Goal: Contribute content: Contribute content

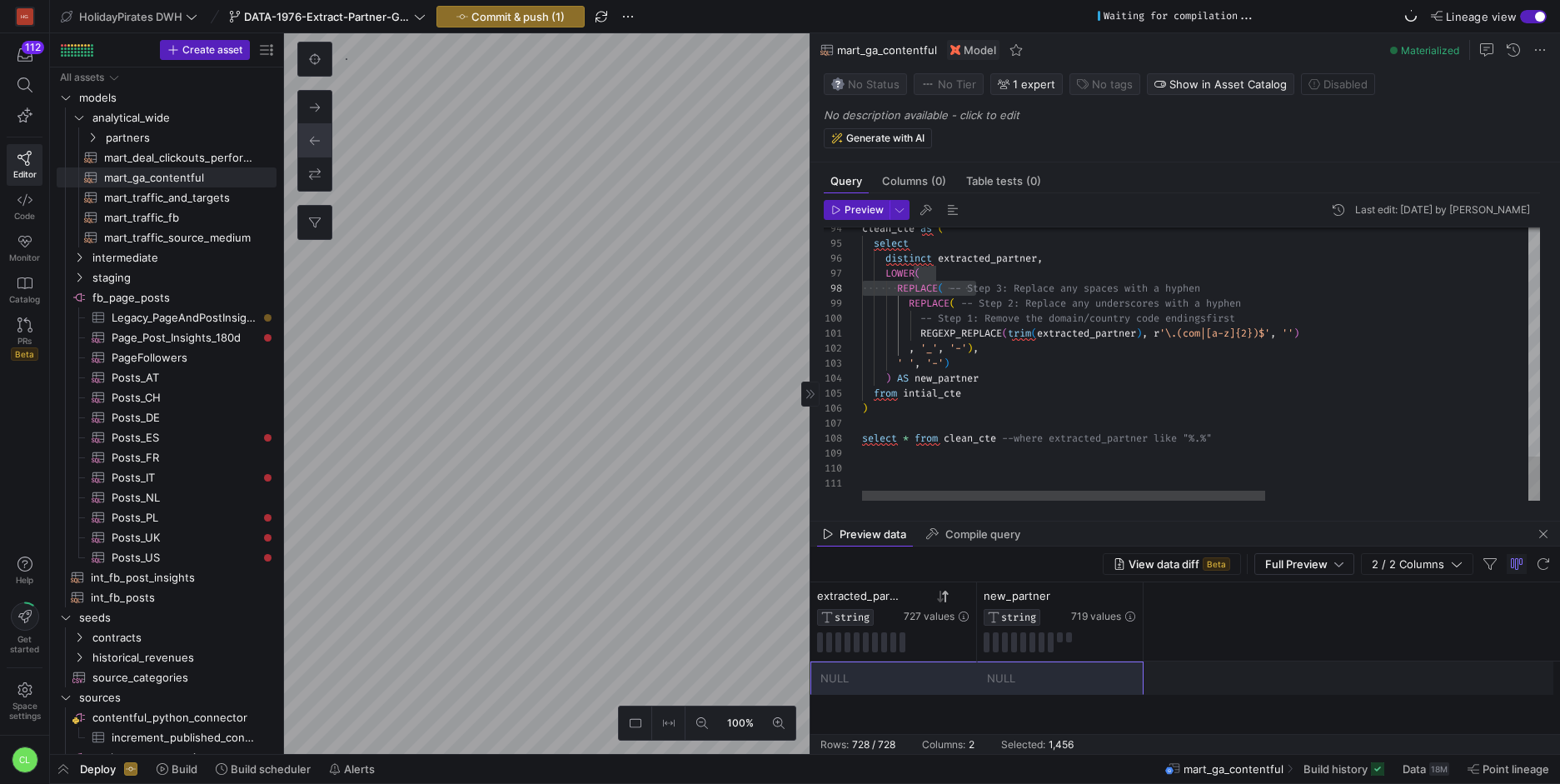
scroll to position [23688, 0]
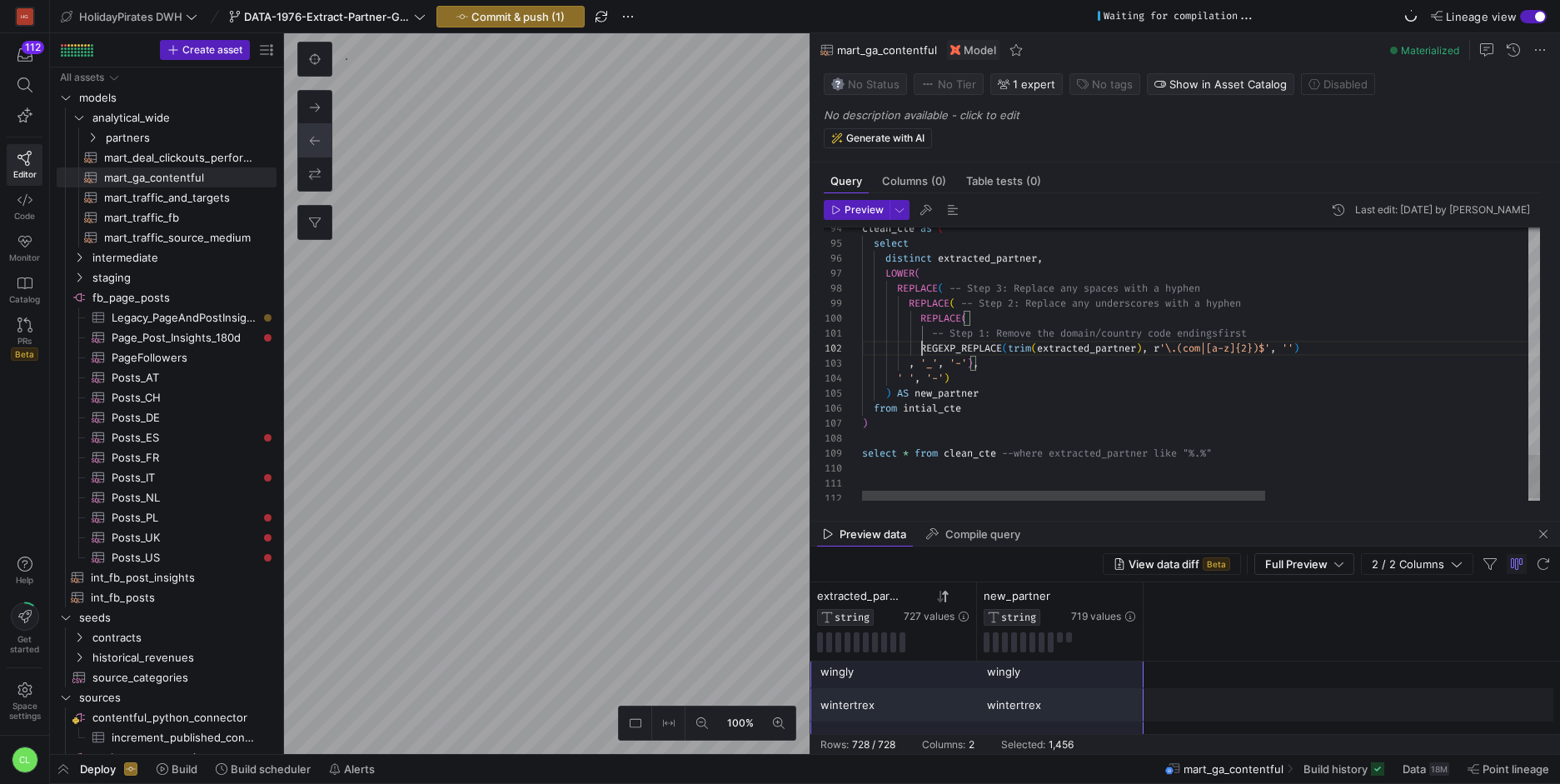
scroll to position [15, 72]
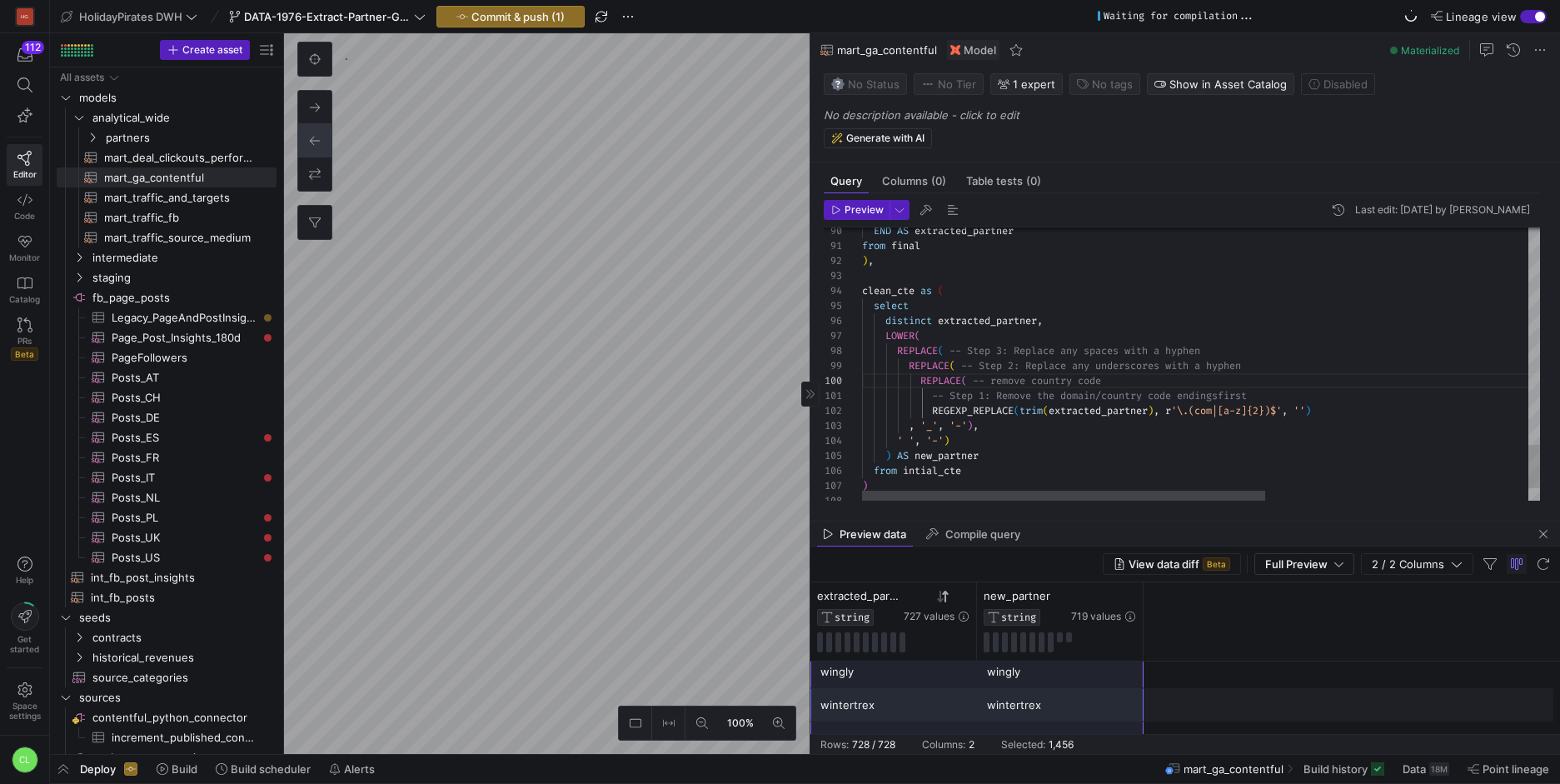
scroll to position [15, 461]
drag, startPoint x: 1174, startPoint y: 411, endPoint x: 1291, endPoint y: 409, distance: 117.0
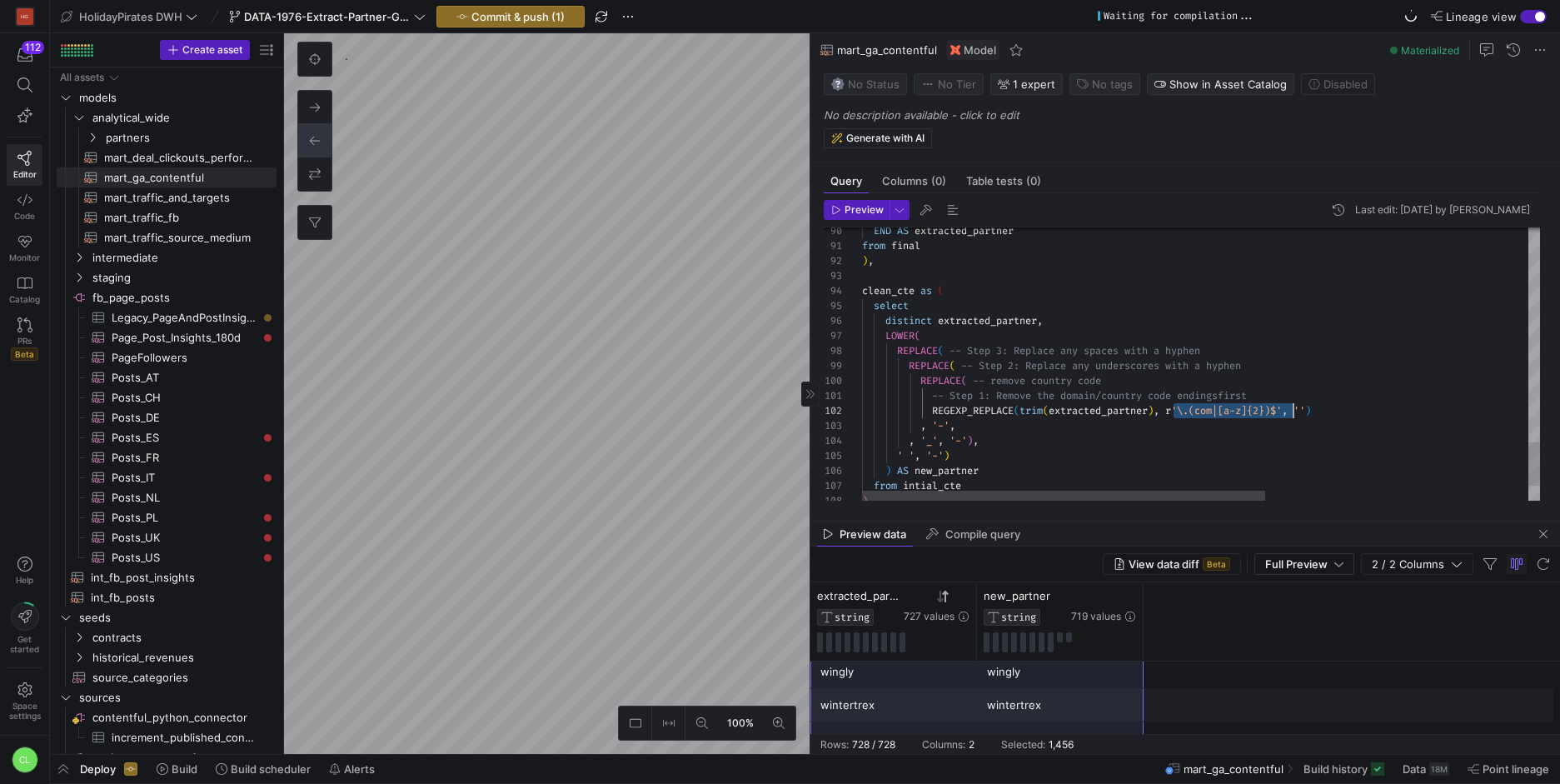
drag, startPoint x: 949, startPoint y: 424, endPoint x: 936, endPoint y: 425, distance: 13.0
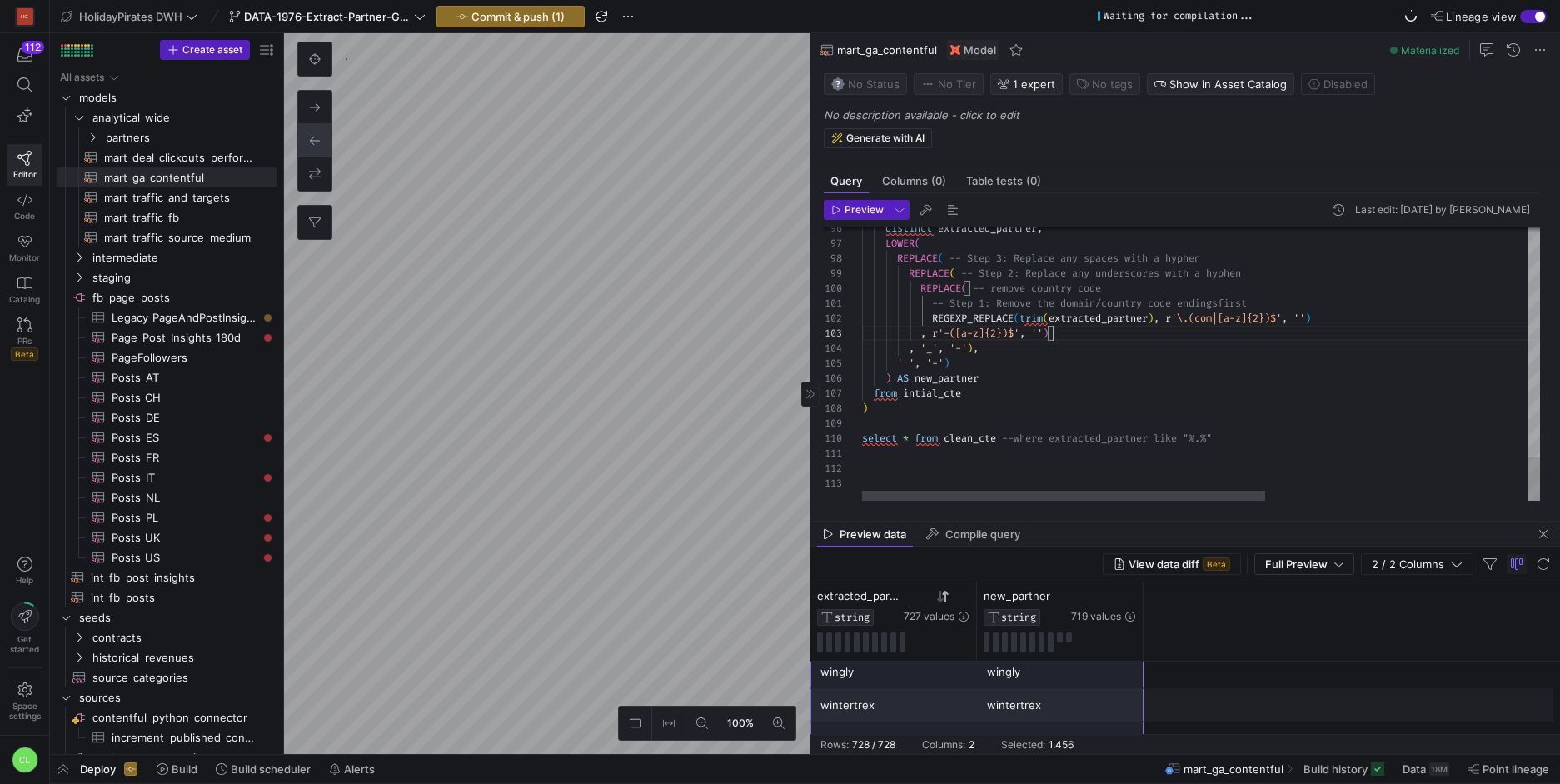
drag, startPoint x: 1201, startPoint y: 438, endPoint x: 1188, endPoint y: 438, distance: 13.0
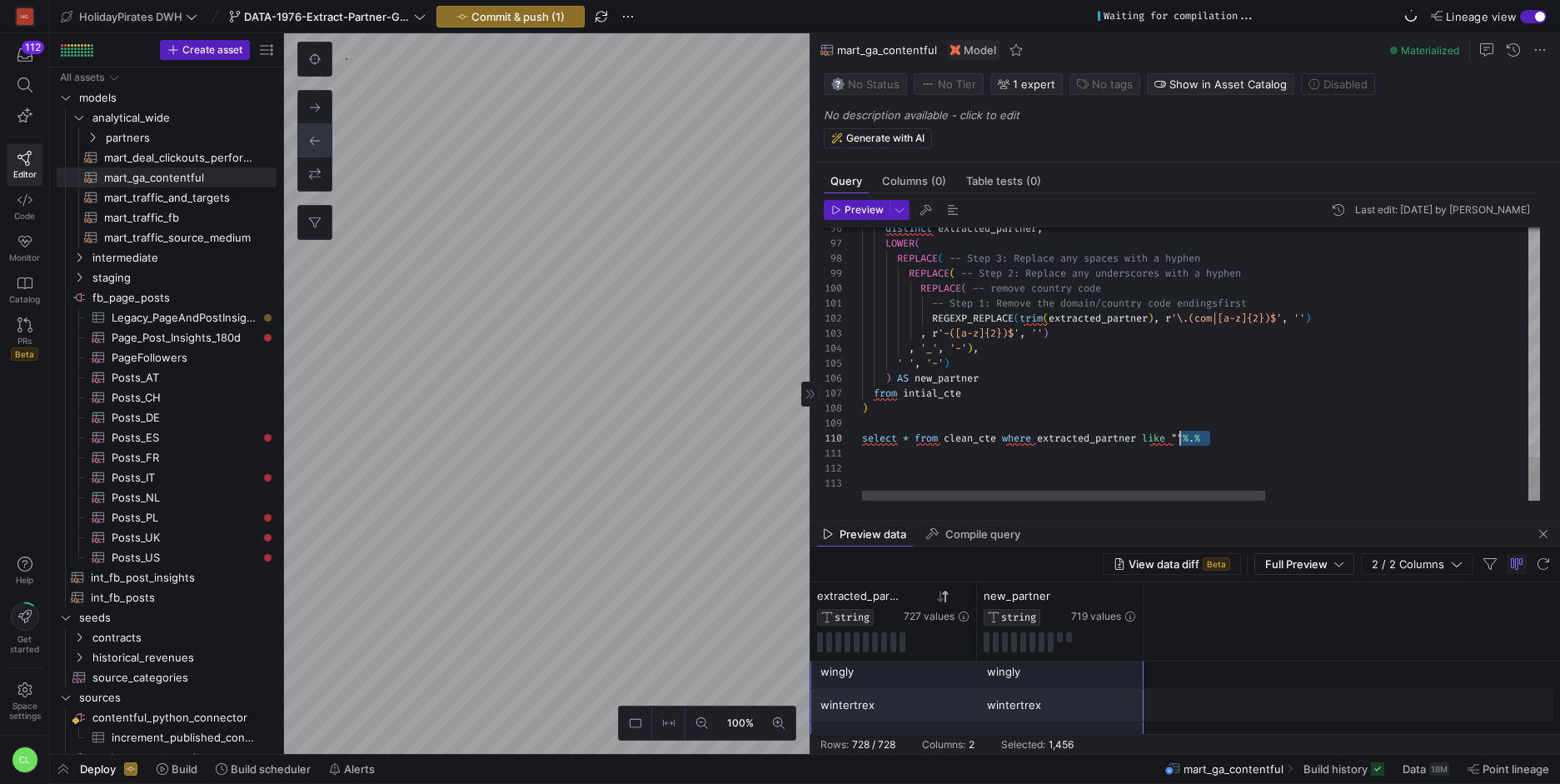
drag, startPoint x: 1236, startPoint y: 439, endPoint x: 1181, endPoint y: 440, distance: 55.0
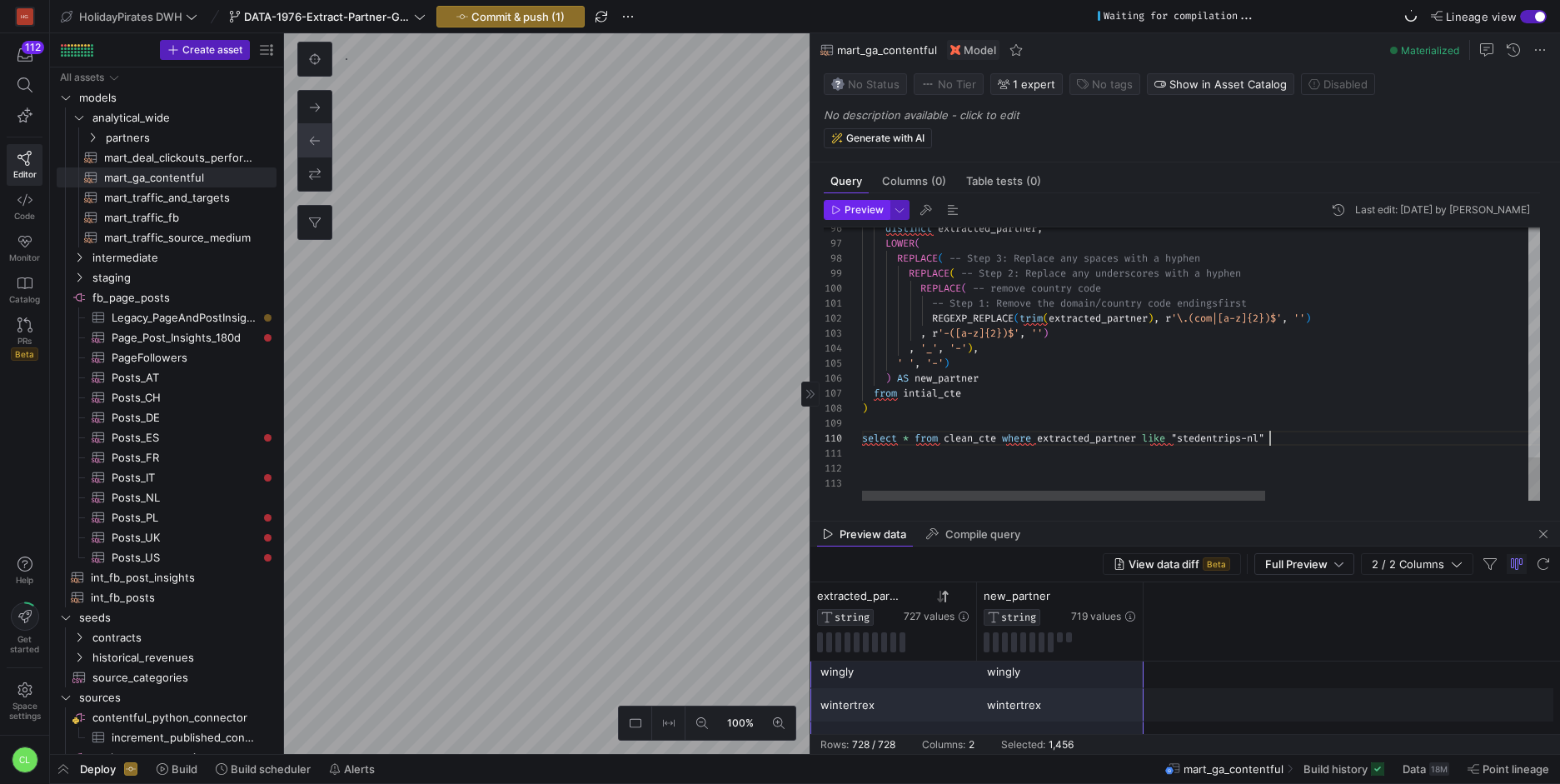
click at [866, 215] on span "Preview" at bounding box center [864, 210] width 39 height 12
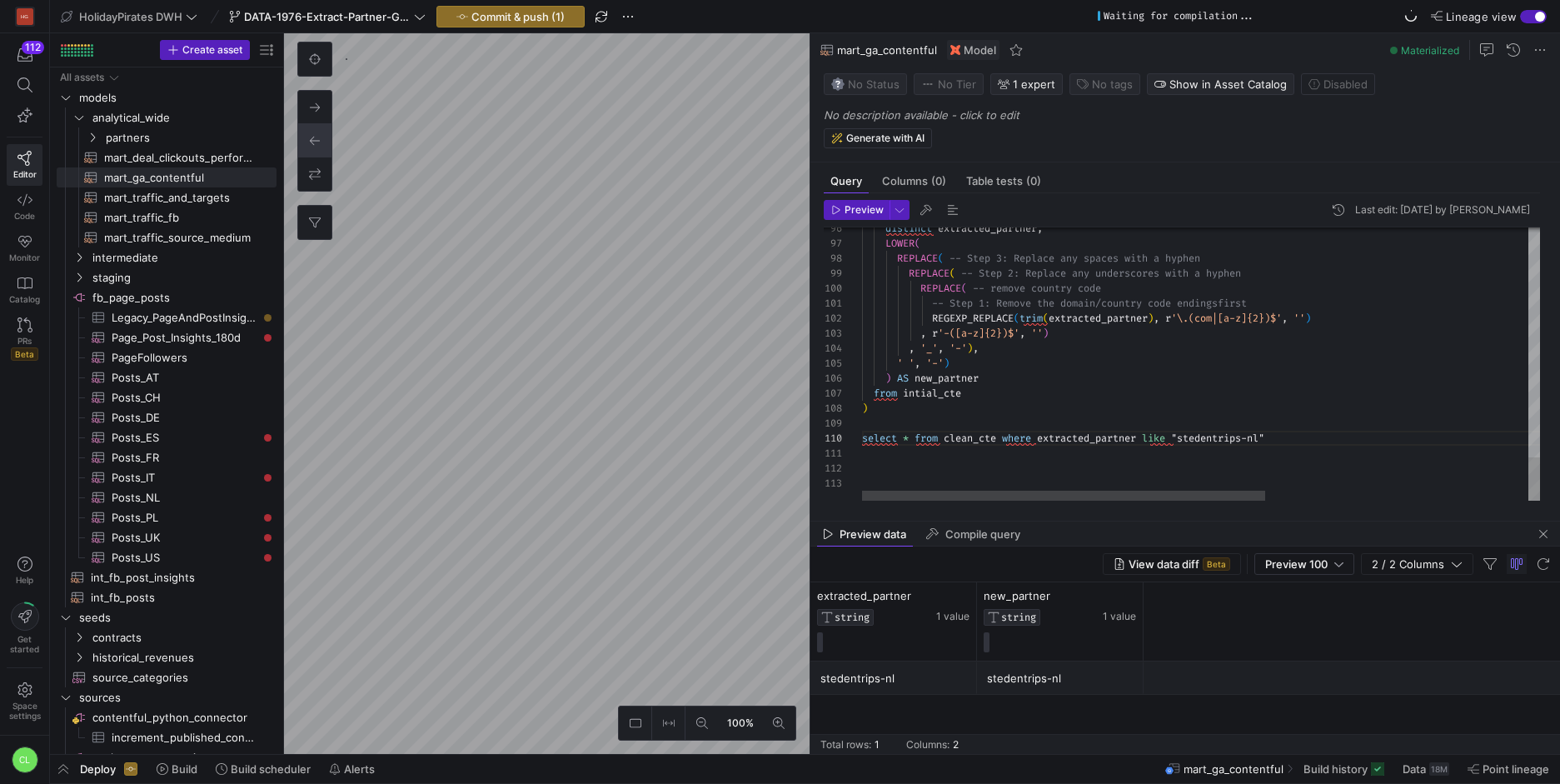
drag, startPoint x: 950, startPoint y: 319, endPoint x: 1017, endPoint y: 317, distance: 67.0
drag, startPoint x: 923, startPoint y: 286, endPoint x: 966, endPoint y: 286, distance: 43.0
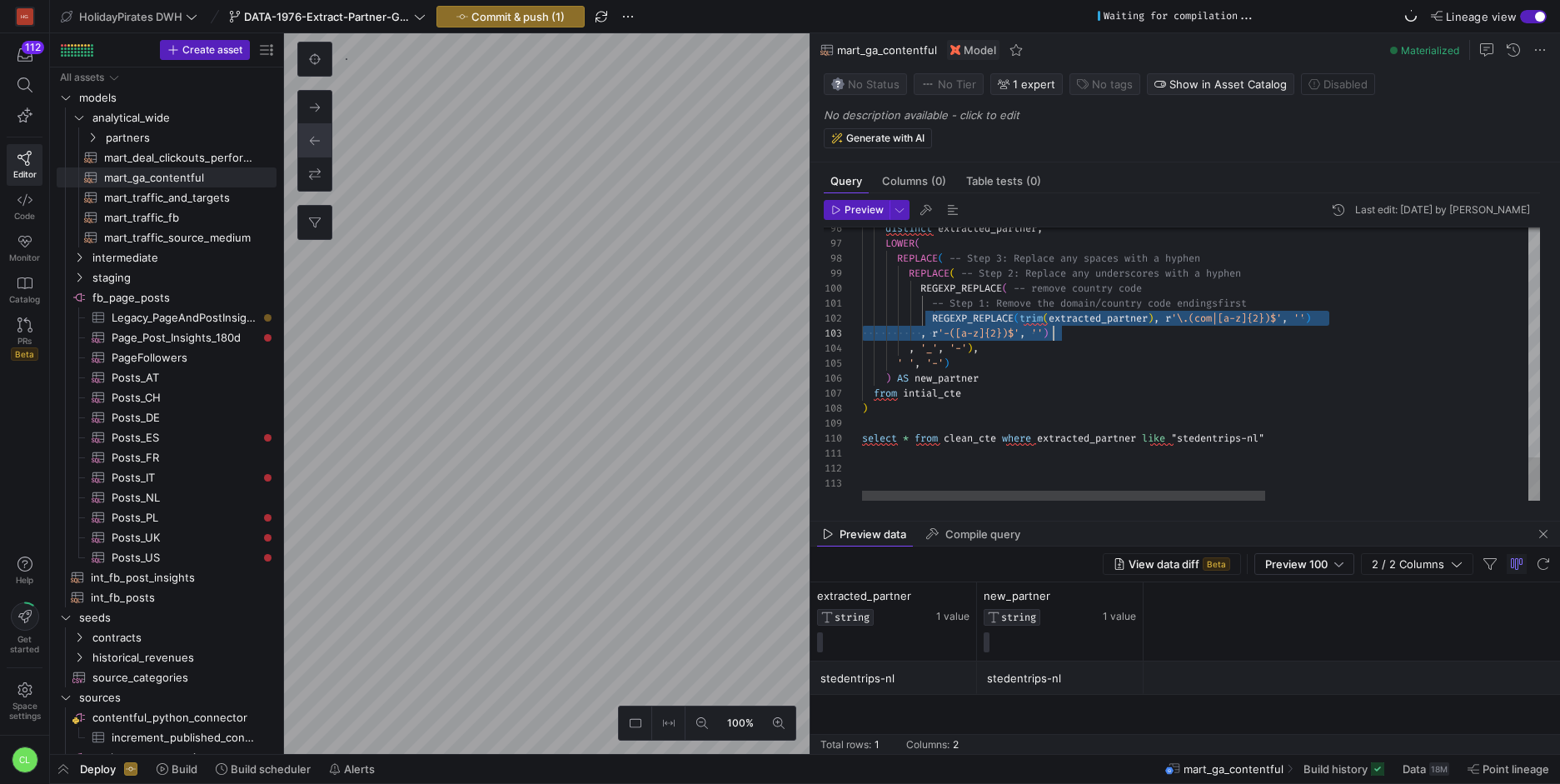
drag, startPoint x: 936, startPoint y: 318, endPoint x: 1057, endPoint y: 334, distance: 122.1
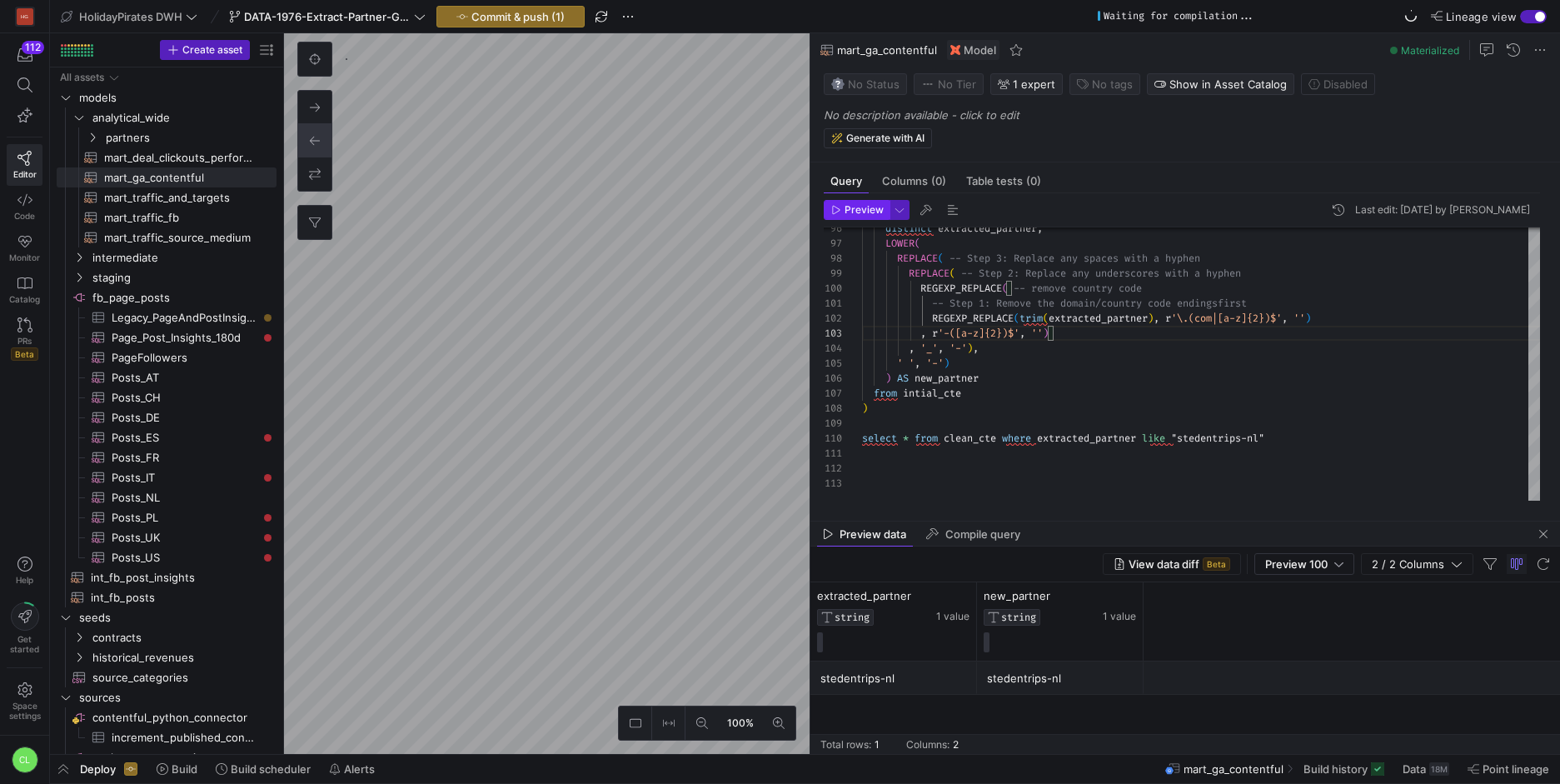
click at [857, 208] on span "Preview" at bounding box center [864, 210] width 39 height 12
click at [550, 18] on span "Commit & push (1)" at bounding box center [517, 16] width 93 height 13
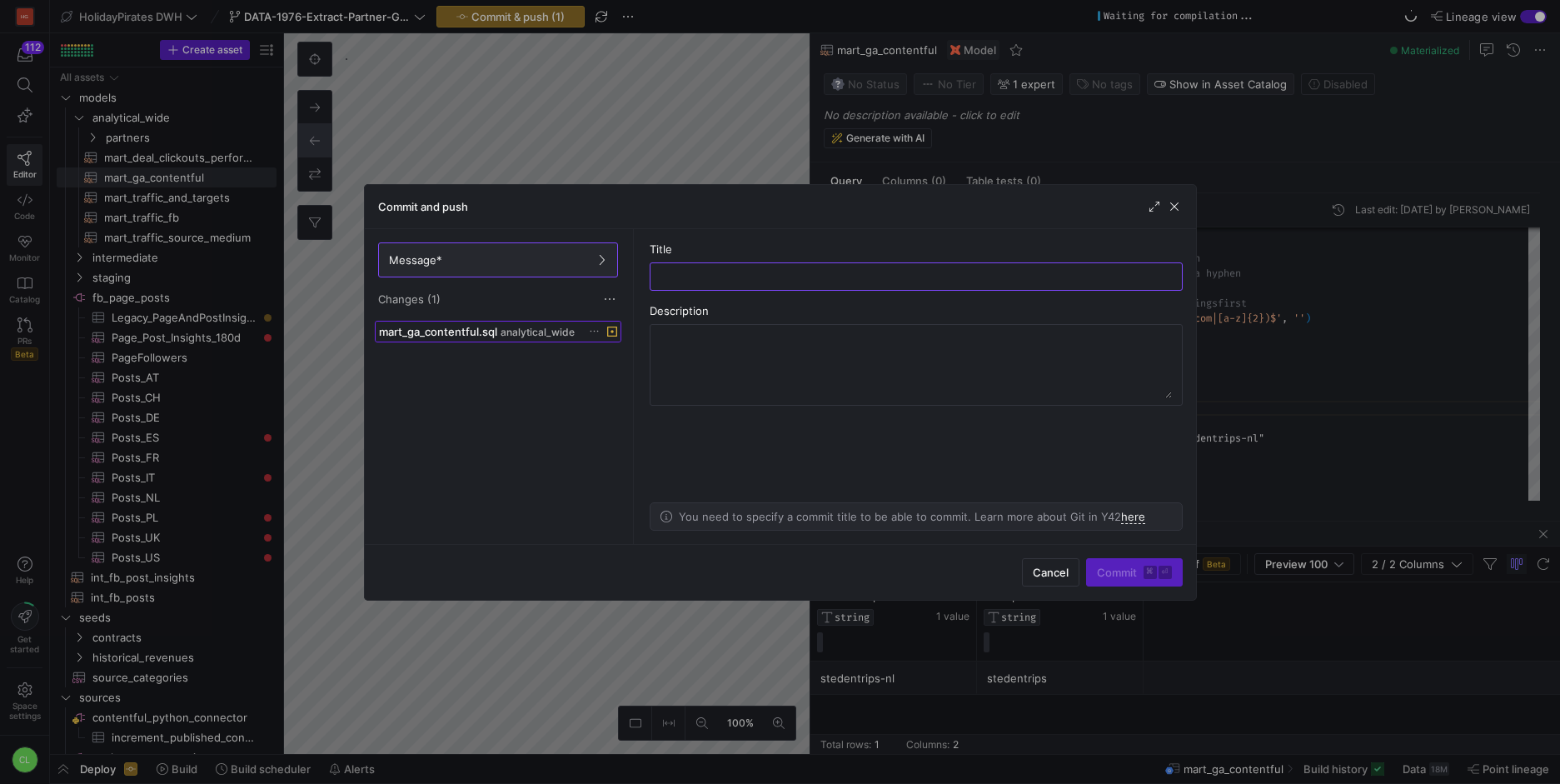
click at [534, 324] on div "mart_ga_contentful.sql analytical_wide" at bounding box center [480, 331] width 202 height 13
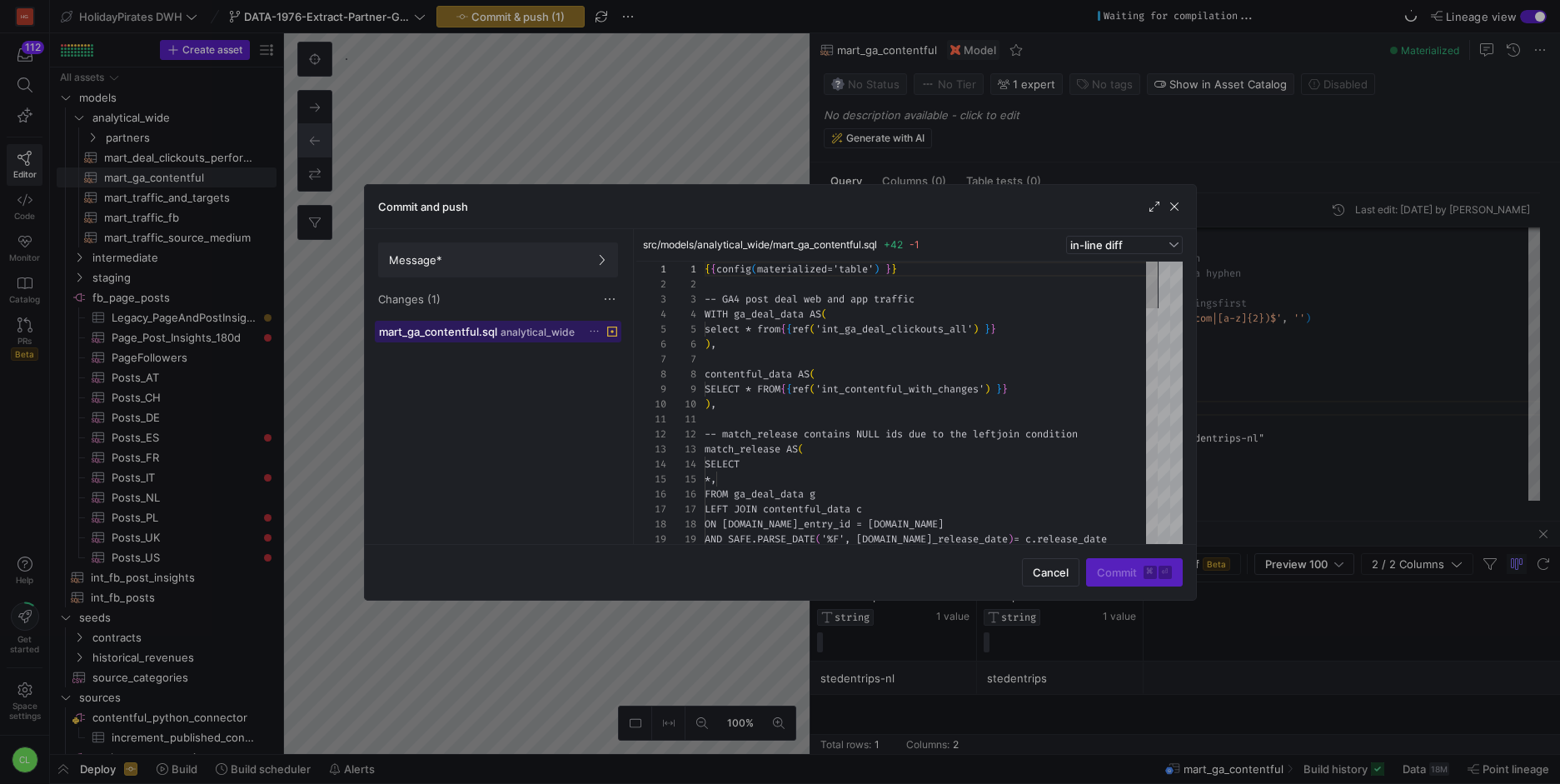
scroll to position [150, 0]
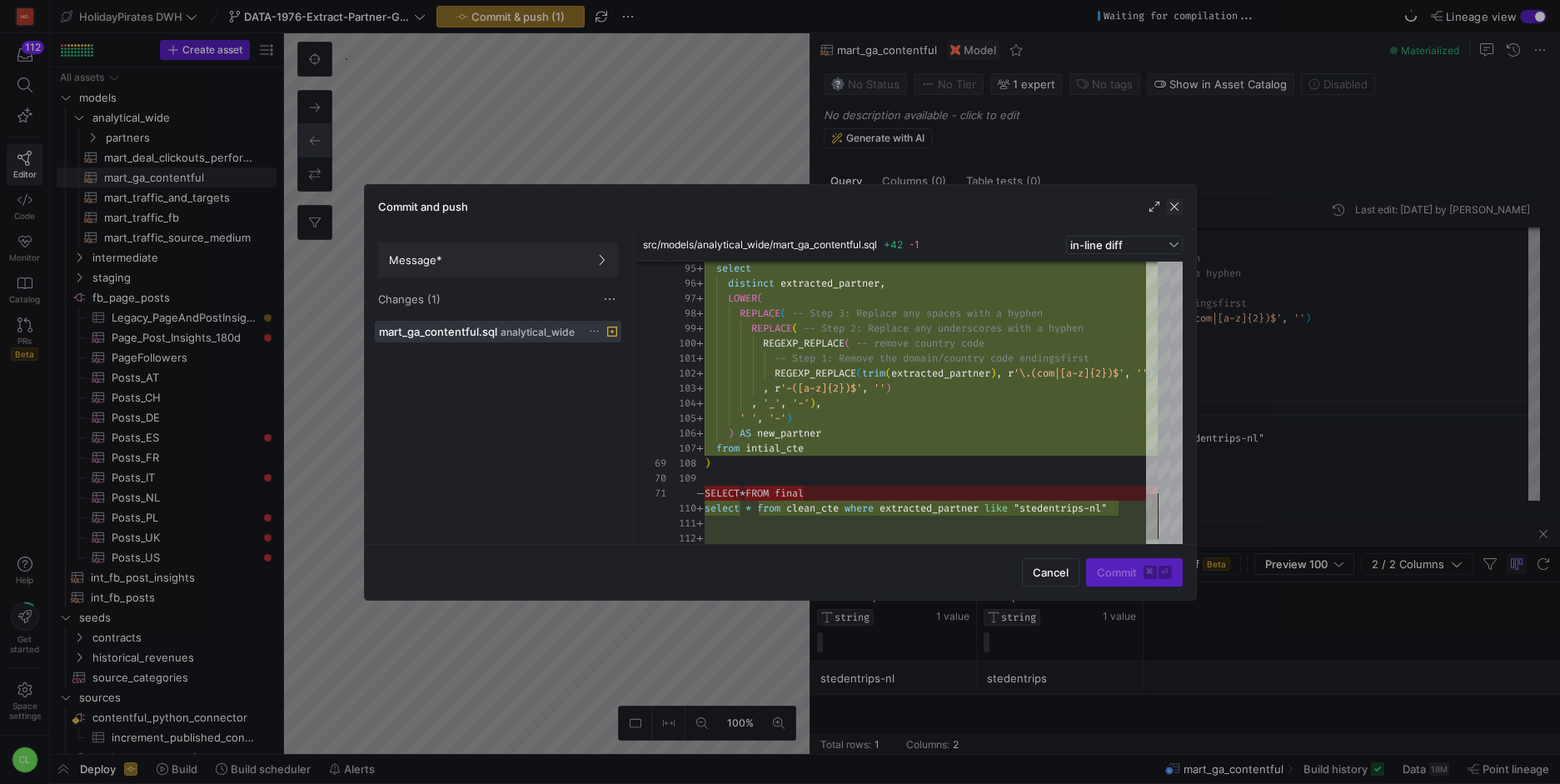
click at [1176, 204] on span "button" at bounding box center [1174, 206] width 16 height 16
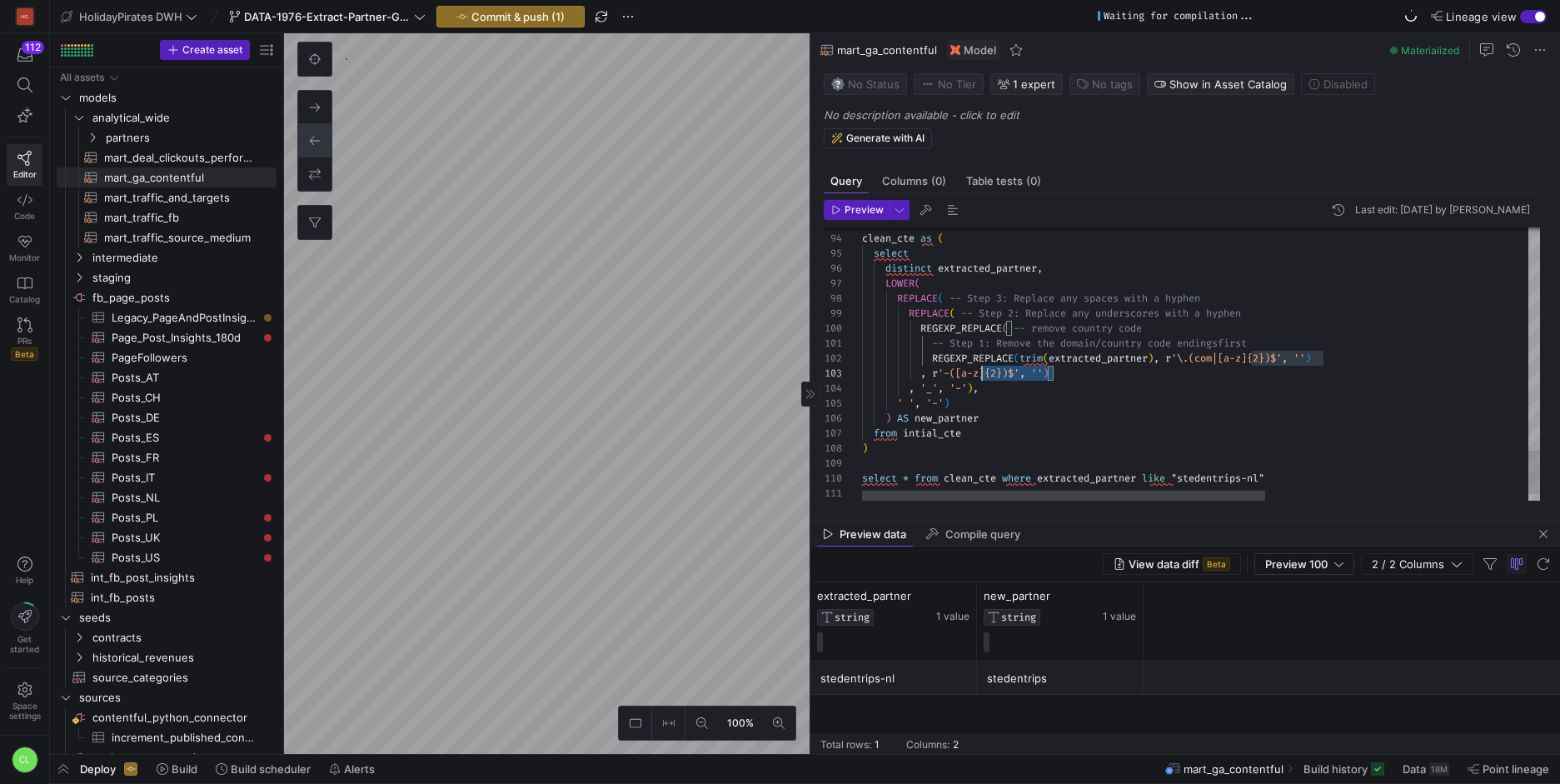
scroll to position [30, 0]
drag, startPoint x: 1114, startPoint y: 370, endPoint x: 838, endPoint y: 369, distance: 276.0
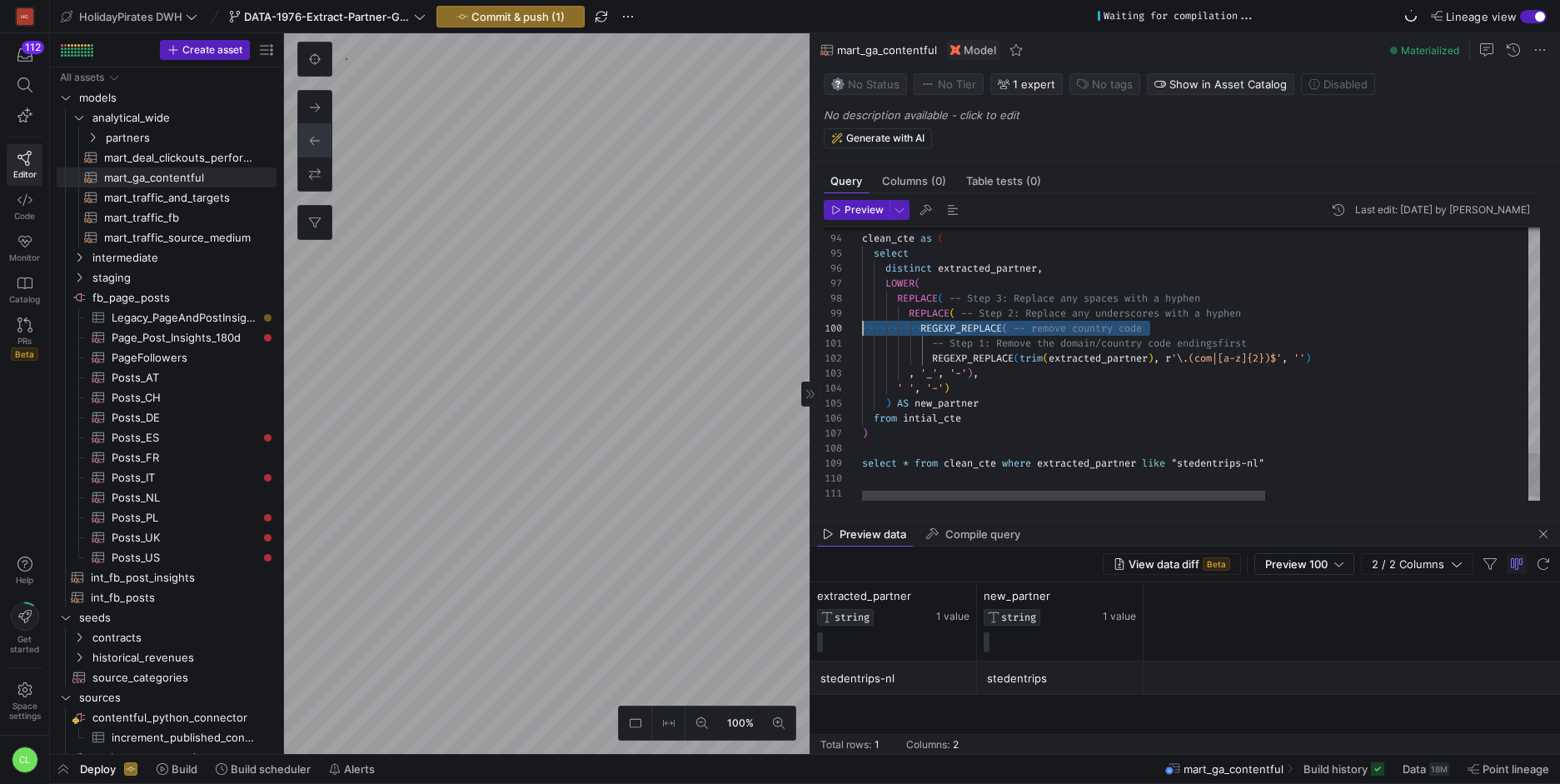
scroll to position [135, 0]
drag, startPoint x: 1207, startPoint y: 330, endPoint x: 777, endPoint y: 321, distance: 430.1
drag, startPoint x: 1193, startPoint y: 331, endPoint x: 841, endPoint y: 324, distance: 352.1
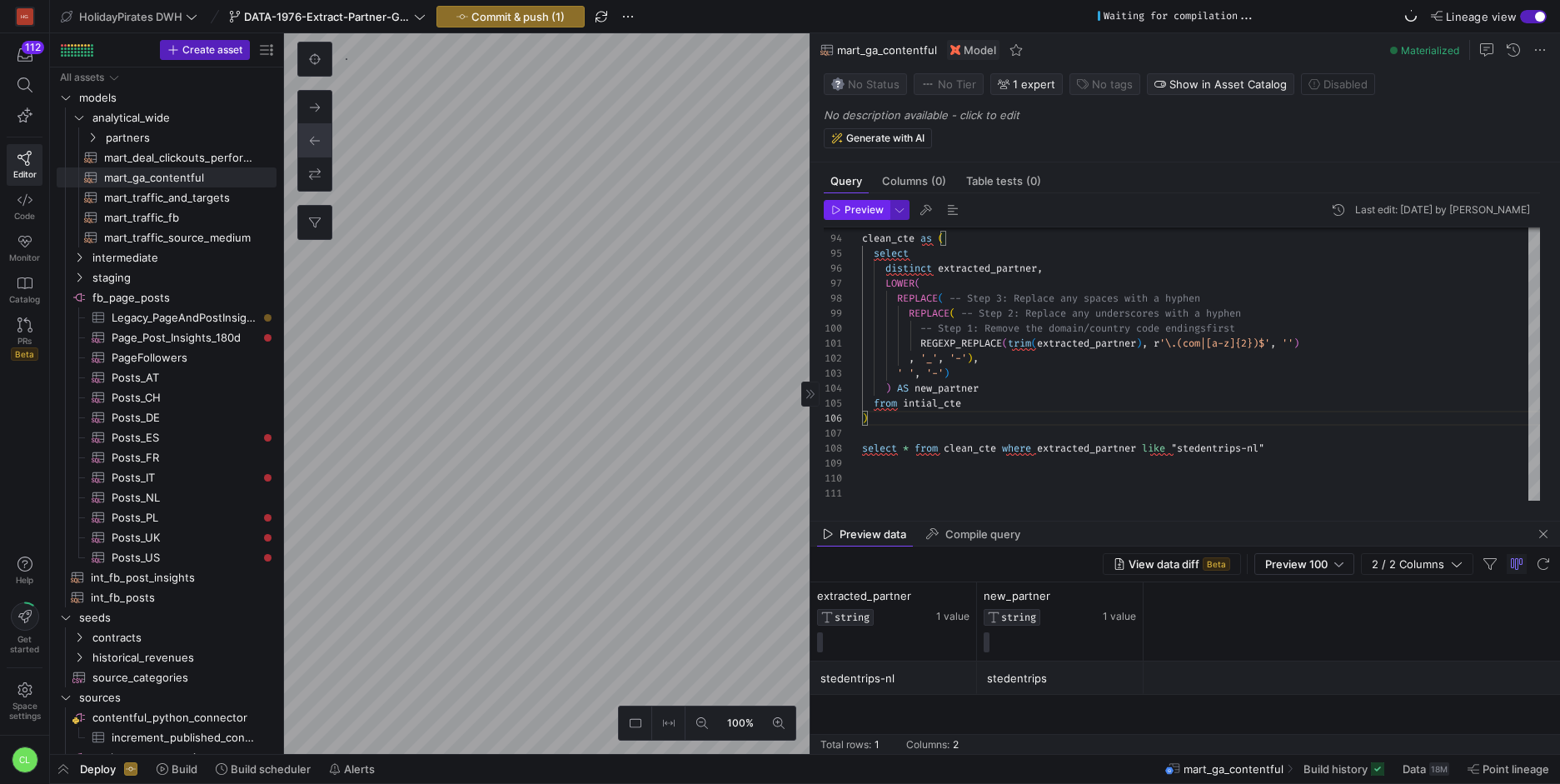
click at [868, 211] on span "Preview" at bounding box center [864, 210] width 39 height 12
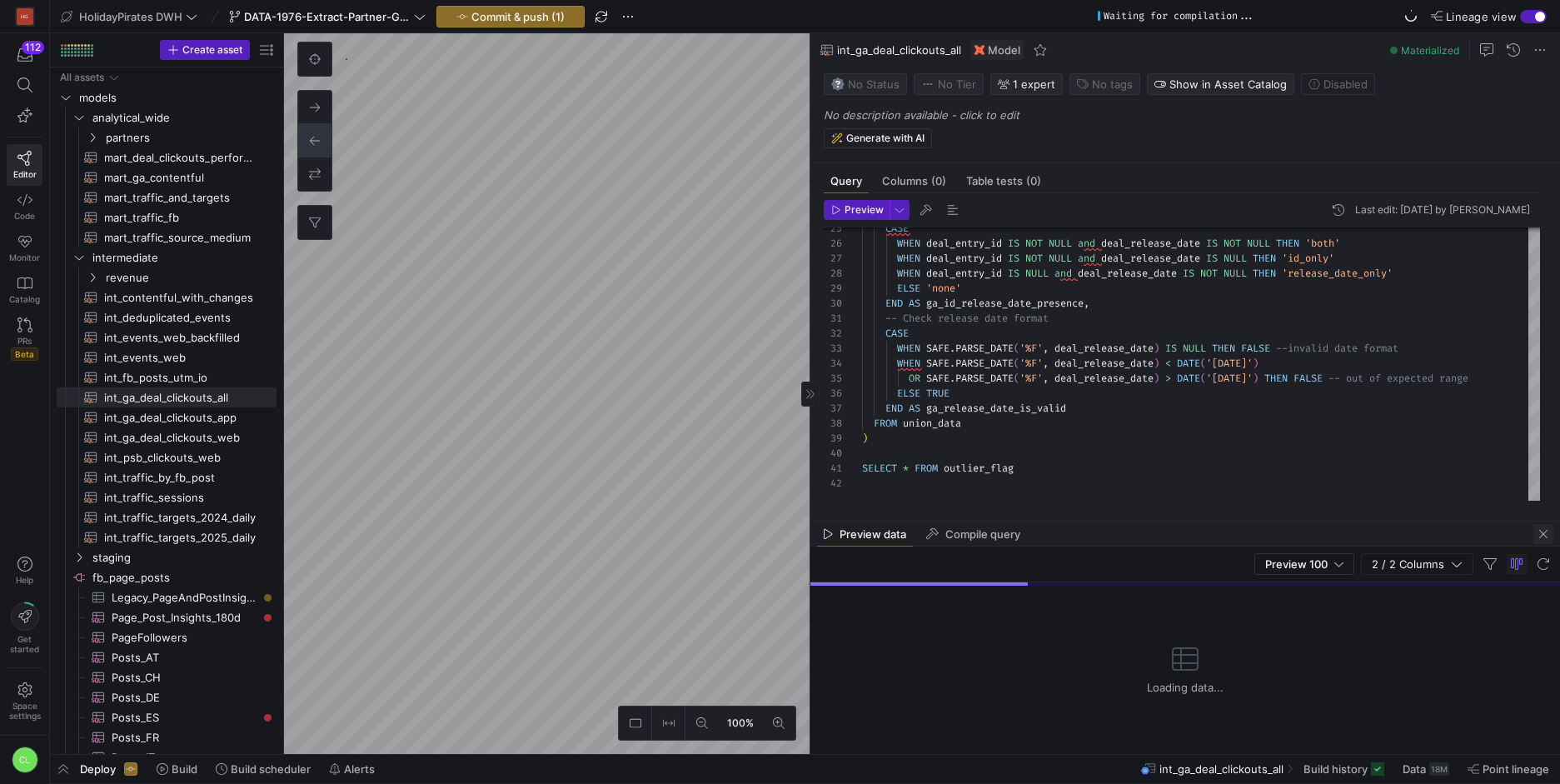
click at [1539, 532] on span "button" at bounding box center [1543, 534] width 20 height 20
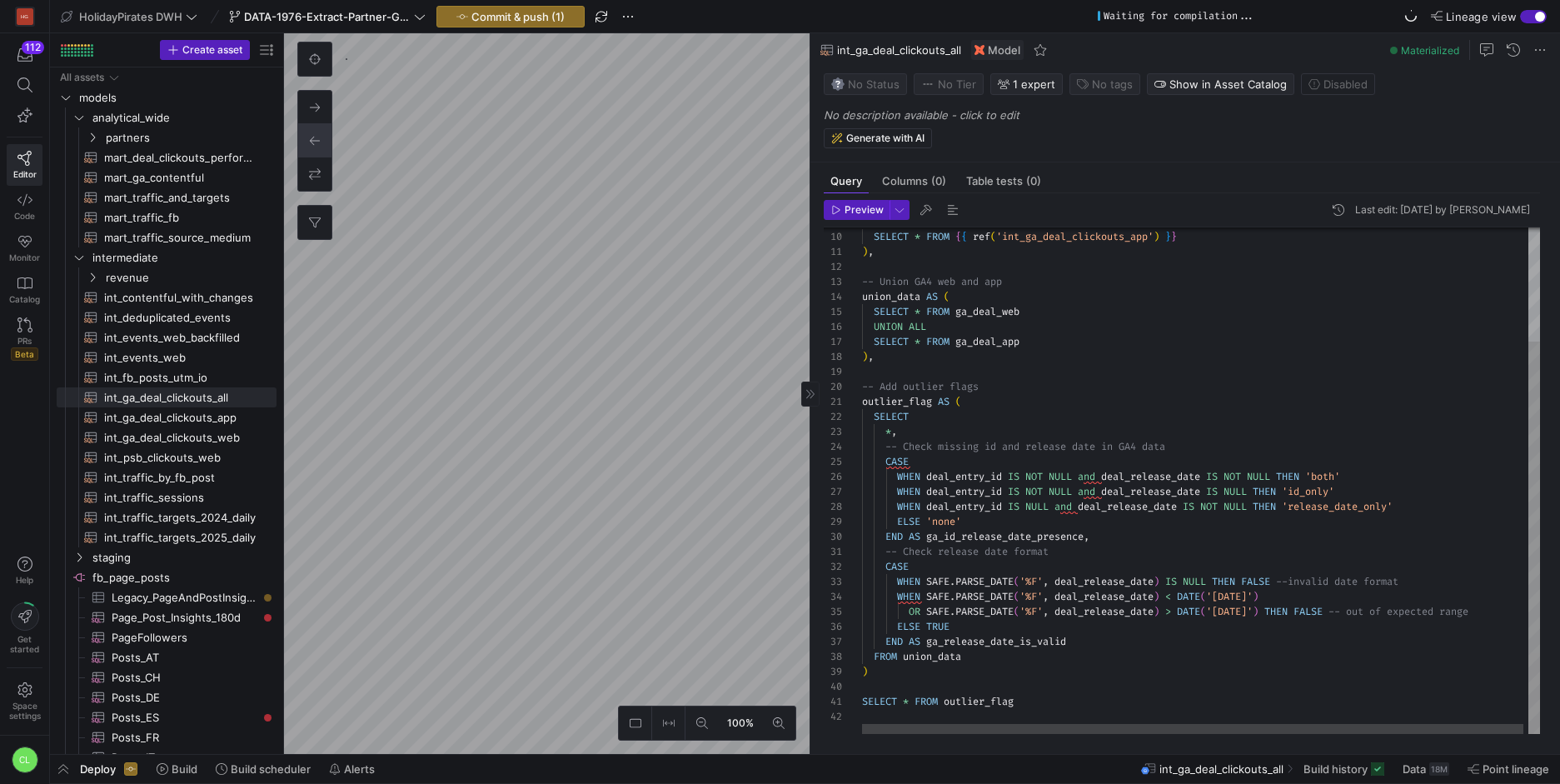
scroll to position [120, 6]
click at [1090, 664] on div "CASE WHEN deal_entry_id IS NOT NULL and deal_release_date IS NOT NULL THEN 'bot…" at bounding box center [1204, 407] width 684 height 653
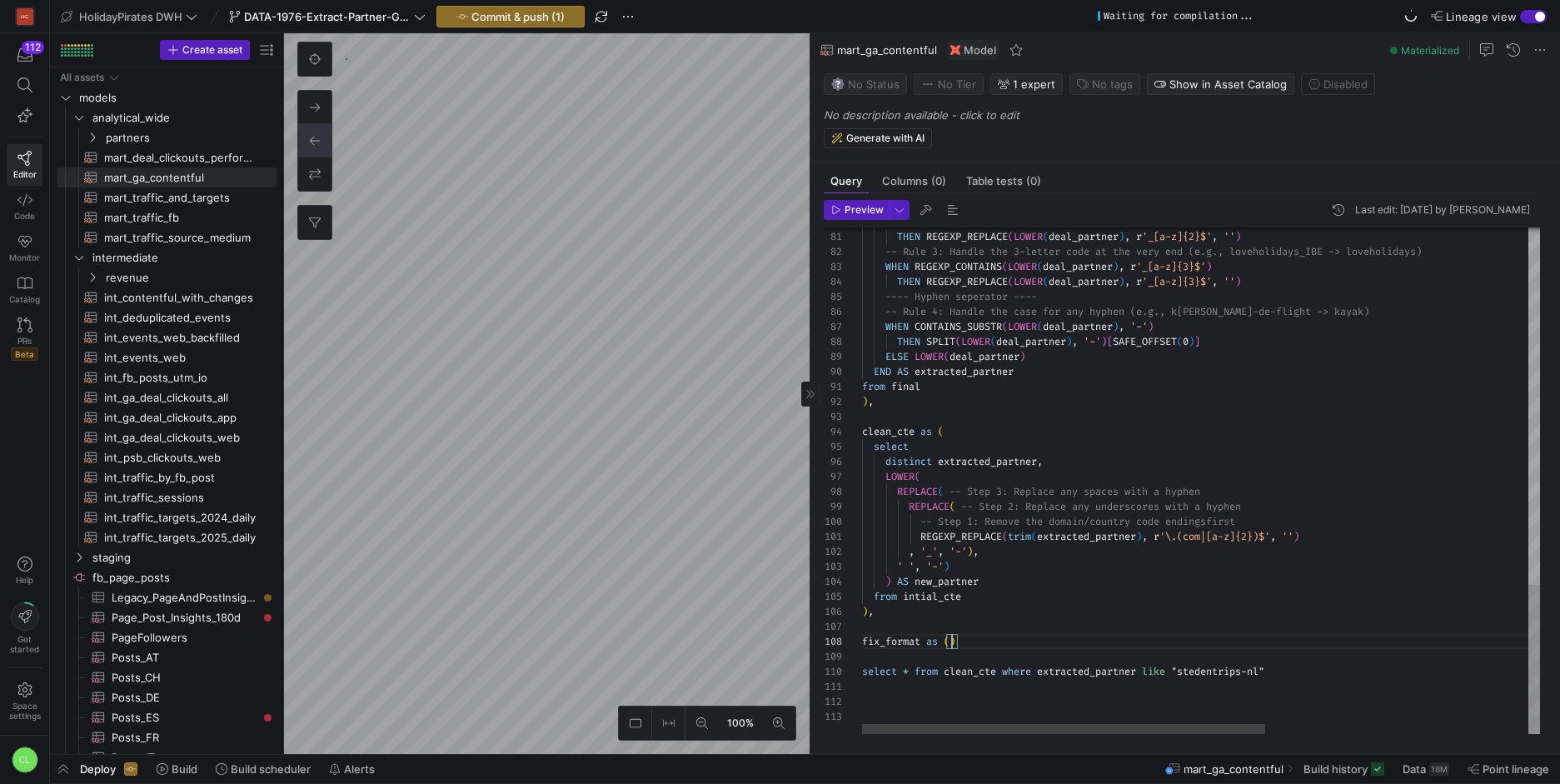
scroll to position [120, 12]
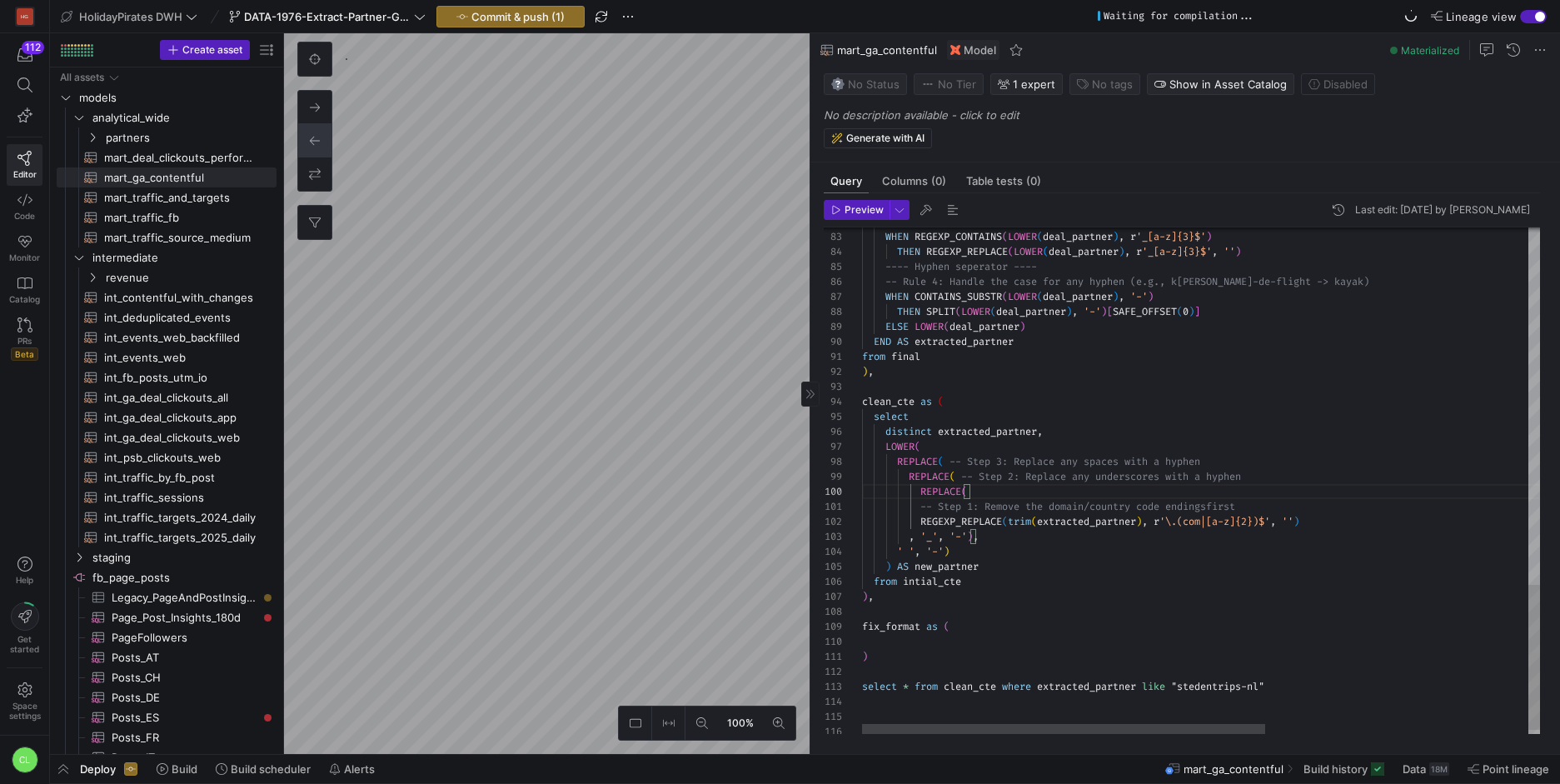
scroll to position [0, 390]
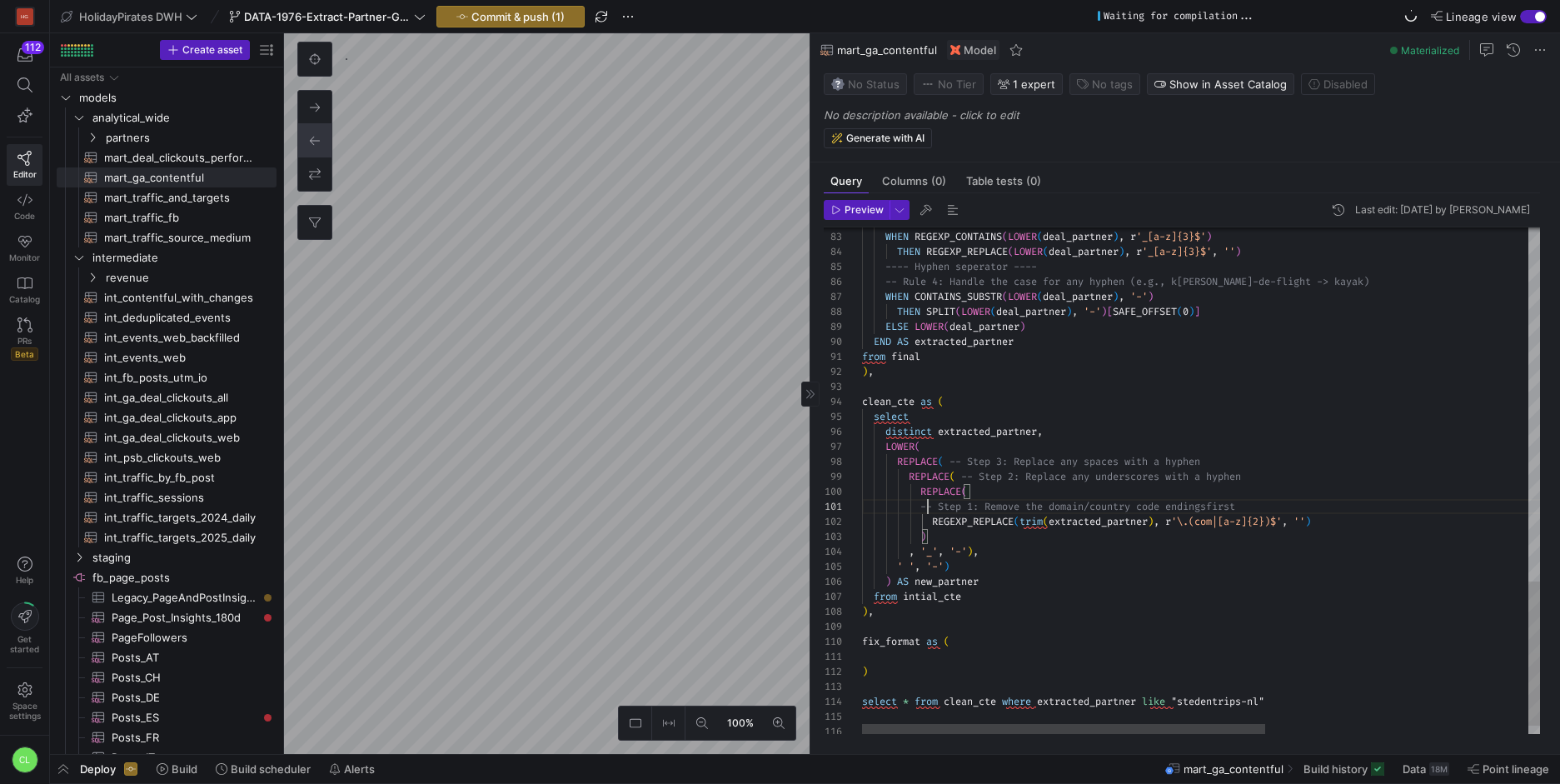
scroll to position [0, 66]
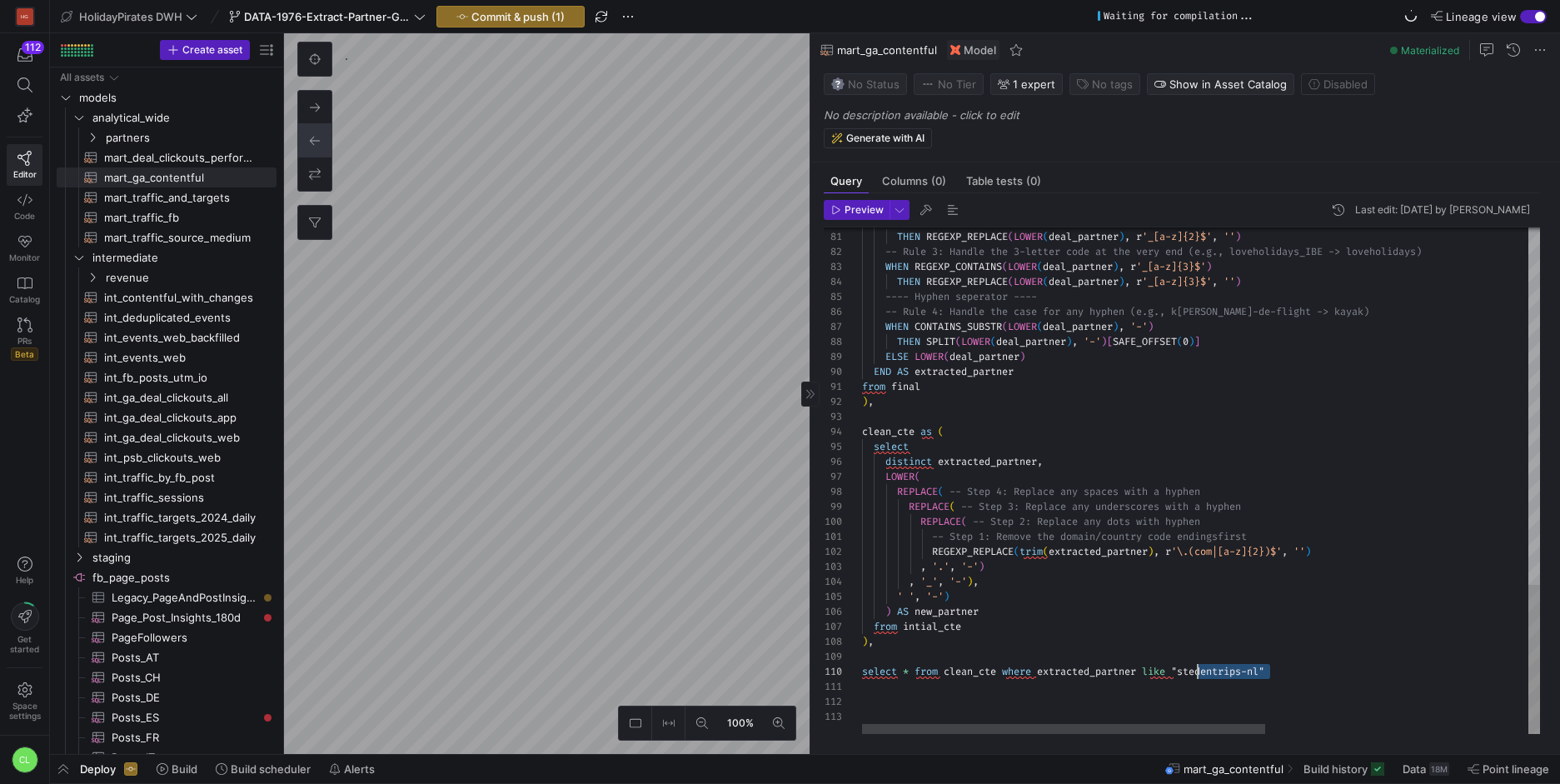
scroll to position [135, 330]
drag, startPoint x: 1272, startPoint y: 664, endPoint x: 1194, endPoint y: 671, distance: 78.3
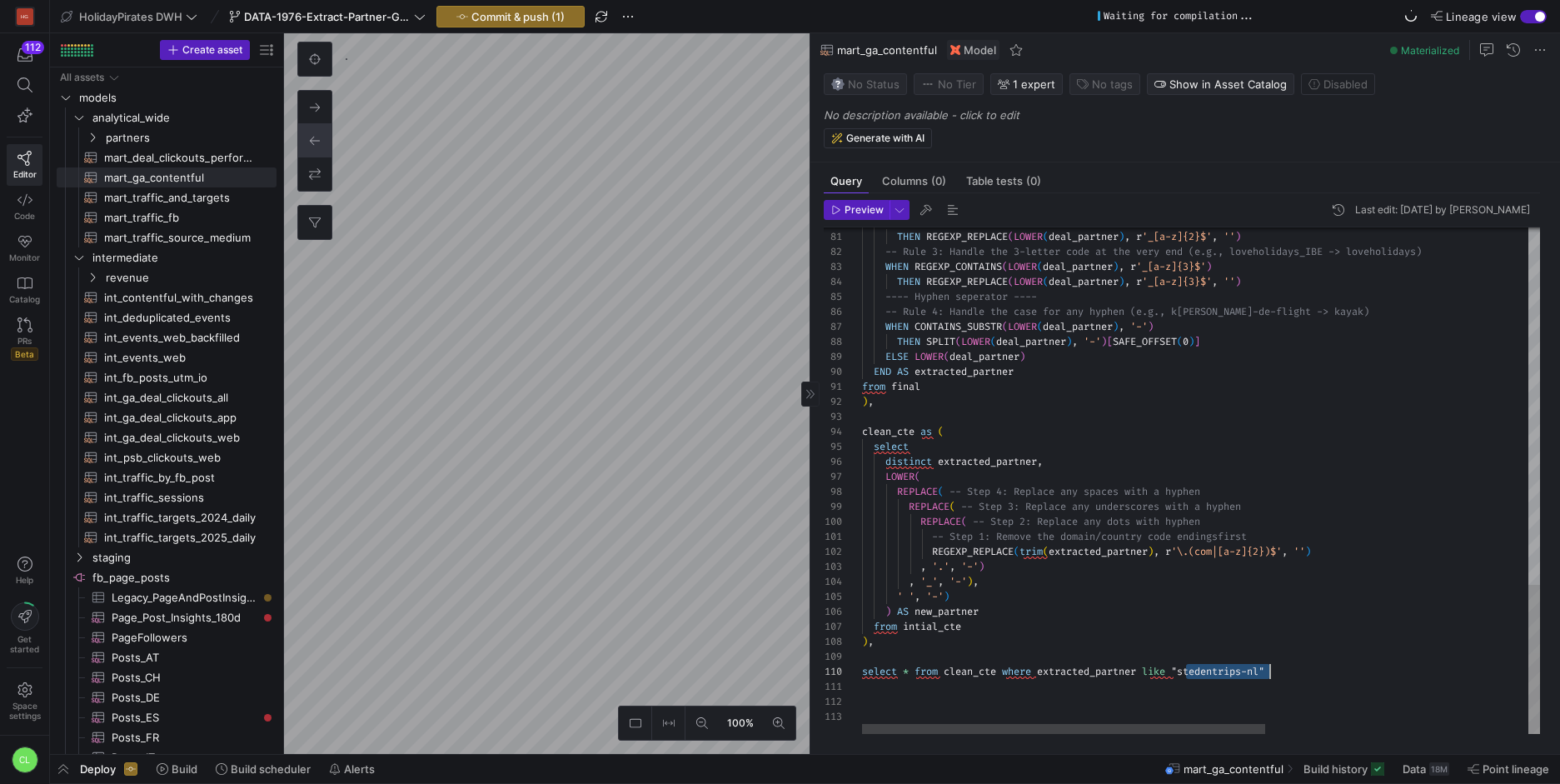
drag, startPoint x: 1188, startPoint y: 672, endPoint x: 1270, endPoint y: 664, distance: 82.4
click at [847, 211] on span "Preview" at bounding box center [864, 210] width 39 height 12
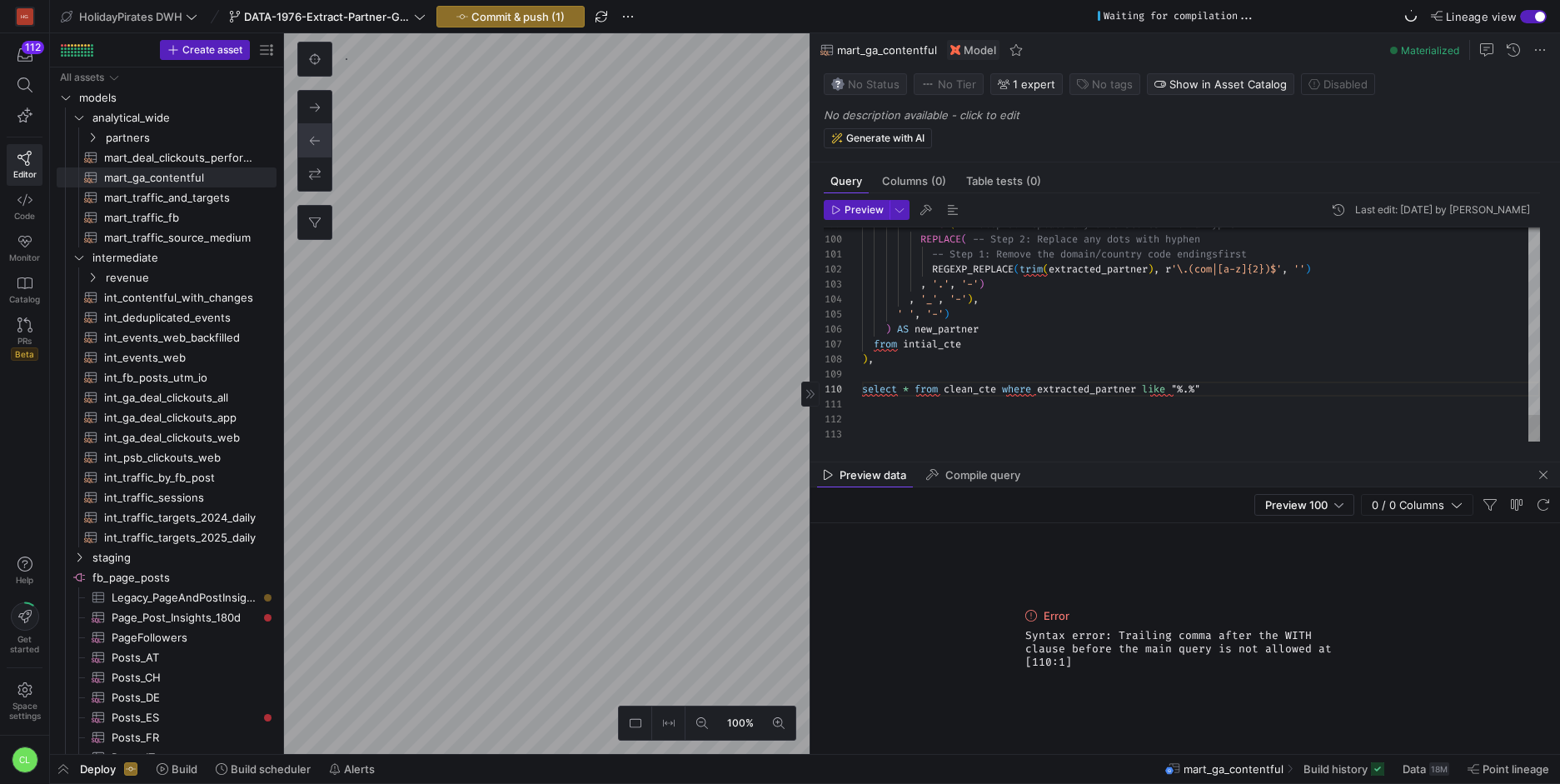
click at [876, 208] on span "Preview" at bounding box center [864, 210] width 39 height 12
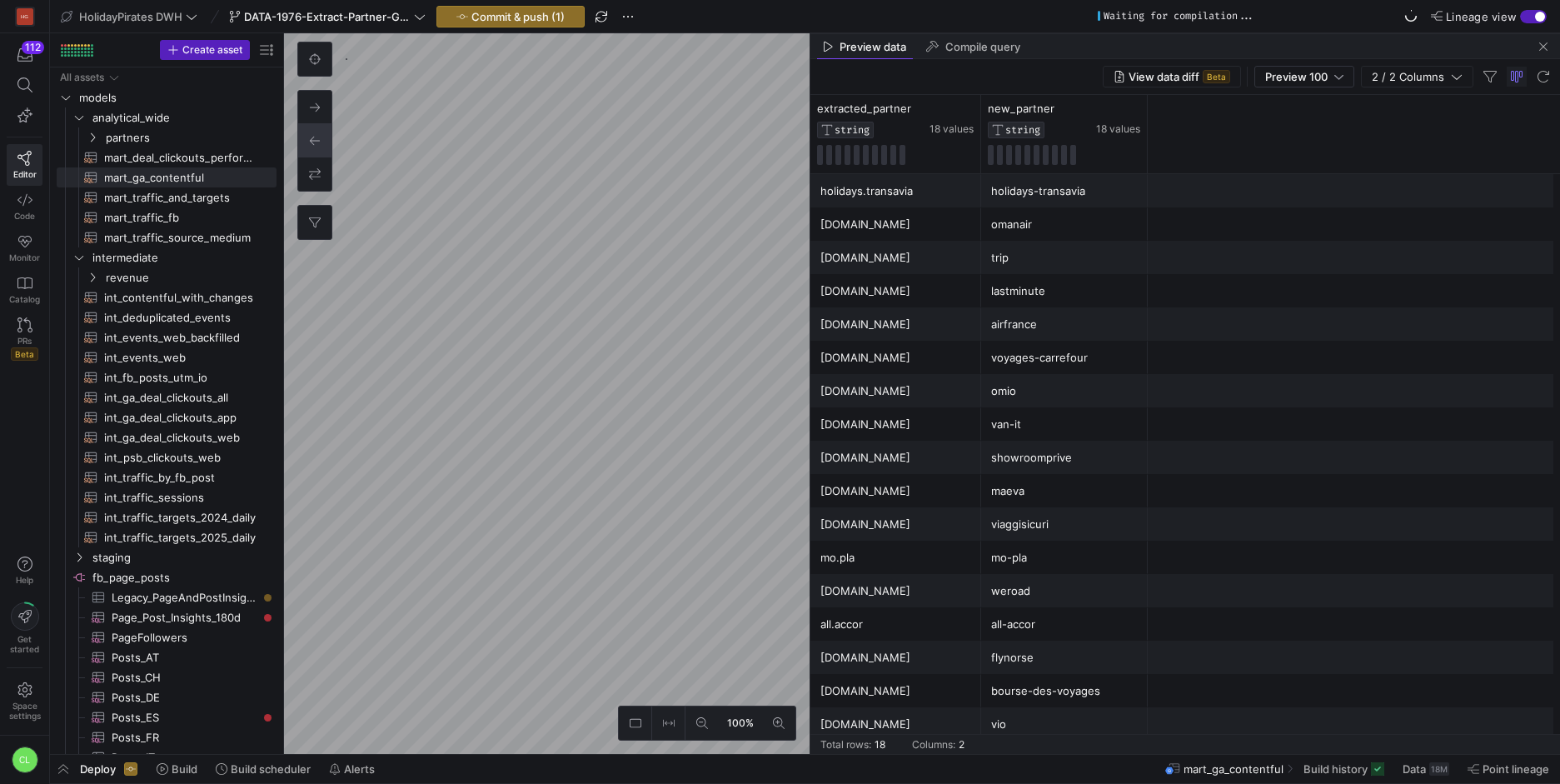
drag, startPoint x: 1146, startPoint y: 462, endPoint x: 1344, endPoint y: 21, distance: 483.4
click at [1344, 21] on y42-editor-shell "HolidayPirates DWH DATA-1976-Extract-Partner-GA4-Data Commit & push (1) Waiting…" at bounding box center [804, 376] width 1510 height 753
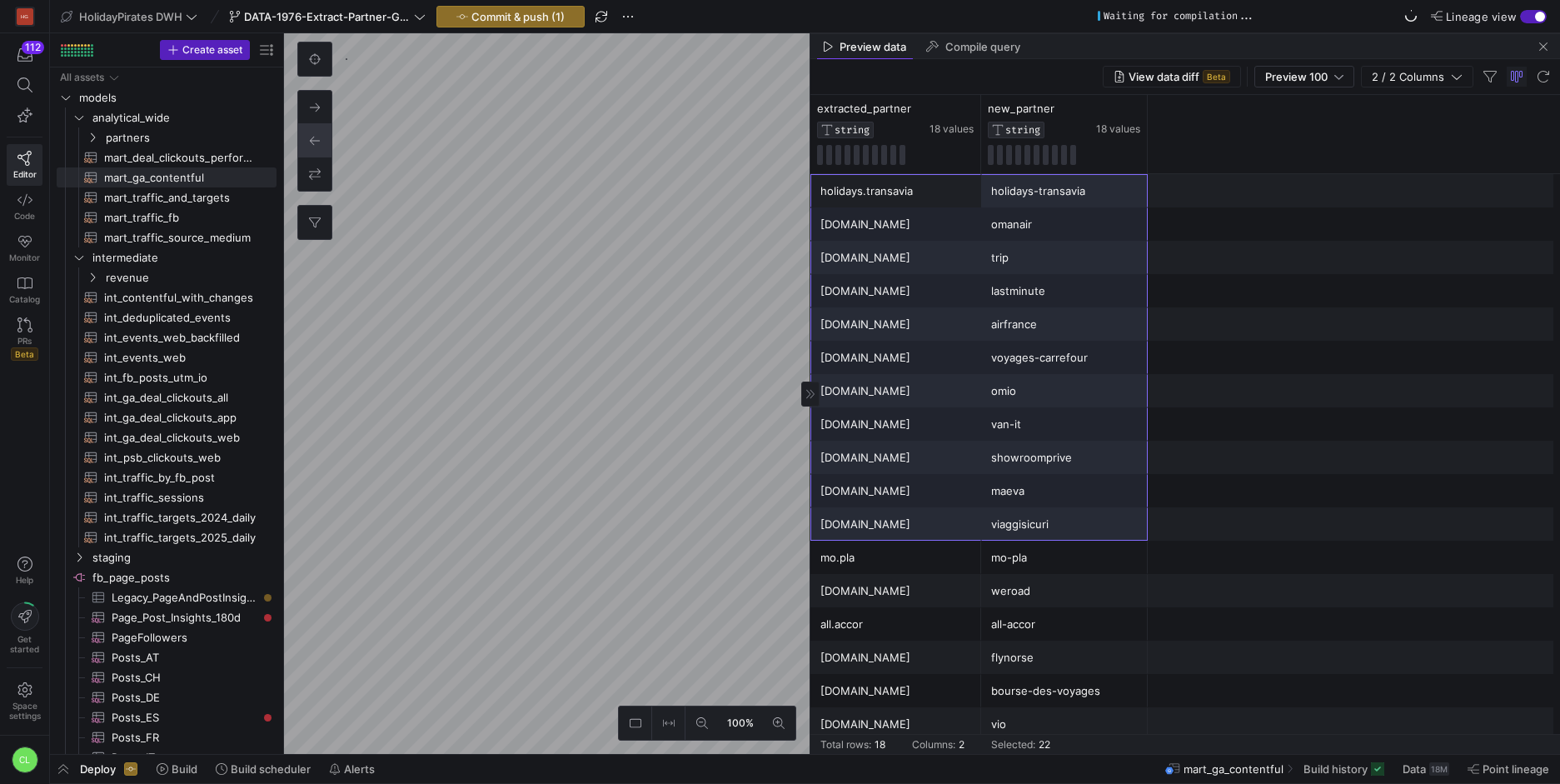
scroll to position [20, 0]
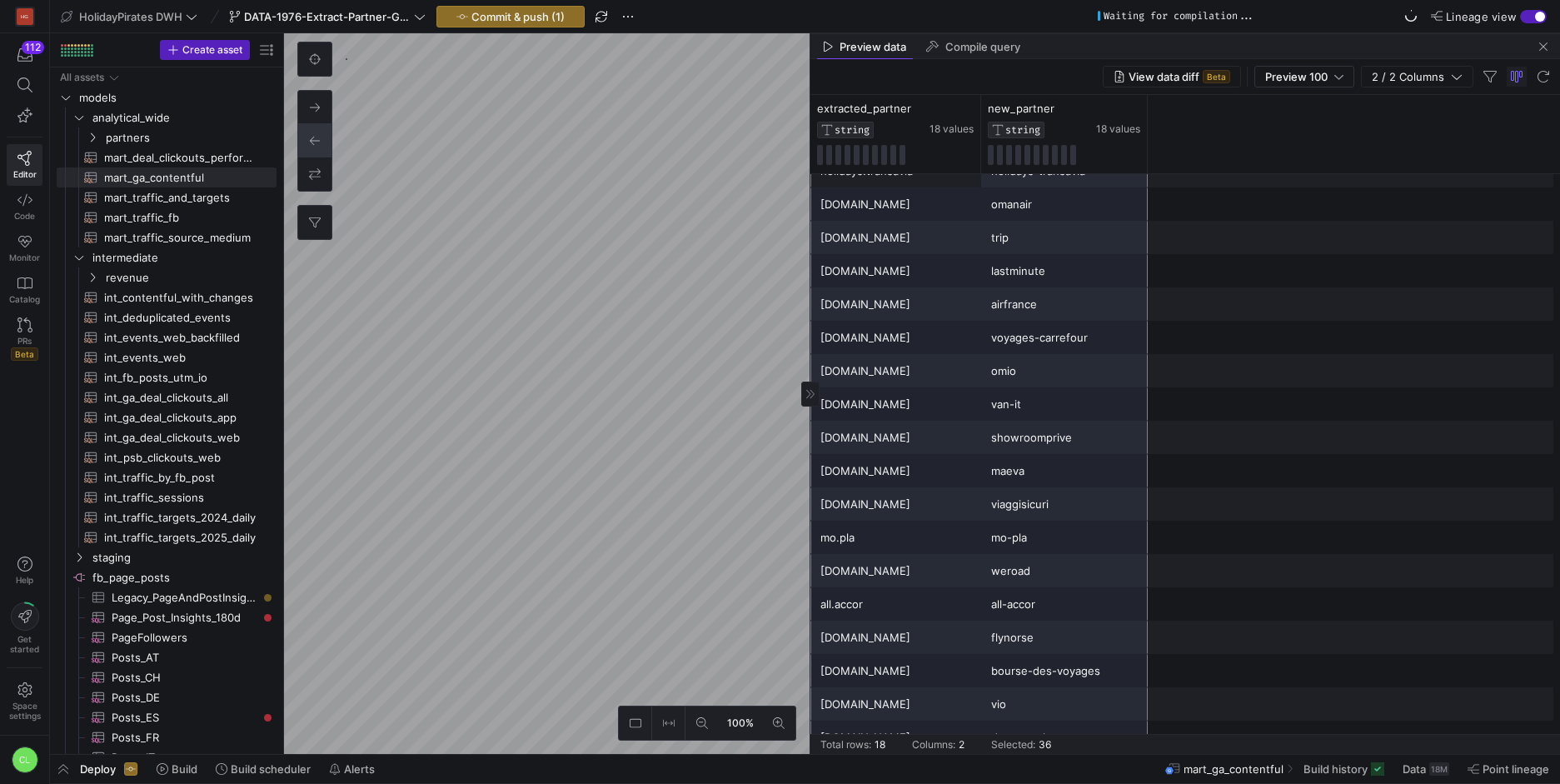
drag, startPoint x: 975, startPoint y: 268, endPoint x: 1071, endPoint y: 749, distance: 490.5
click at [1071, 749] on mat-sidenav-content "Drag here to set row groups Drag here to set column labels extracted_partner ST…" at bounding box center [1185, 424] width 750 height 658
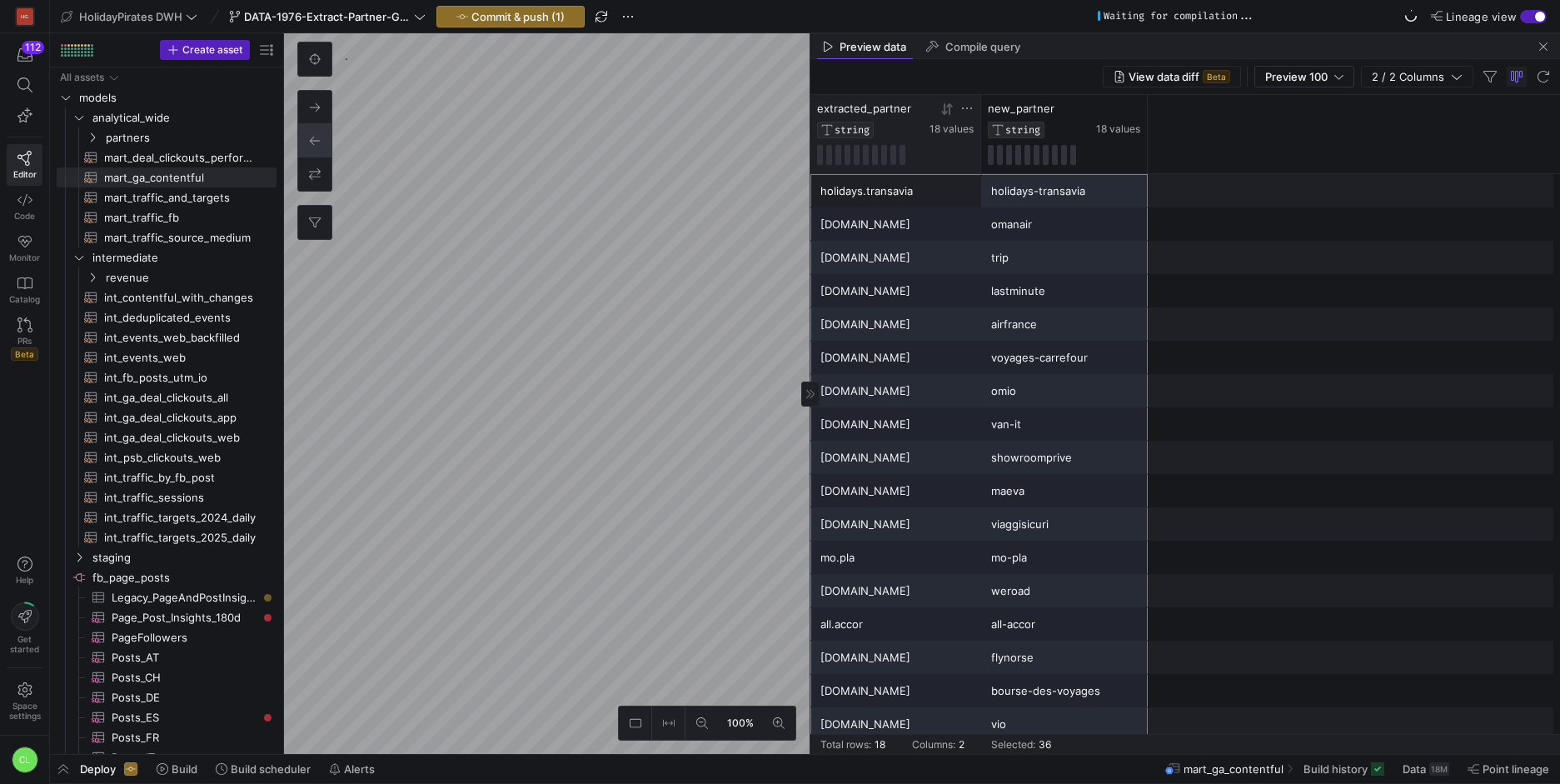
click at [952, 112] on icon at bounding box center [948, 109] width 13 height 13
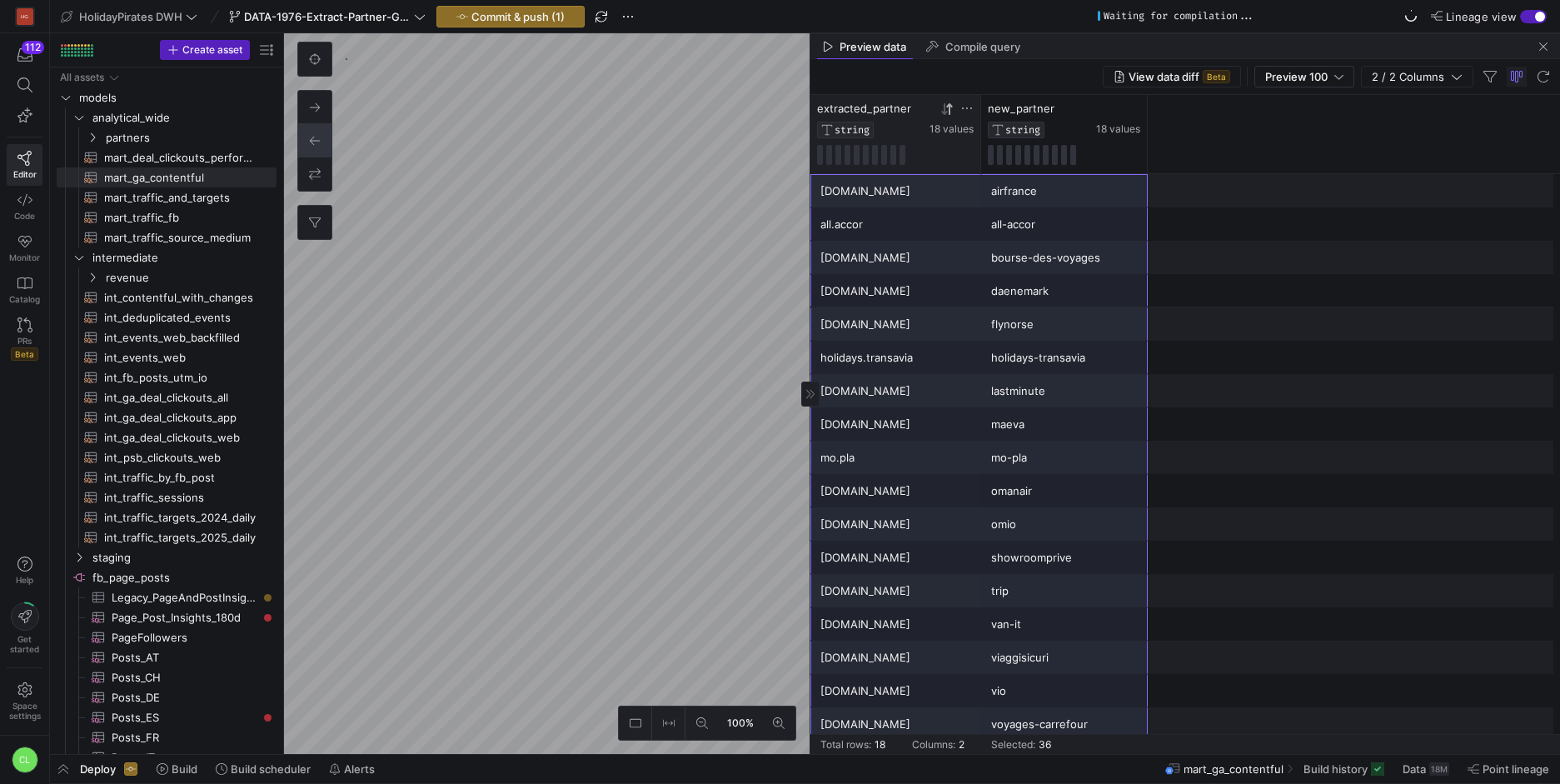
click at [920, 234] on div "all.accor" at bounding box center [896, 225] width 151 height 33
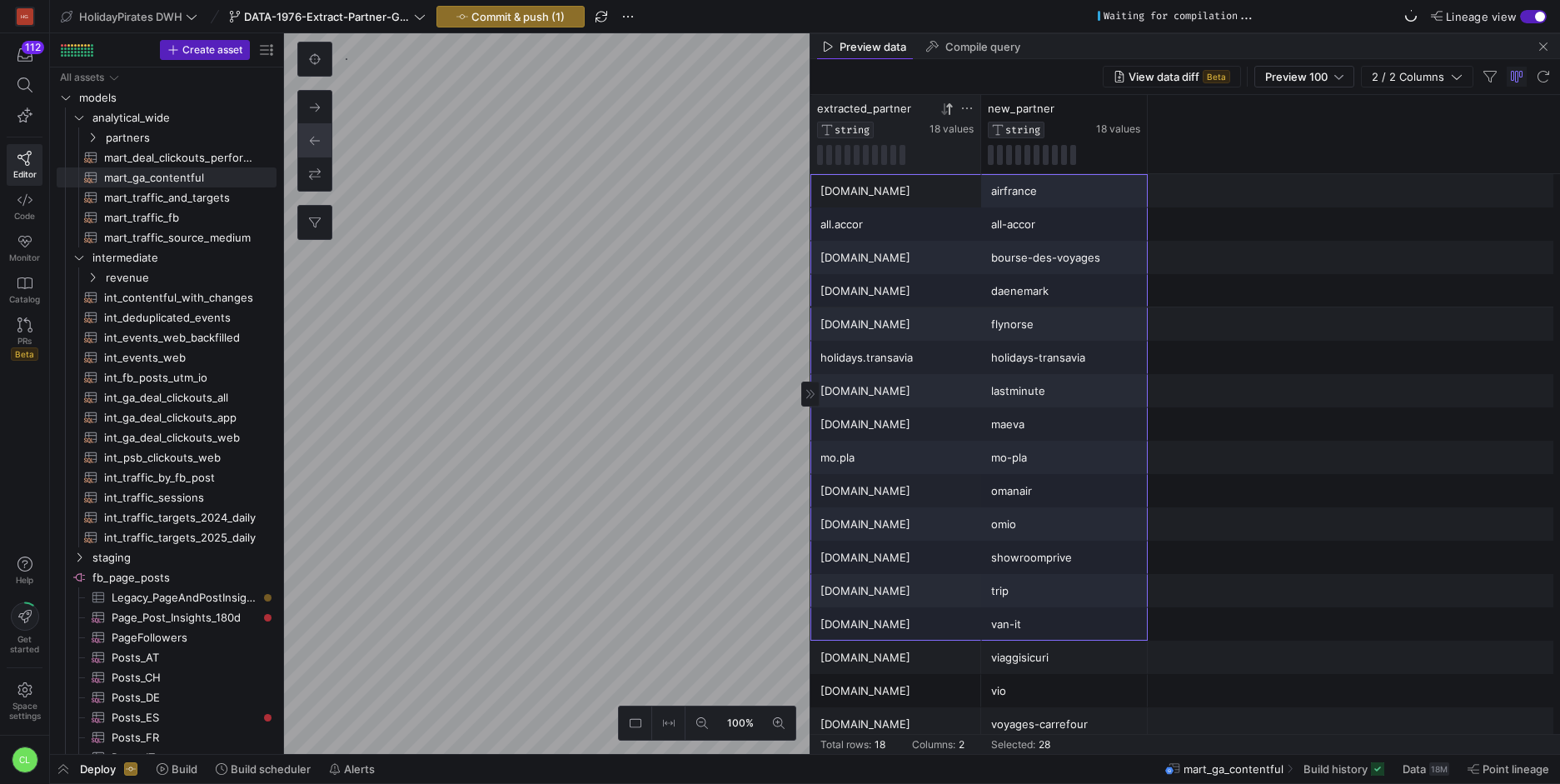
scroll to position [20, 0]
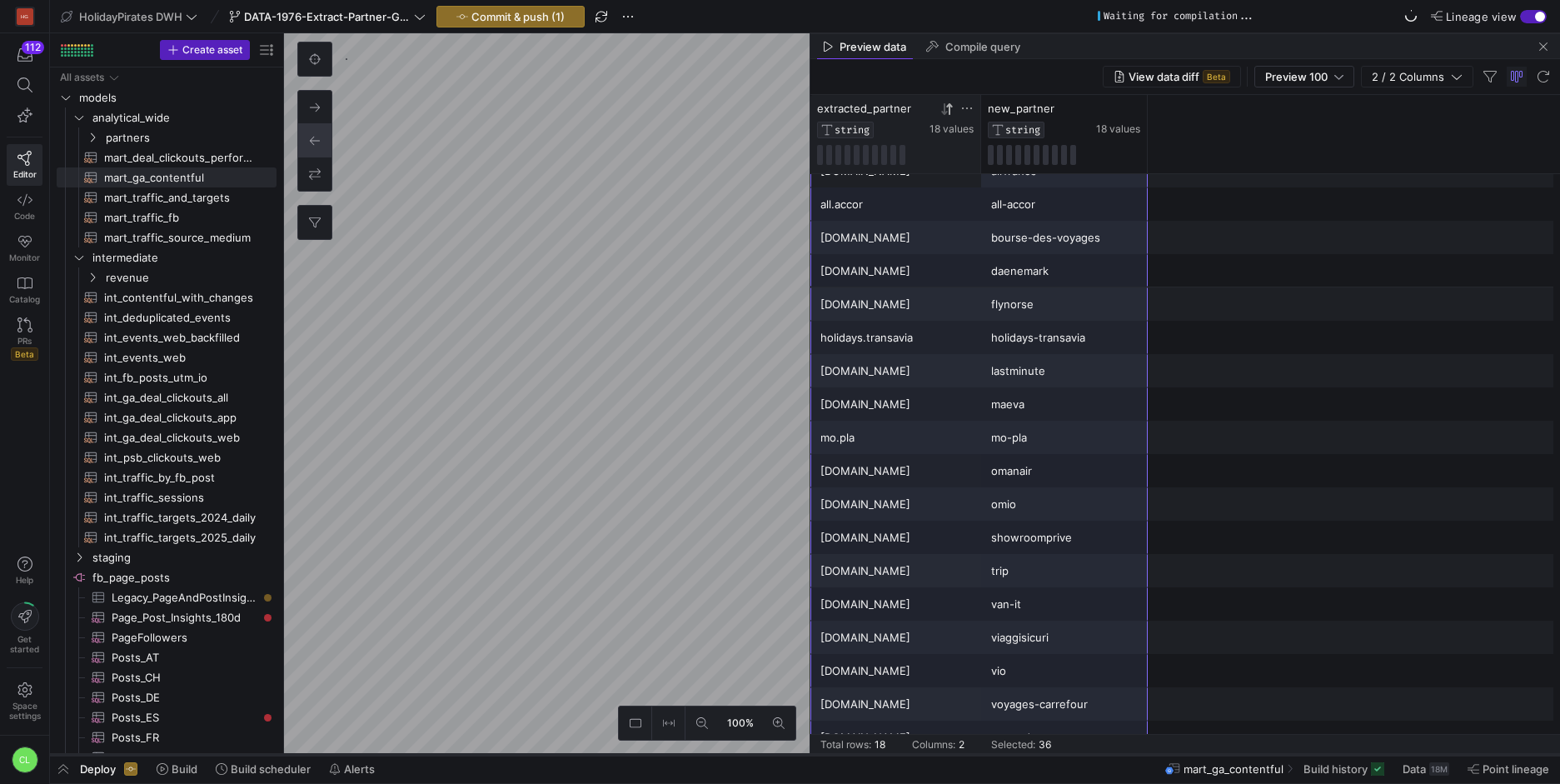
drag, startPoint x: 904, startPoint y: 198, endPoint x: 1032, endPoint y: 755, distance: 571.5
click at [1032, 755] on as-split "HolidayPirates DWH DATA-1976-Extract-Partner-GA4-Data Commit & push (1) Waiting…" at bounding box center [804, 392] width 1510 height 784
click at [1547, 44] on span "button" at bounding box center [1543, 46] width 20 height 20
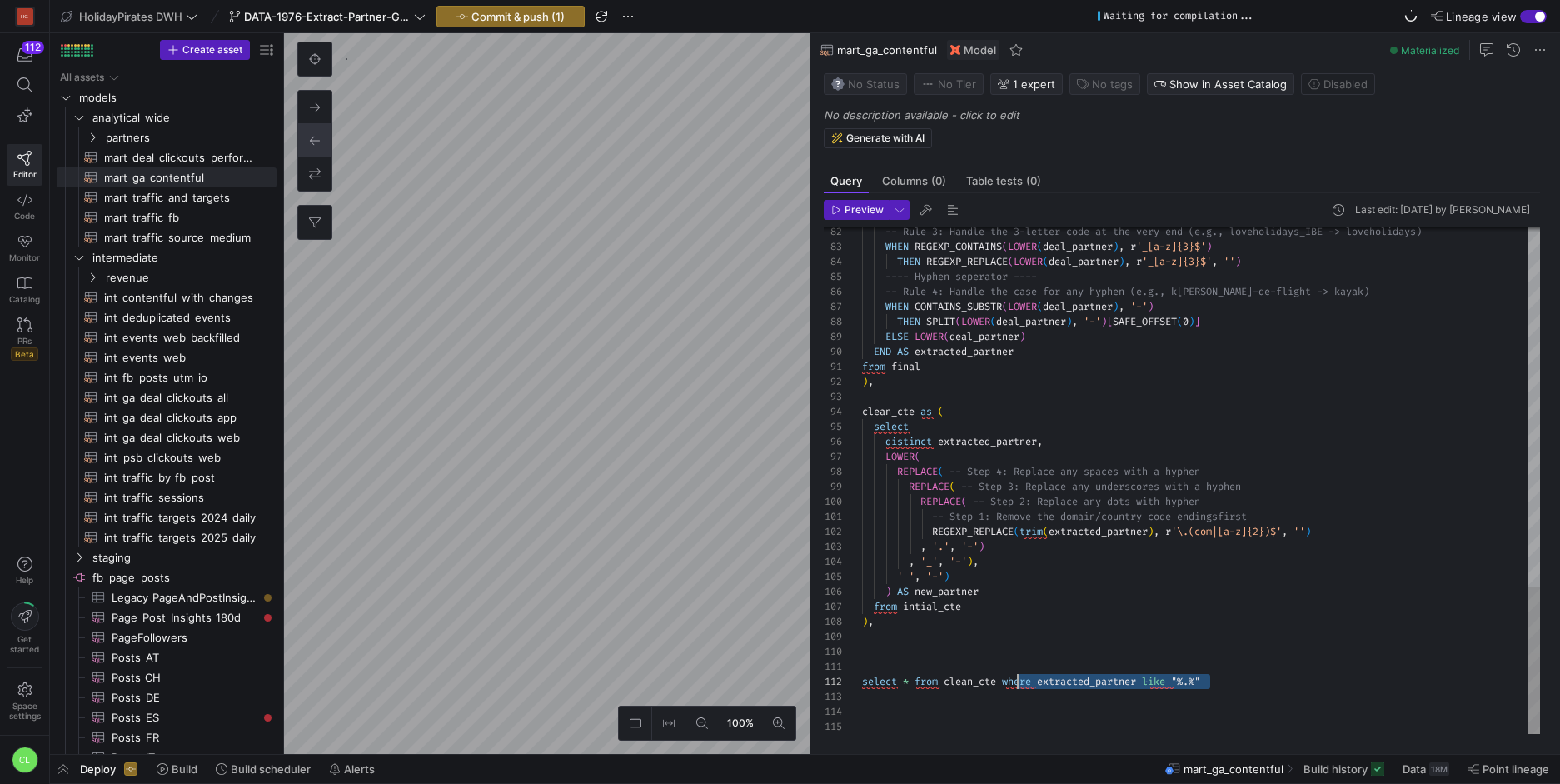
drag, startPoint x: 1244, startPoint y: 680, endPoint x: 1012, endPoint y: 682, distance: 232.0
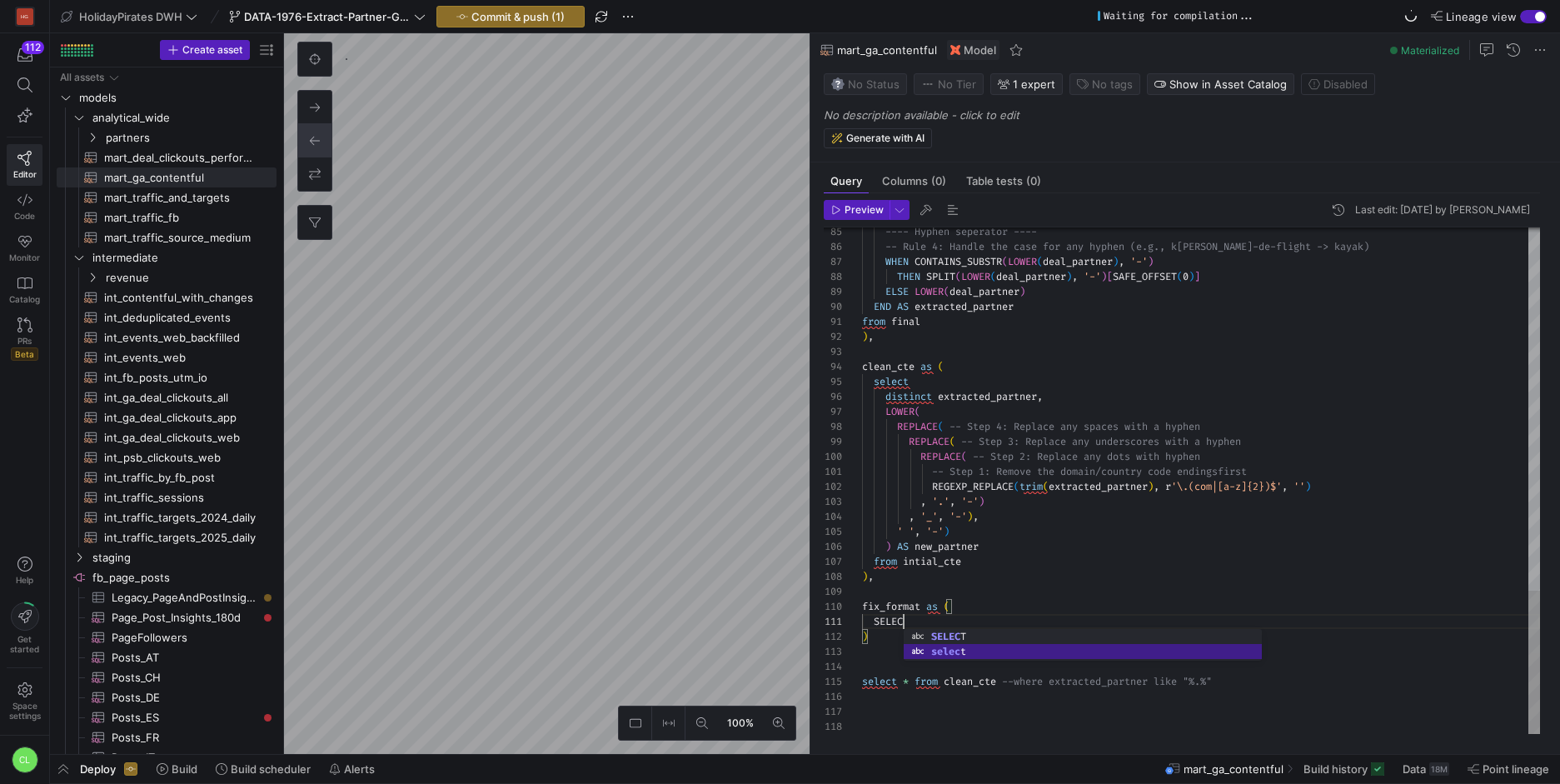
scroll to position [0, 48]
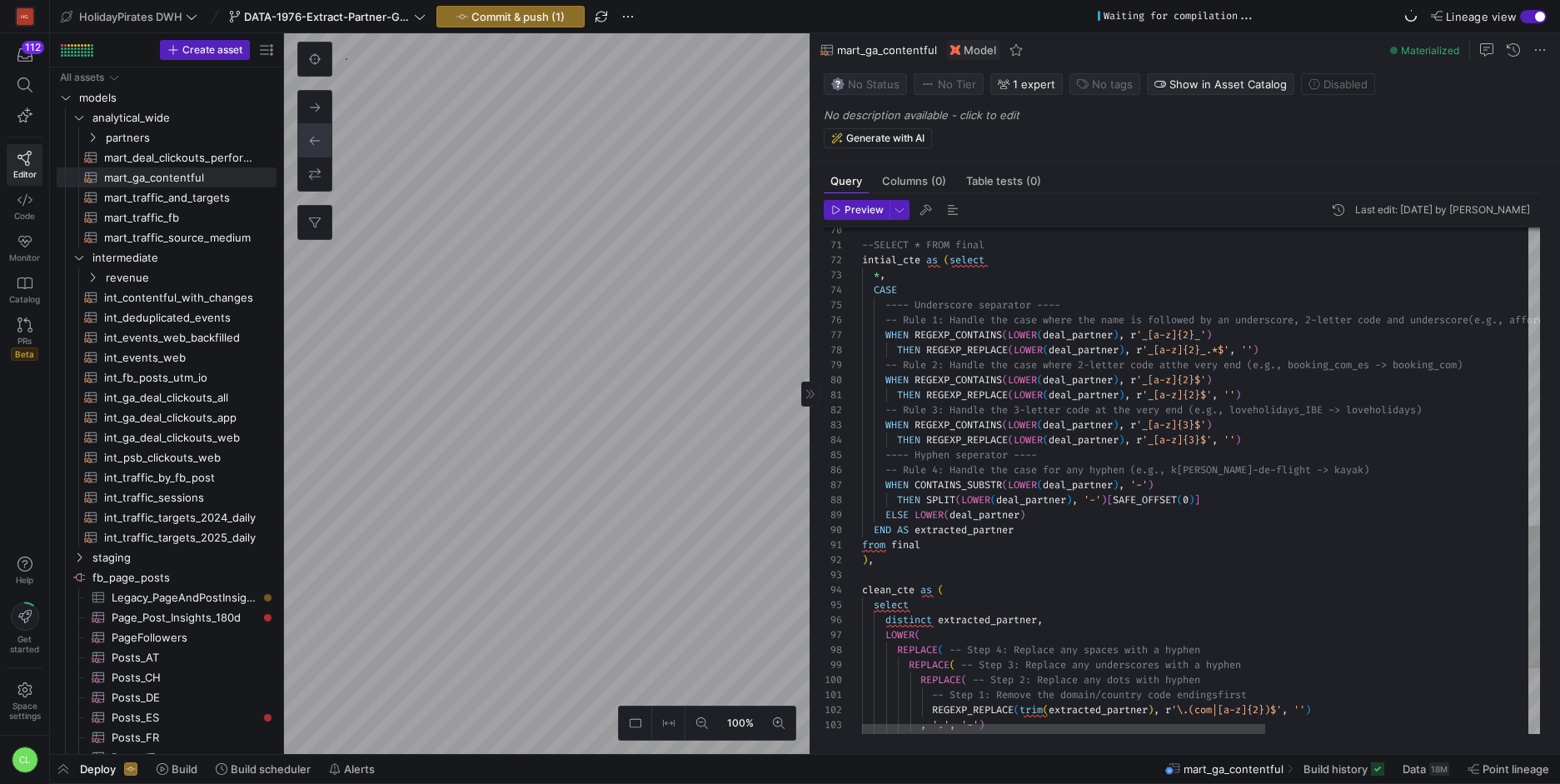
click at [937, 257] on div "REPLACE ( -- Step 3: Replace any underscores with a hyphen REPLACE ( -- Step 2:…" at bounding box center [1422, 70] width 1120 height 1792
click at [955, 255] on div "REPLACE ( -- Step 3: Replace any underscores with a hyphen REPLACE ( -- Step 2:…" at bounding box center [1422, 70] width 1120 height 1792
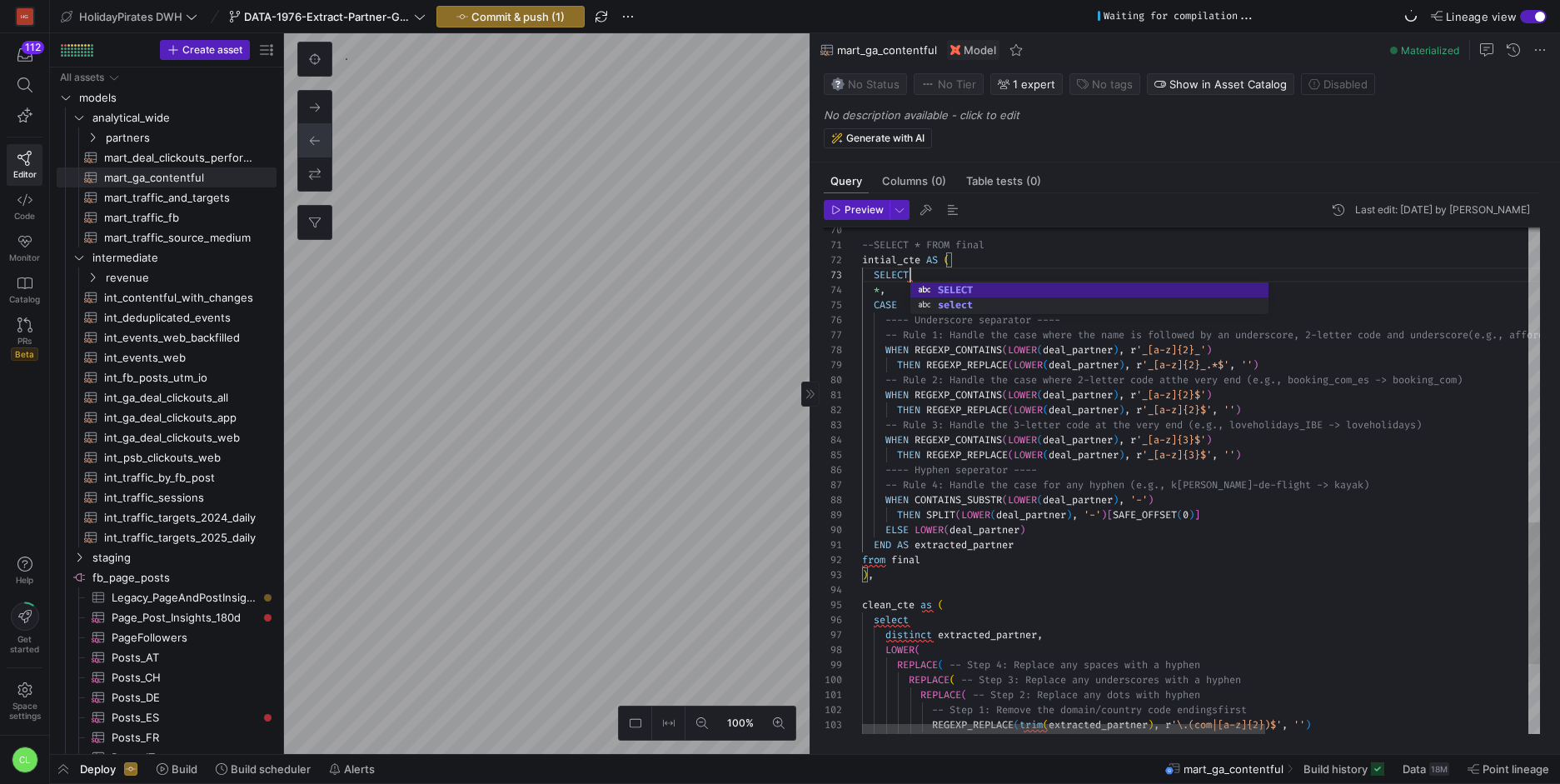
scroll to position [30, 48]
click at [1080, 544] on div "REPLACE ( -- Step 3: Replace any underscores with a hyphen REPLACE ( -- Step 2:…" at bounding box center [1422, 78] width 1120 height 1807
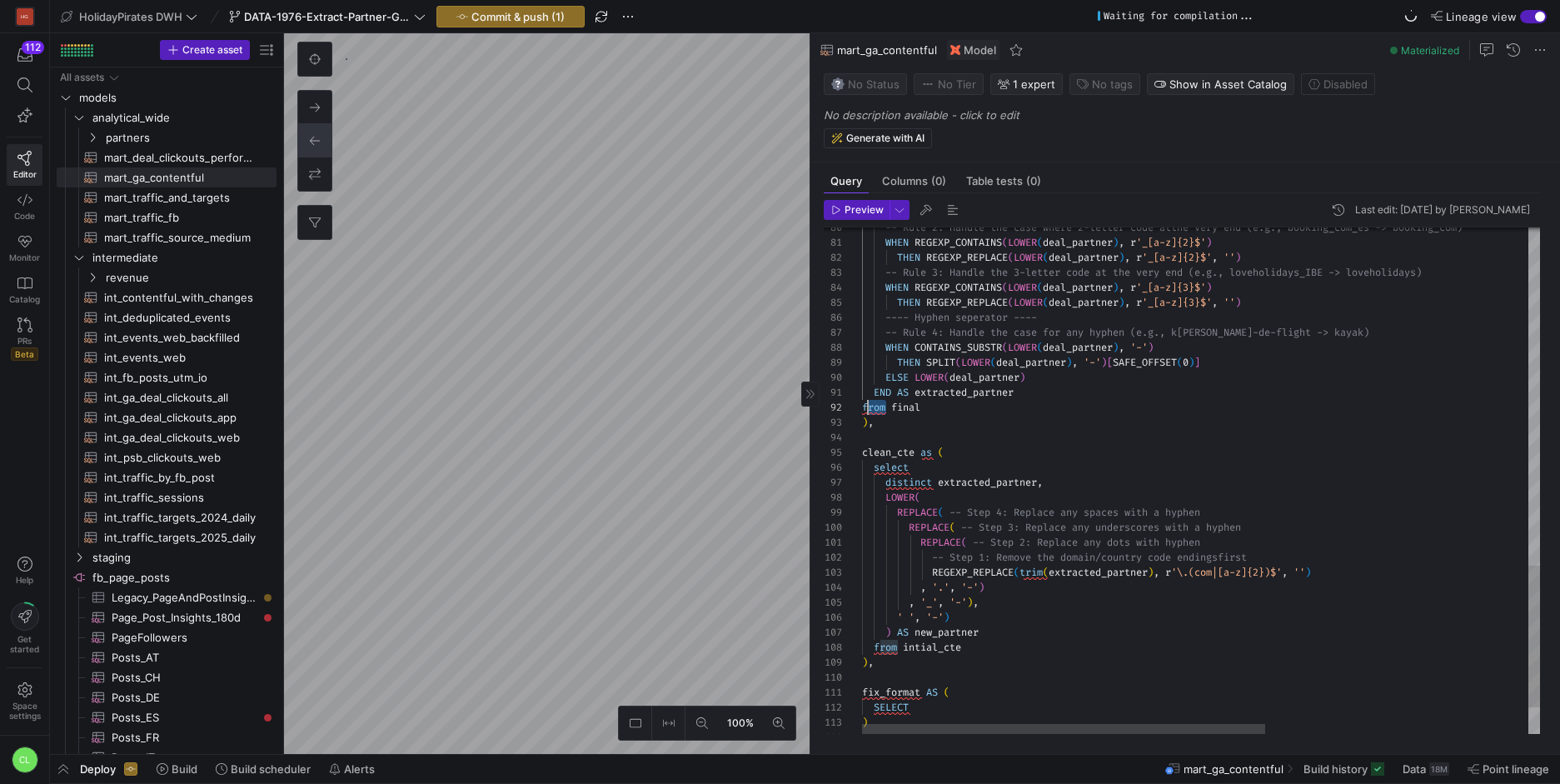
scroll to position [15, 0]
drag, startPoint x: 885, startPoint y: 406, endPoint x: 862, endPoint y: 408, distance: 23.1
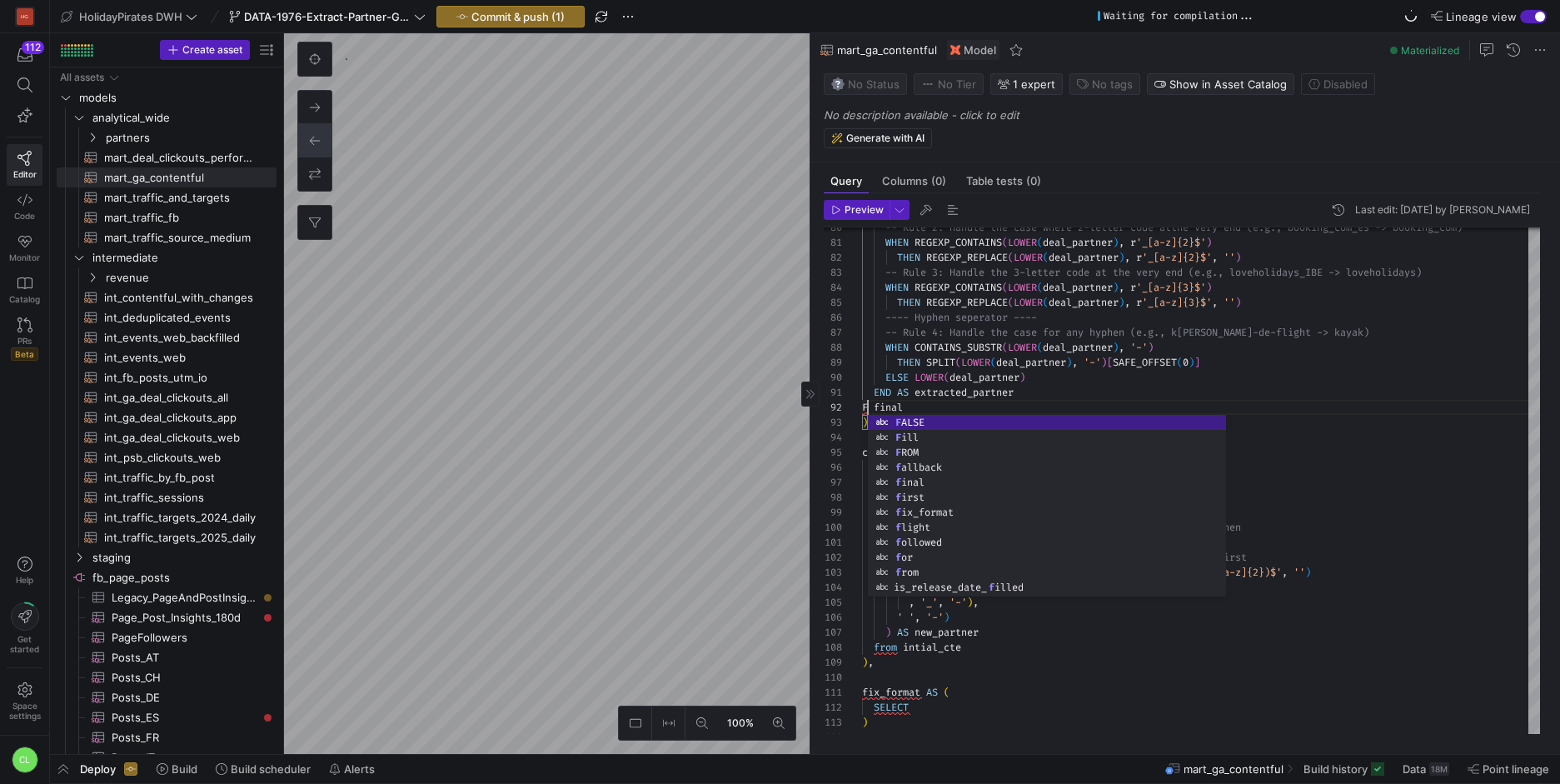
scroll to position [15, 24]
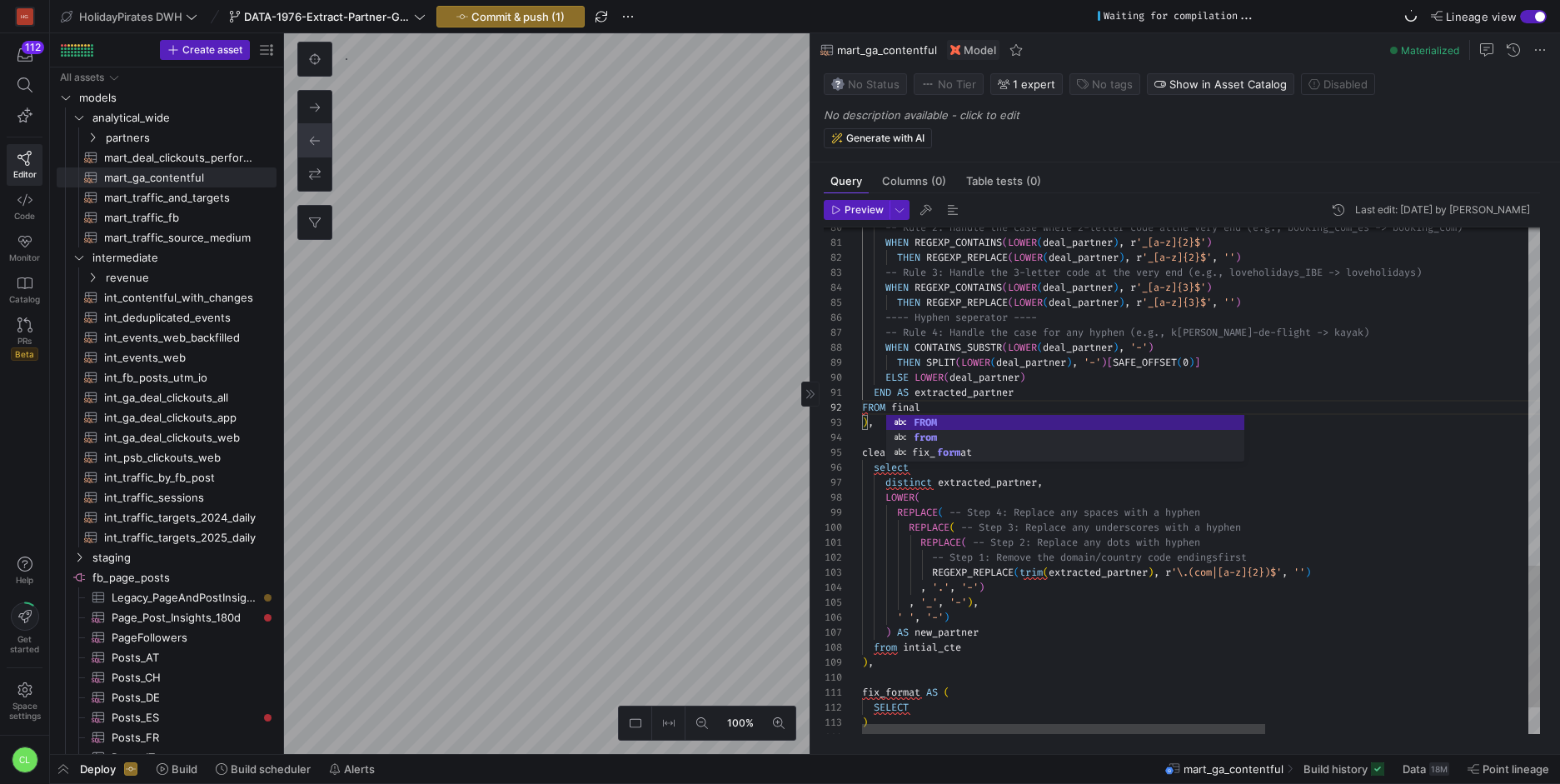
drag, startPoint x: 928, startPoint y: 466, endPoint x: 914, endPoint y: 459, distance: 15.7
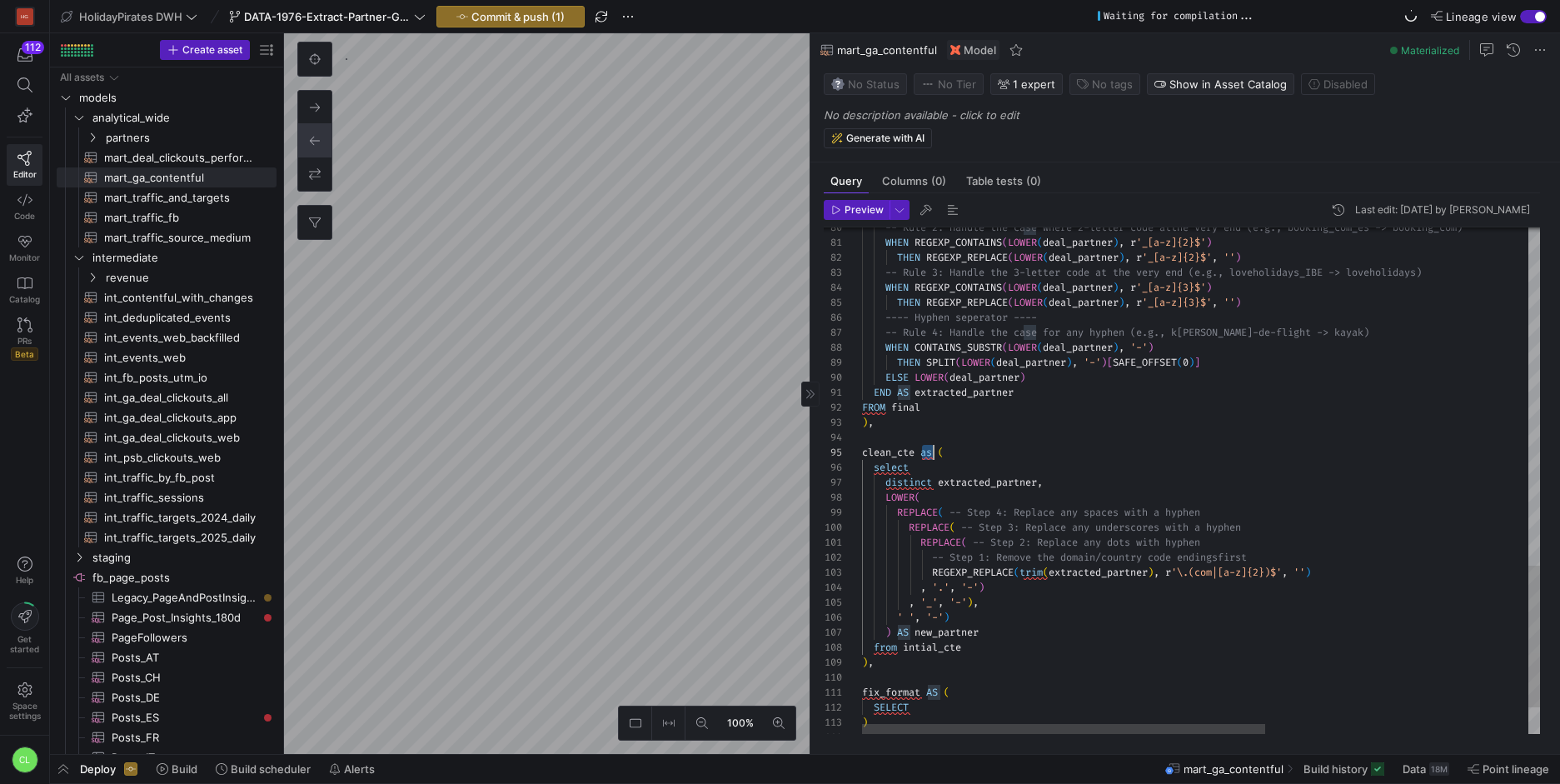
drag, startPoint x: 924, startPoint y: 451, endPoint x: 935, endPoint y: 451, distance: 11.0
drag, startPoint x: 913, startPoint y: 467, endPoint x: 874, endPoint y: 469, distance: 39.1
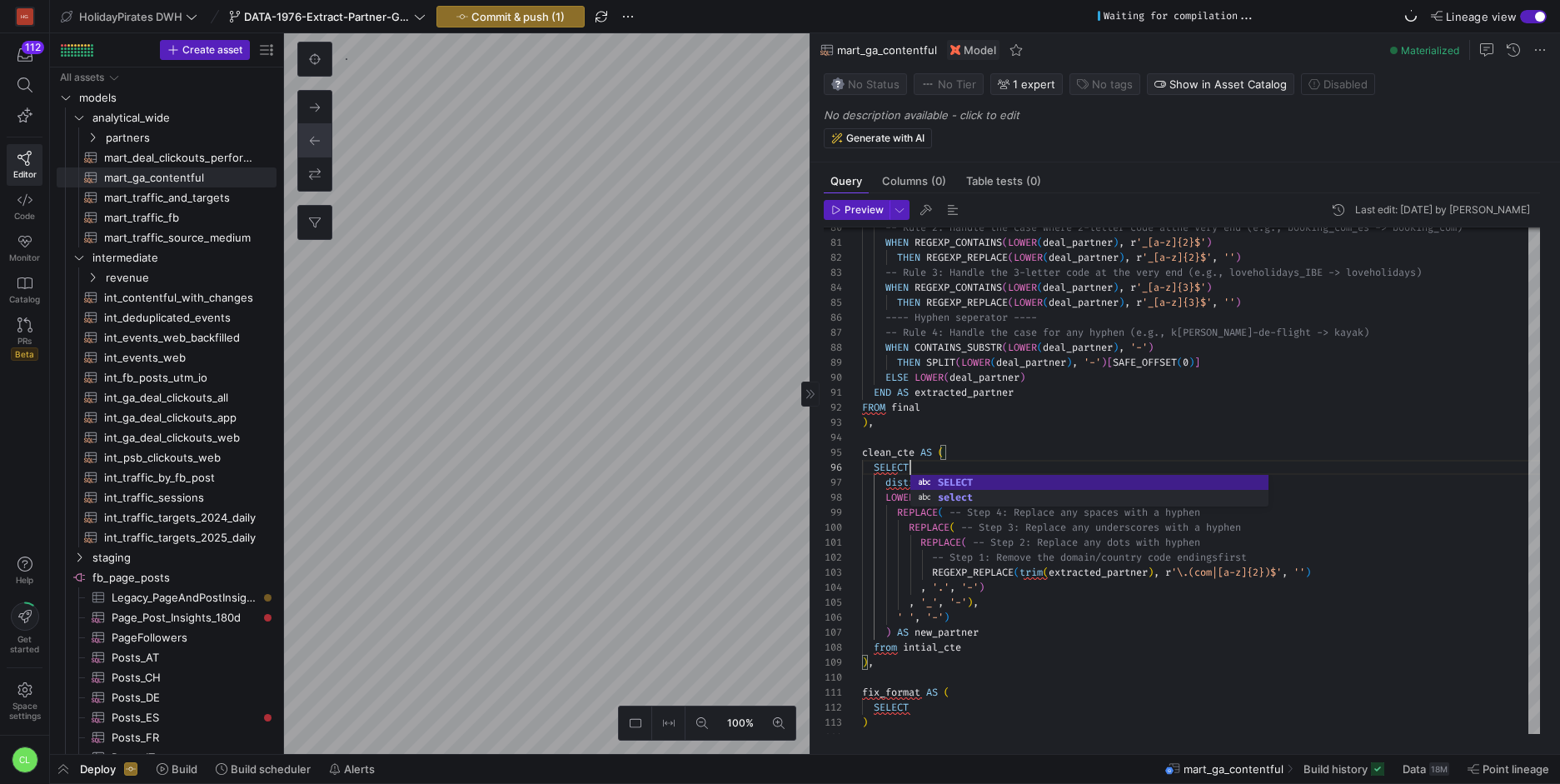
scroll to position [75, 48]
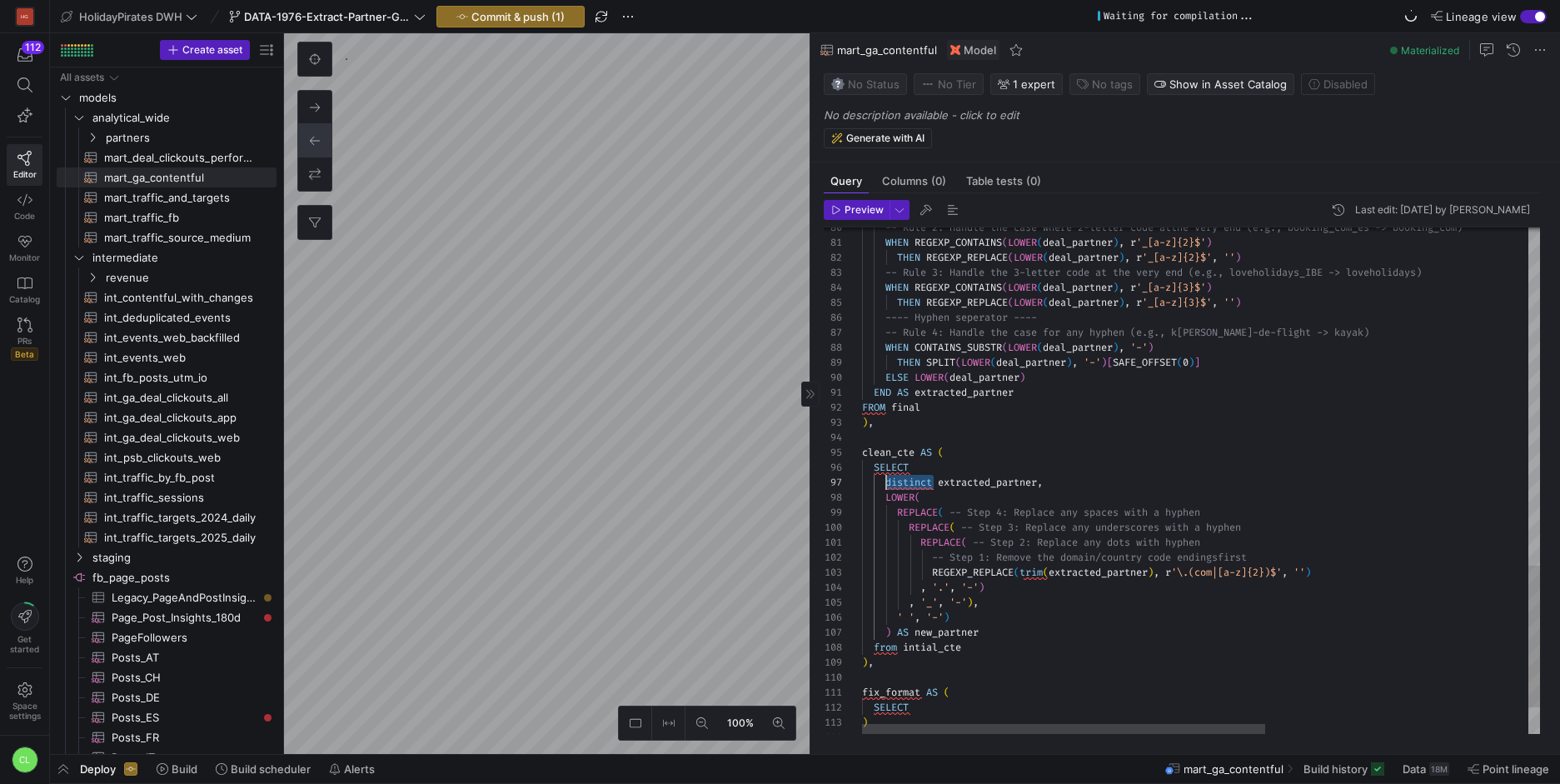
drag, startPoint x: 934, startPoint y: 487, endPoint x: 885, endPoint y: 488, distance: 49.0
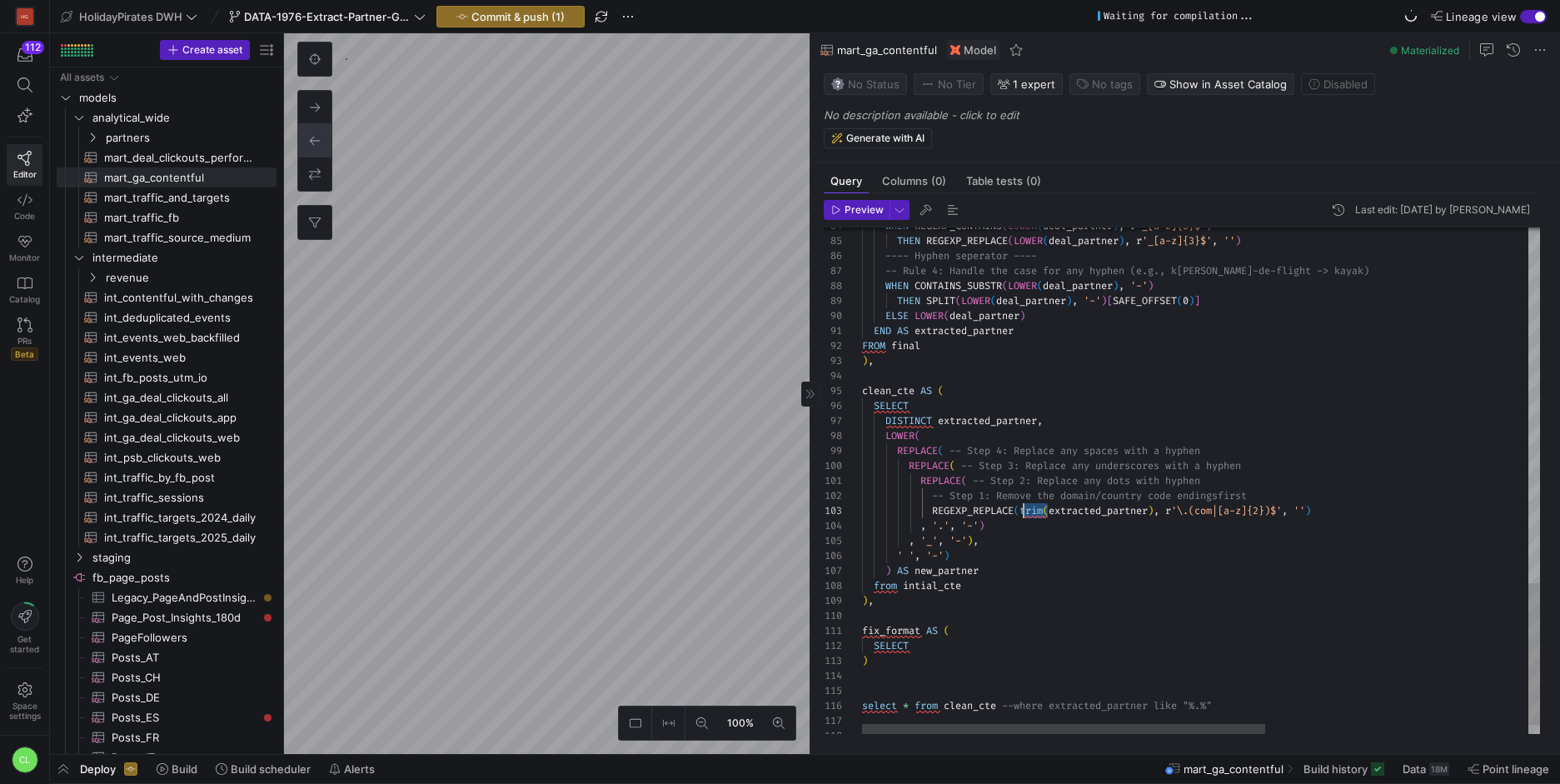
drag, startPoint x: 1047, startPoint y: 510, endPoint x: 1105, endPoint y: 513, distance: 58.1
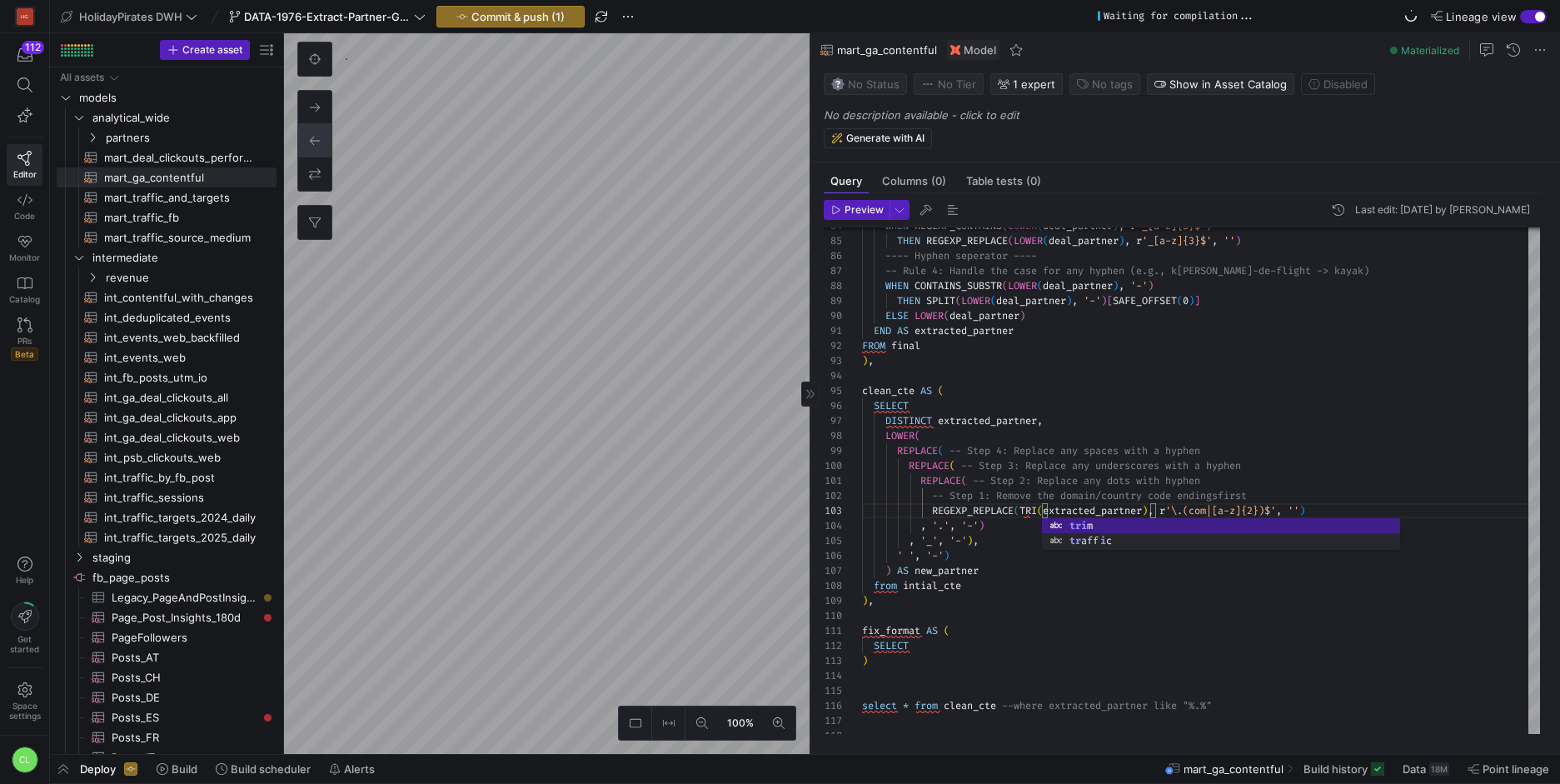
scroll to position [30, 186]
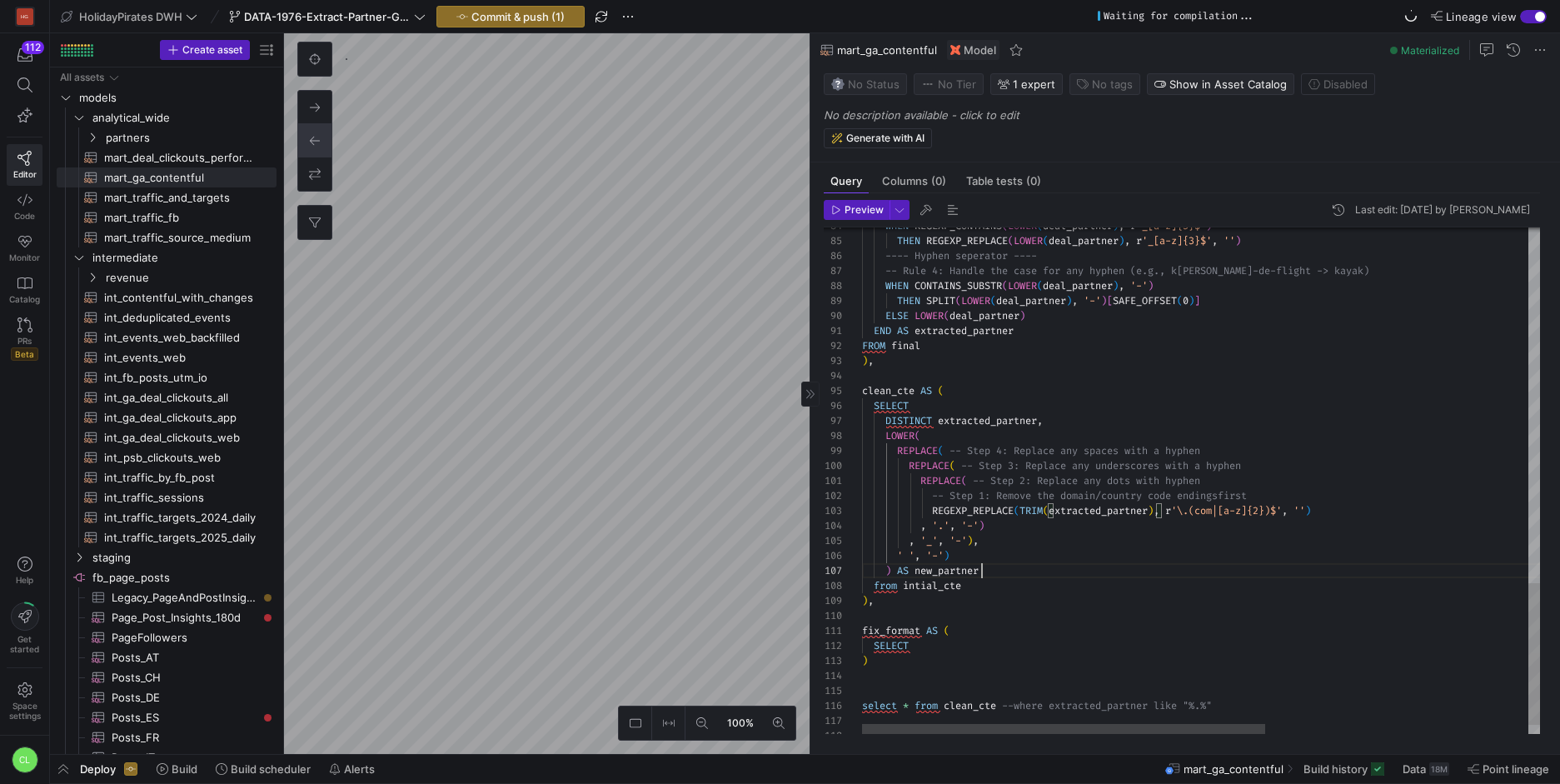
drag, startPoint x: 898, startPoint y: 583, endPoint x: 876, endPoint y: 585, distance: 22.1
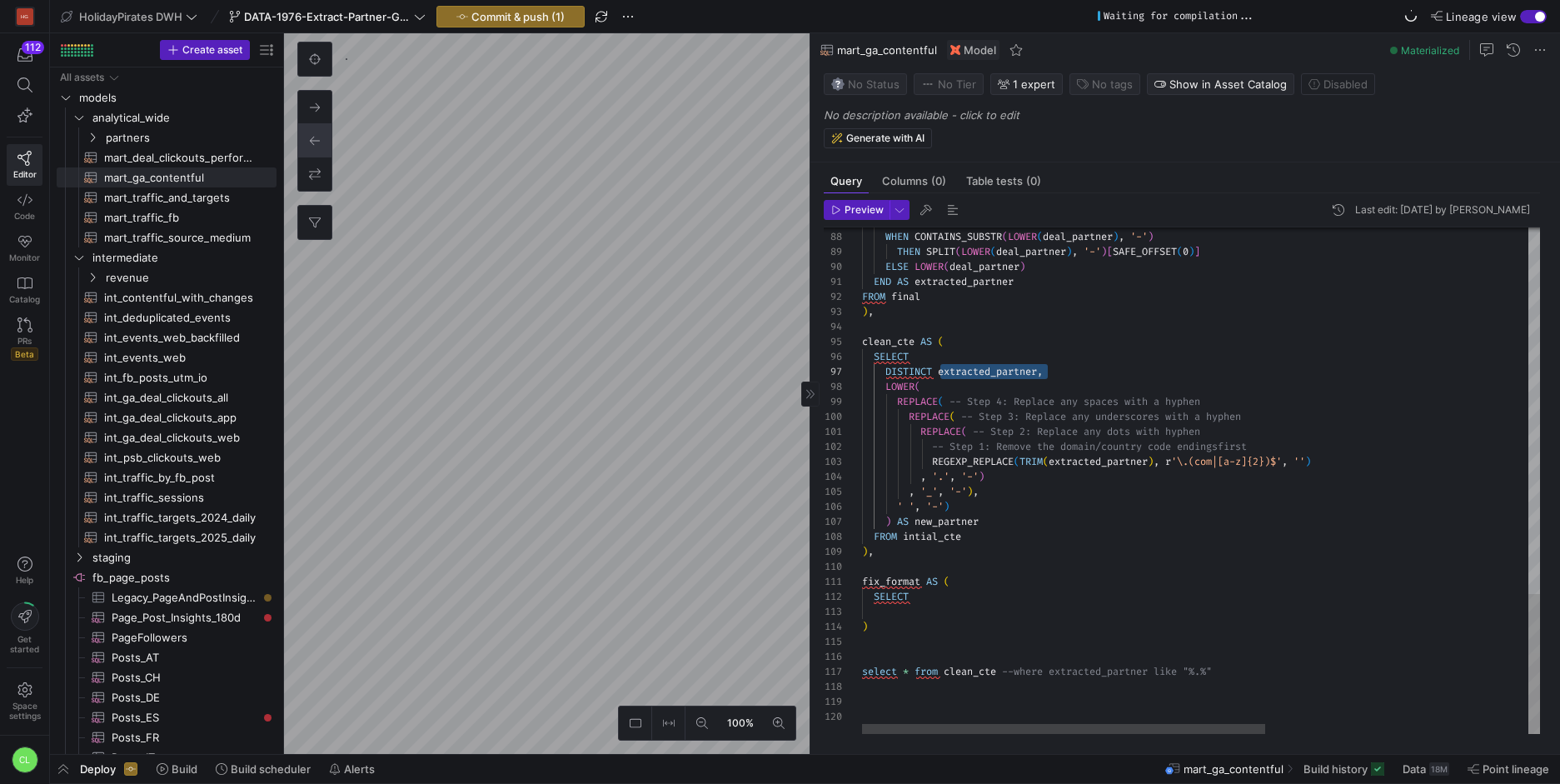
scroll to position [90, 180]
drag, startPoint x: 940, startPoint y: 356, endPoint x: 1043, endPoint y: 371, distance: 104.1
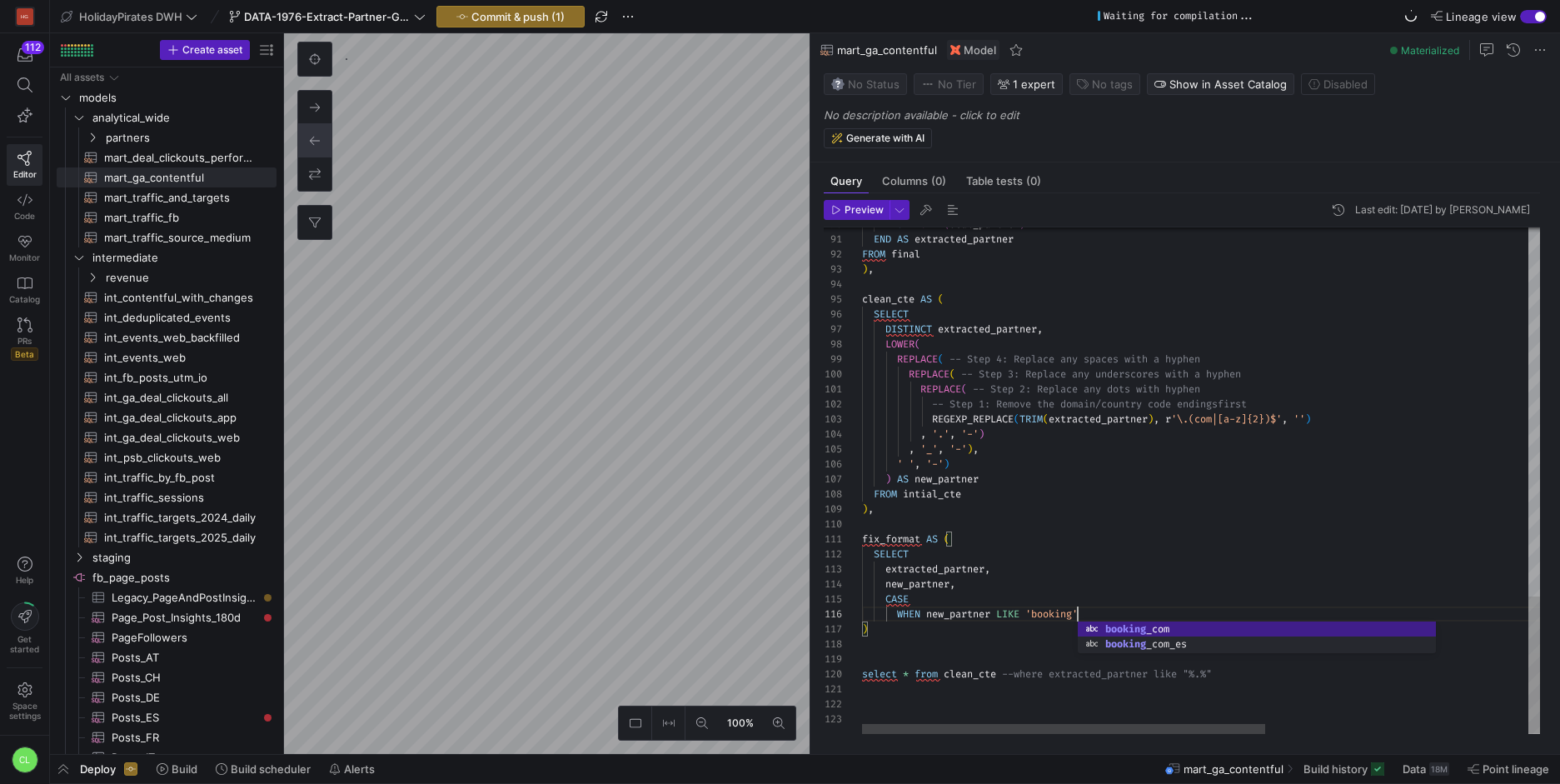
scroll to position [75, 222]
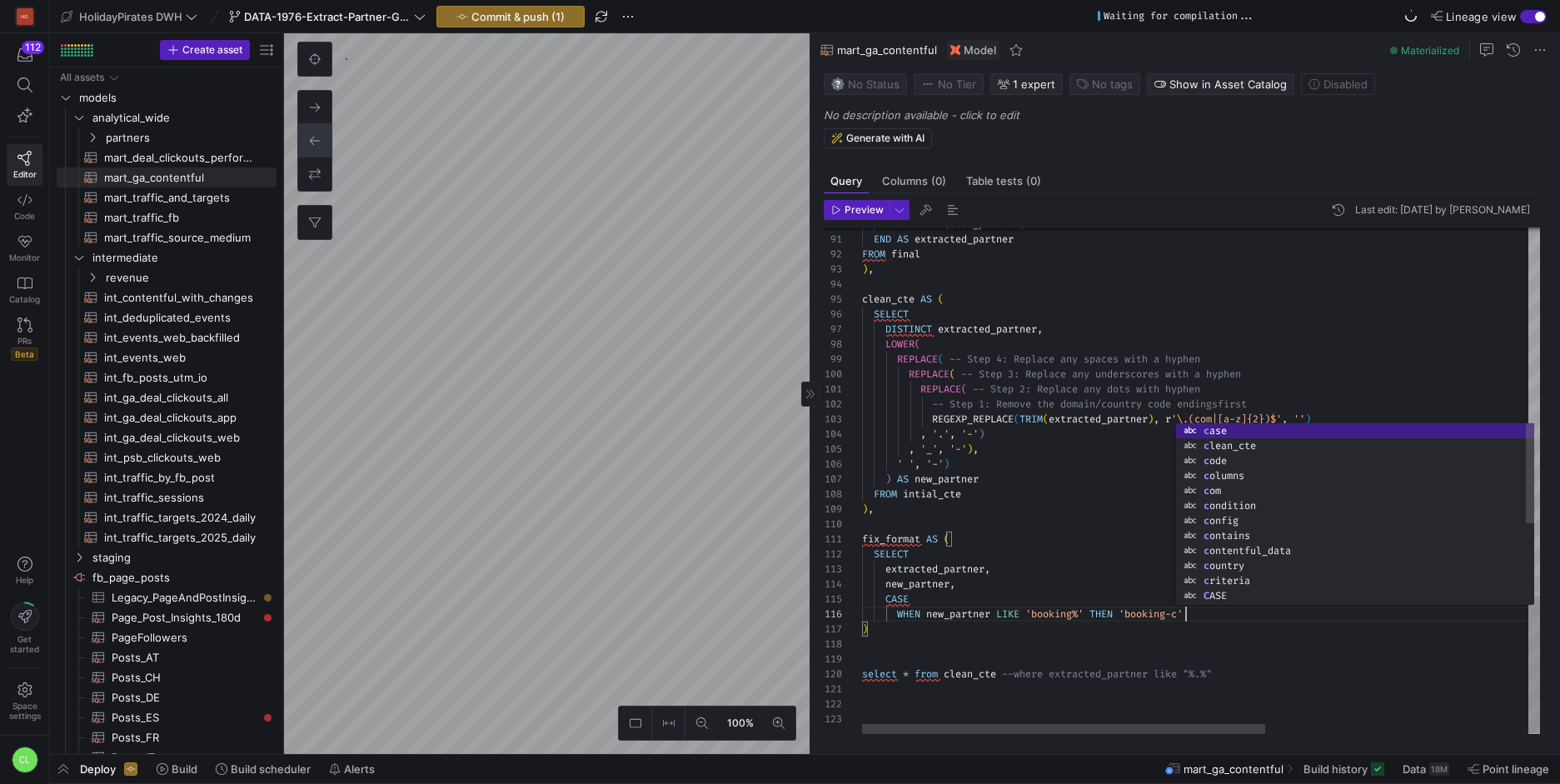
scroll to position [75, 336]
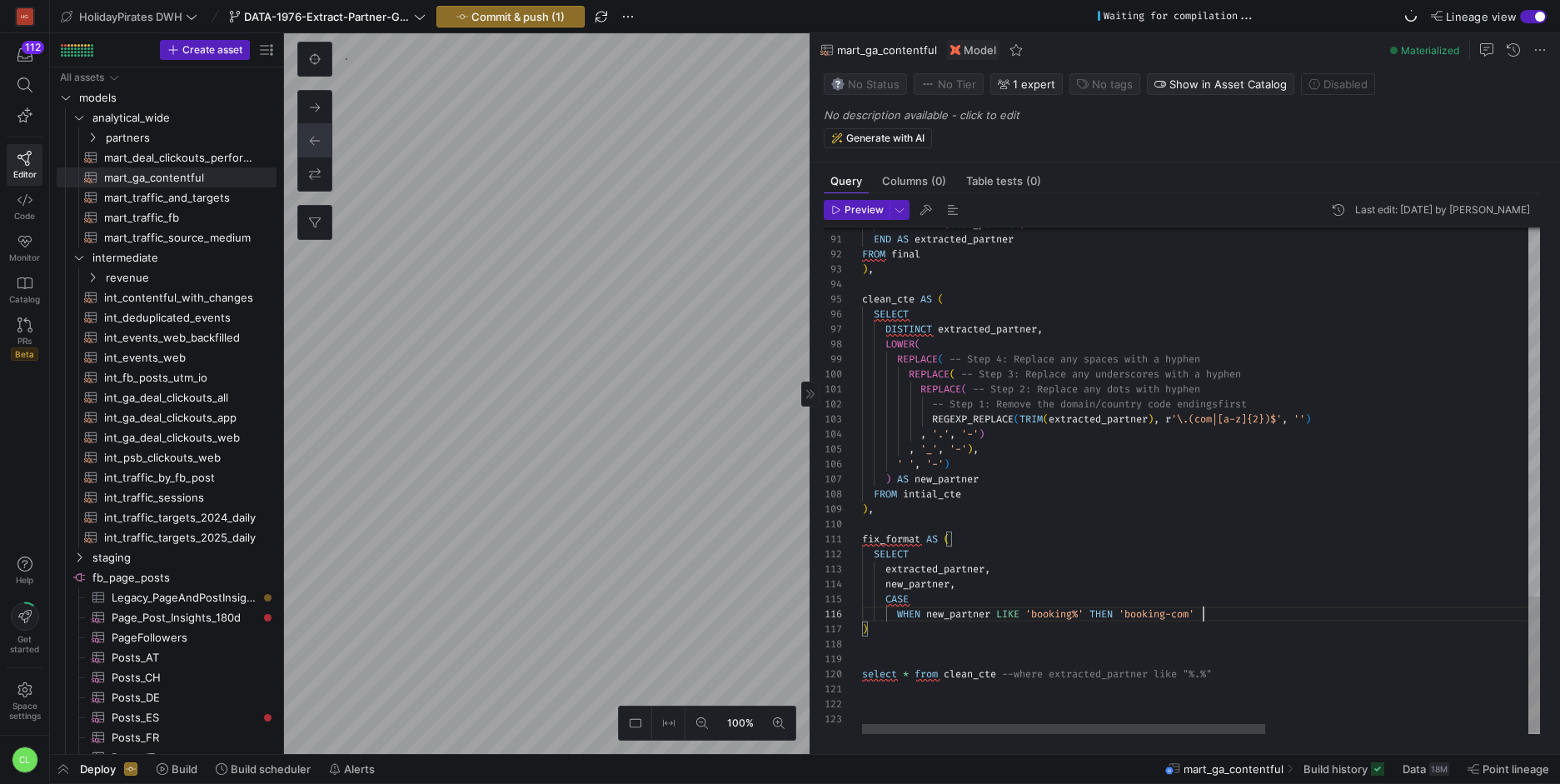
drag, startPoint x: 928, startPoint y: 616, endPoint x: 996, endPoint y: 610, distance: 68.3
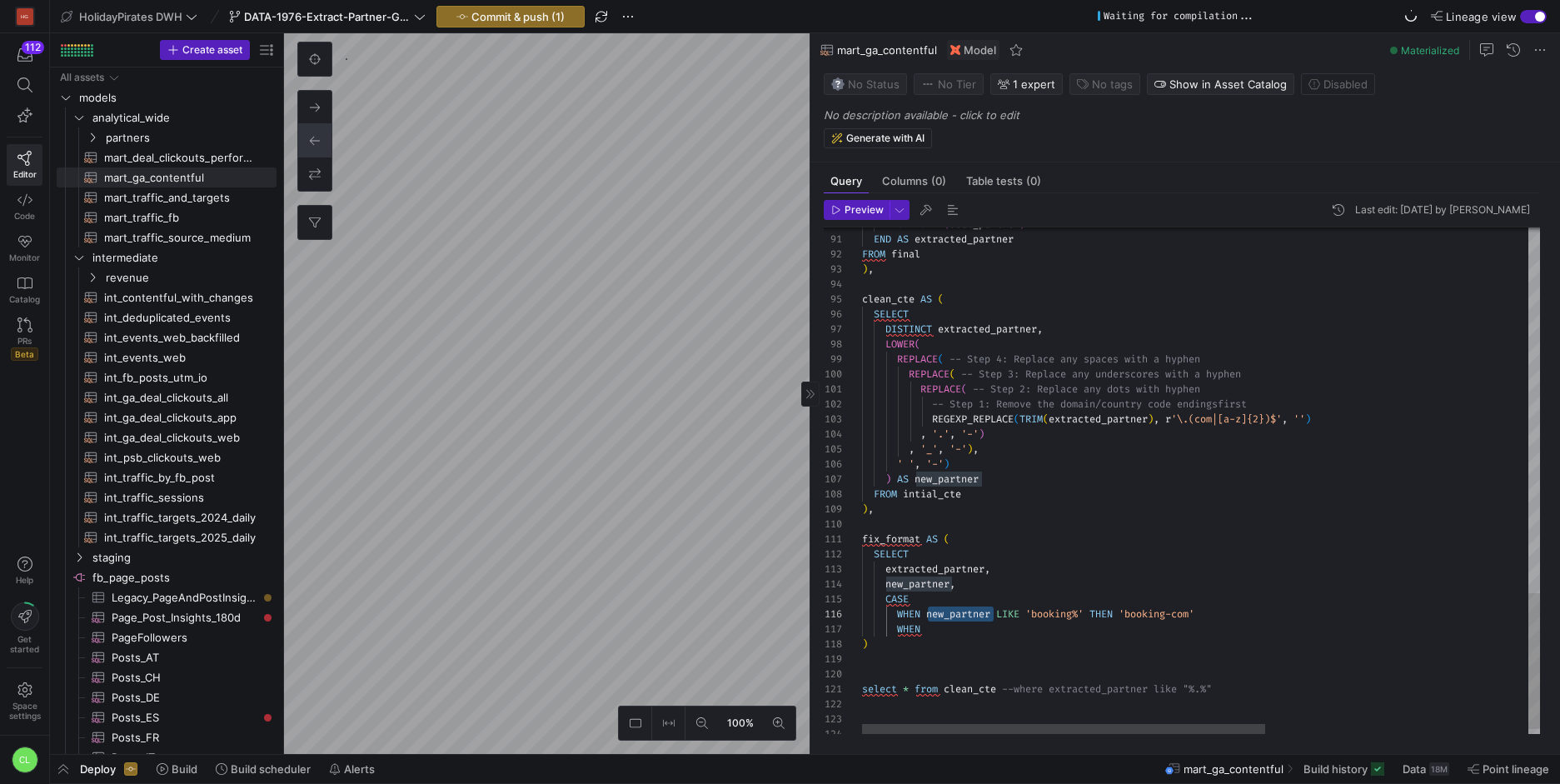
scroll to position [90, 66]
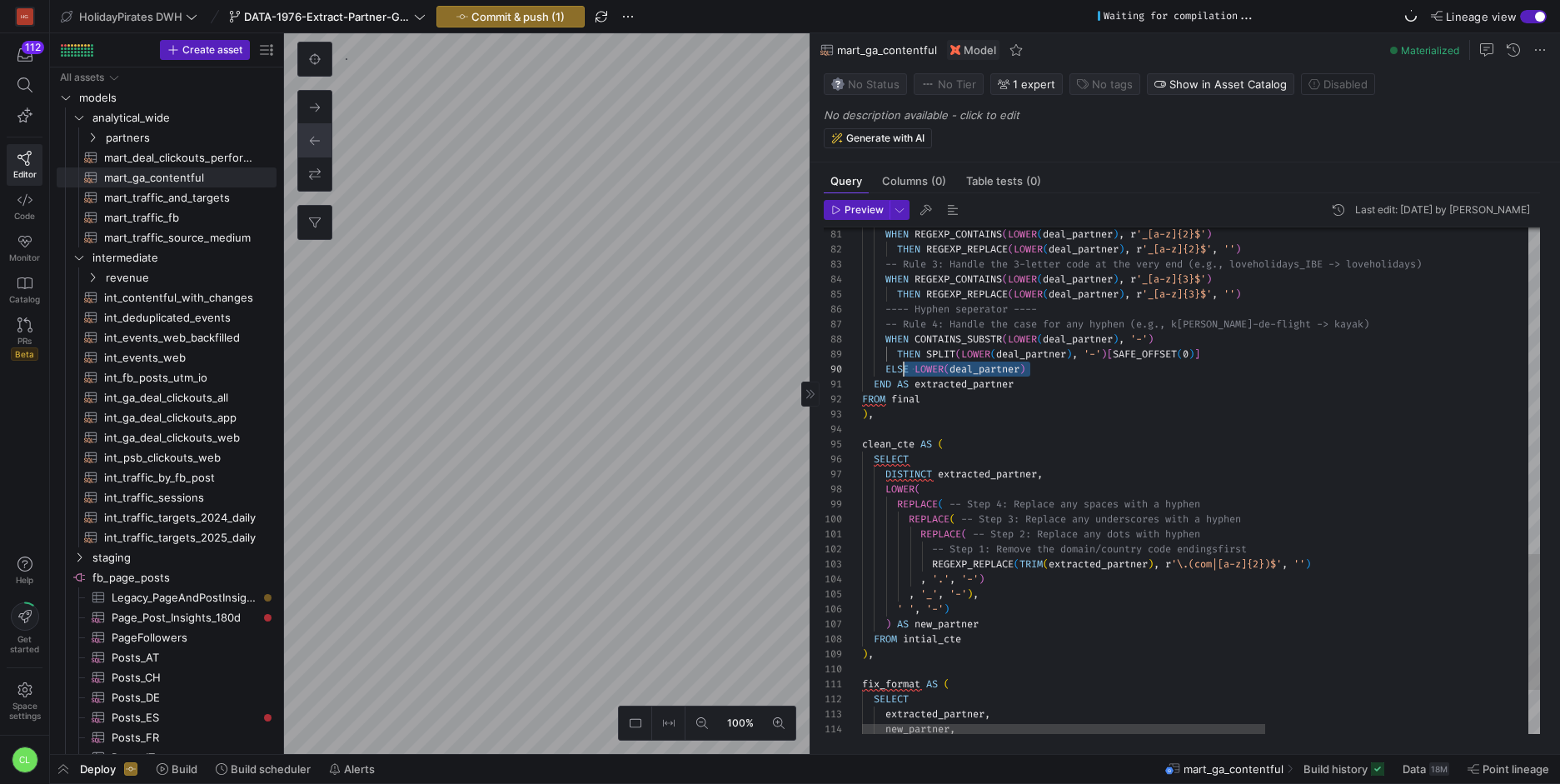
drag, startPoint x: 1057, startPoint y: 369, endPoint x: 906, endPoint y: 368, distance: 151.0
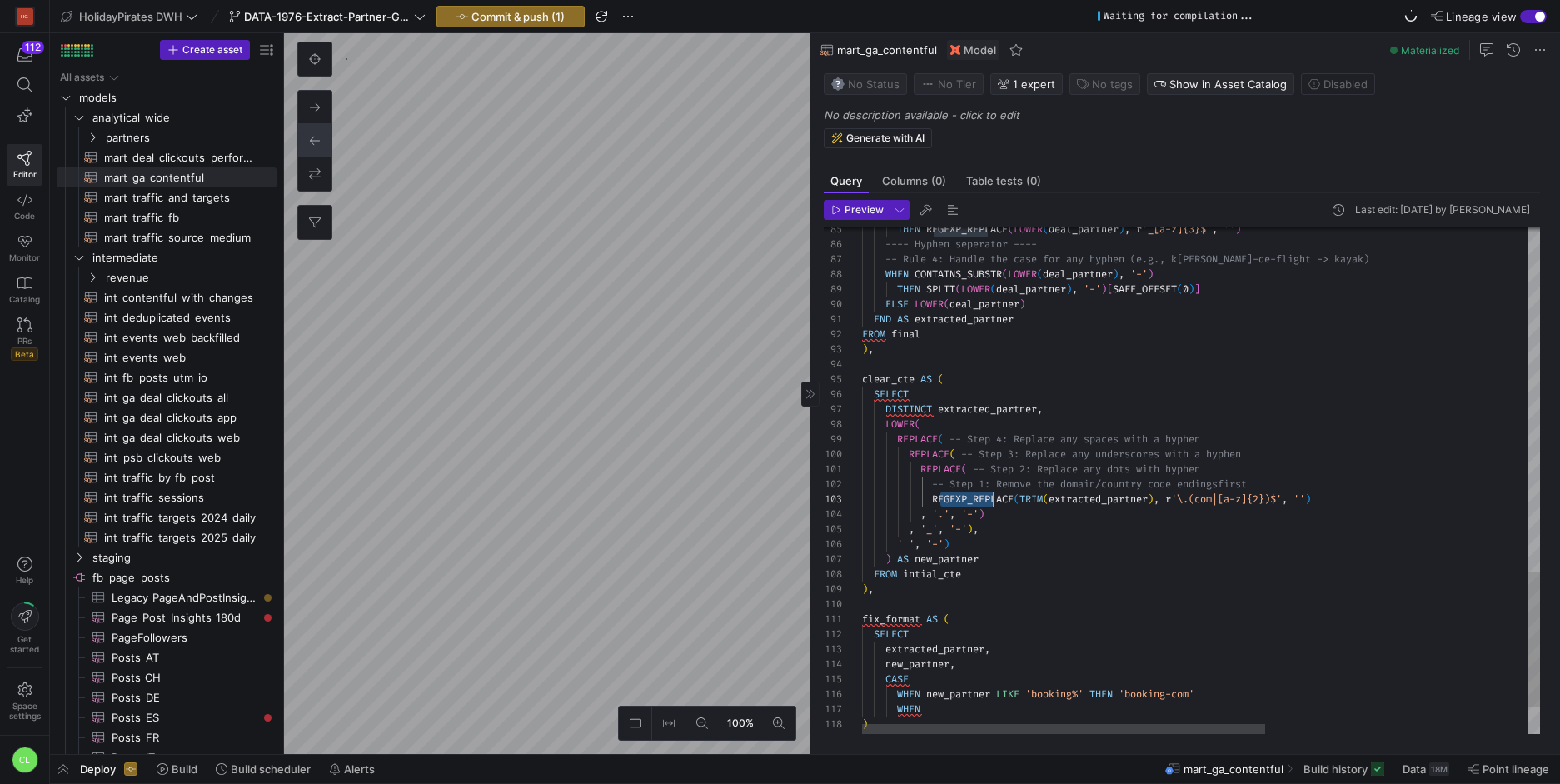
drag, startPoint x: 937, startPoint y: 497, endPoint x: 996, endPoint y: 495, distance: 59.0
drag, startPoint x: 935, startPoint y: 498, endPoint x: 1167, endPoint y: 500, distance: 232.0
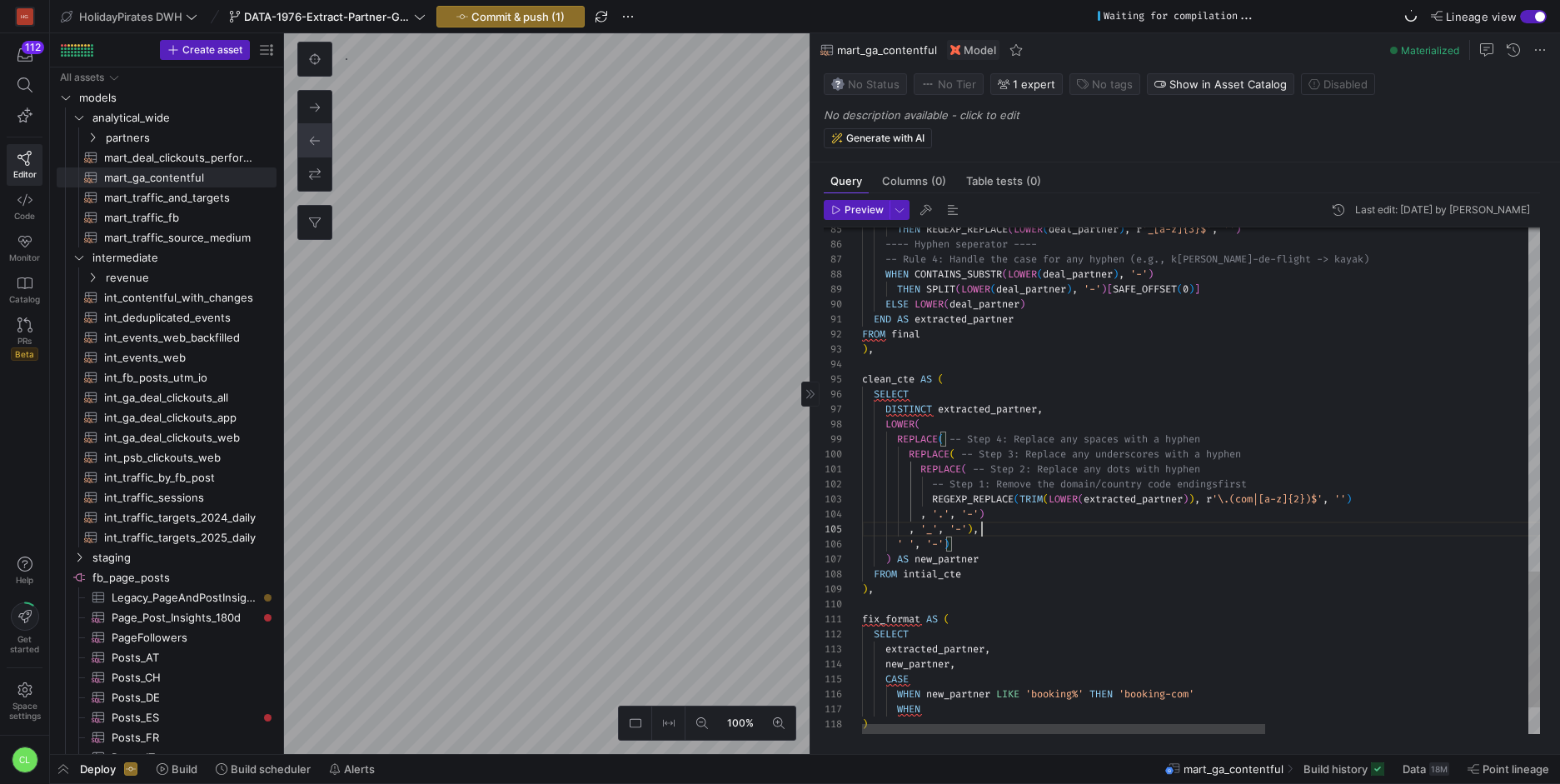
scroll to position [105, 60]
drag, startPoint x: 881, startPoint y: 421, endPoint x: 980, endPoint y: 423, distance: 99.0
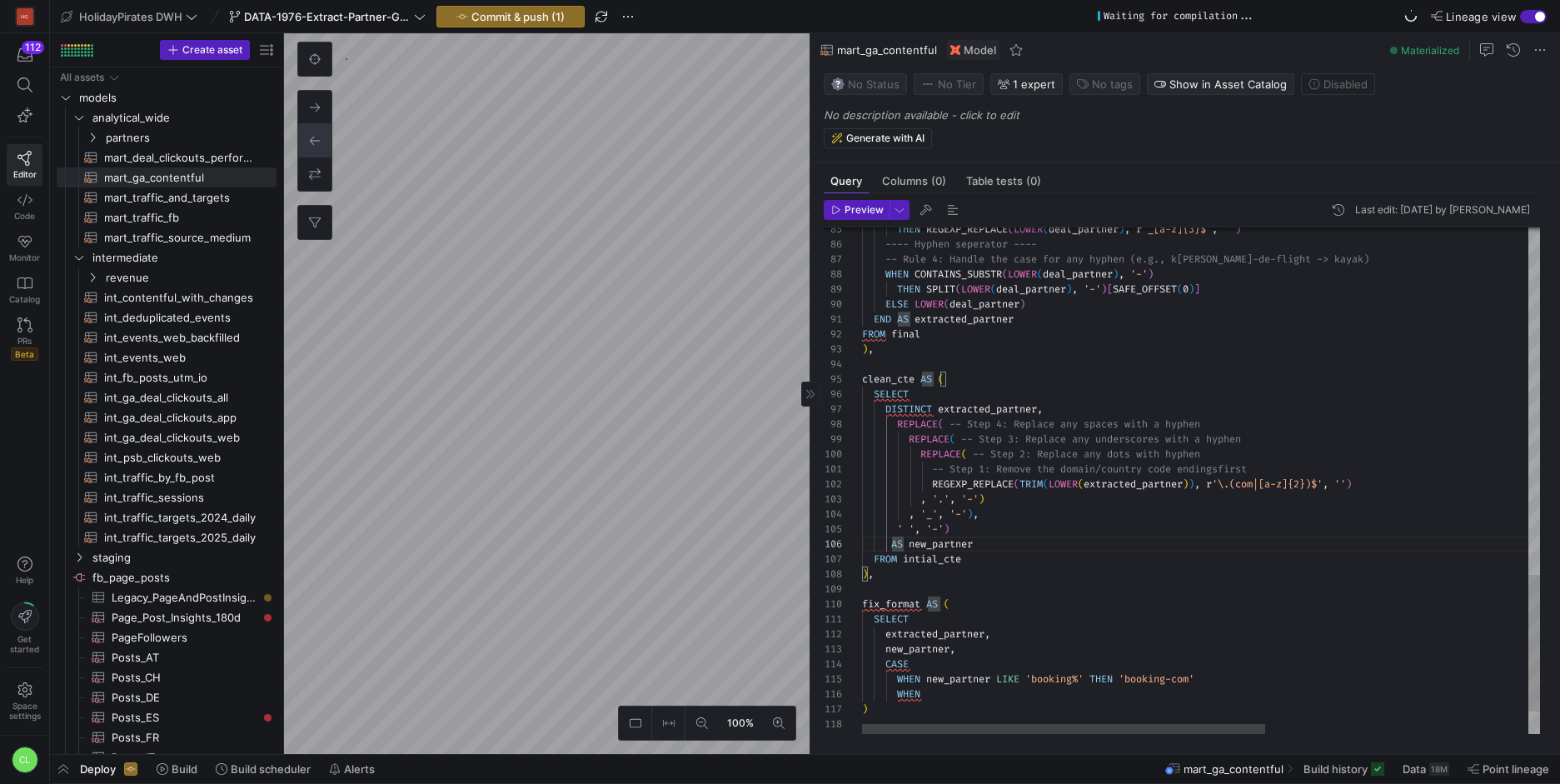
scroll to position [75, 36]
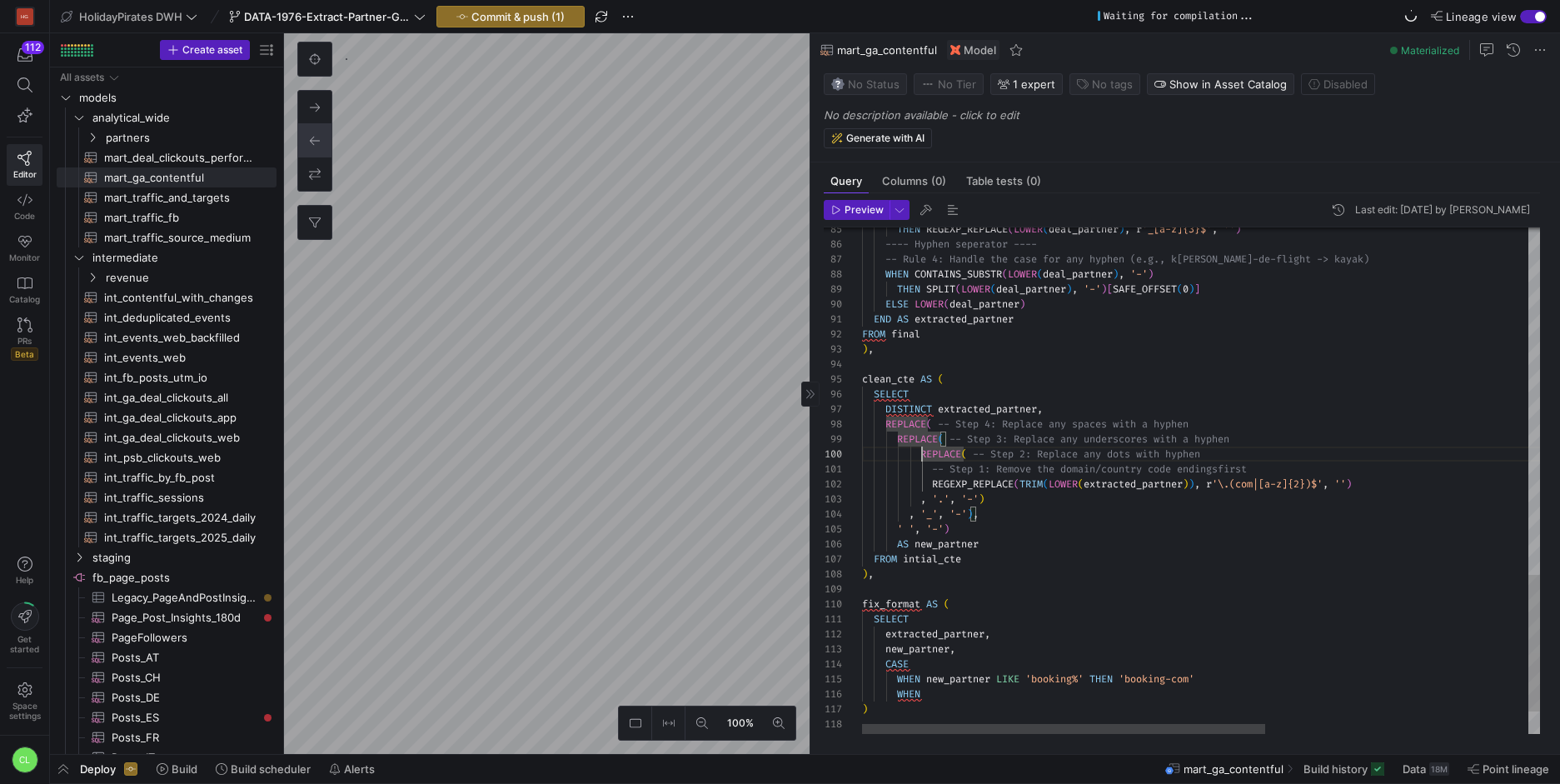
scroll to position [135, 48]
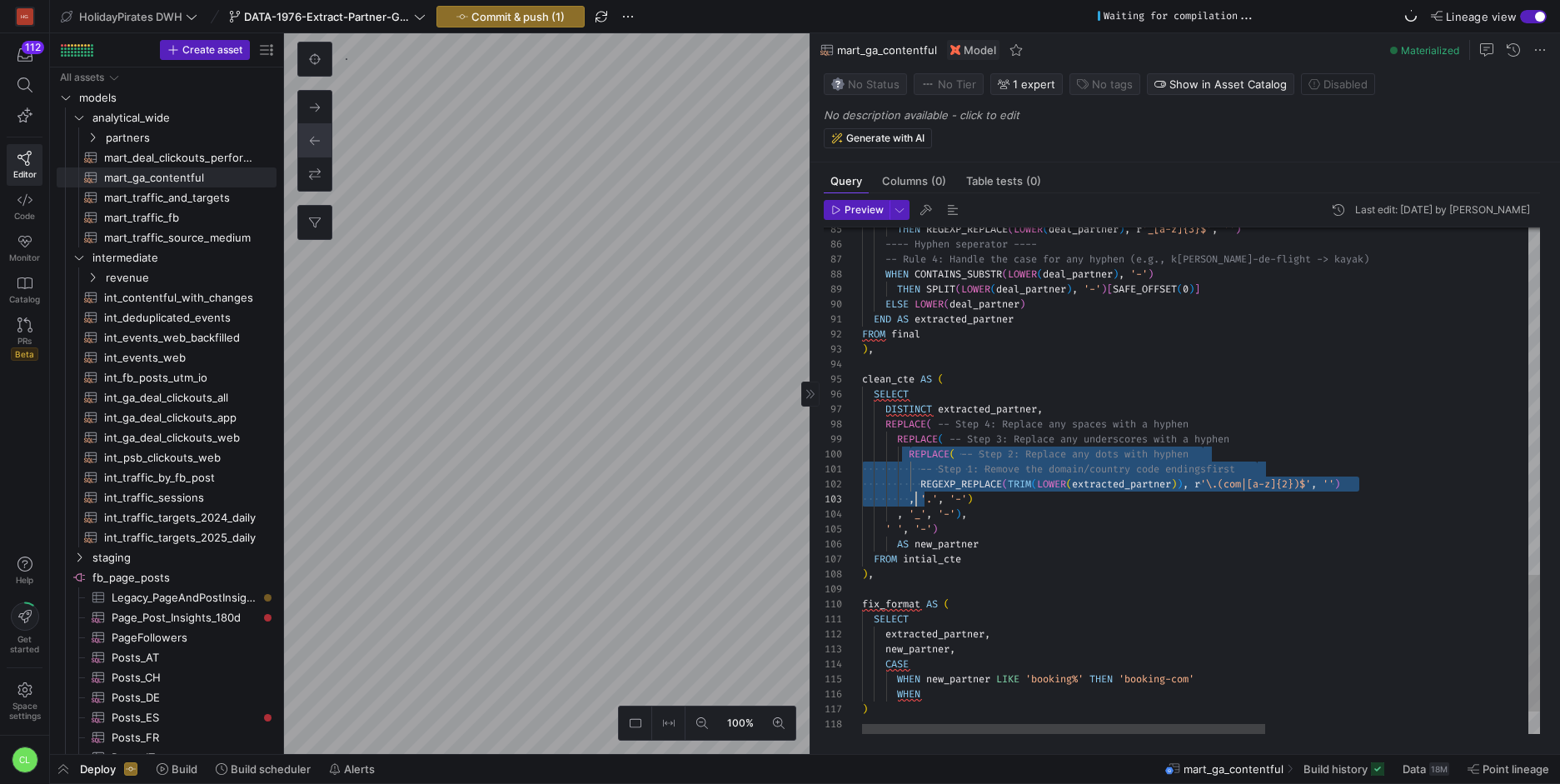
scroll to position [135, 114]
drag, startPoint x: 916, startPoint y: 453, endPoint x: 998, endPoint y: 491, distance: 90.4
drag, startPoint x: 901, startPoint y: 439, endPoint x: 960, endPoint y: 508, distance: 90.8
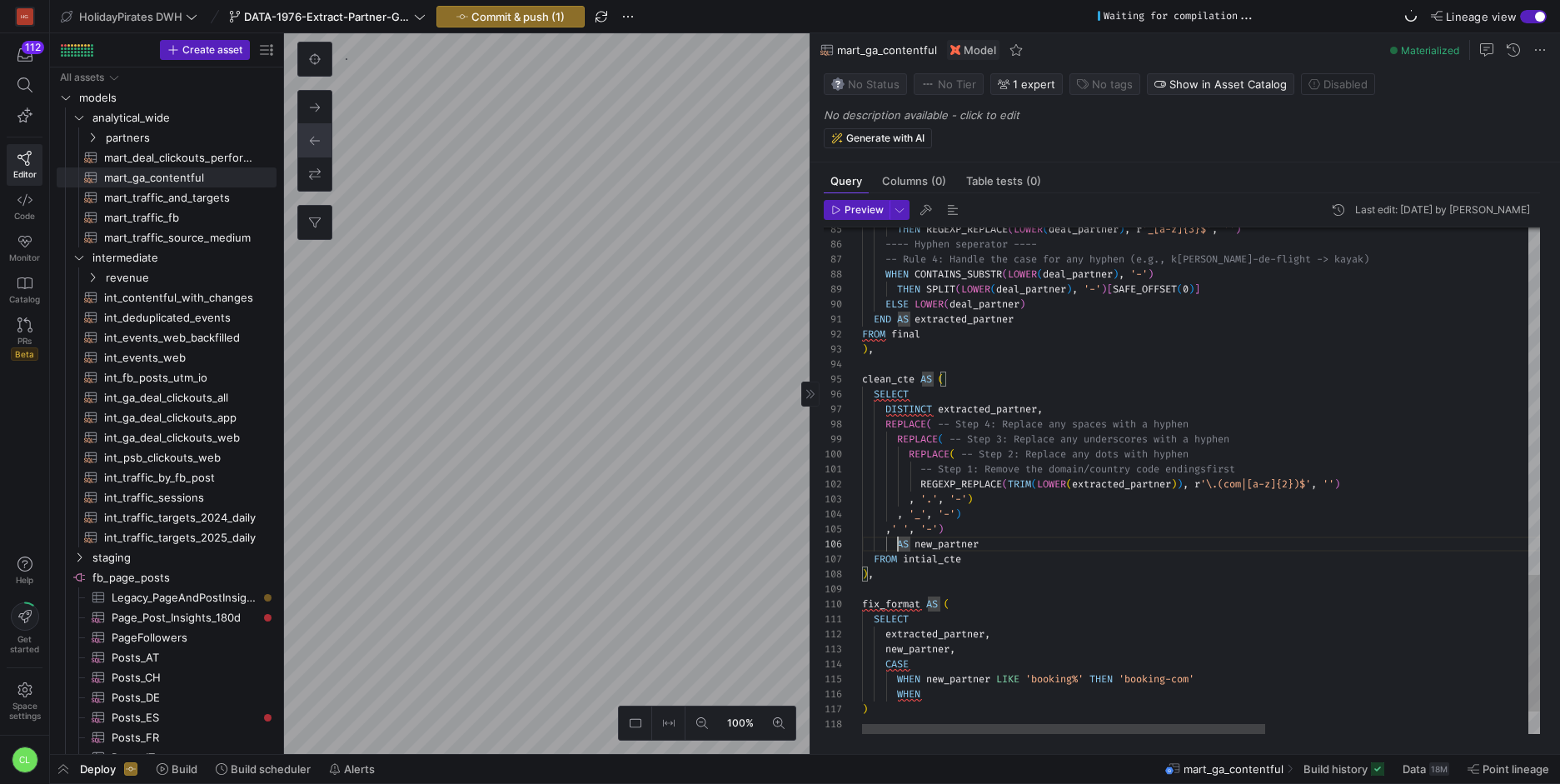
scroll to position [75, 24]
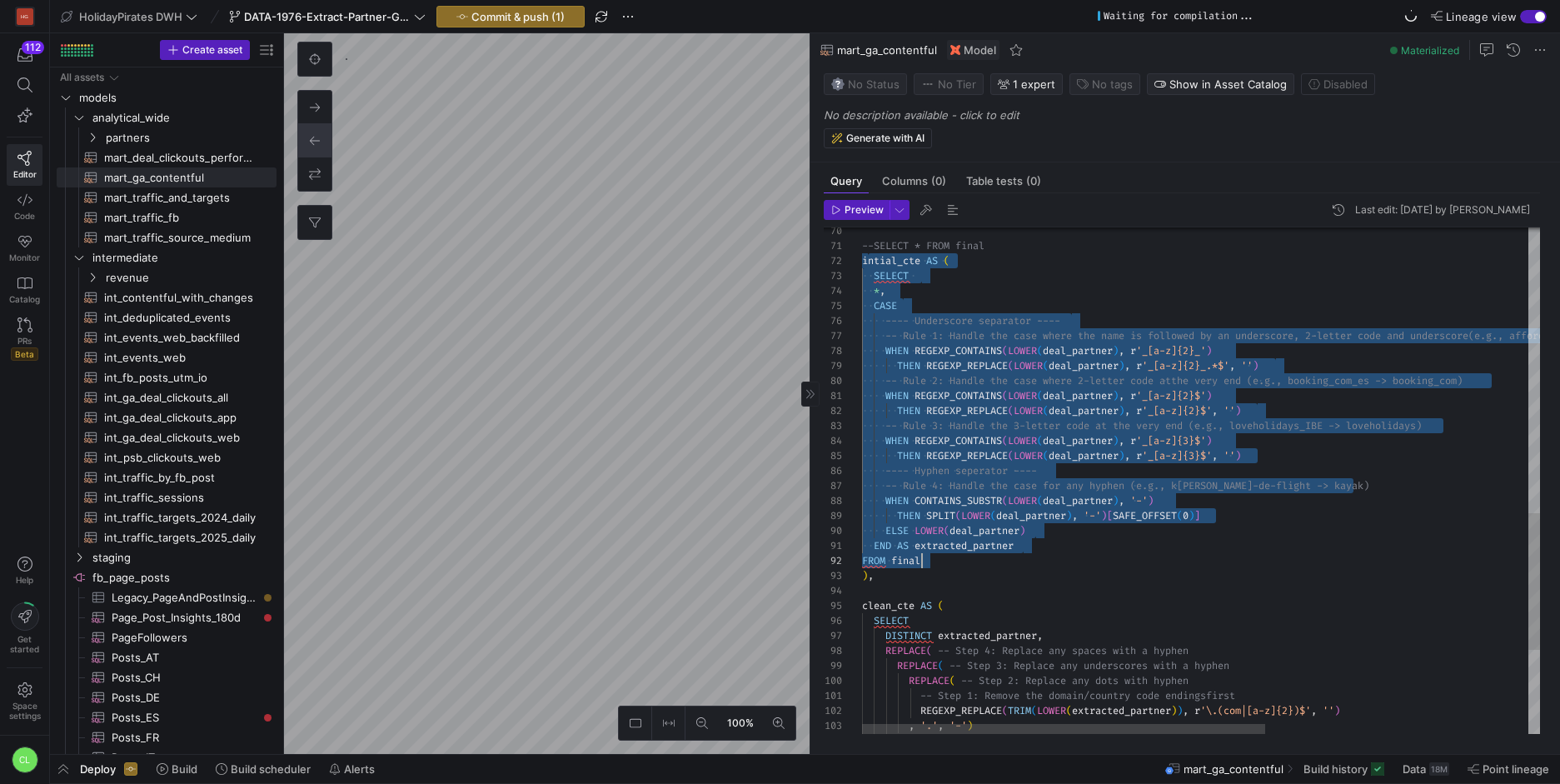
scroll to position [15, 60]
drag, startPoint x: 867, startPoint y: 262, endPoint x: 1062, endPoint y: 561, distance: 357.0
click at [1062, 561] on div "ELSE LOWER ( deal_partner ) END AS extracted_partner FROM final ) , clean_cte A…" at bounding box center [1422, 108] width 1120 height 1866
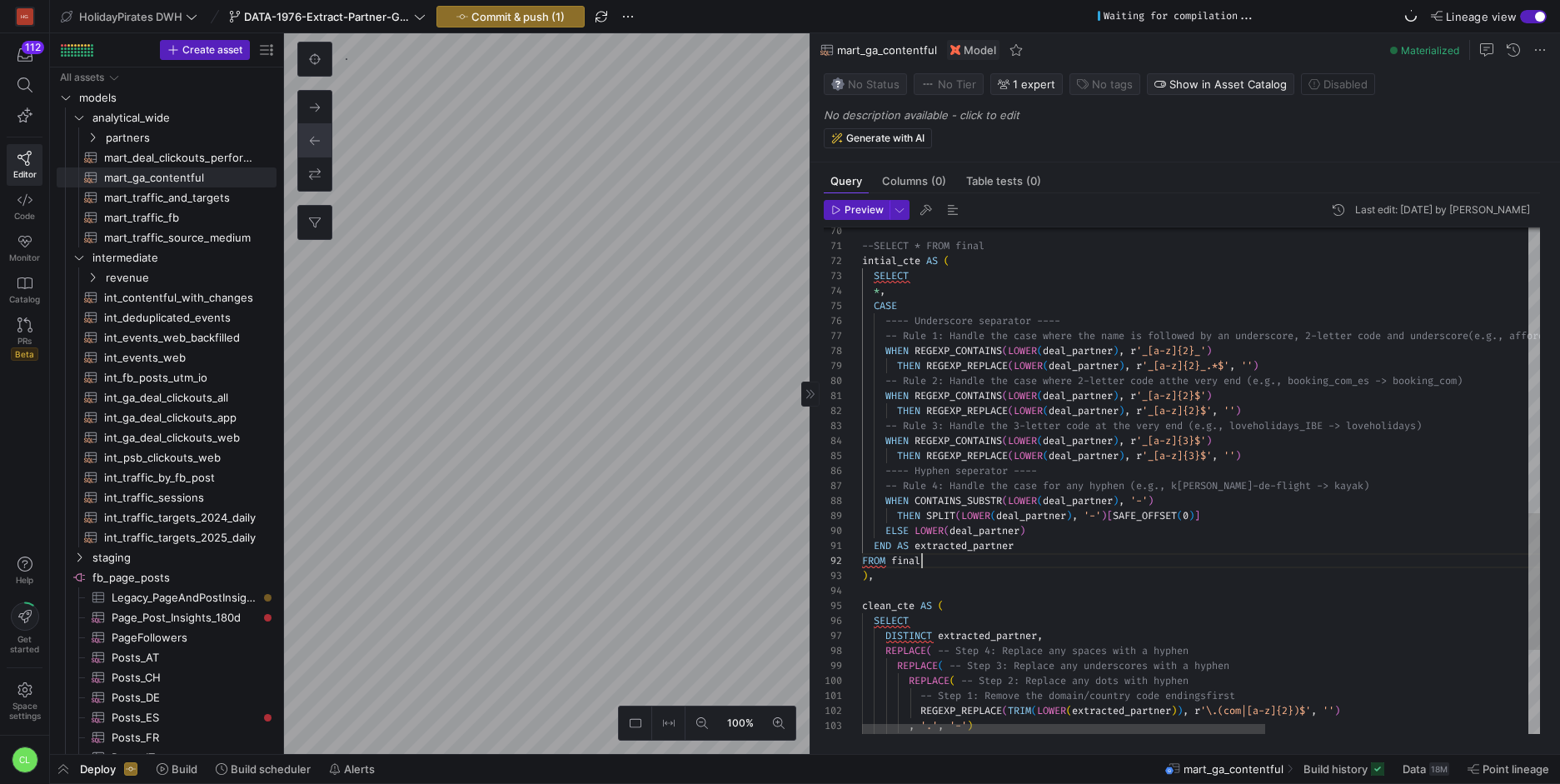
click at [1077, 561] on div "ELSE LOWER ( deal_partner ) END AS extracted_partner FROM final ) , clean_cte A…" at bounding box center [1422, 108] width 1120 height 1866
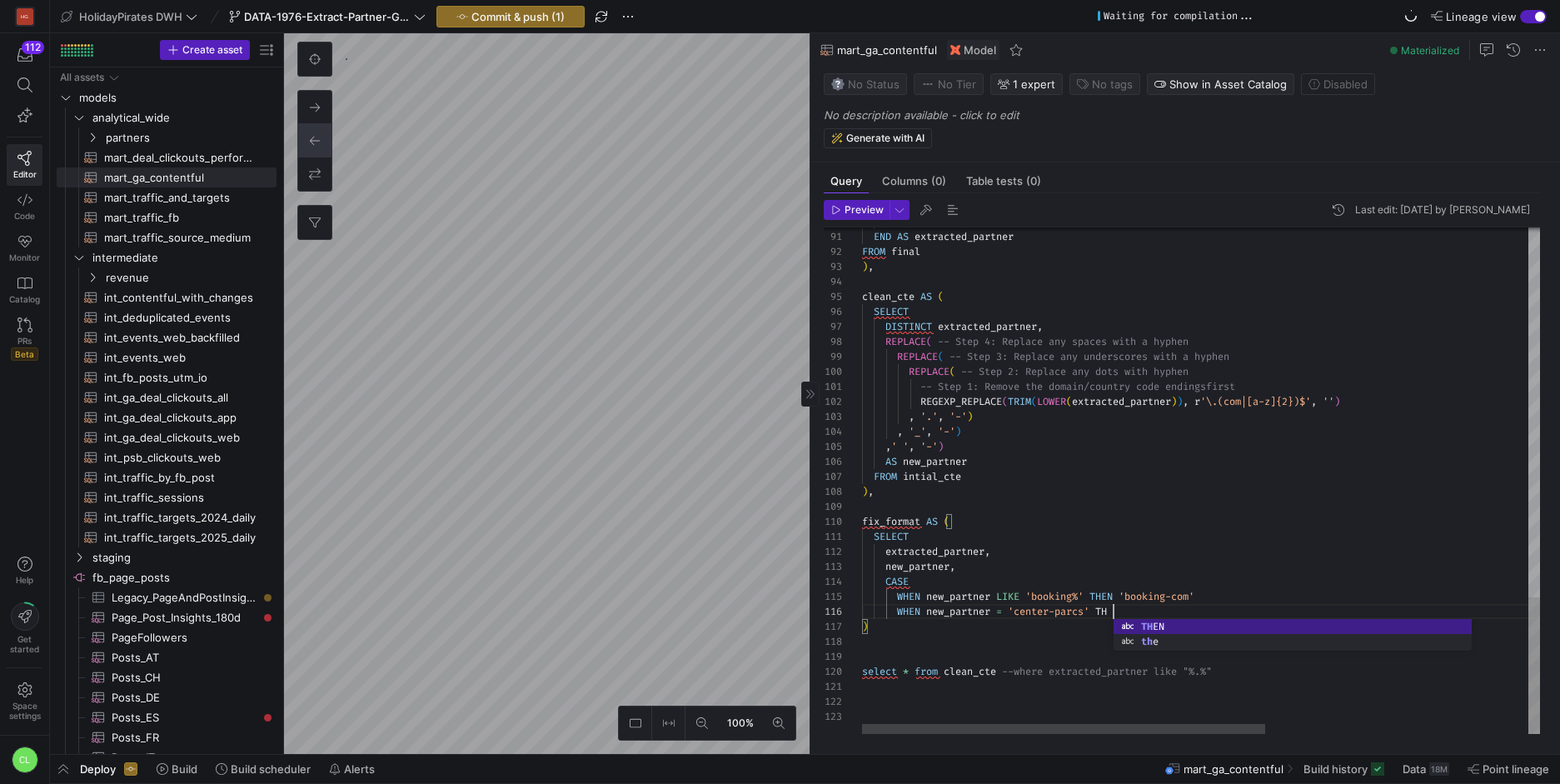
scroll to position [75, 264]
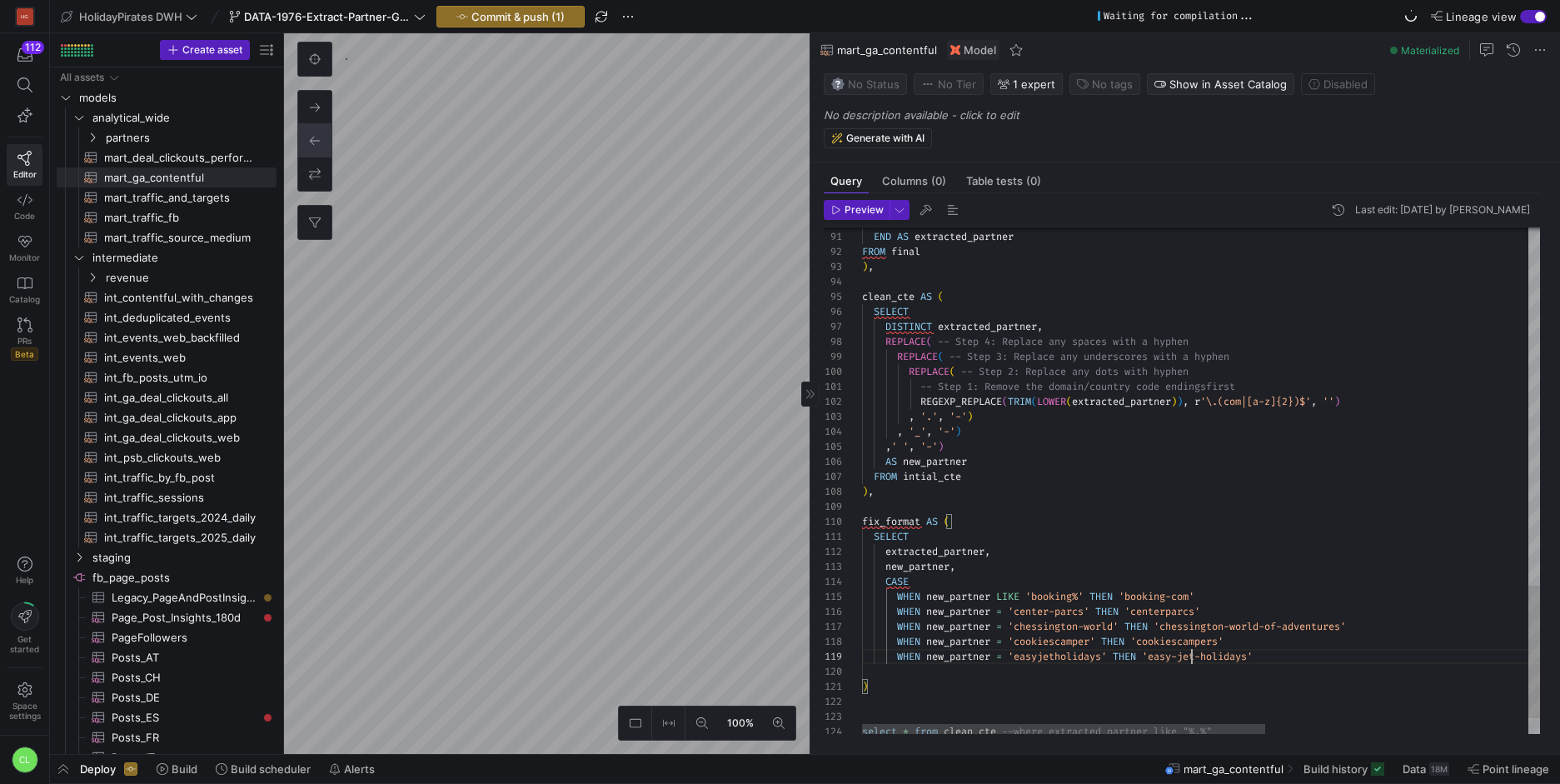
drag, startPoint x: 1249, startPoint y: 656, endPoint x: 1159, endPoint y: 658, distance: 90.0
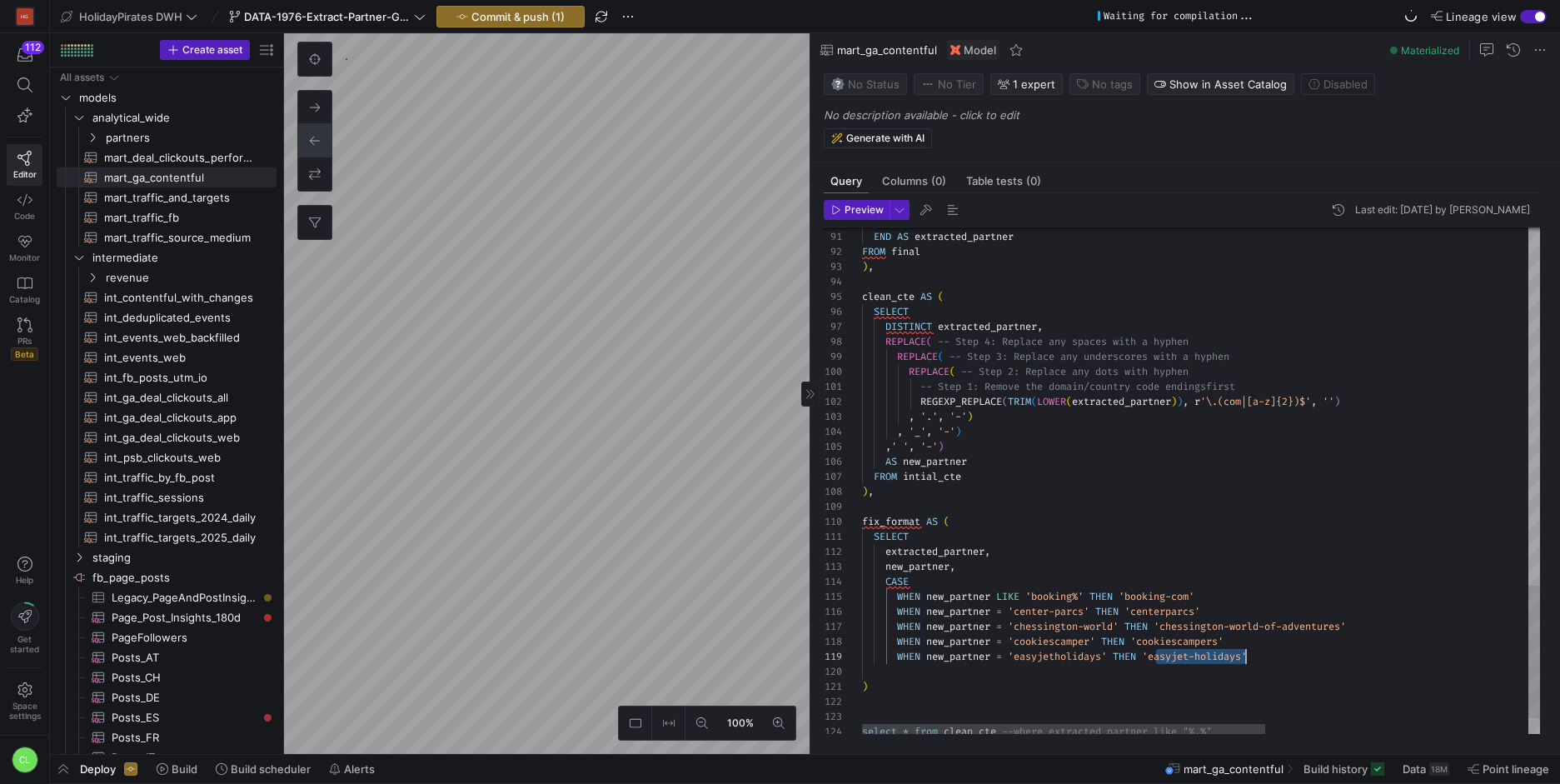
scroll to position [120, 390]
drag, startPoint x: 1155, startPoint y: 657, endPoint x: 1251, endPoint y: 655, distance: 96.0
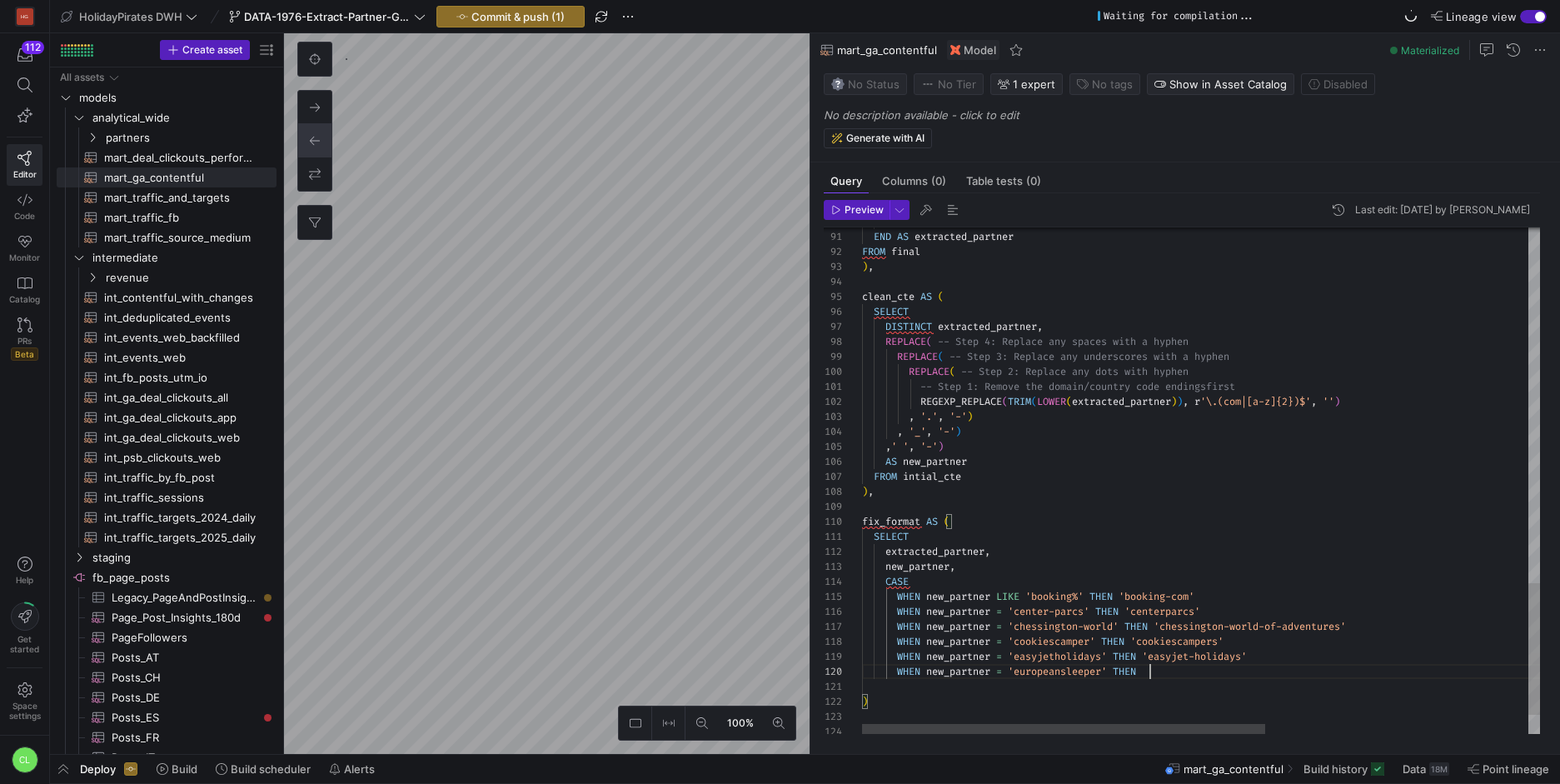
scroll to position [135, 294]
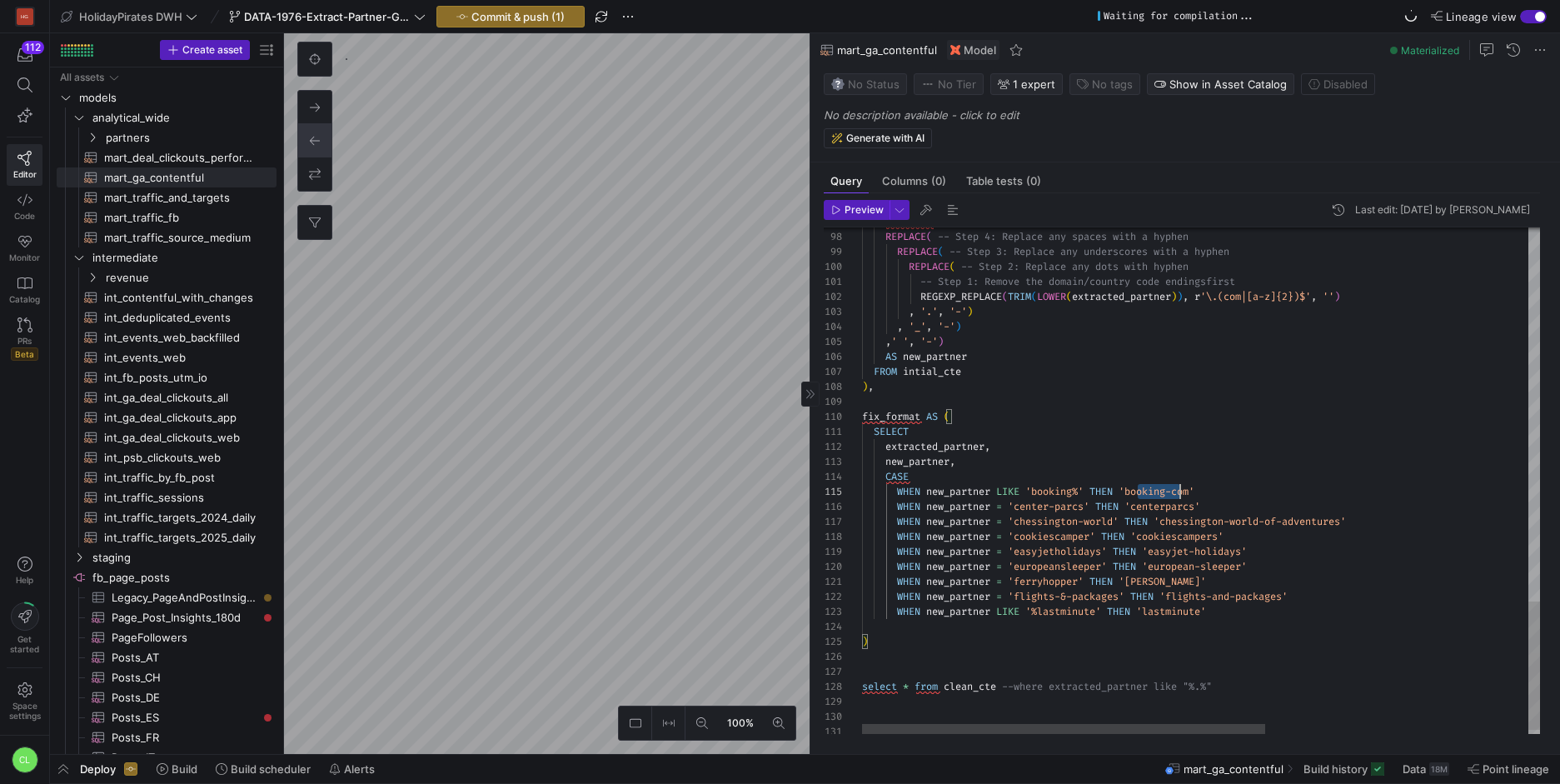
scroll to position [59, 318]
drag, startPoint x: 1140, startPoint y: 490, endPoint x: 1182, endPoint y: 498, distance: 42.8
drag, startPoint x: 1021, startPoint y: 508, endPoint x: 1205, endPoint y: 511, distance: 184.0
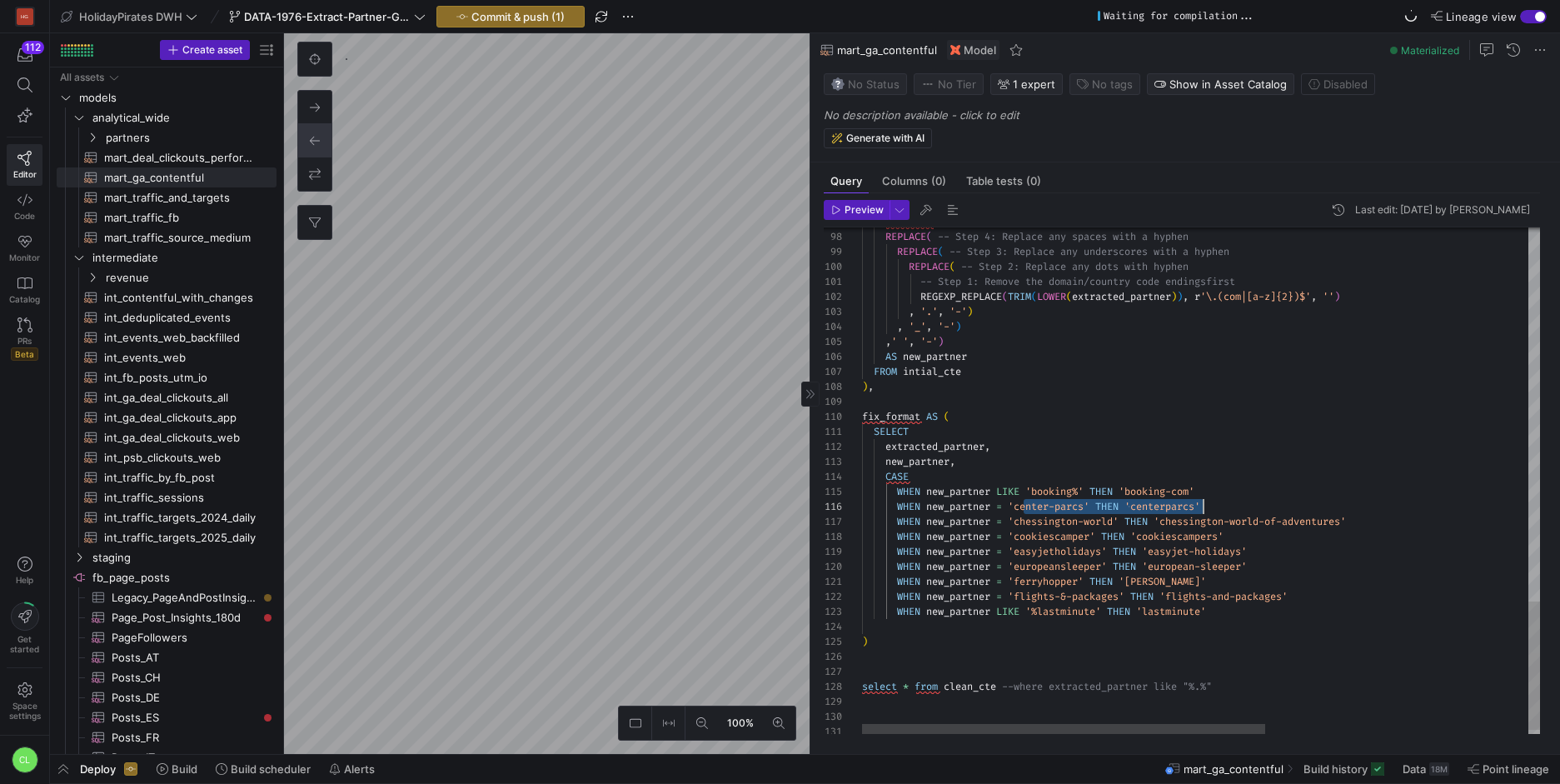
drag, startPoint x: 1253, startPoint y: 539, endPoint x: 1124, endPoint y: 538, distance: 129.0
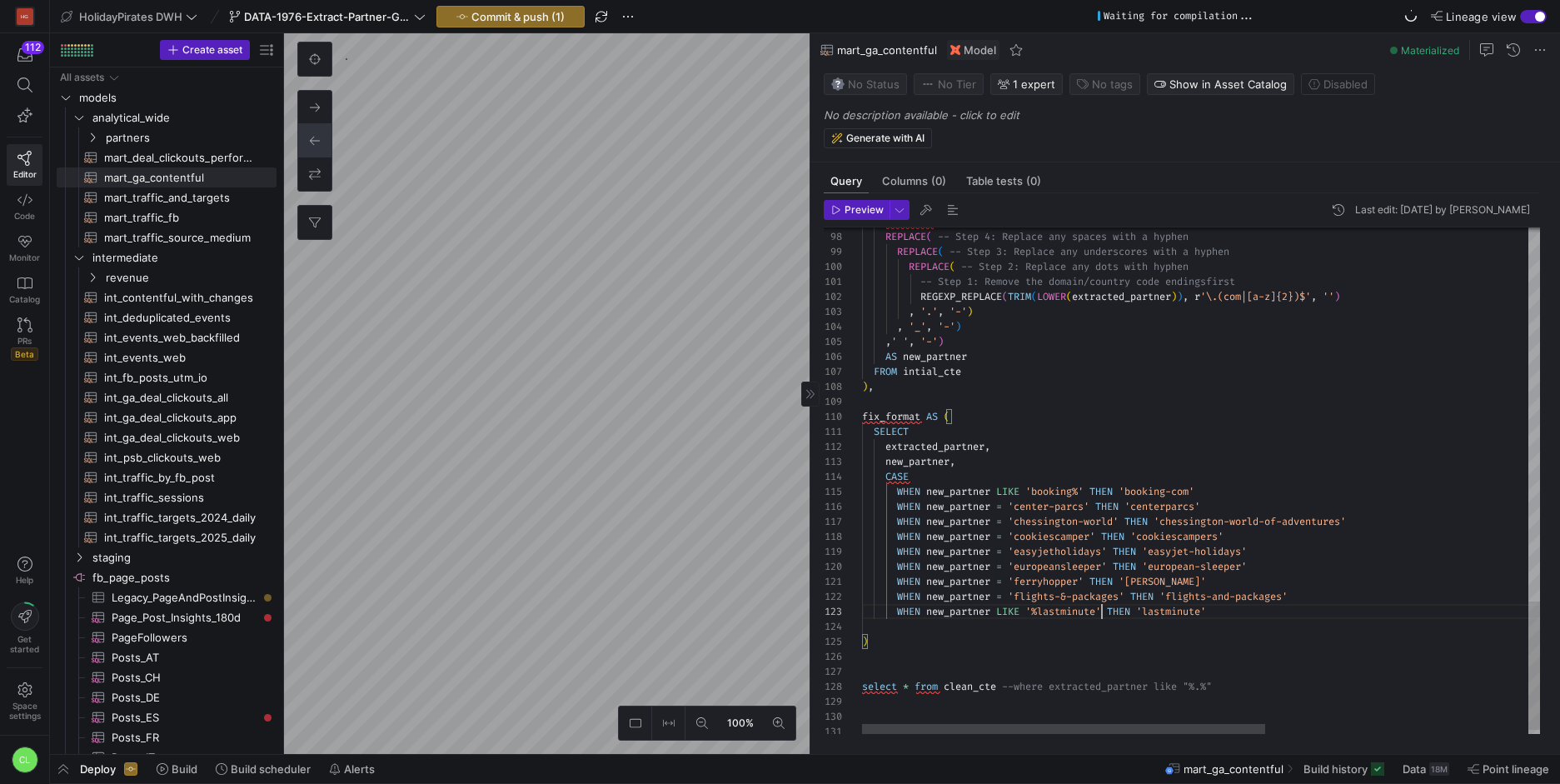
scroll to position [30, 240]
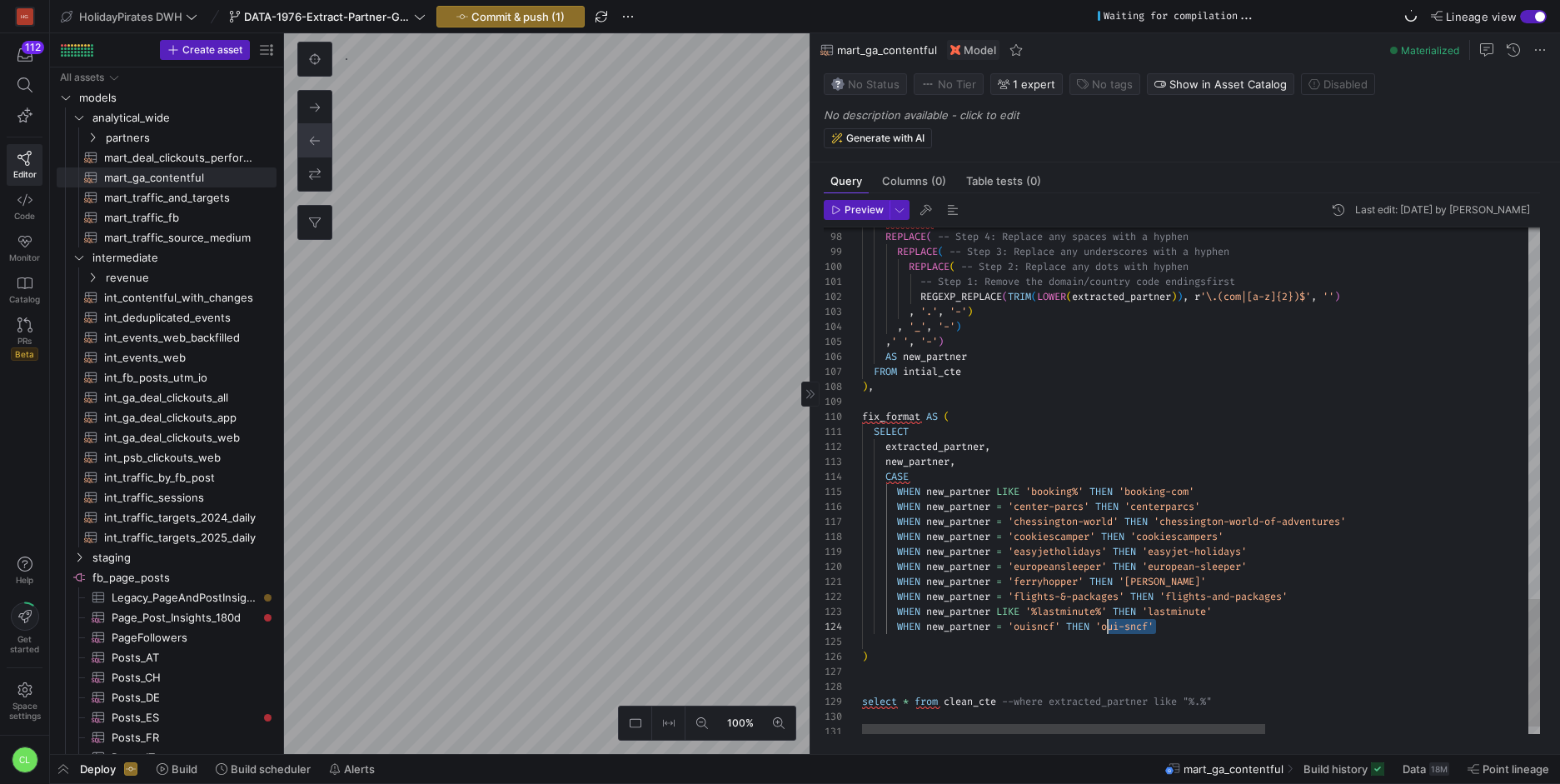
drag, startPoint x: 1156, startPoint y: 625, endPoint x: 1109, endPoint y: 630, distance: 47.3
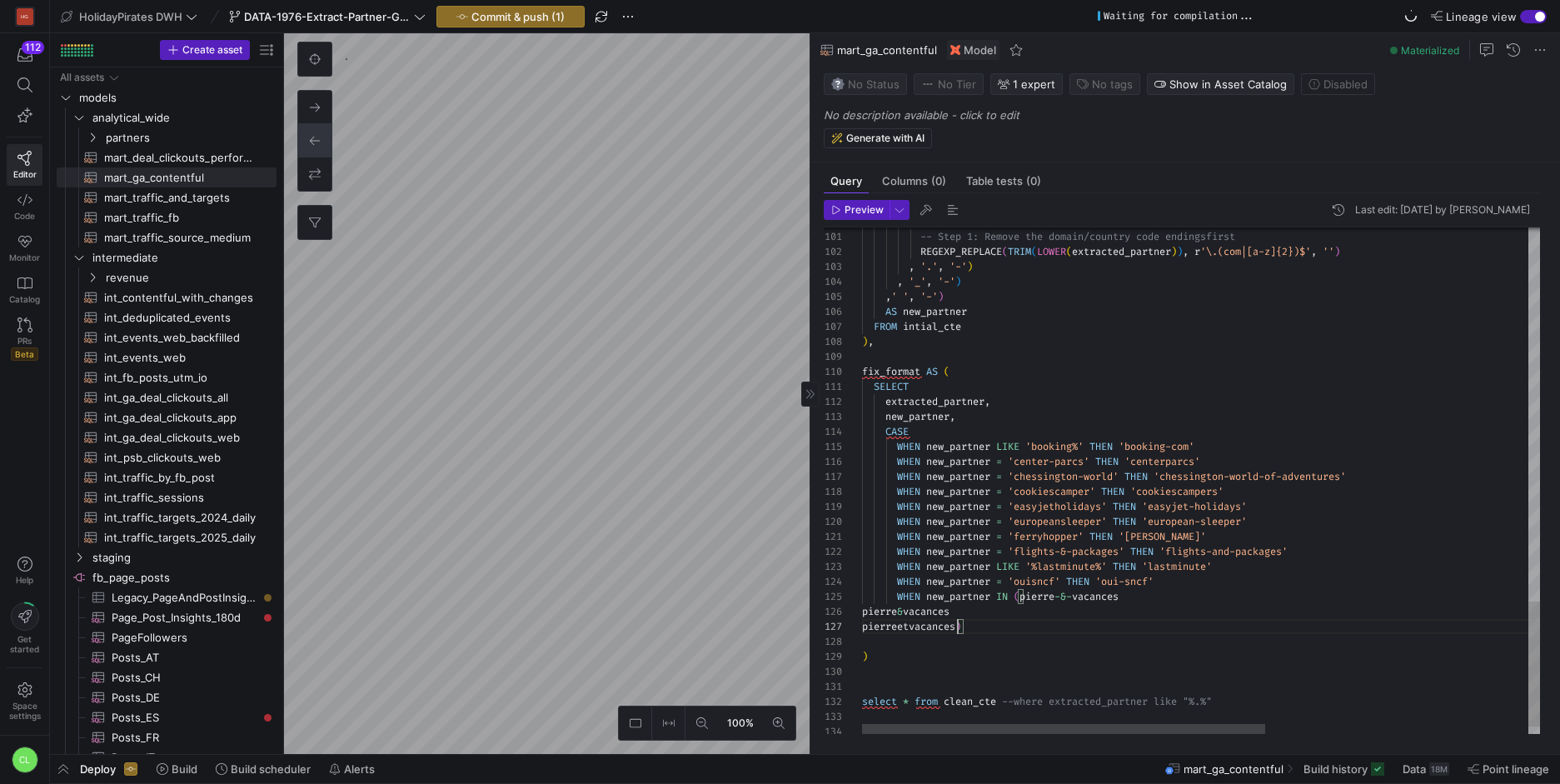
scroll to position [90, 96]
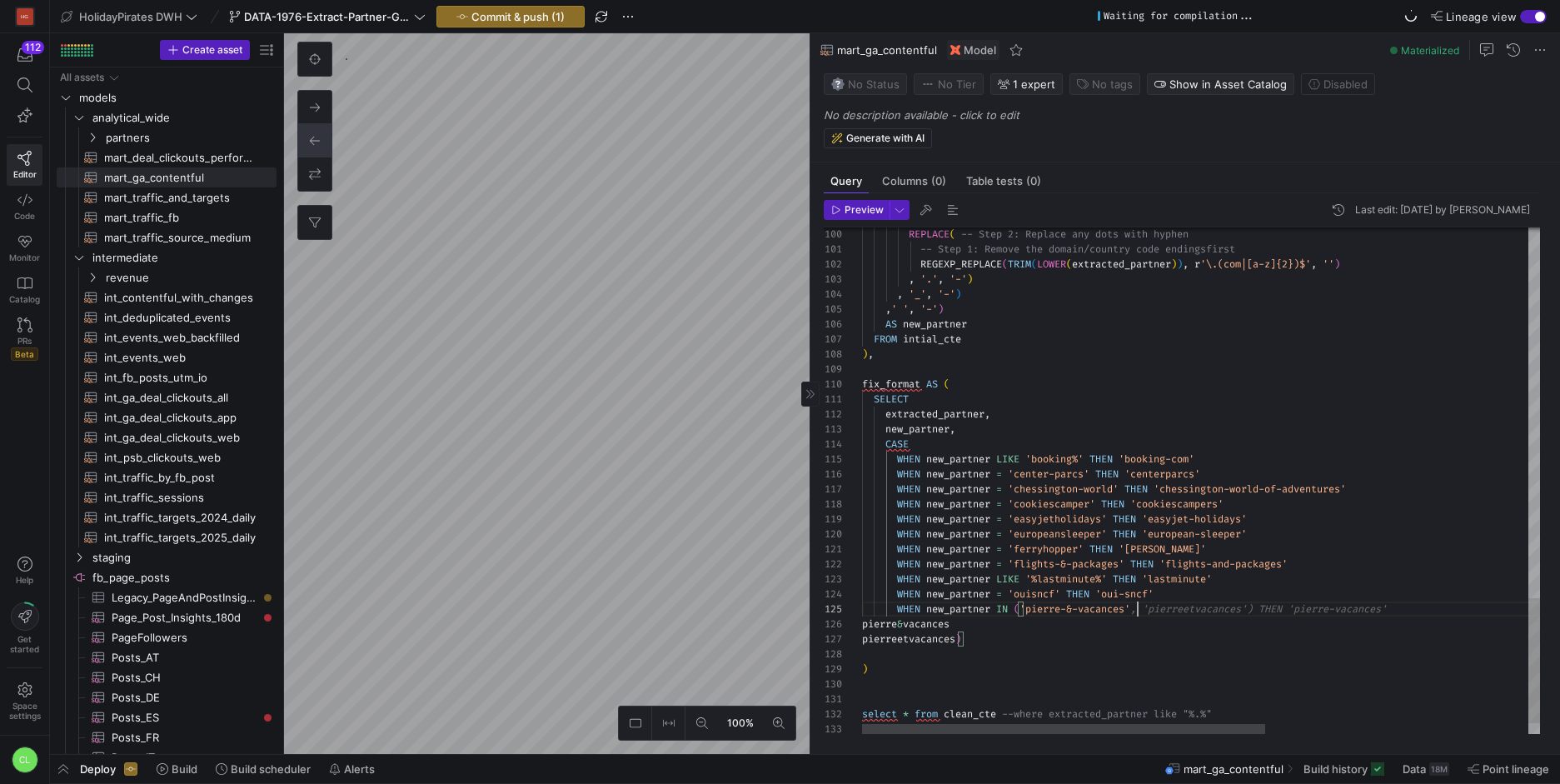
click at [859, 623] on div "126" at bounding box center [843, 624] width 38 height 15
drag, startPoint x: 873, startPoint y: 623, endPoint x: 897, endPoint y: 625, distance: 24.1
click at [860, 626] on div at bounding box center [843, 624] width 38 height 15
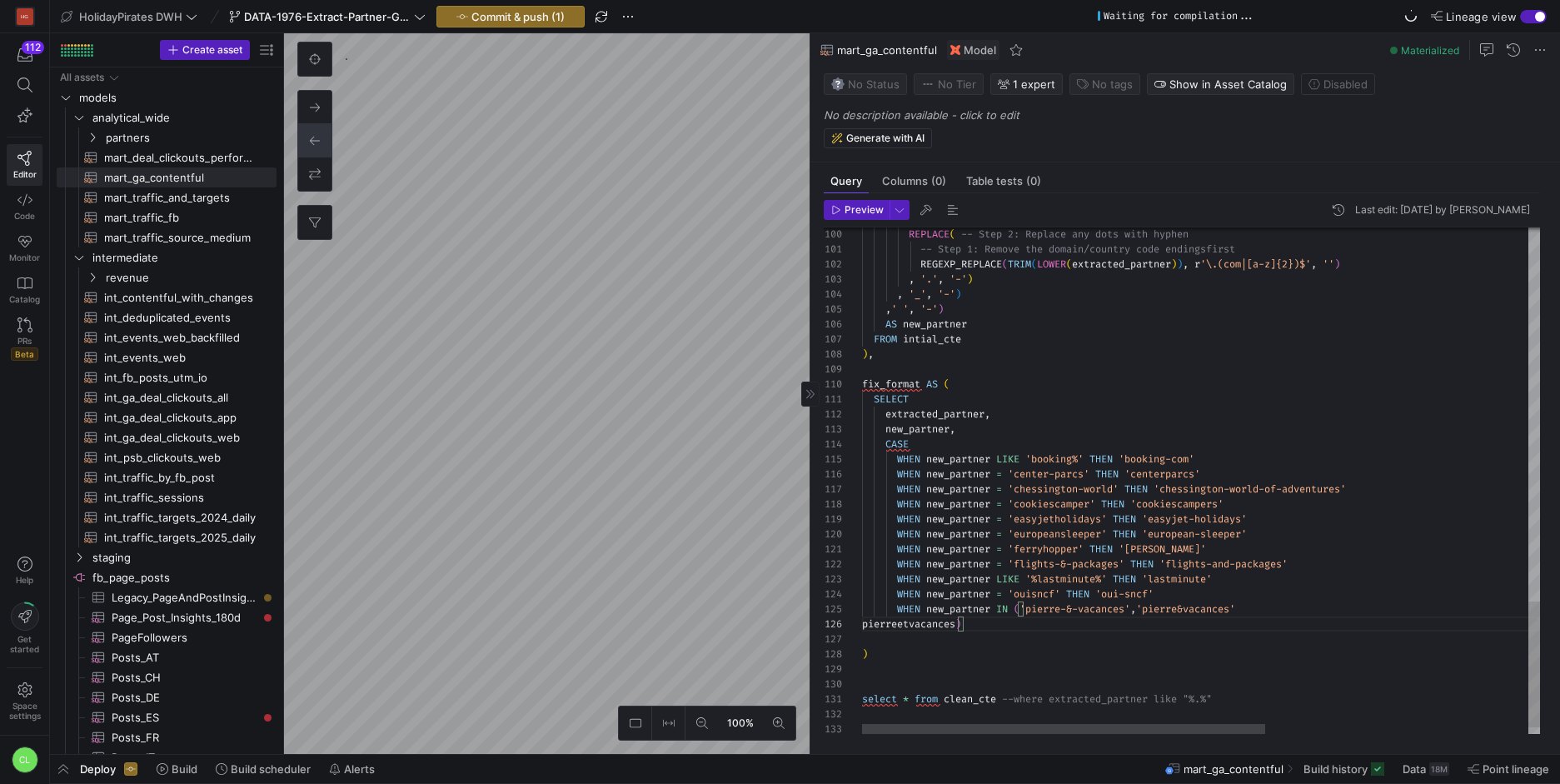
drag, startPoint x: 1406, startPoint y: 606, endPoint x: 1496, endPoint y: 607, distance: 90.0
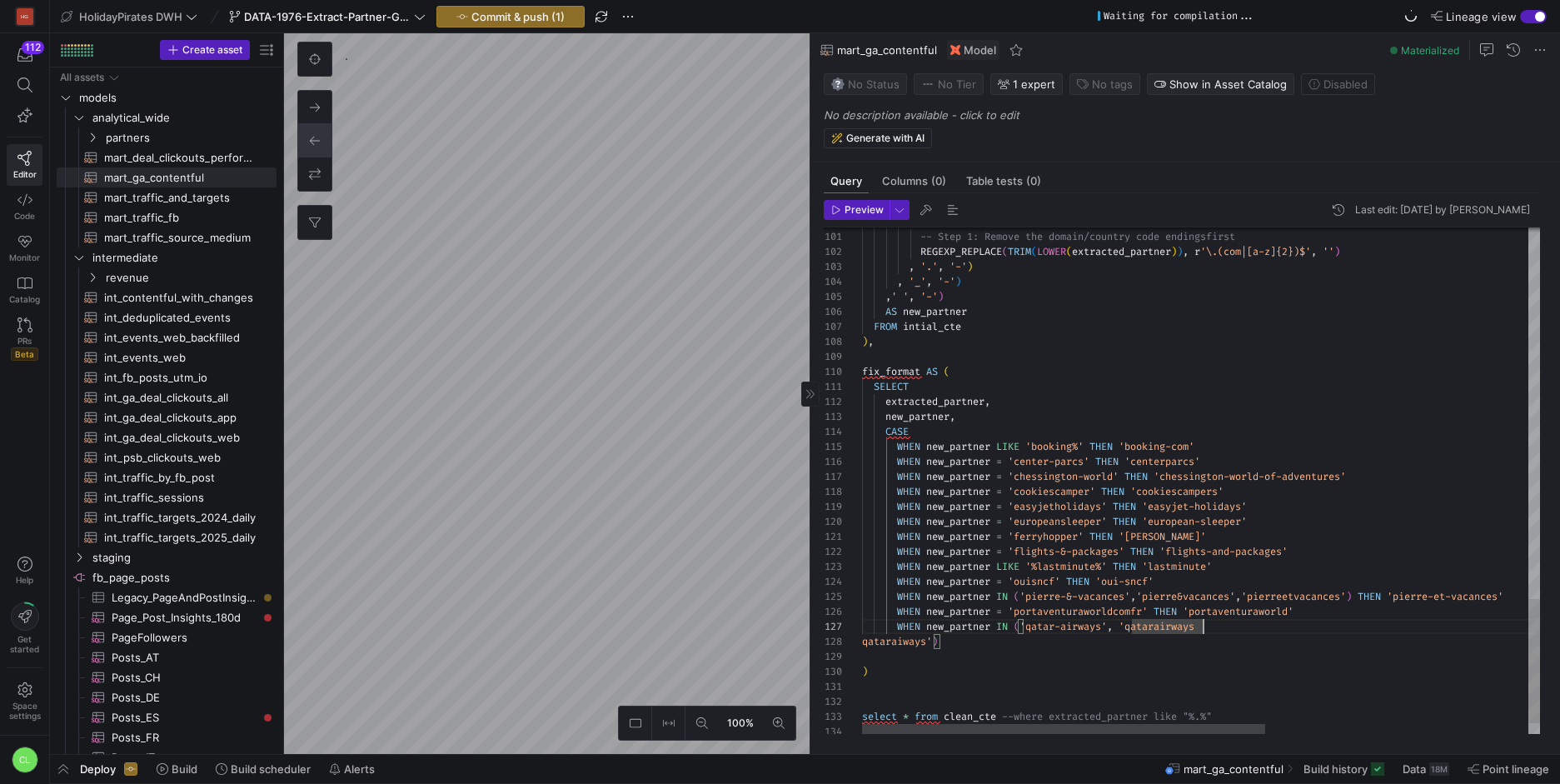
scroll to position [90, 348]
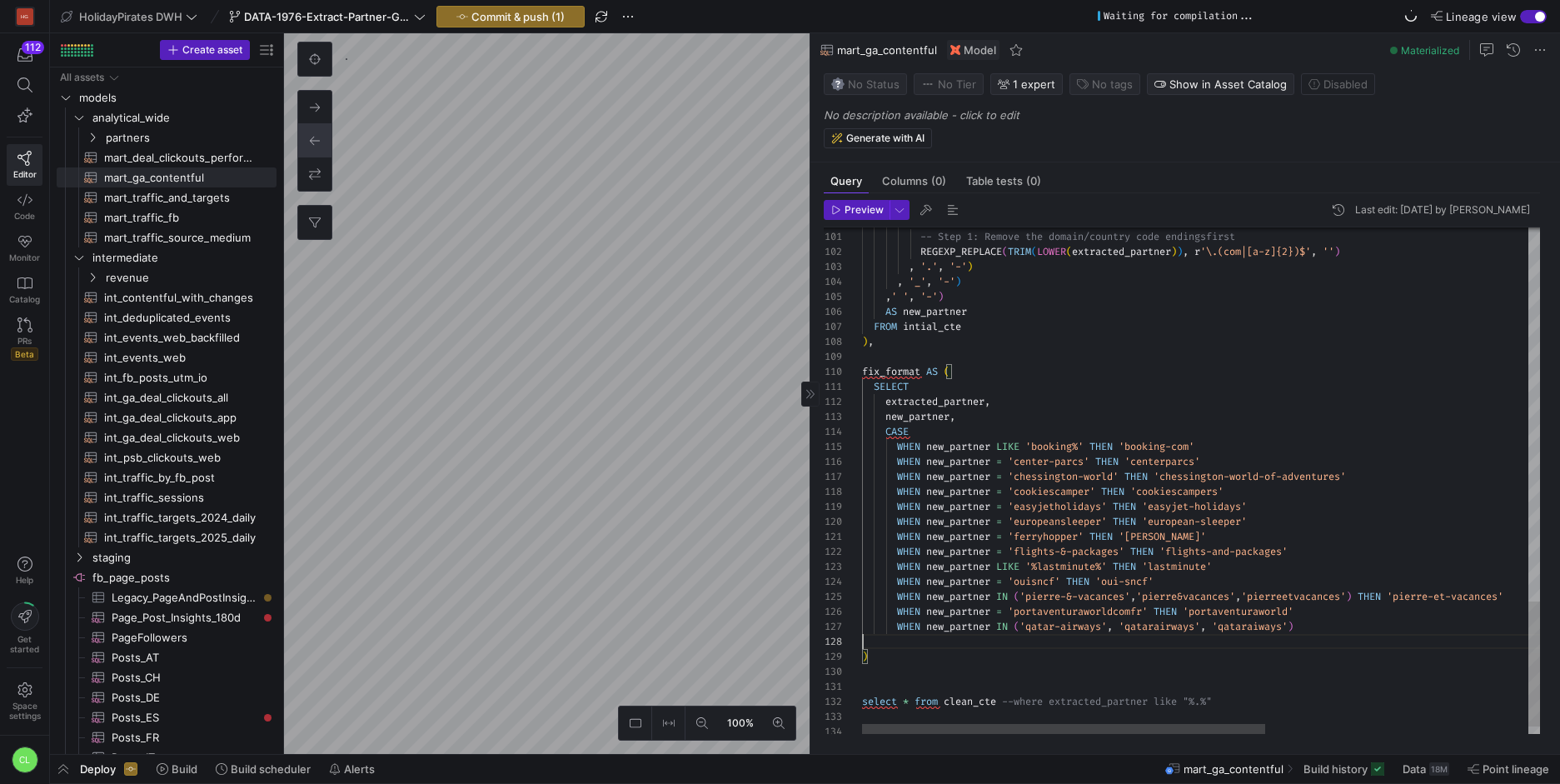
drag, startPoint x: 1347, startPoint y: 630, endPoint x: 1419, endPoint y: 628, distance: 72.0
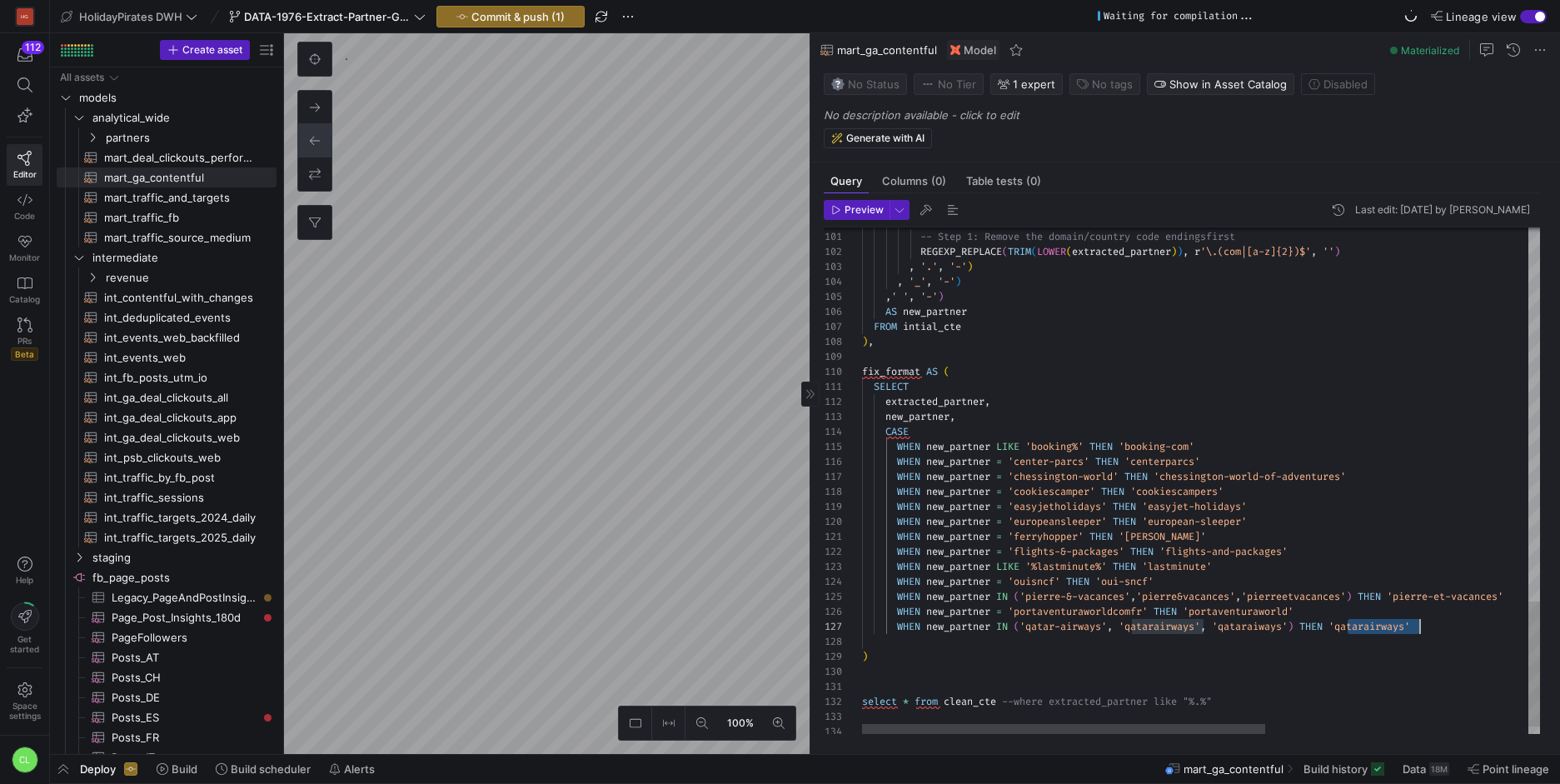
drag, startPoint x: 1212, startPoint y: 628, endPoint x: 1127, endPoint y: 630, distance: 85.0
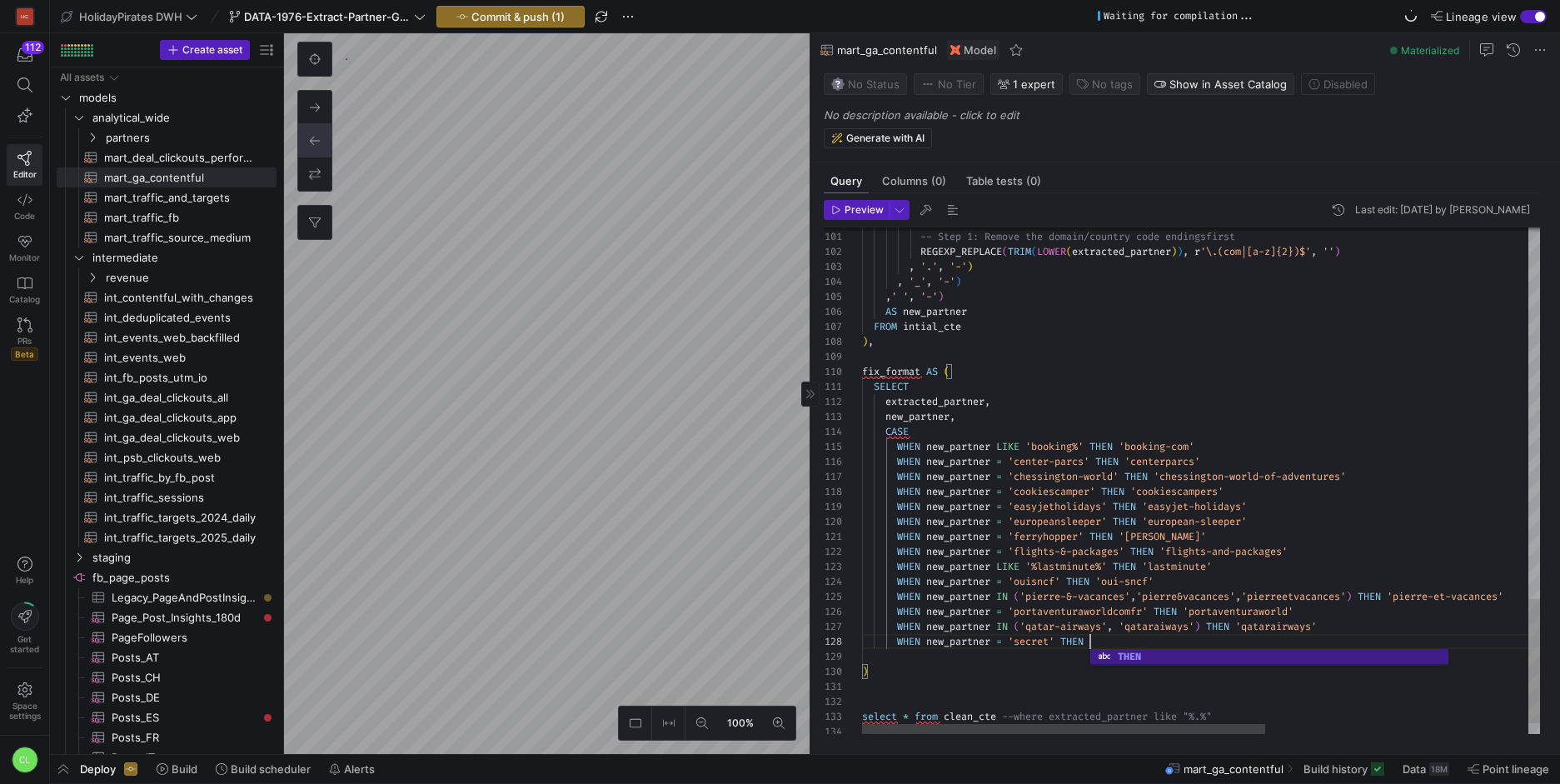
scroll to position [105, 240]
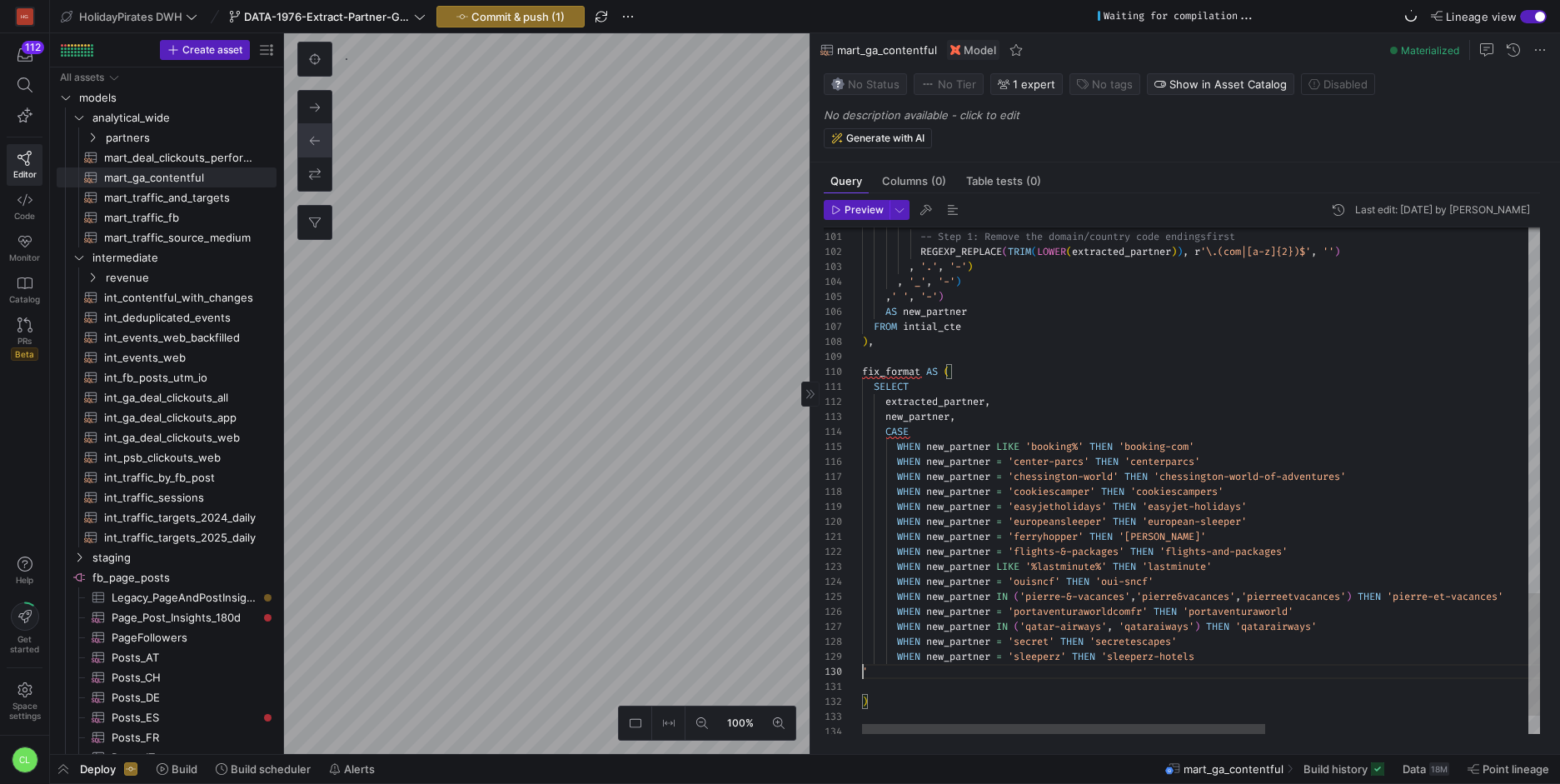
click at [859, 673] on div "130" at bounding box center [843, 672] width 38 height 15
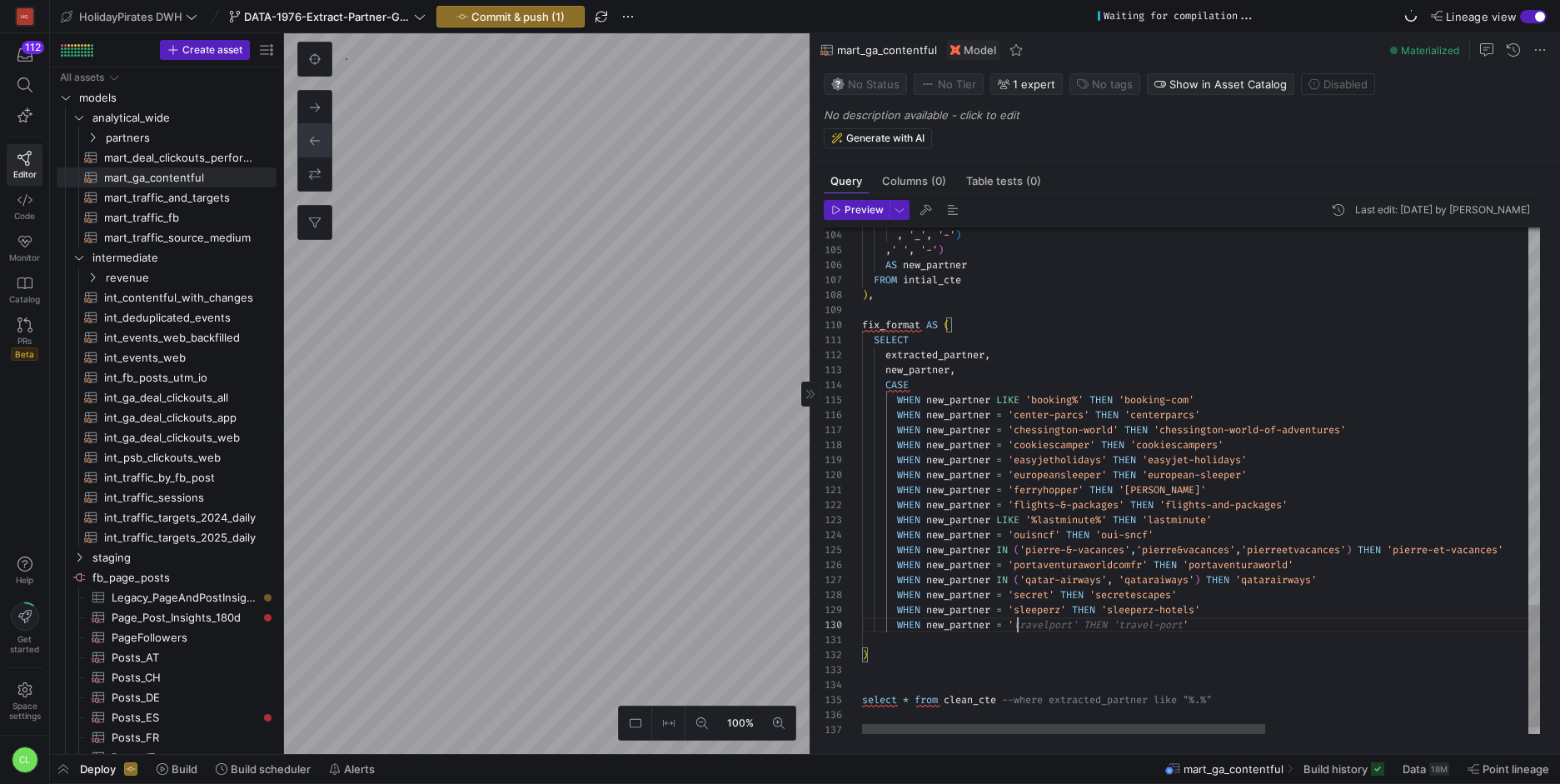
scroll to position [105, 264]
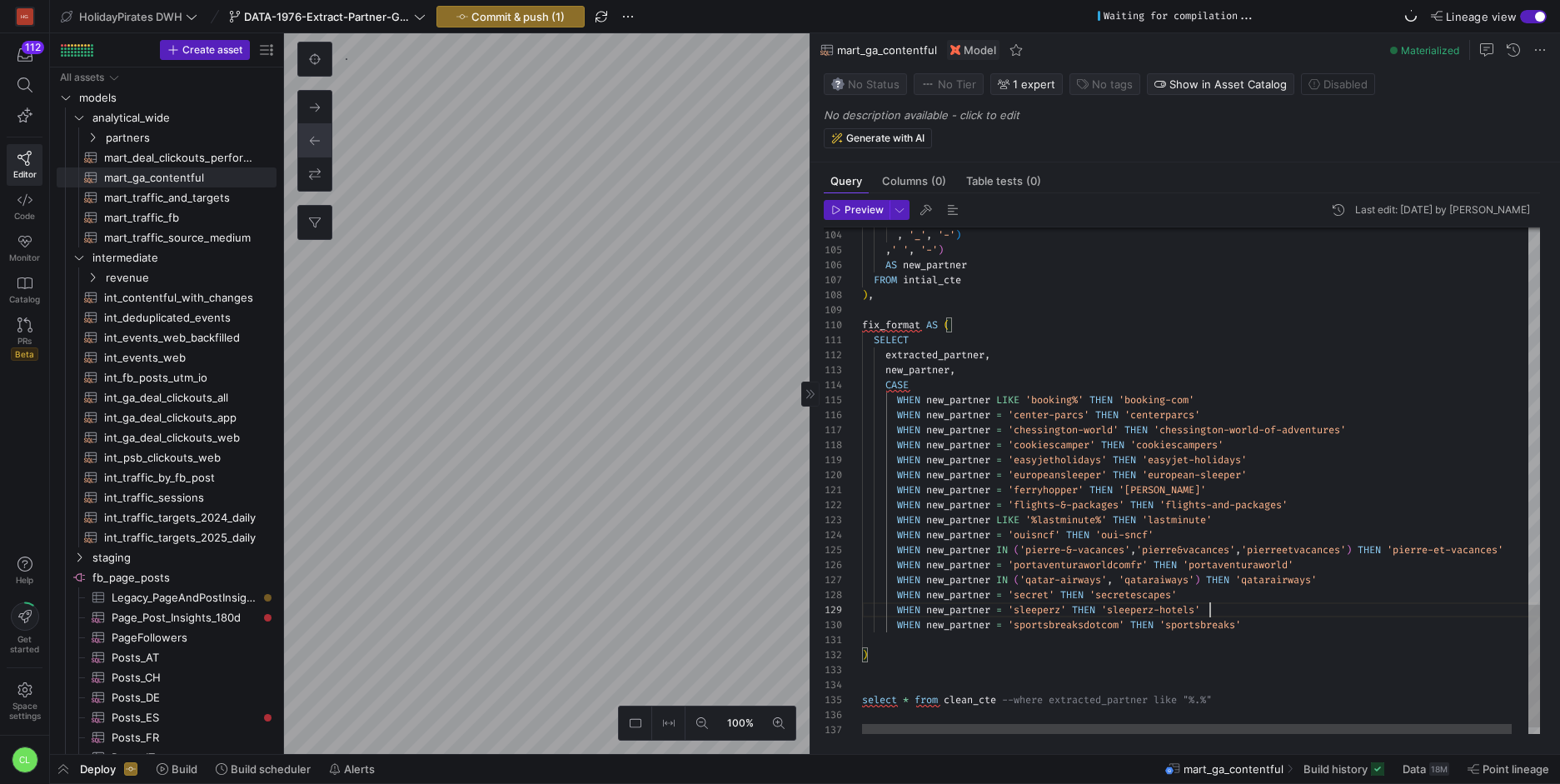
drag, startPoint x: 1248, startPoint y: 623, endPoint x: 1173, endPoint y: 623, distance: 75.0
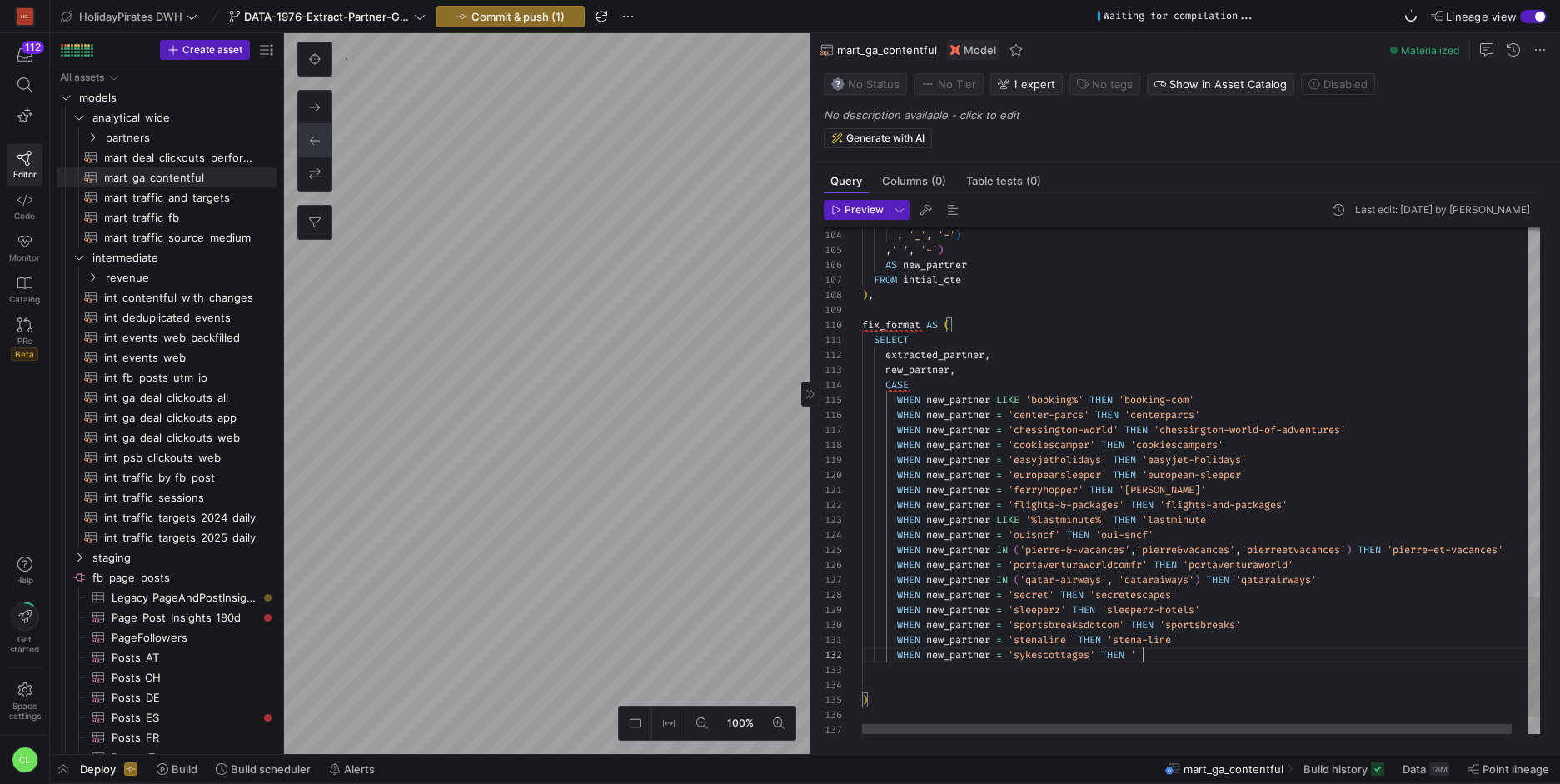
scroll to position [15, 281]
drag, startPoint x: 1031, startPoint y: 657, endPoint x: 1092, endPoint y: 654, distance: 61.1
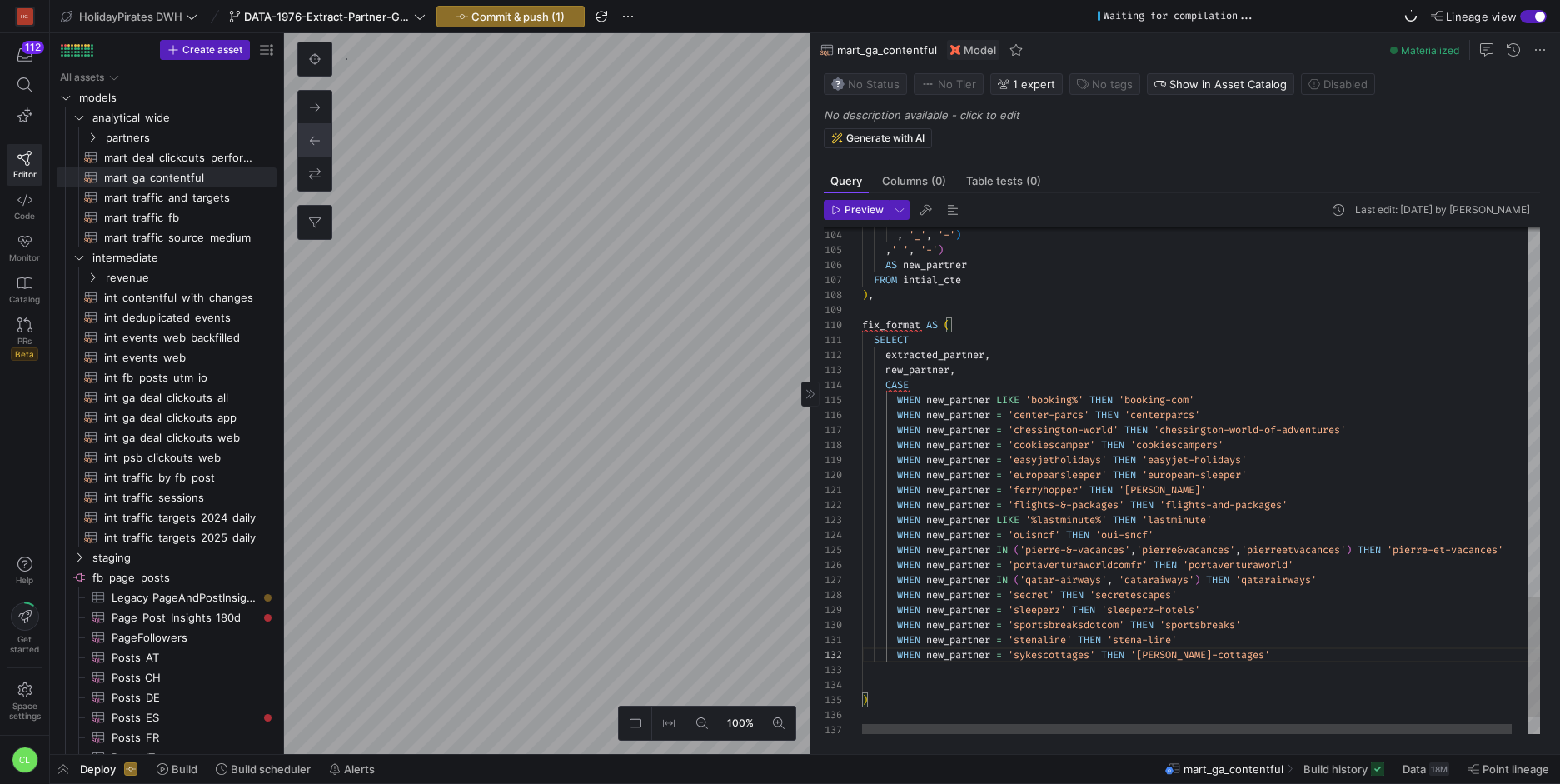
drag, startPoint x: 1213, startPoint y: 655, endPoint x: 1147, endPoint y: 658, distance: 66.1
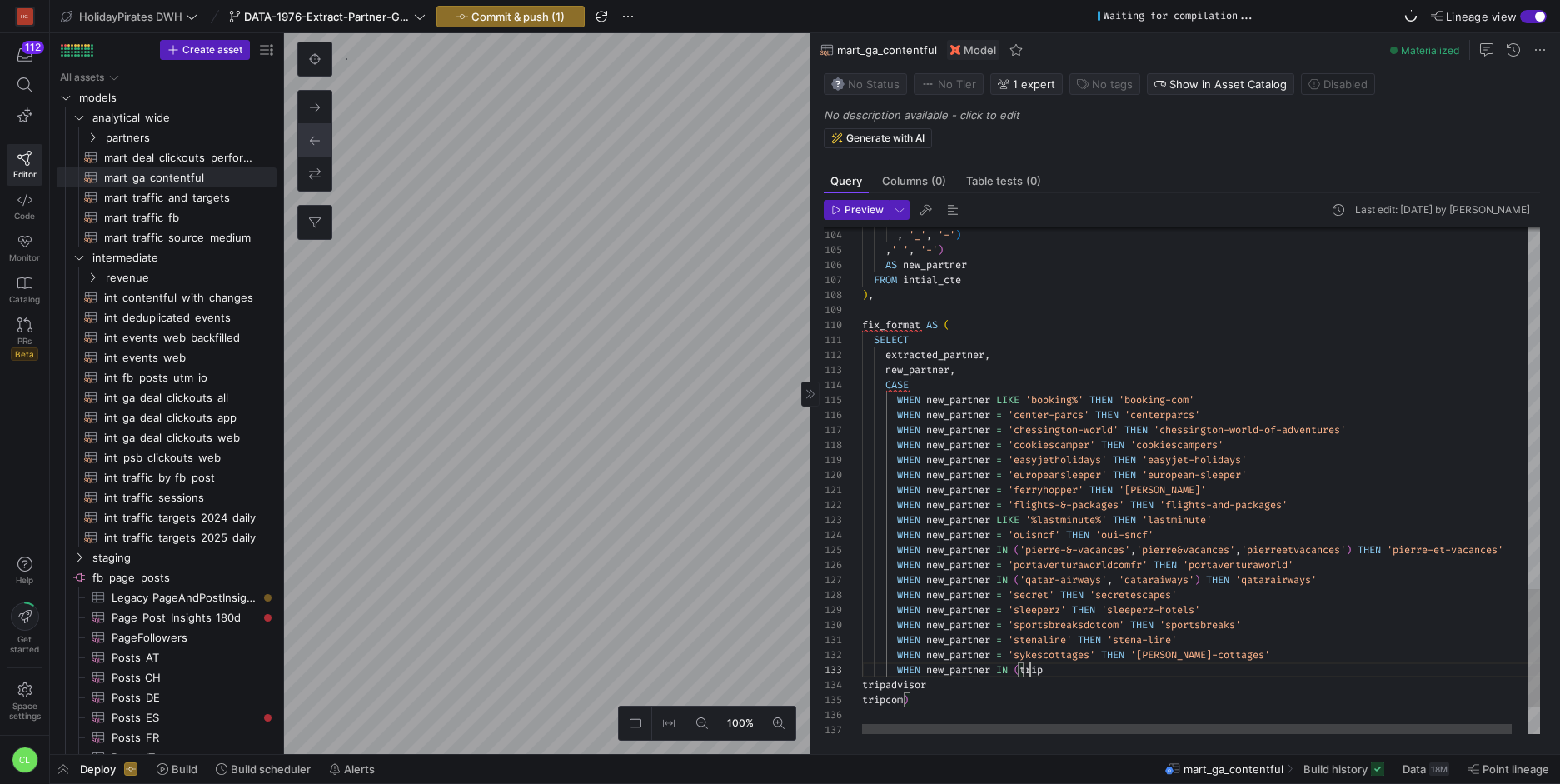
drag, startPoint x: 952, startPoint y: 690, endPoint x: 861, endPoint y: 685, distance: 91.1
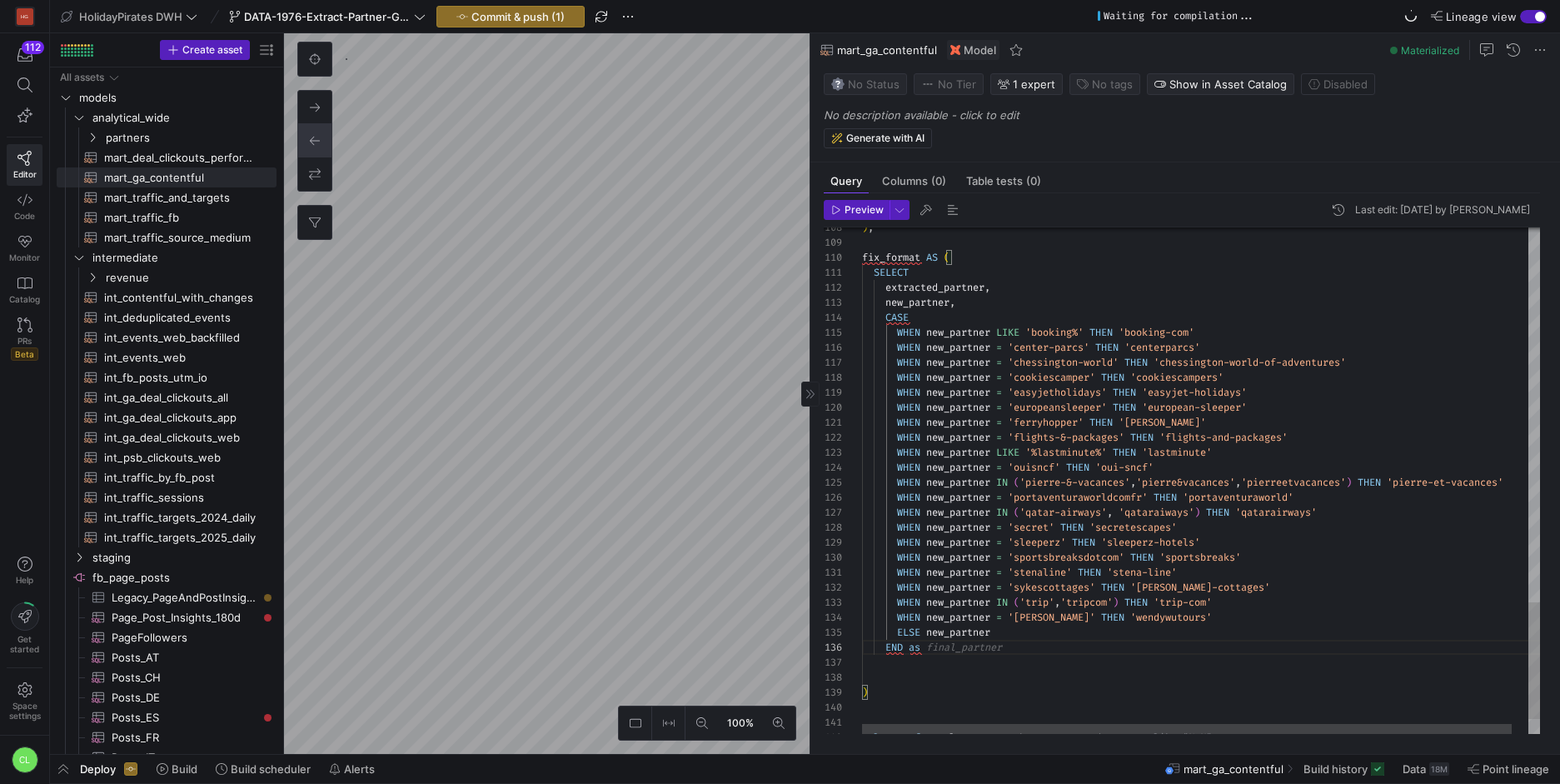
scroll to position [75, 144]
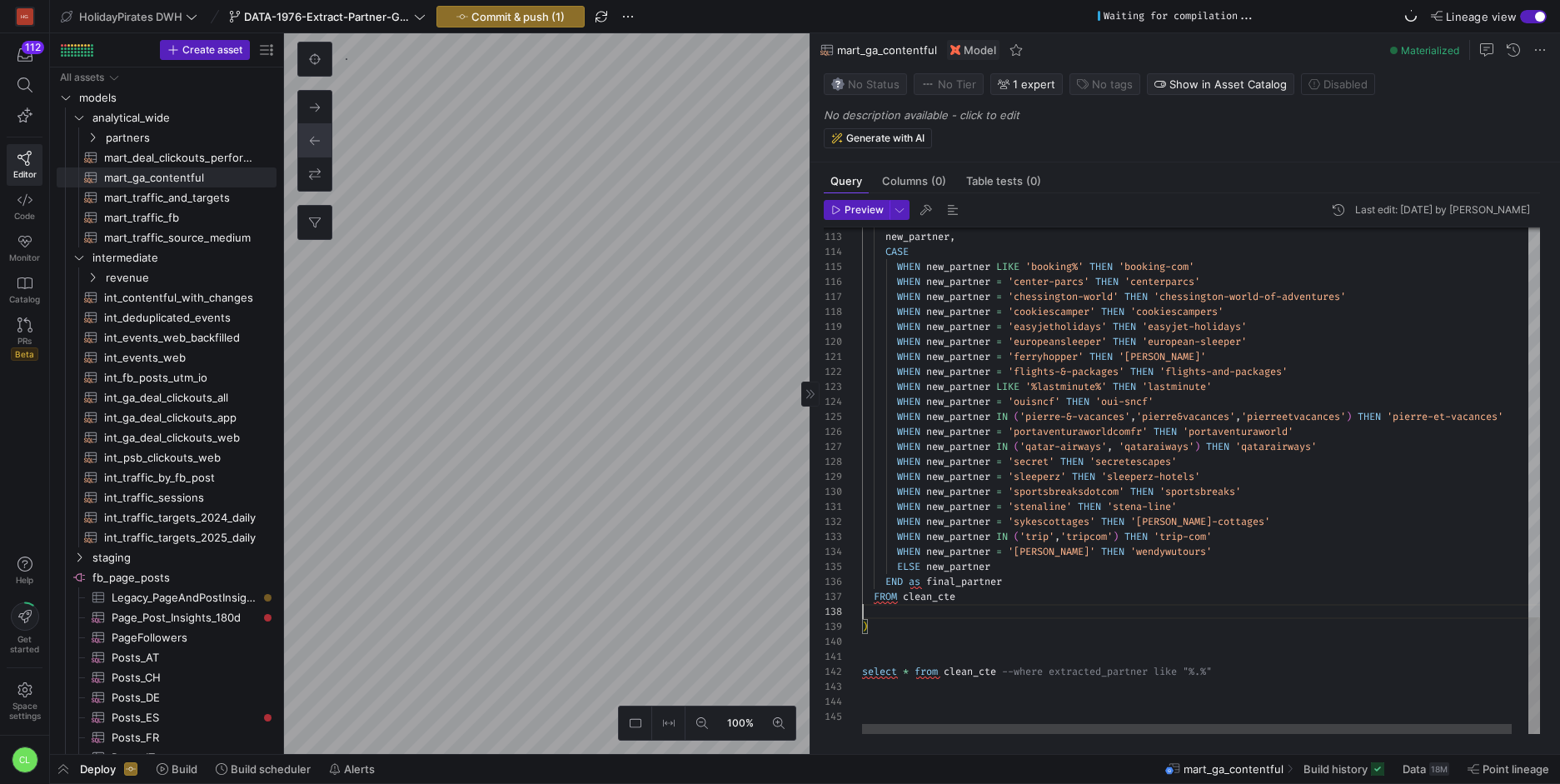
scroll to position [90, 96]
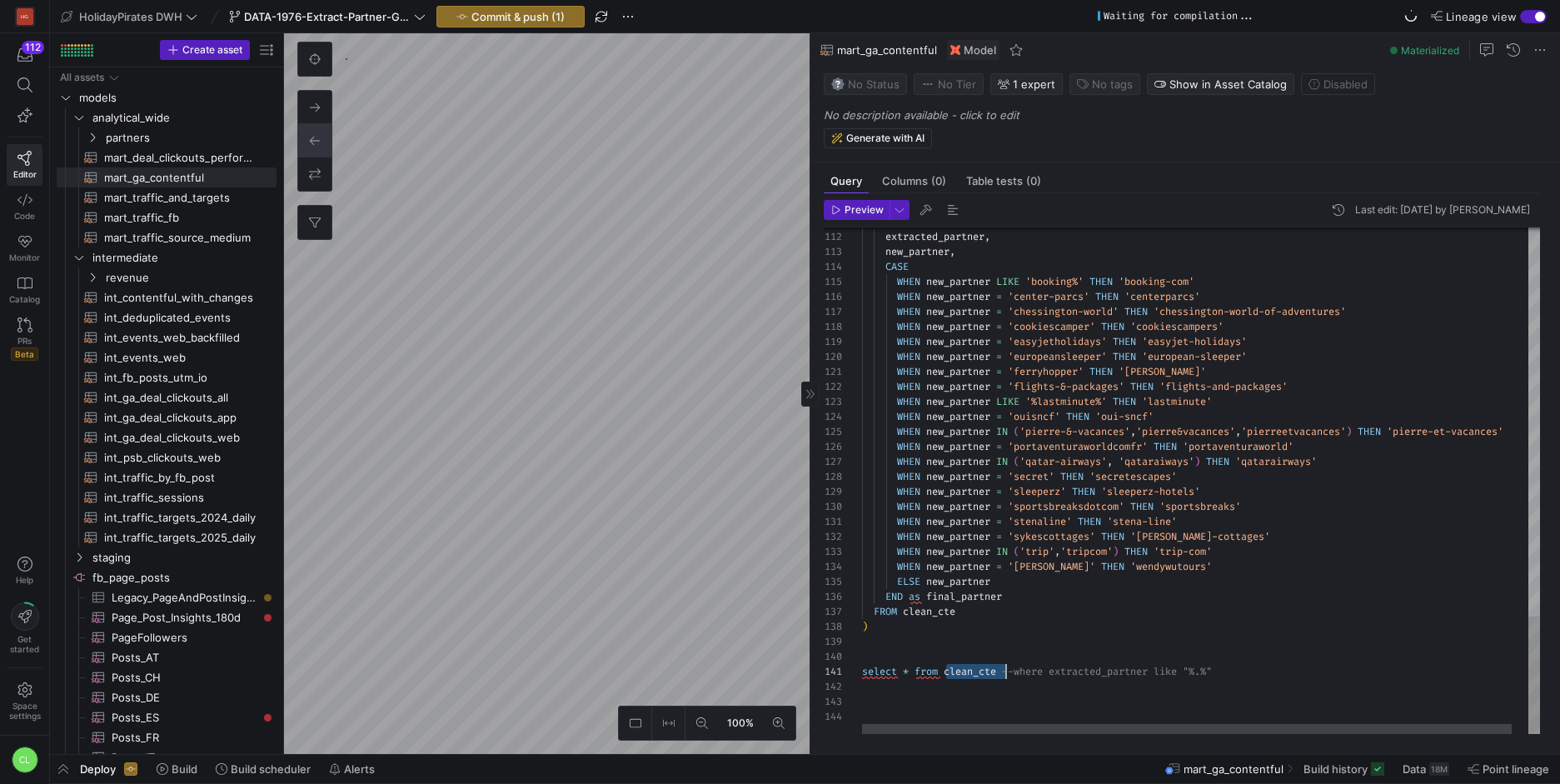
drag, startPoint x: 948, startPoint y: 669, endPoint x: 1004, endPoint y: 671, distance: 56.0
click at [866, 211] on span "Preview" at bounding box center [864, 210] width 39 height 12
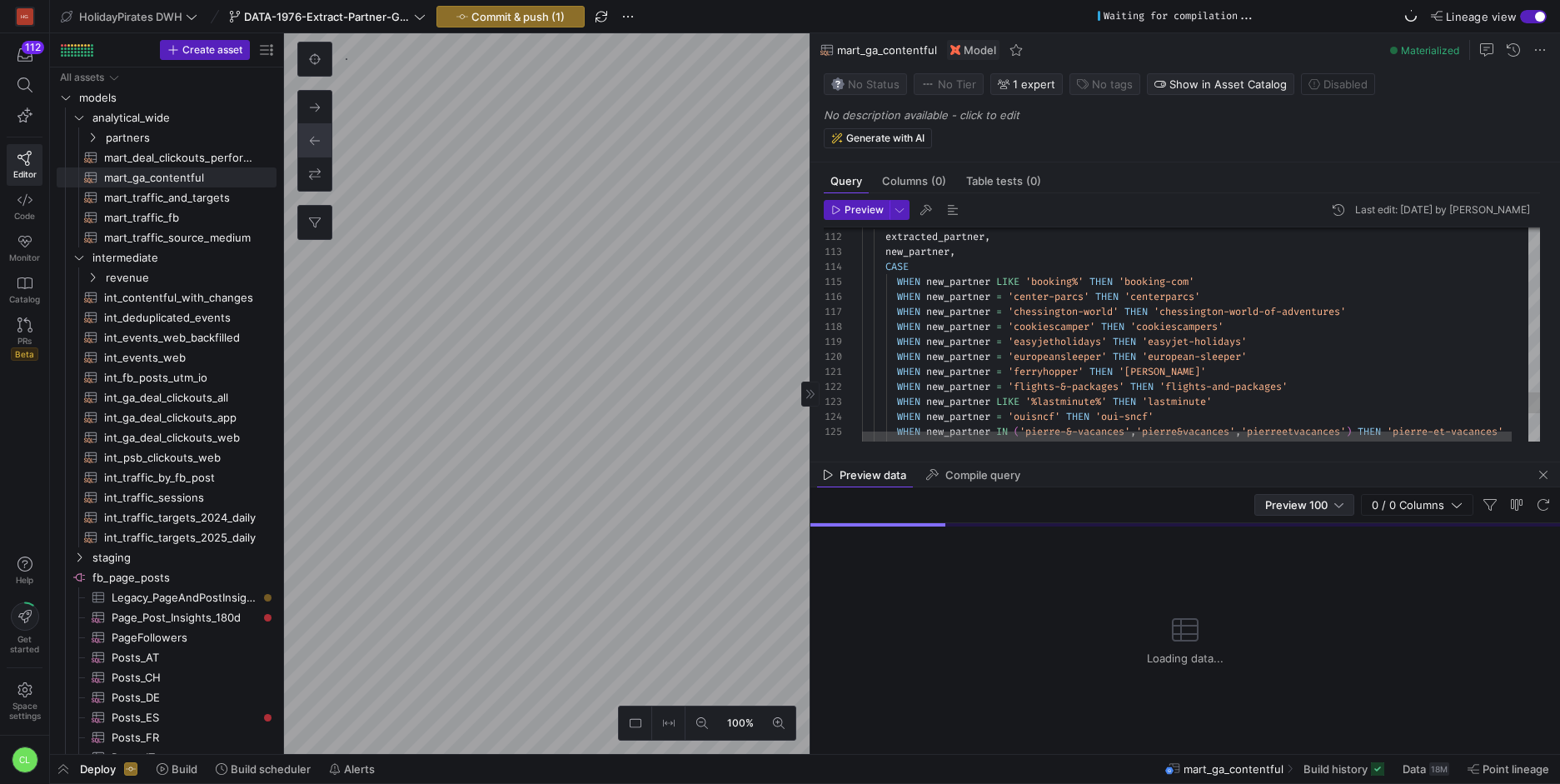
click at [1311, 495] on div "Preview 100" at bounding box center [1305, 504] width 79 height 20
click at [1307, 553] on span "Full Preview" at bounding box center [1305, 558] width 85 height 13
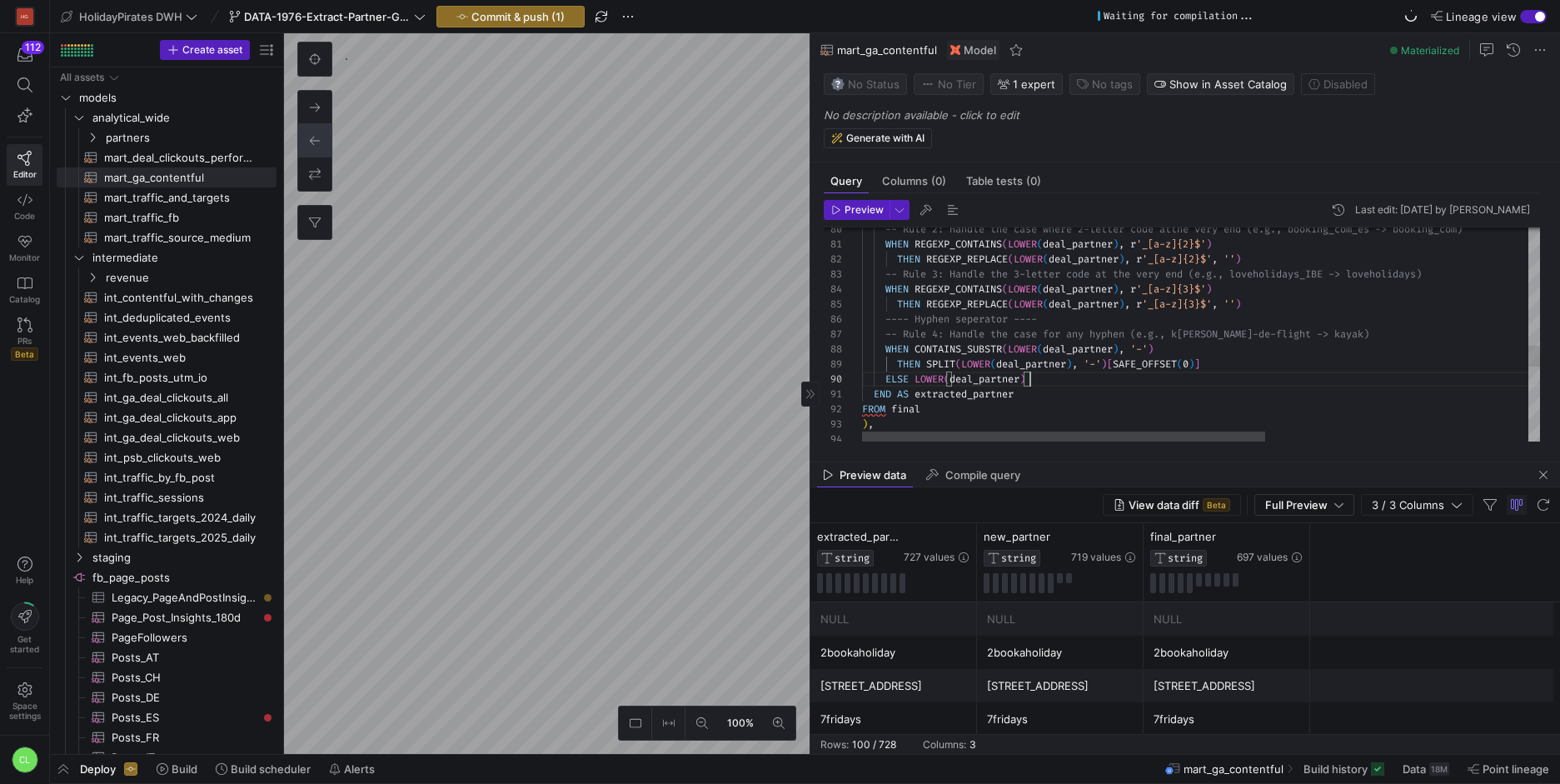
scroll to position [120, 108]
drag, startPoint x: 1068, startPoint y: 386, endPoint x: 971, endPoint y: 369, distance: 98.5
click at [971, 369] on div "-- Rule 4: Handle the case for any hyphen (e.g., k [PERSON_NAME]-de-flight -> k…" at bounding box center [1422, 114] width 1120 height 2181
click at [1066, 397] on div "-- Rule 4: Handle the case for any hyphen (e.g., k [PERSON_NAME]-de-flight -> k…" at bounding box center [1422, 114] width 1120 height 2181
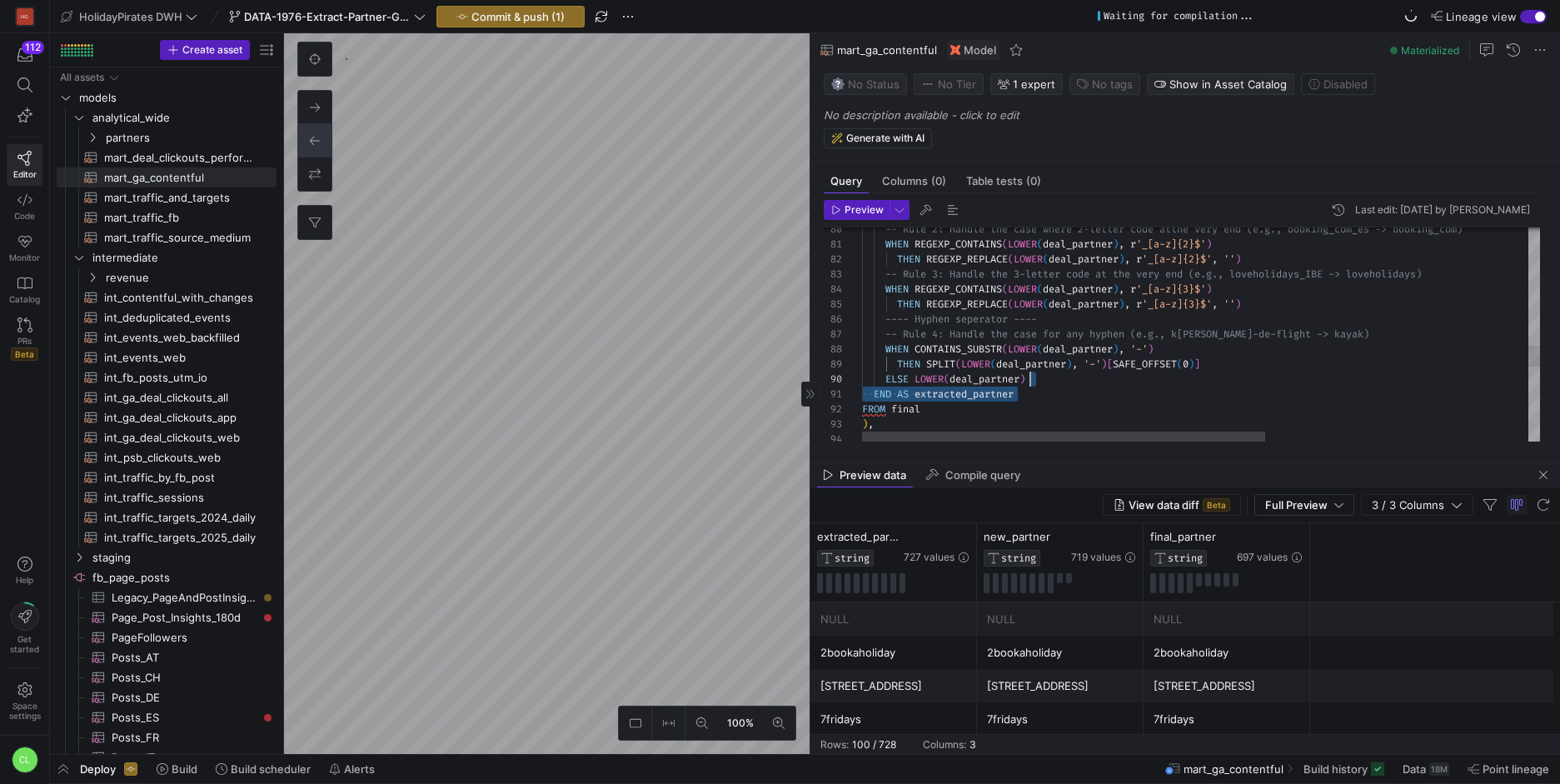
drag, startPoint x: 1096, startPoint y: 398, endPoint x: 1072, endPoint y: 387, distance: 26.4
click at [1072, 387] on div "-- Rule 4: Handle the case for any hyphen (e.g., k [PERSON_NAME]-de-flight -> k…" at bounding box center [1422, 114] width 1120 height 2181
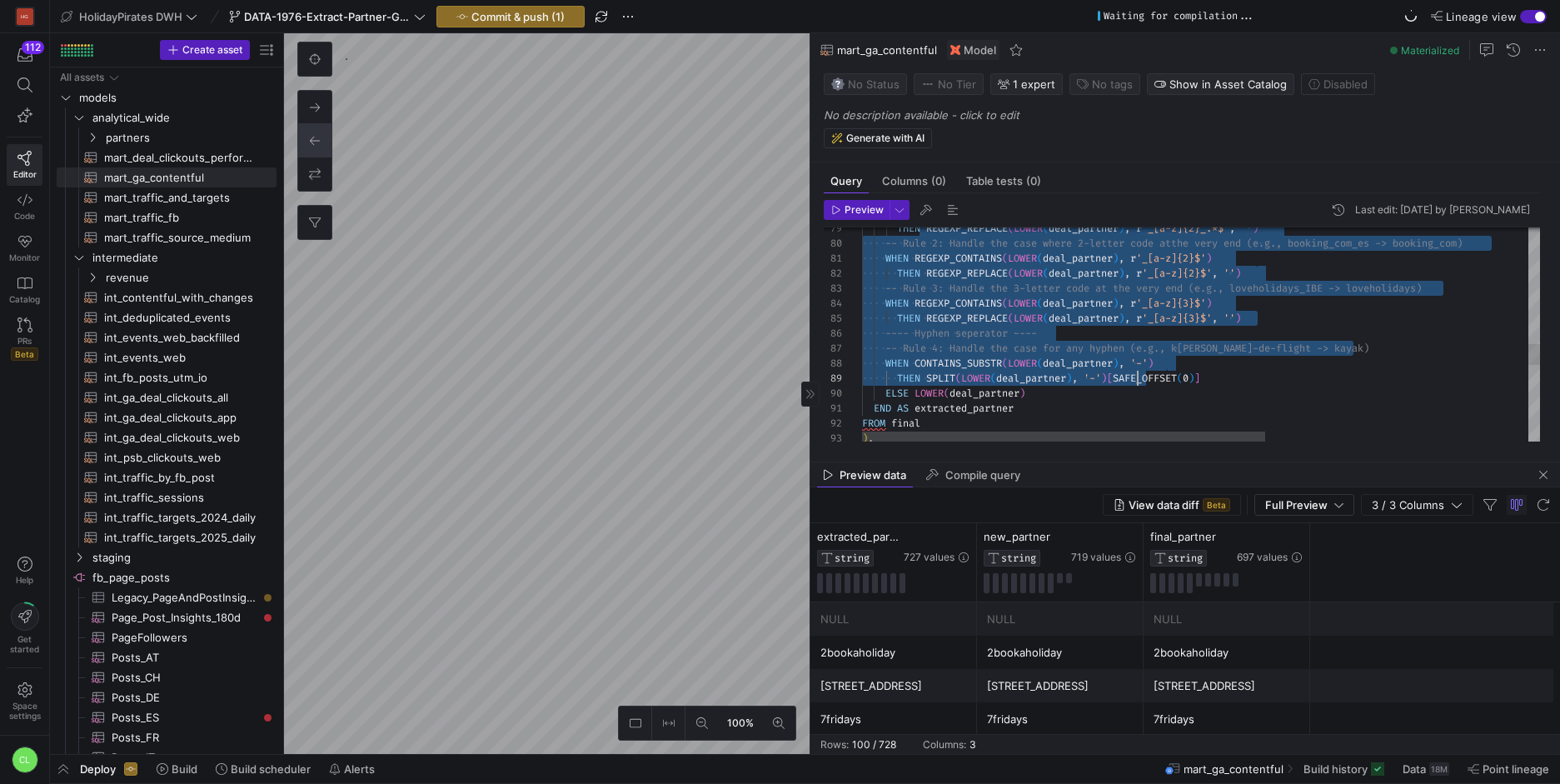
scroll to position [120, 168]
drag, startPoint x: 929, startPoint y: 283, endPoint x: 1129, endPoint y: 394, distance: 228.7
click at [1129, 394] on div "-- Rule 4: Handle the case for any hyphen (e.g., k [PERSON_NAME]-de-flight -> k…" at bounding box center [1422, 129] width 1120 height 2181
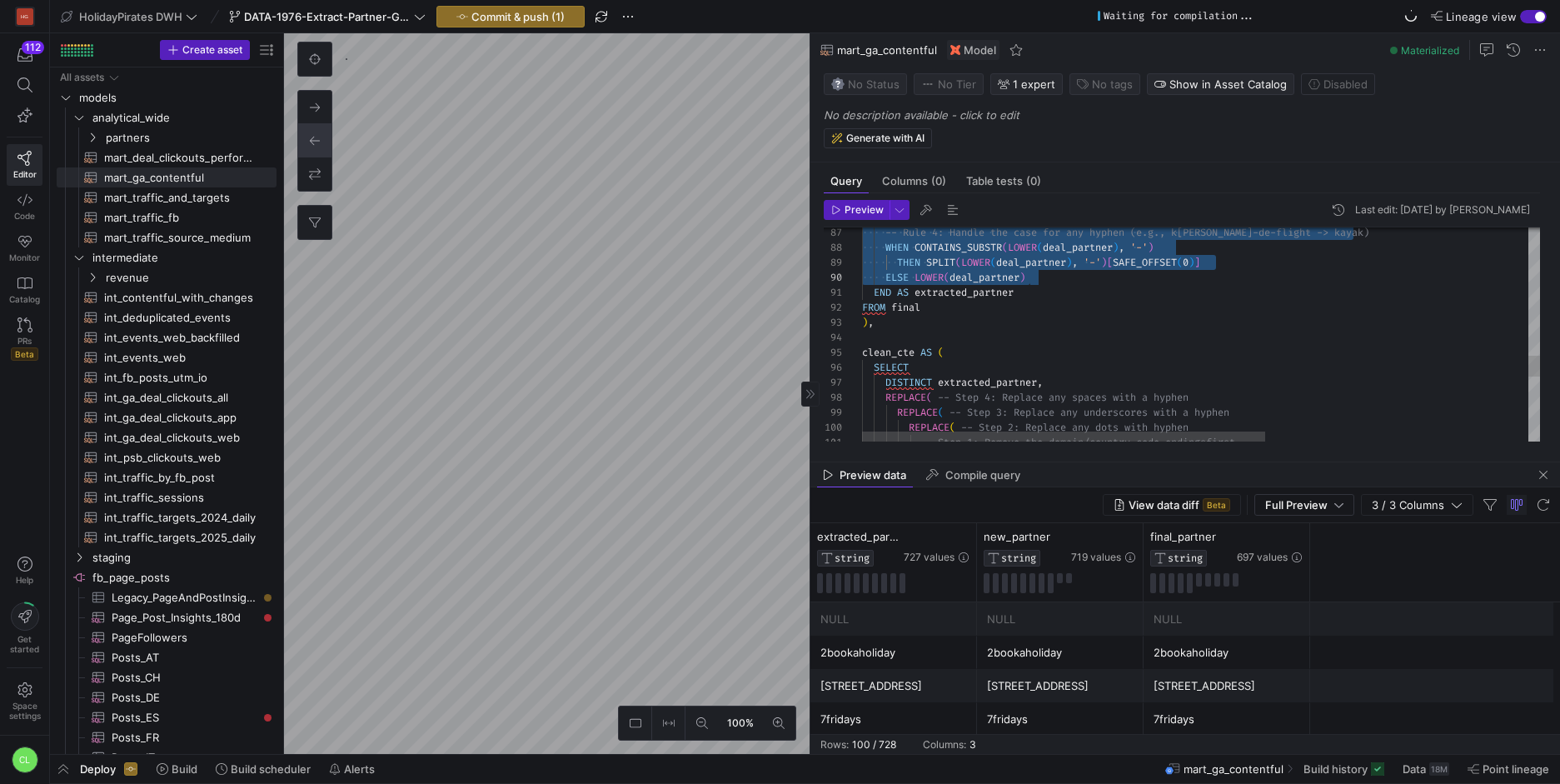
click at [1136, 336] on div "-- Rule 4: Handle the case for any hyphen (e.g., k [PERSON_NAME]-de-flight -> k…" at bounding box center [1422, 12] width 1120 height 2181
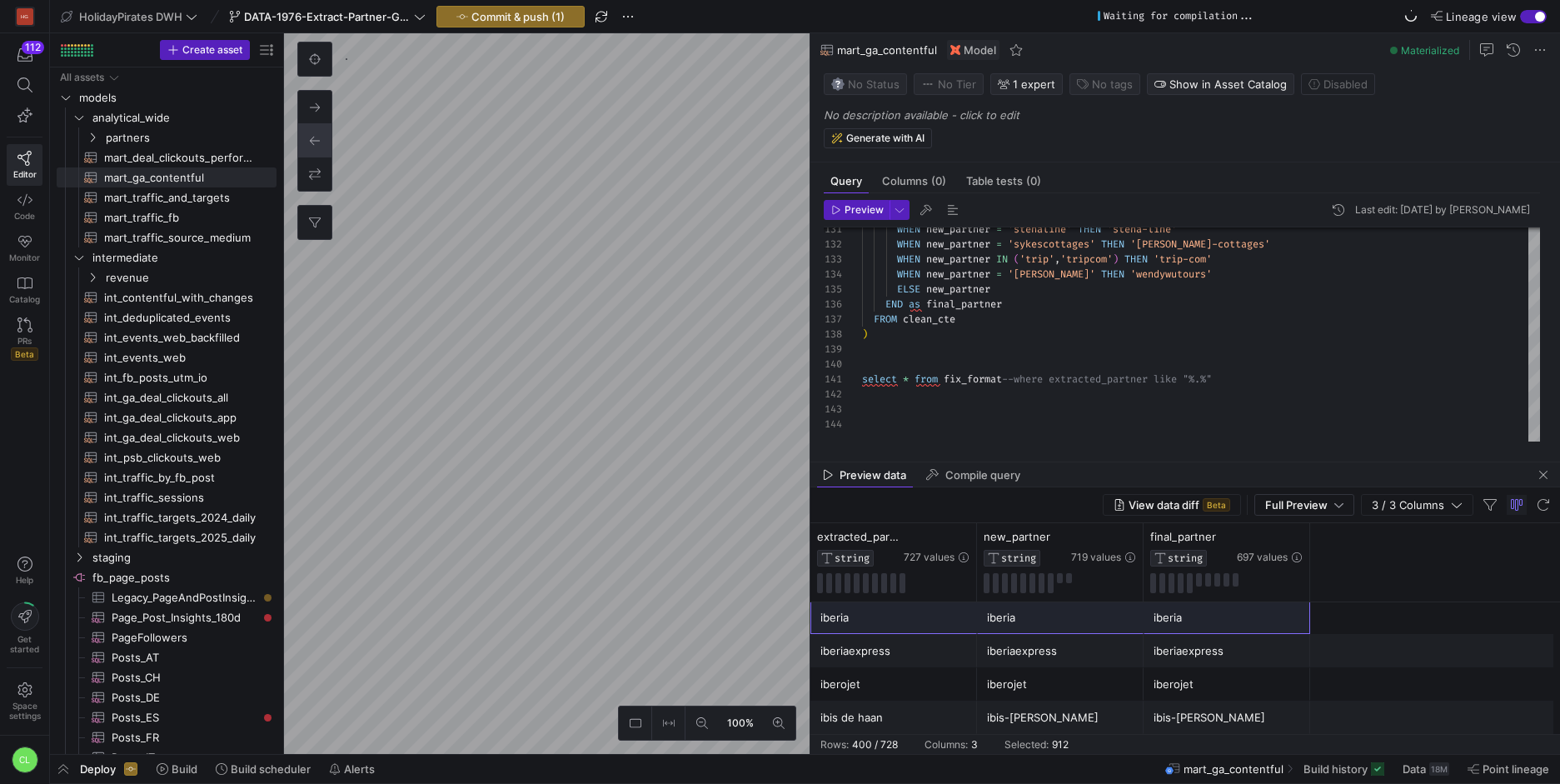
scroll to position [0, 0]
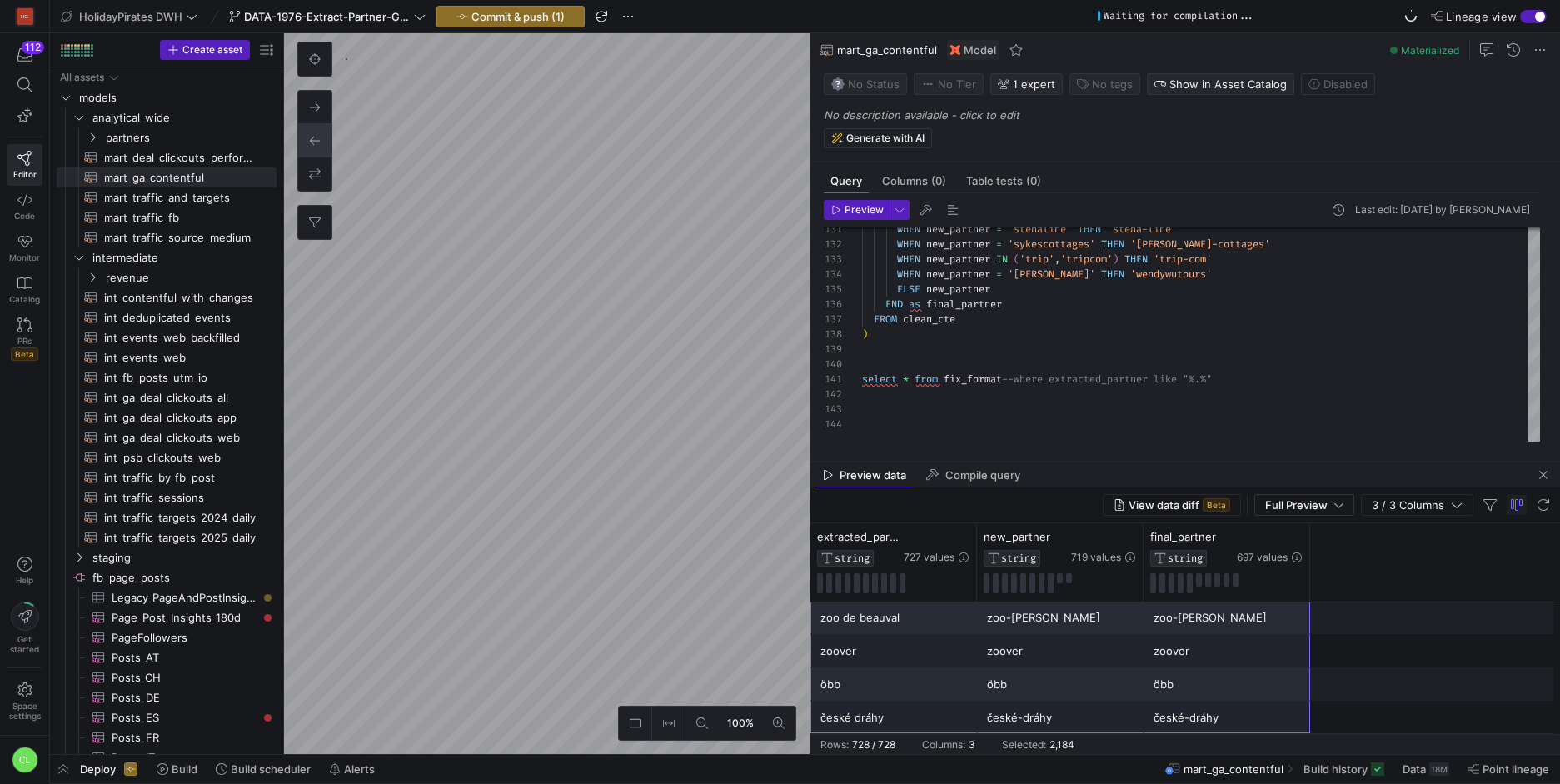
drag, startPoint x: 894, startPoint y: 620, endPoint x: 1232, endPoint y: 719, distance: 352.2
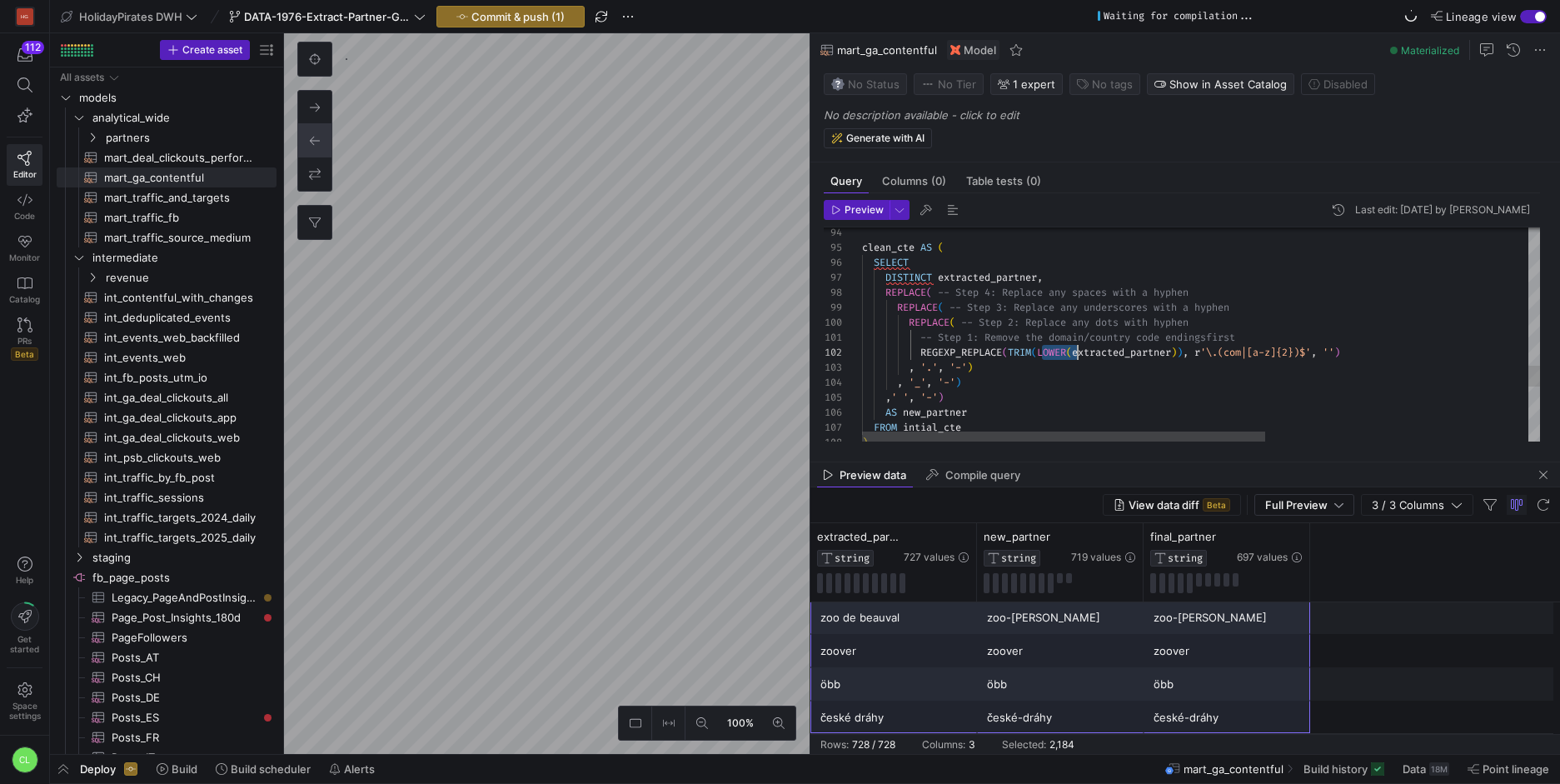
drag, startPoint x: 1043, startPoint y: 354, endPoint x: 1074, endPoint y: 348, distance: 31.6
type textarea "-- Step 1: Remove the domain/country code endings first REGEXP_REPLACE(TRIM(ext…"
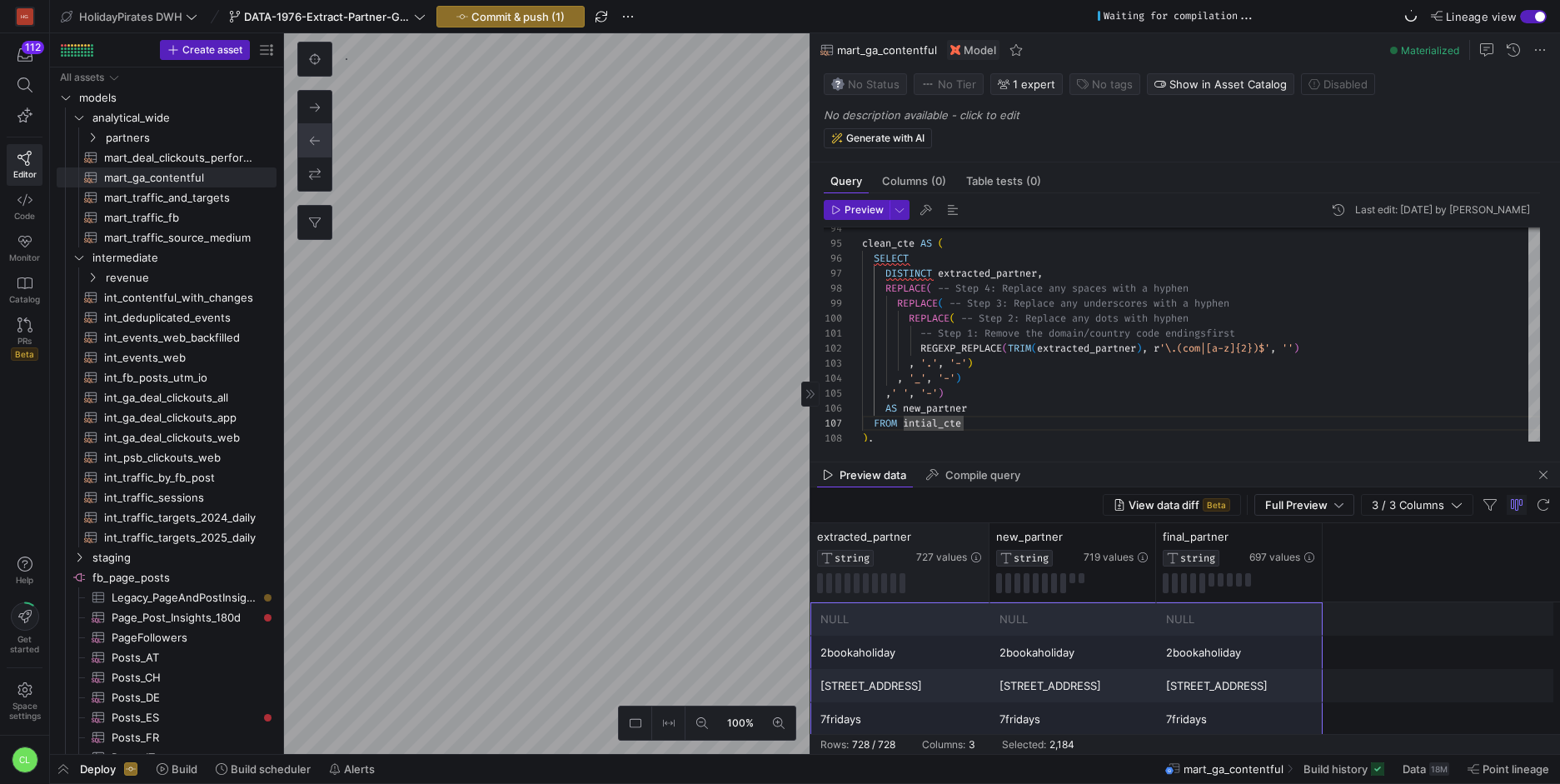
drag, startPoint x: 973, startPoint y: 540, endPoint x: 986, endPoint y: 539, distance: 13.0
click at [986, 539] on div at bounding box center [989, 562] width 7 height 79
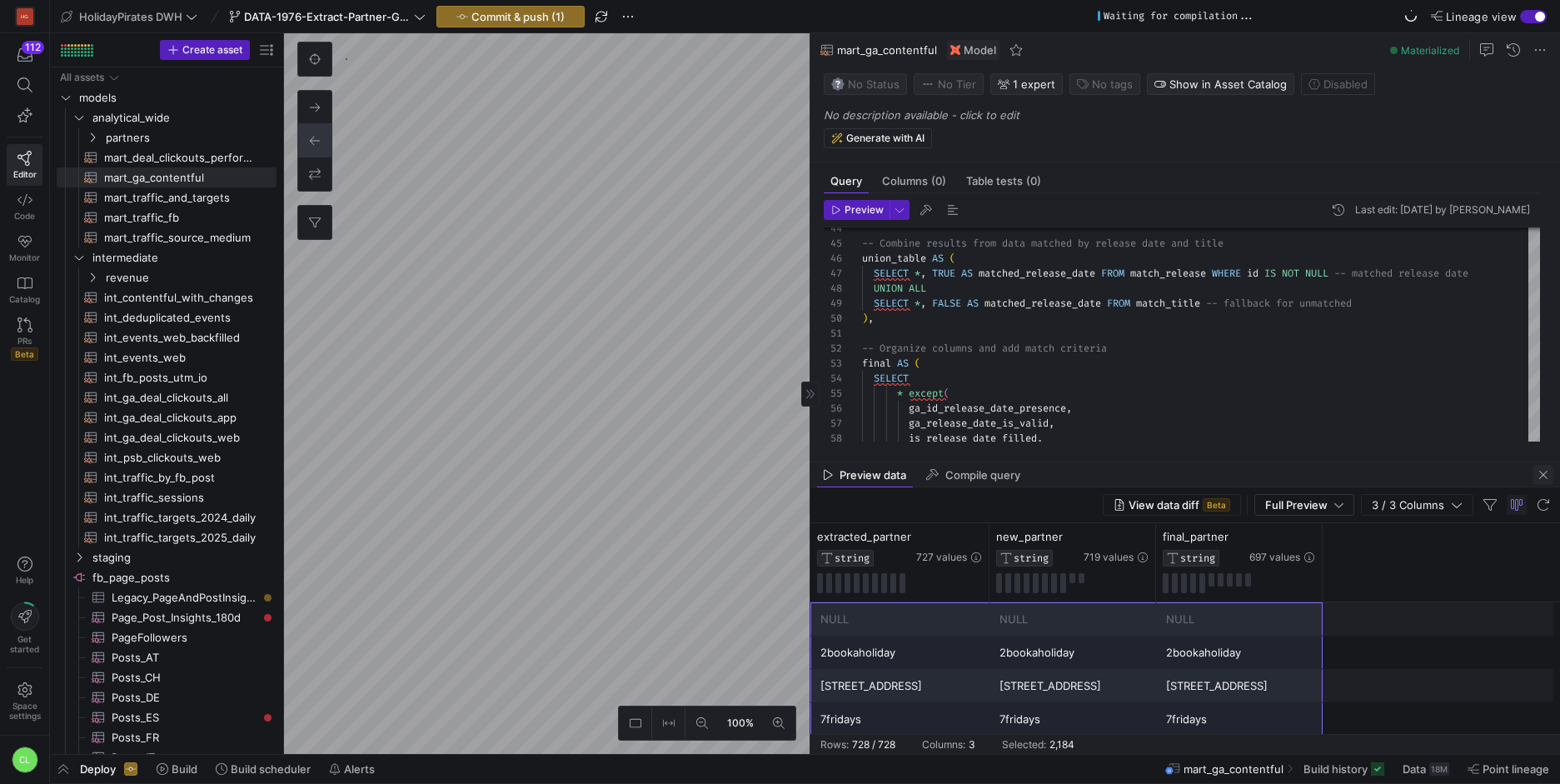
click at [1544, 479] on span "button" at bounding box center [1543, 474] width 20 height 20
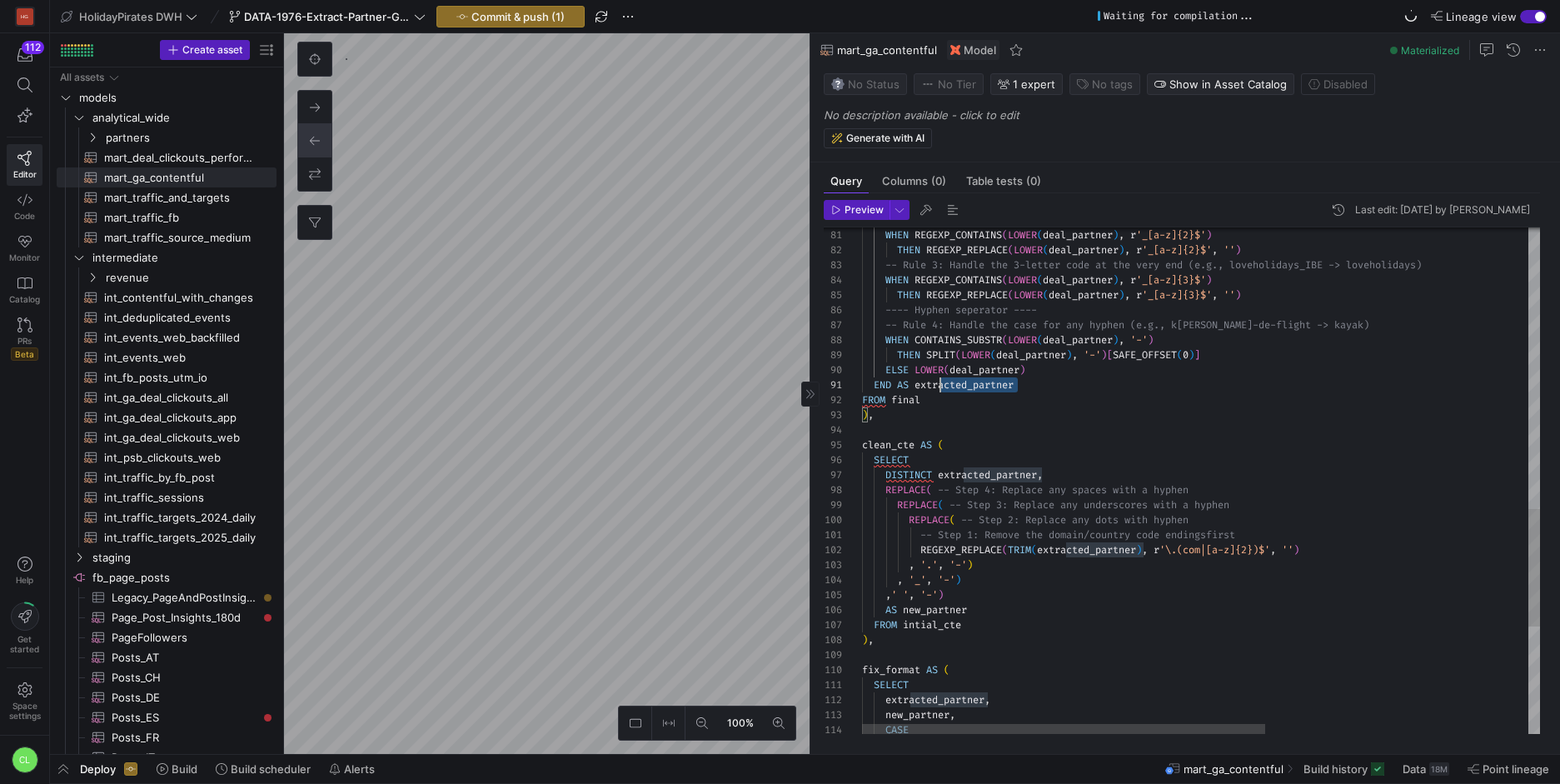
scroll to position [0, 72]
drag, startPoint x: 1065, startPoint y: 389, endPoint x: 936, endPoint y: 381, distance: 129.2
click at [936, 381] on div "-- Step 1: Remove the domain/country code endings first REGEXP_REPLACE ( TRIM (…" at bounding box center [1422, 105] width 1120 height 2181
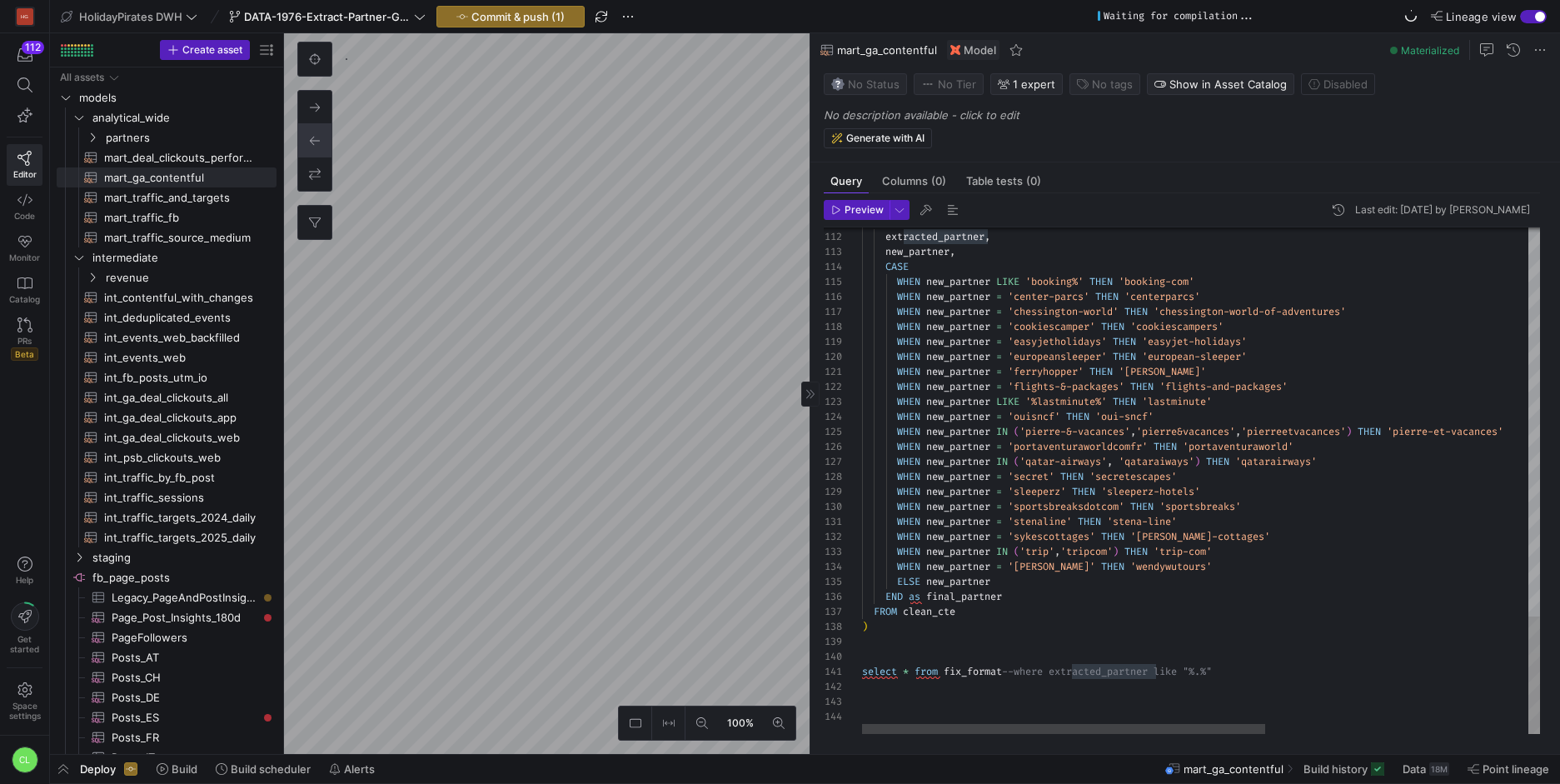
drag, startPoint x: 1259, startPoint y: 664, endPoint x: 1038, endPoint y: 666, distance: 221.0
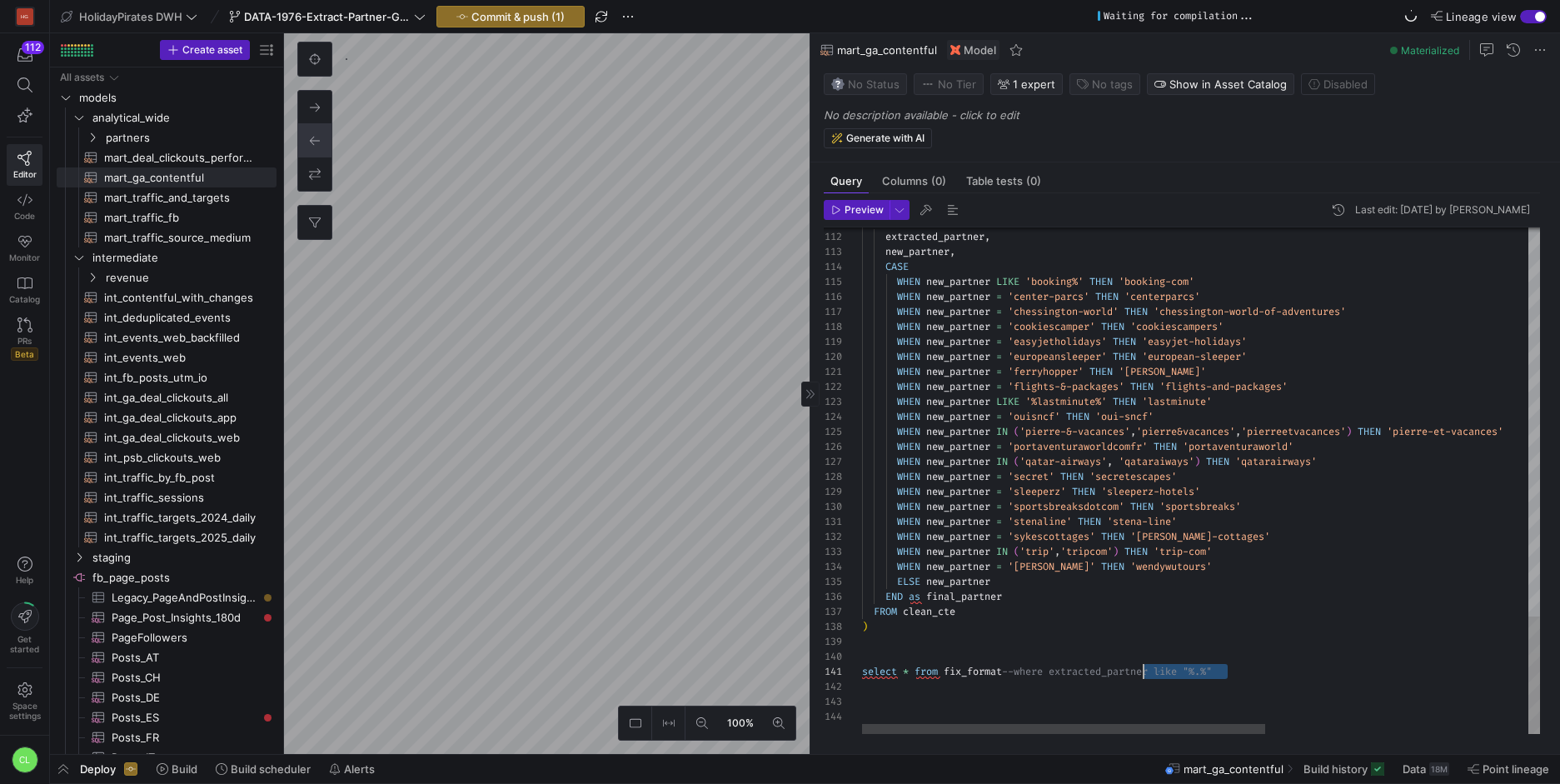
scroll to position [135, 0]
drag, startPoint x: 1238, startPoint y: 682, endPoint x: 1087, endPoint y: 650, distance: 154.4
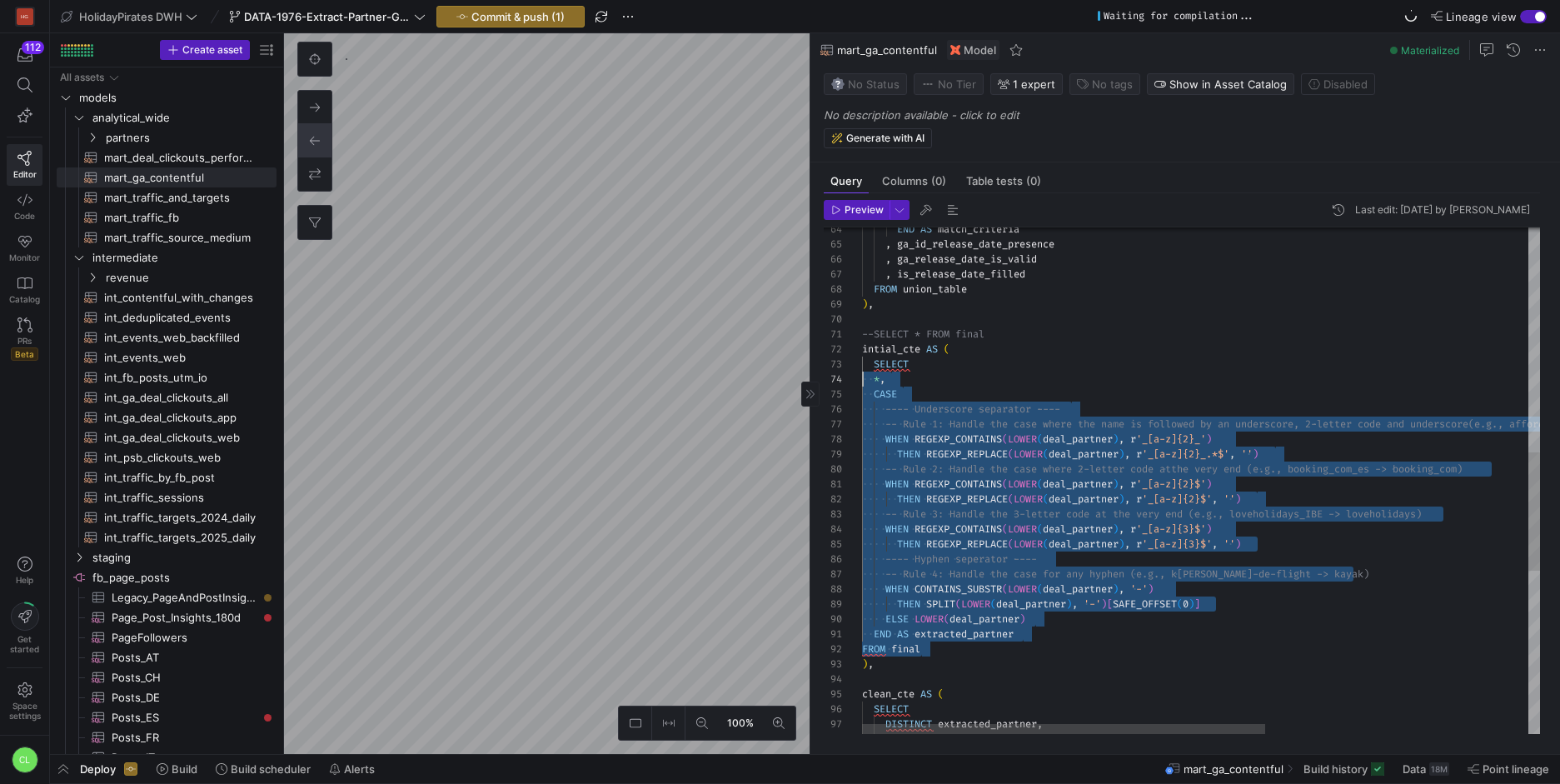
scroll to position [45, 0]
drag, startPoint x: 937, startPoint y: 644, endPoint x: 863, endPoint y: 374, distance: 280.0
click at [863, 374] on div "WHEN CONTAINS_SUBSTR ( LOWER ( deal_partner ) , '-' ) THEN SPLIT ( LOWER ( deal…" at bounding box center [1422, 347] width 1120 height 2167
click at [1053, 602] on div "WHEN CONTAINS_SUBSTR ( LOWER ( deal_partner ) , '-' ) THEN SPLIT ( LOWER ( deal…" at bounding box center [1422, 347] width 1120 height 2167
click at [1092, 628] on div "WHEN CONTAINS_SUBSTR ( LOWER ( deal_partner ) , '-' ) THEN SPLIT ( LOWER ( deal…" at bounding box center [1422, 347] width 1120 height 2167
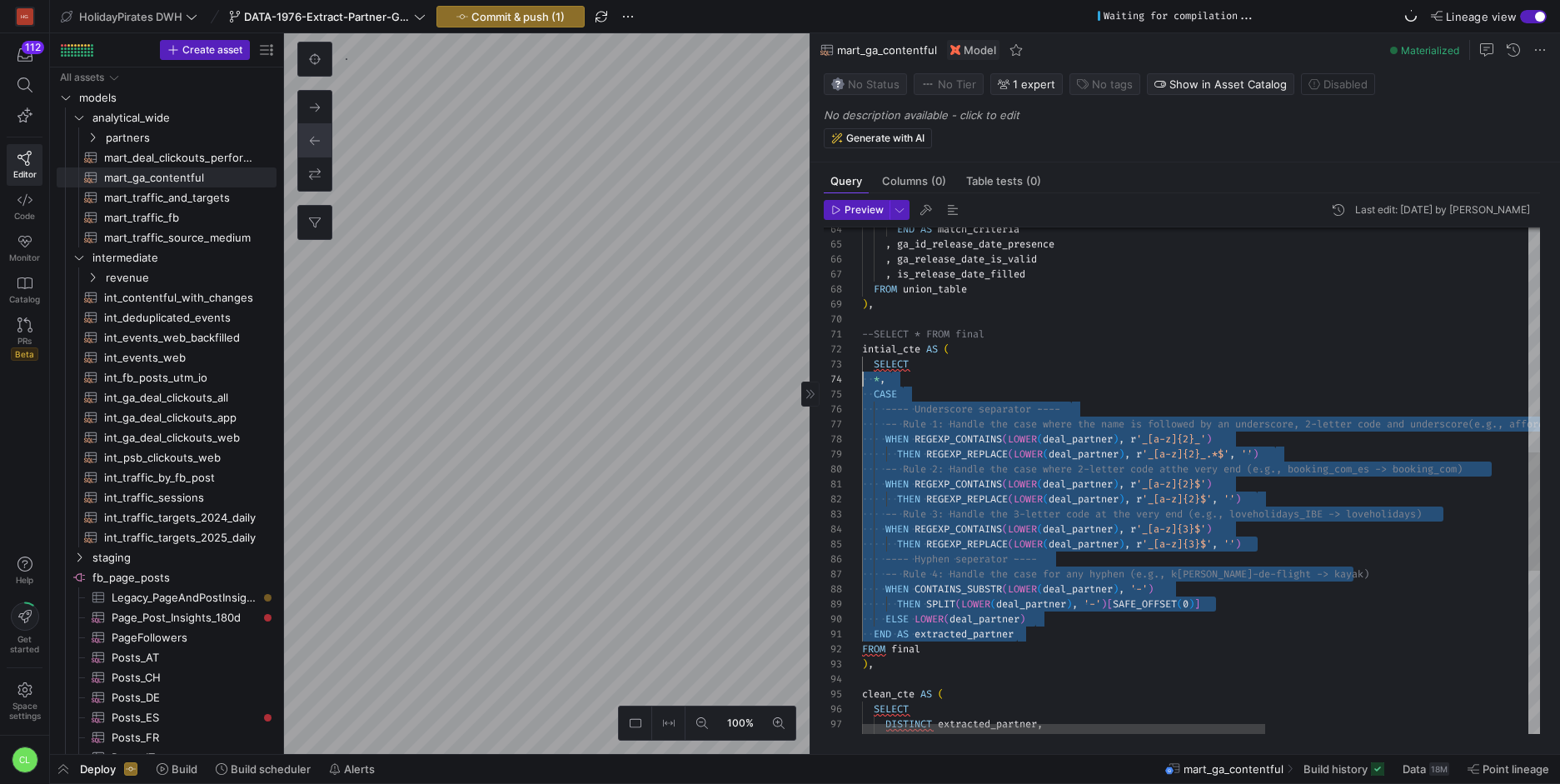
scroll to position [59, 0]
drag, startPoint x: 1137, startPoint y: 638, endPoint x: 803, endPoint y: 397, distance: 411.9
click at [862, 397] on div "WHEN CONTAINS_SUBSTR ( LOWER ( deal_partner ) , '-' ) THEN SPLIT ( LOWER ( deal…" at bounding box center [1422, 347] width 1120 height 2167
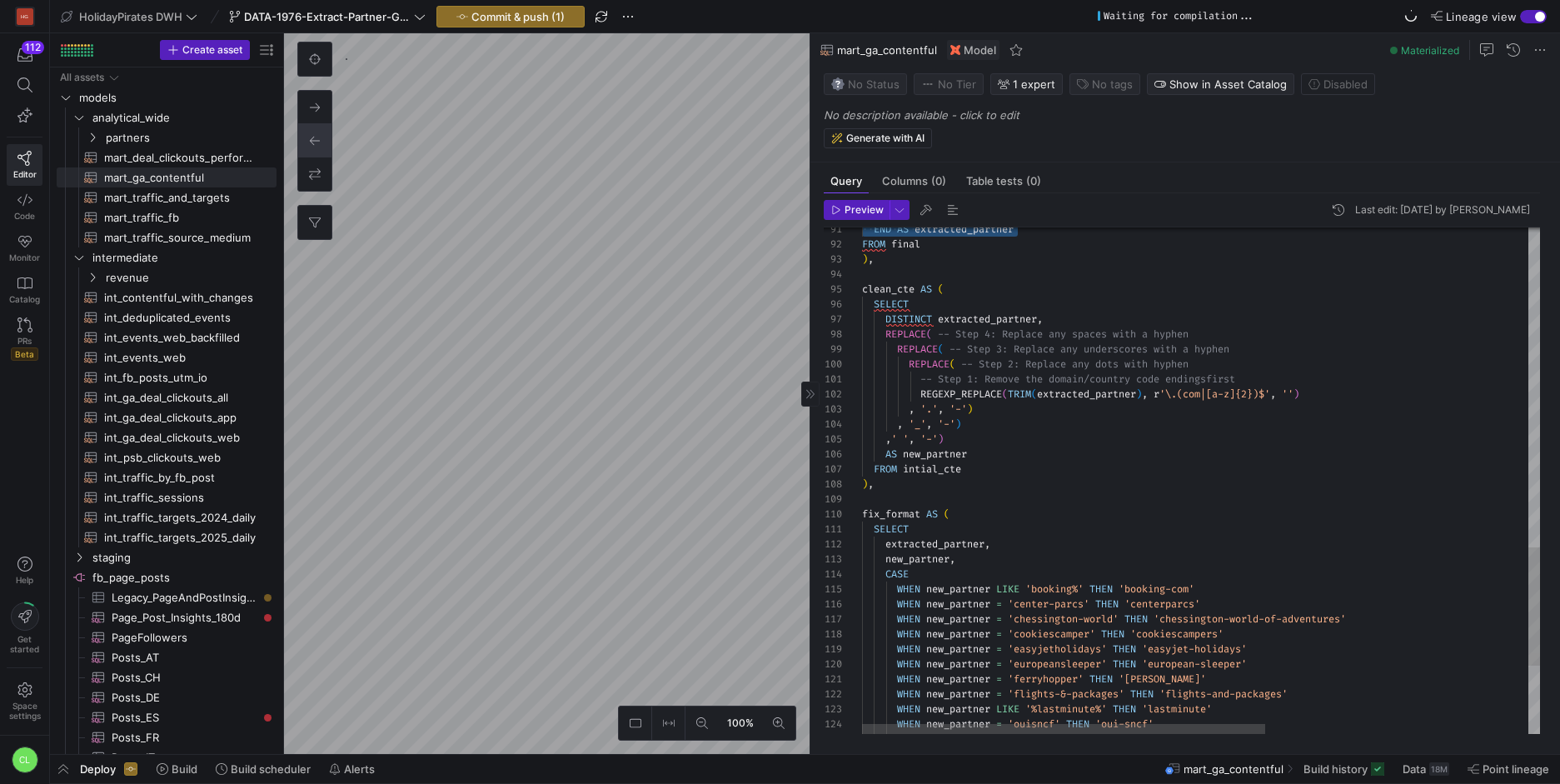
drag, startPoint x: 893, startPoint y: 293, endPoint x: 1011, endPoint y: 436, distance: 185.4
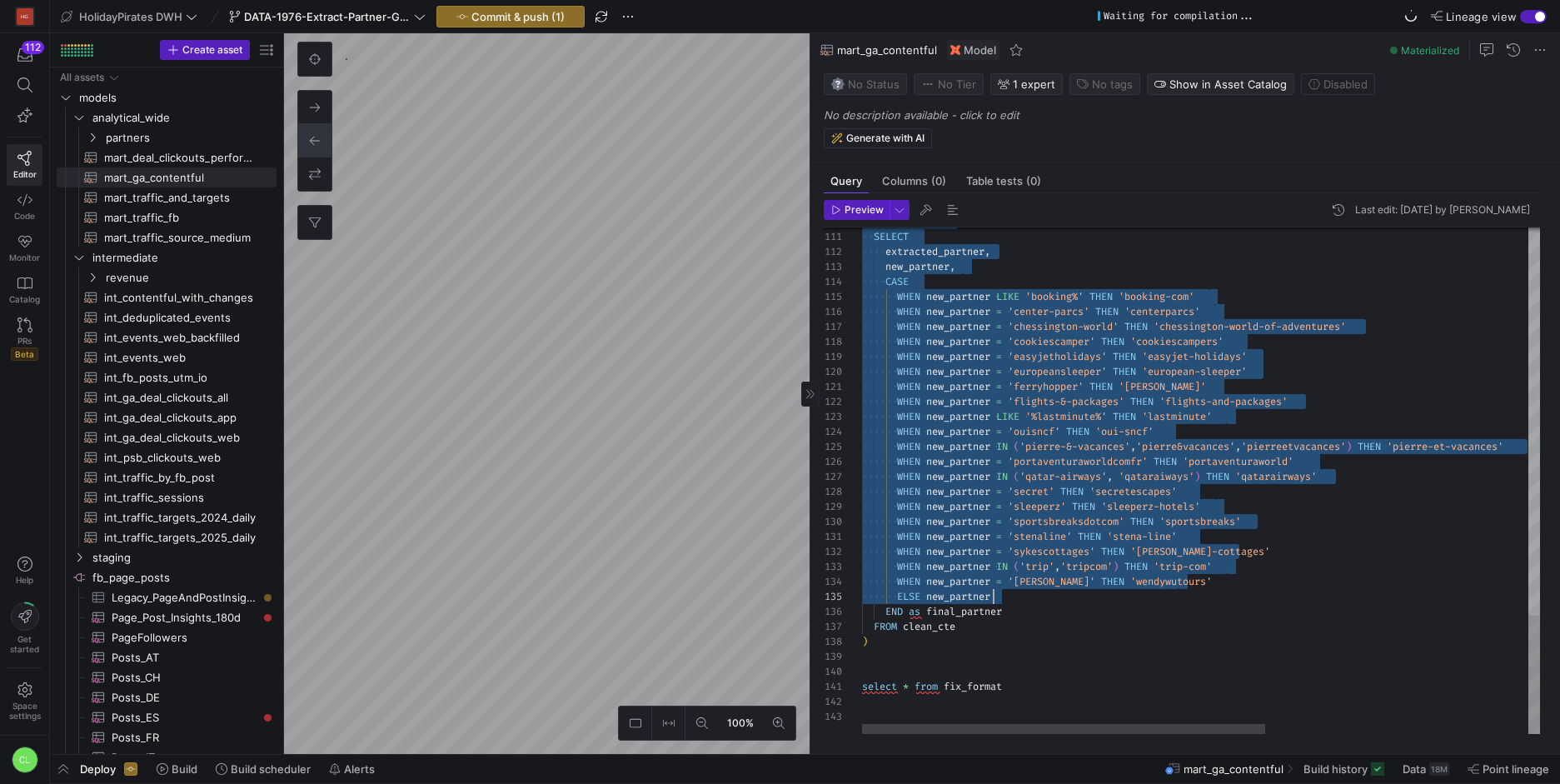
scroll to position [59, 6]
drag, startPoint x: 866, startPoint y: 288, endPoint x: 1002, endPoint y: 639, distance: 376.4
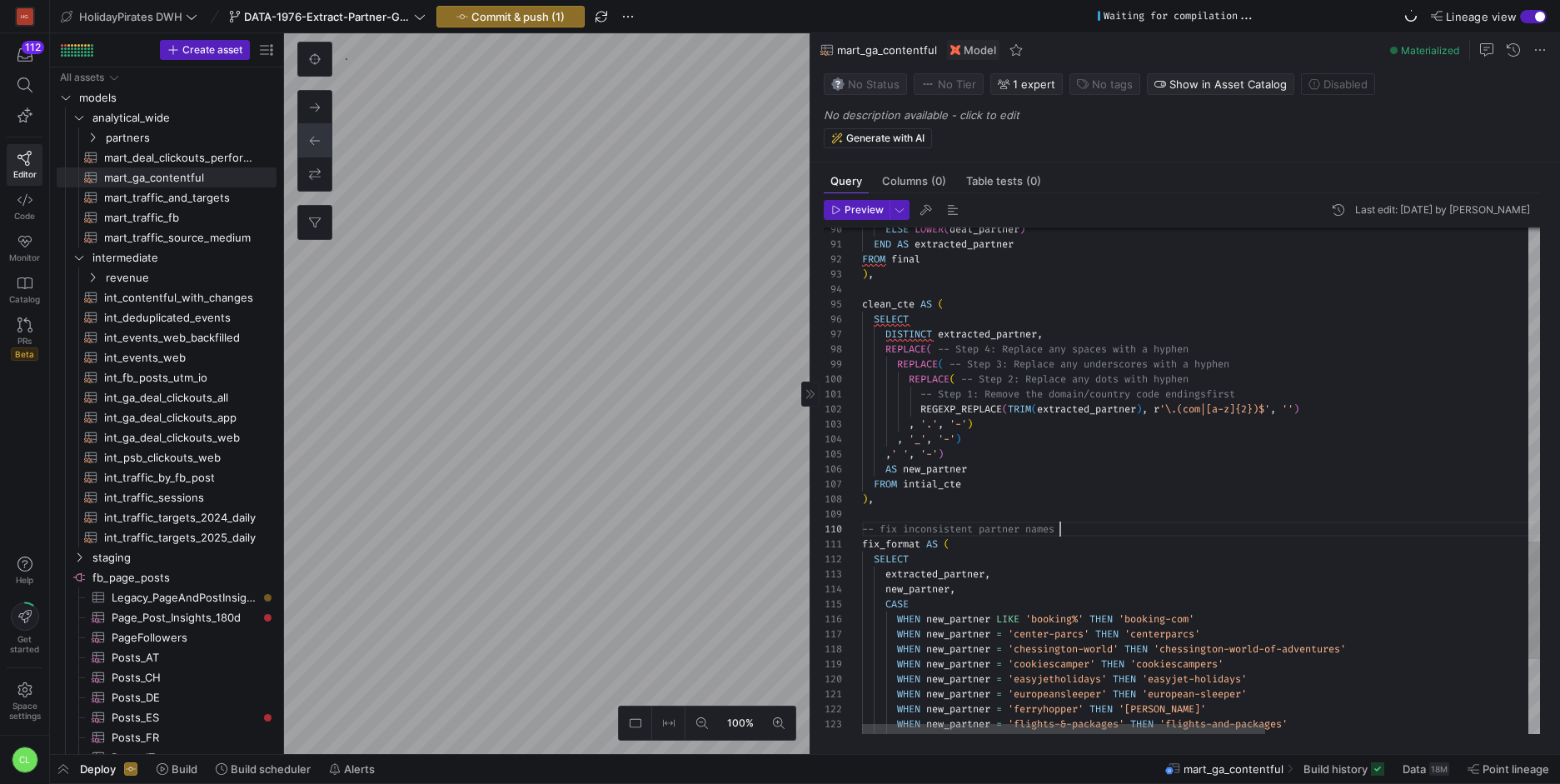
scroll to position [135, 199]
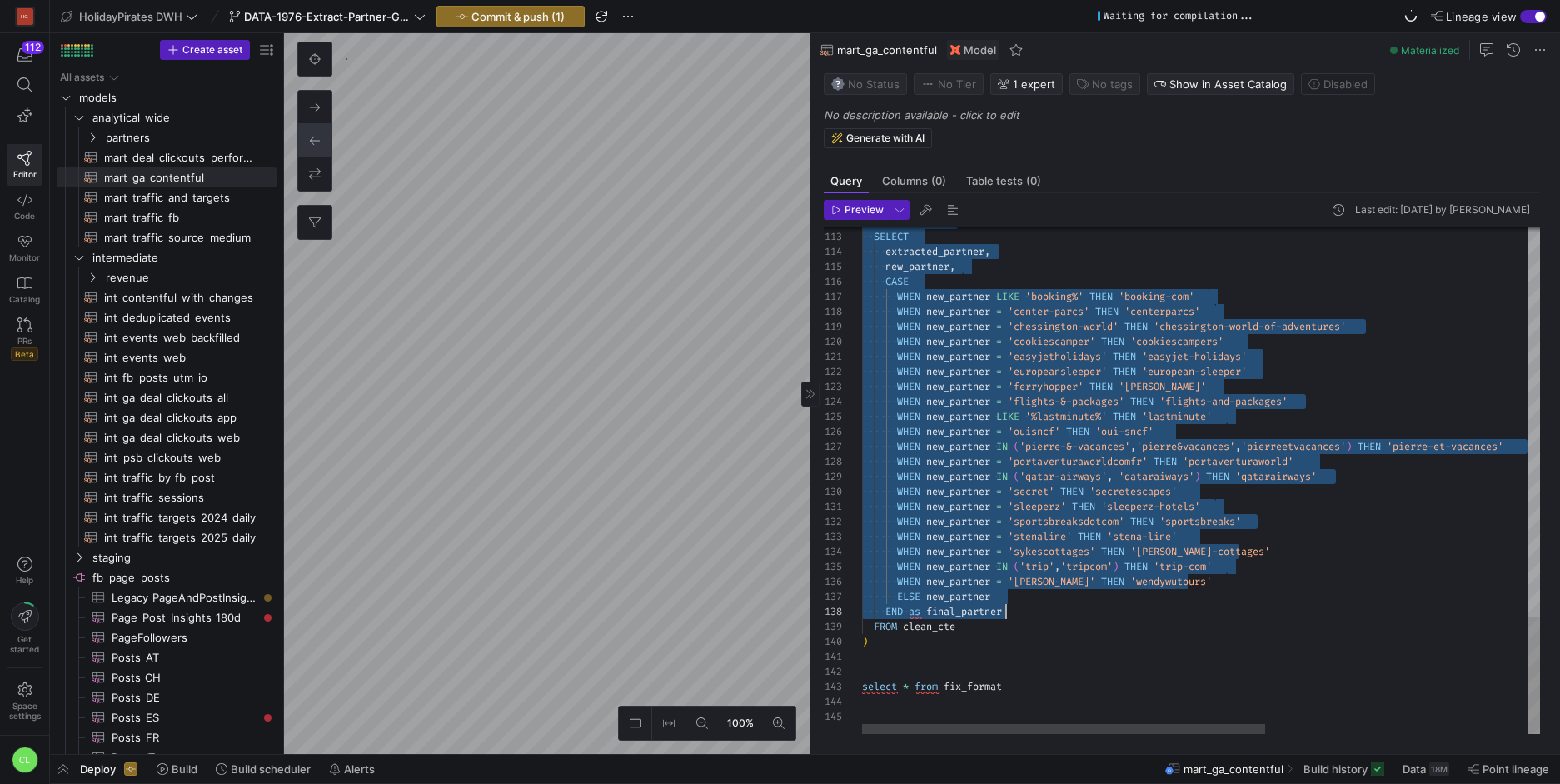
scroll to position [59, 6]
drag, startPoint x: 862, startPoint y: 299, endPoint x: 1058, endPoint y: 643, distance: 395.9
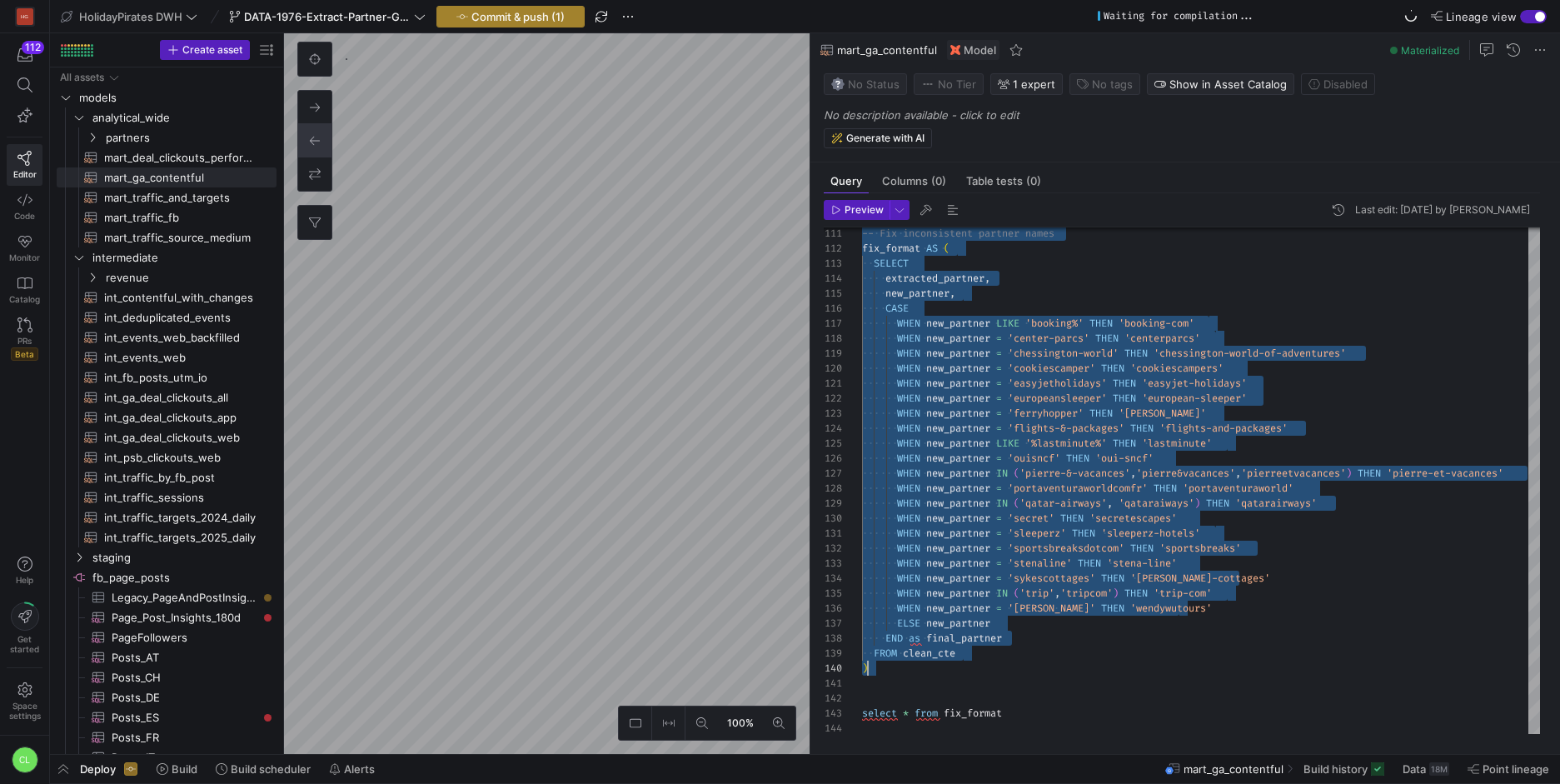
click at [516, 18] on span "Commit & push (1)" at bounding box center [517, 16] width 93 height 13
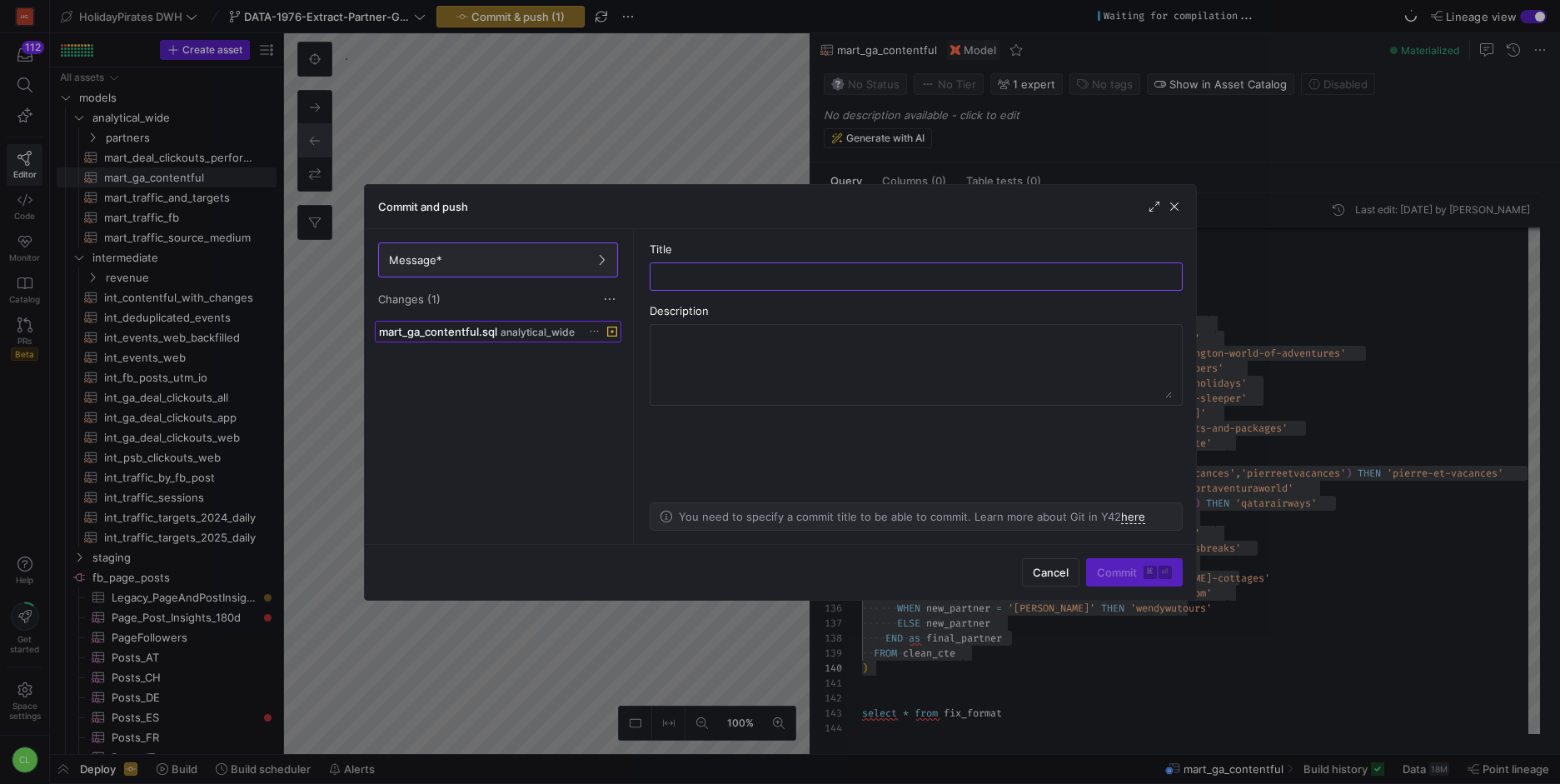
click at [556, 327] on span "analytical_wide" at bounding box center [537, 332] width 74 height 12
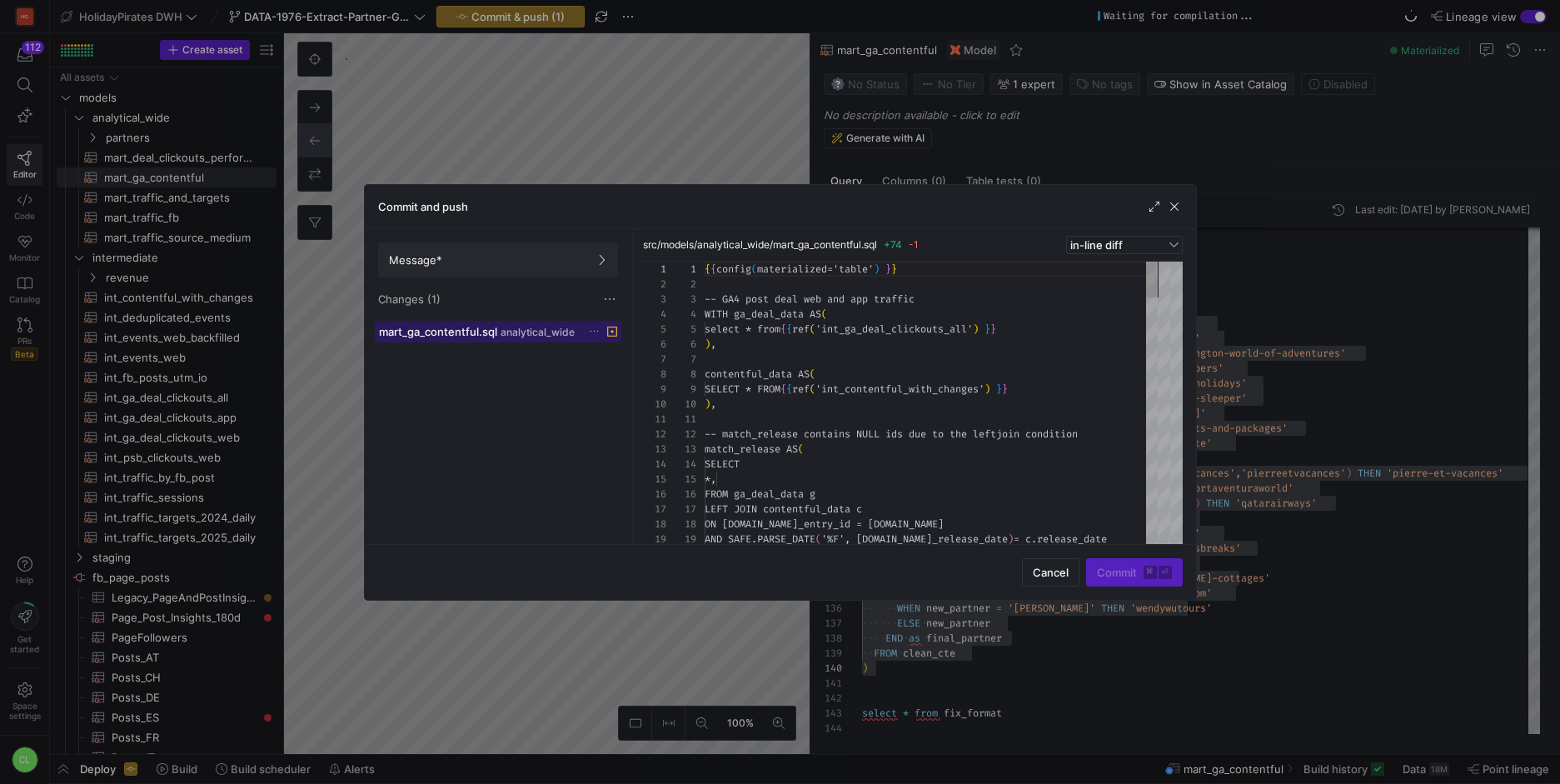
scroll to position [150, 0]
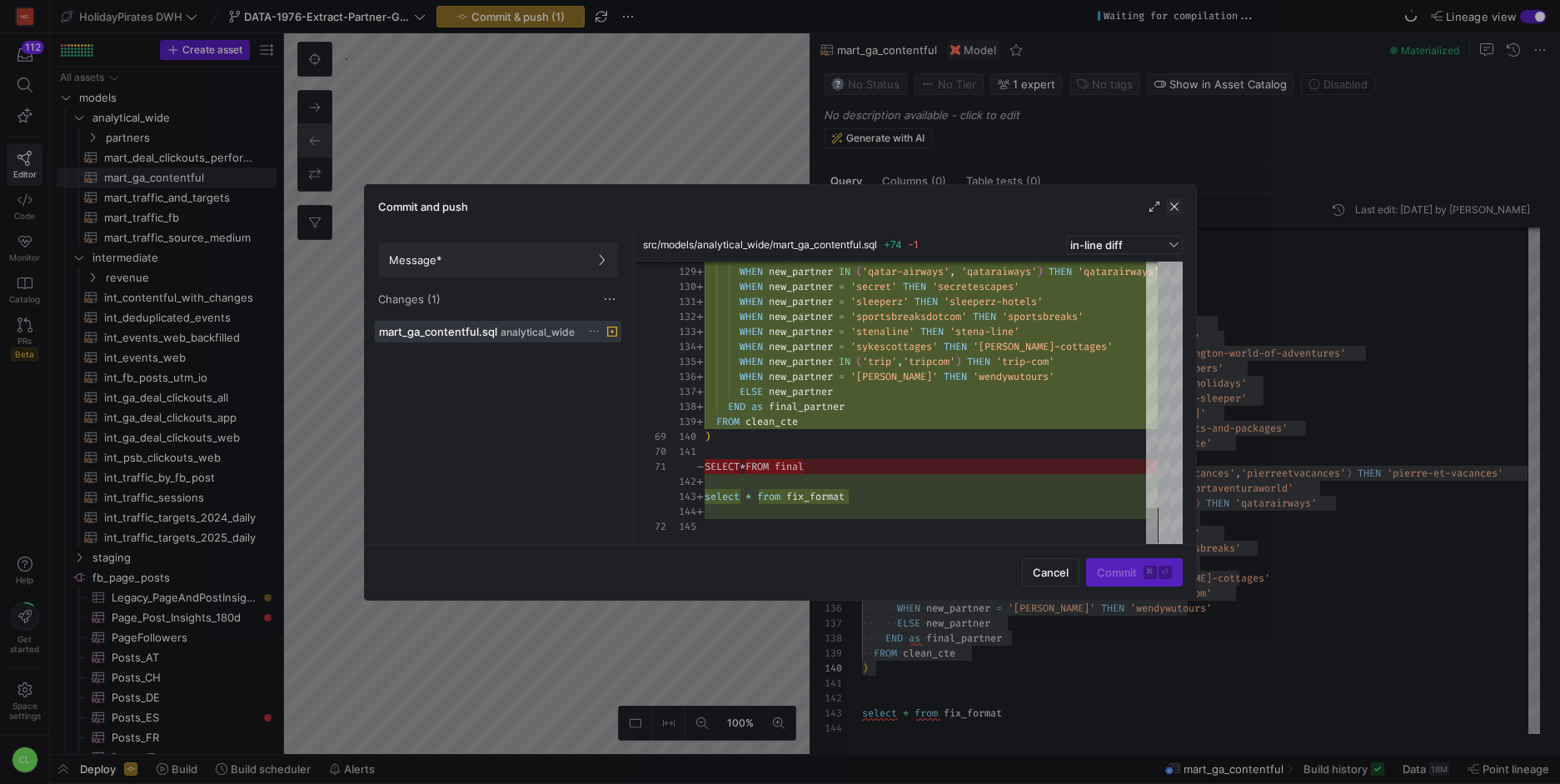
click at [1179, 211] on span "button" at bounding box center [1174, 206] width 16 height 16
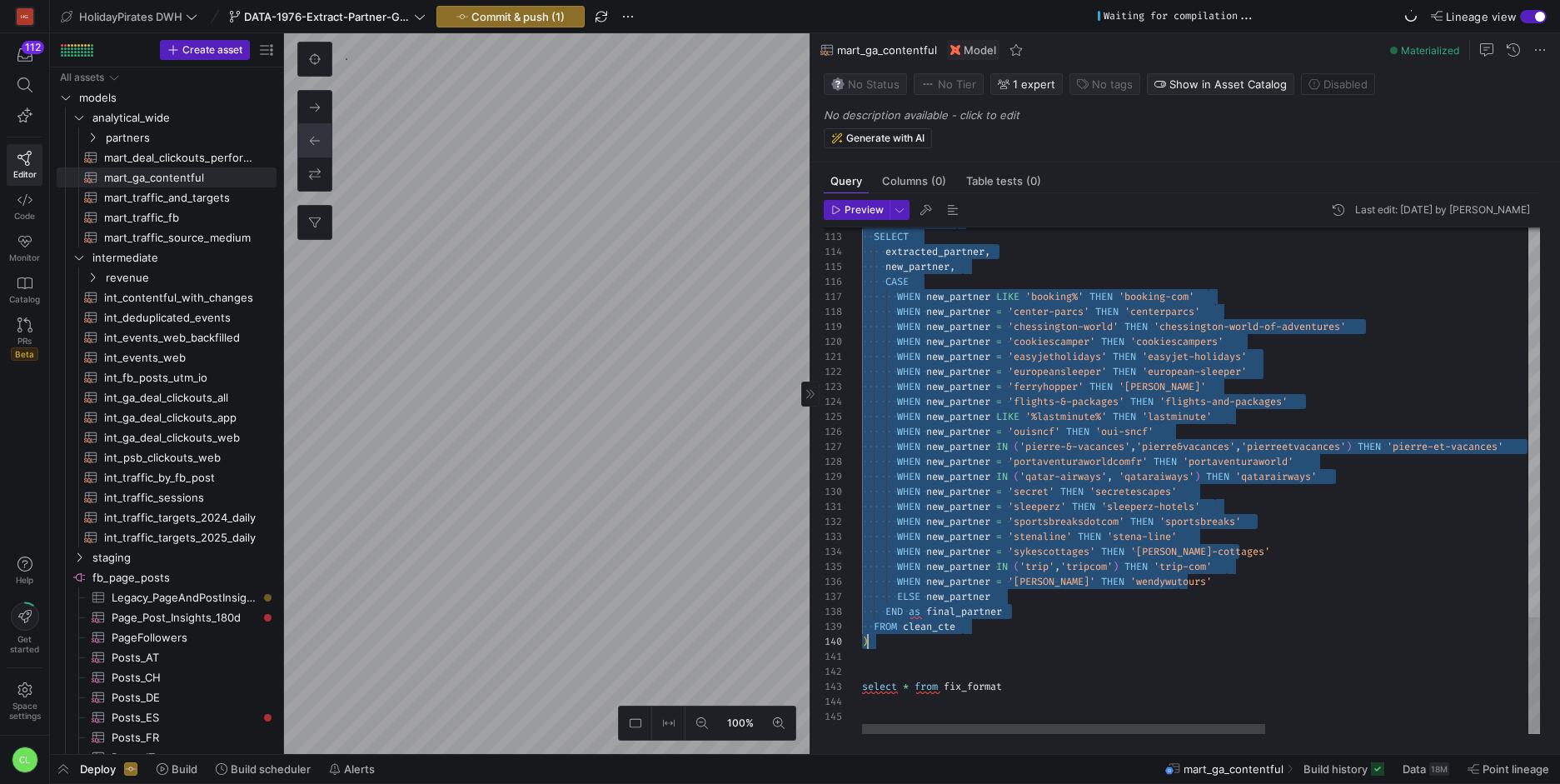
drag, startPoint x: 925, startPoint y: 582, endPoint x: 926, endPoint y: 607, distance: 25.0
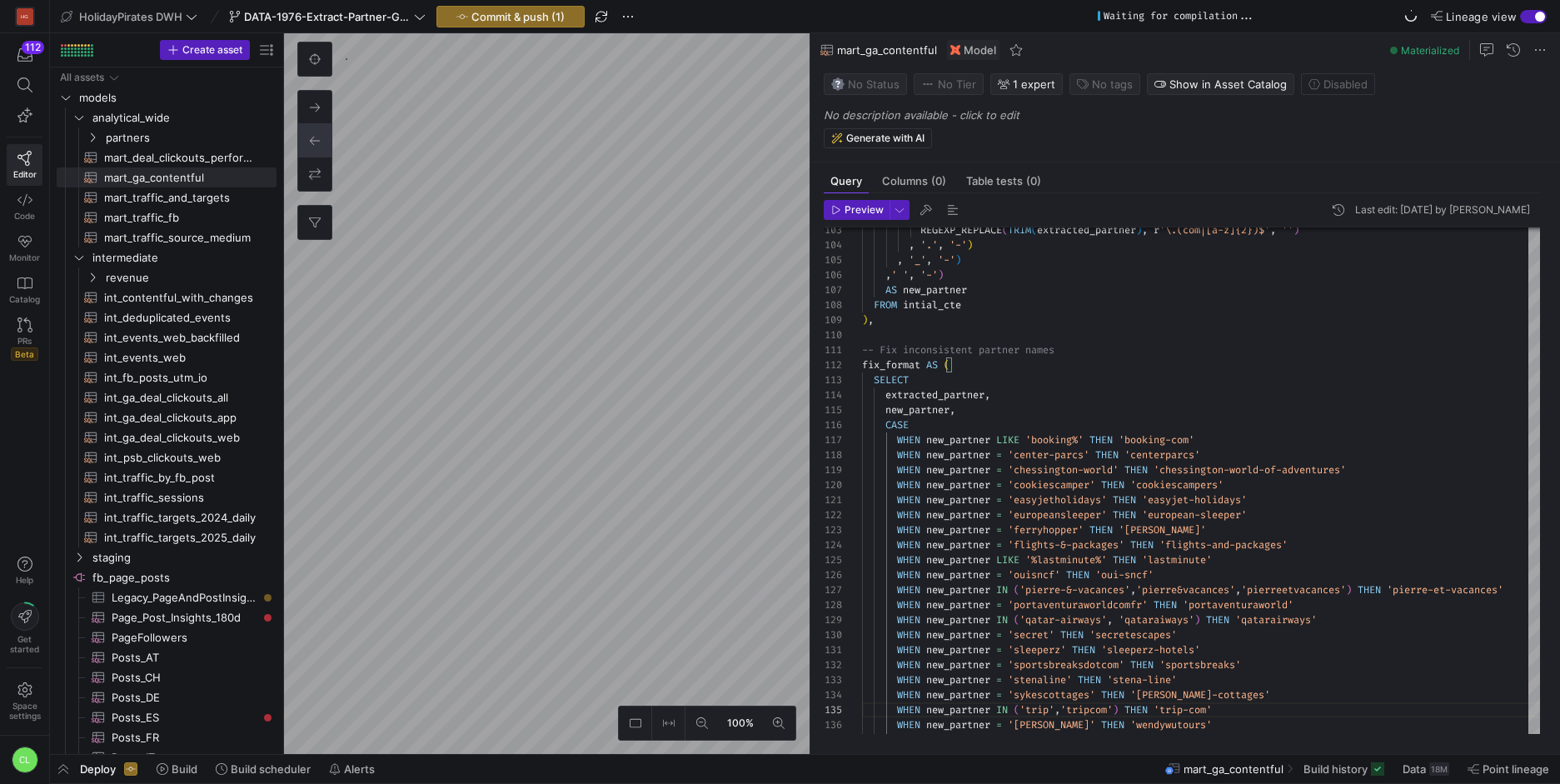
click at [502, 28] on y42-top-nav "HolidayPirates DWH DATA-1976-Extract-Partner-GA4-Data Commit & push (1) Waiting…" at bounding box center [804, 16] width 1510 height 34
click at [507, 23] on span "button" at bounding box center [511, 16] width 147 height 20
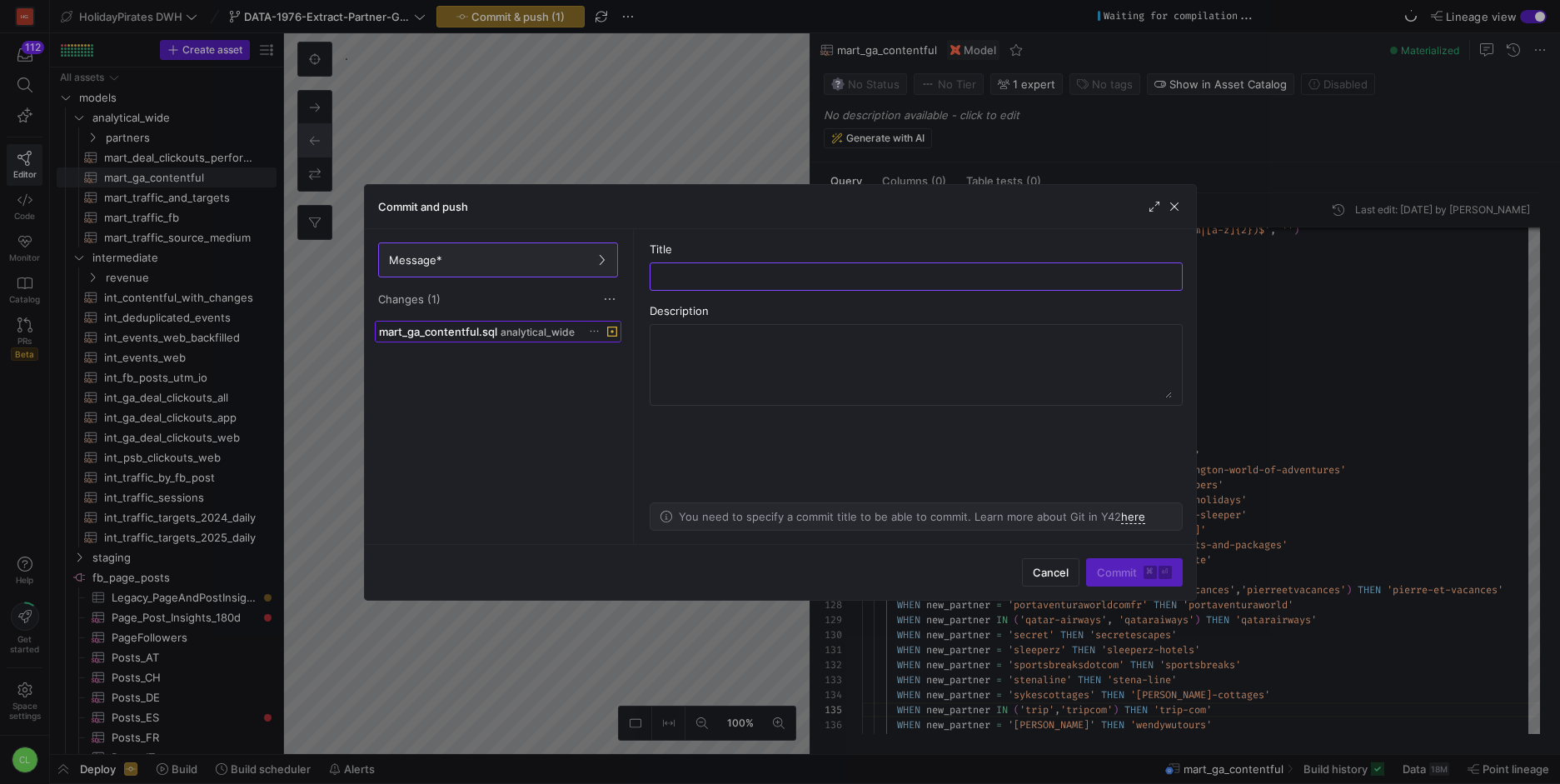
click at [540, 339] on span at bounding box center [497, 331] width 245 height 20
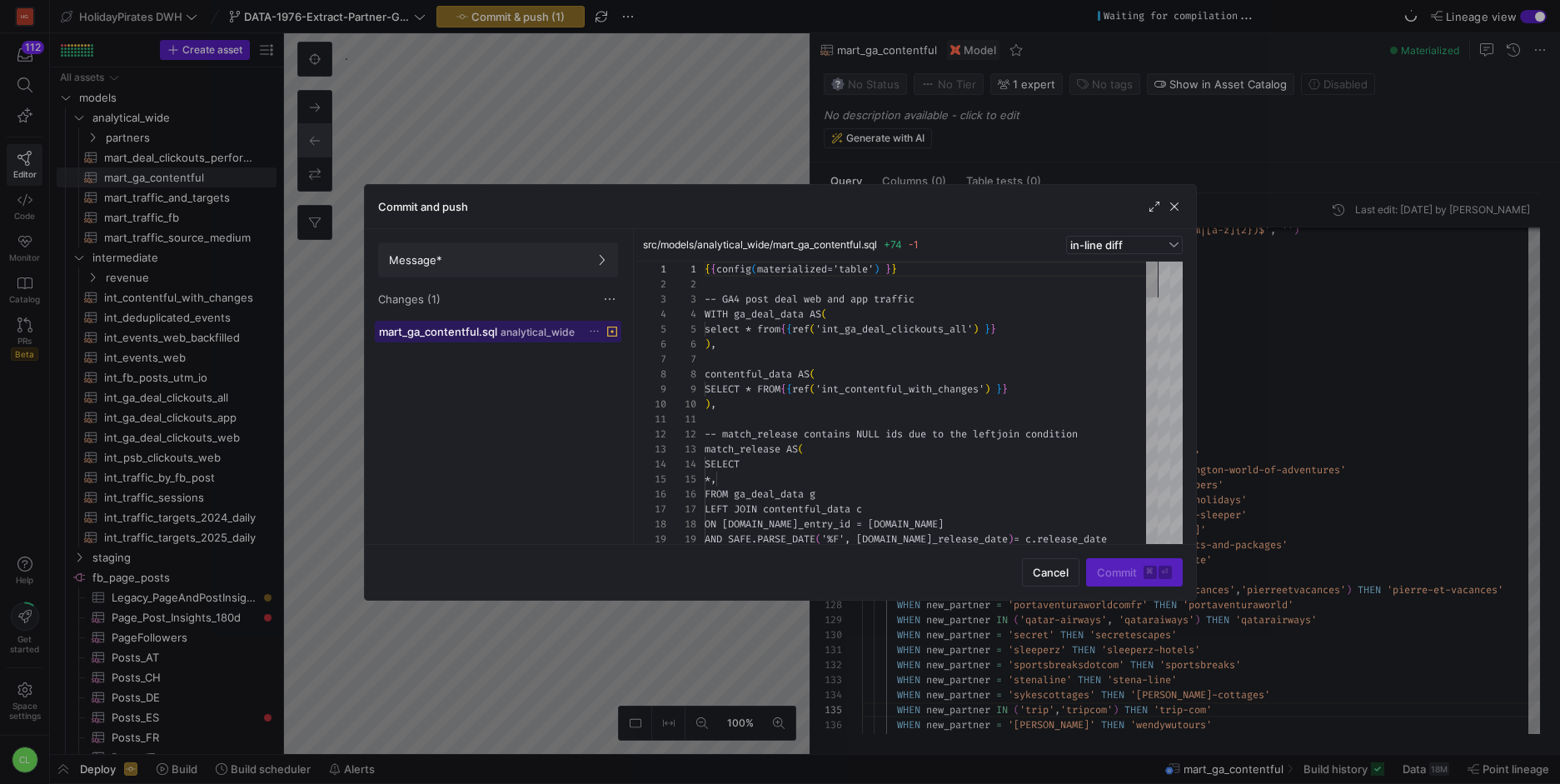
scroll to position [150, 0]
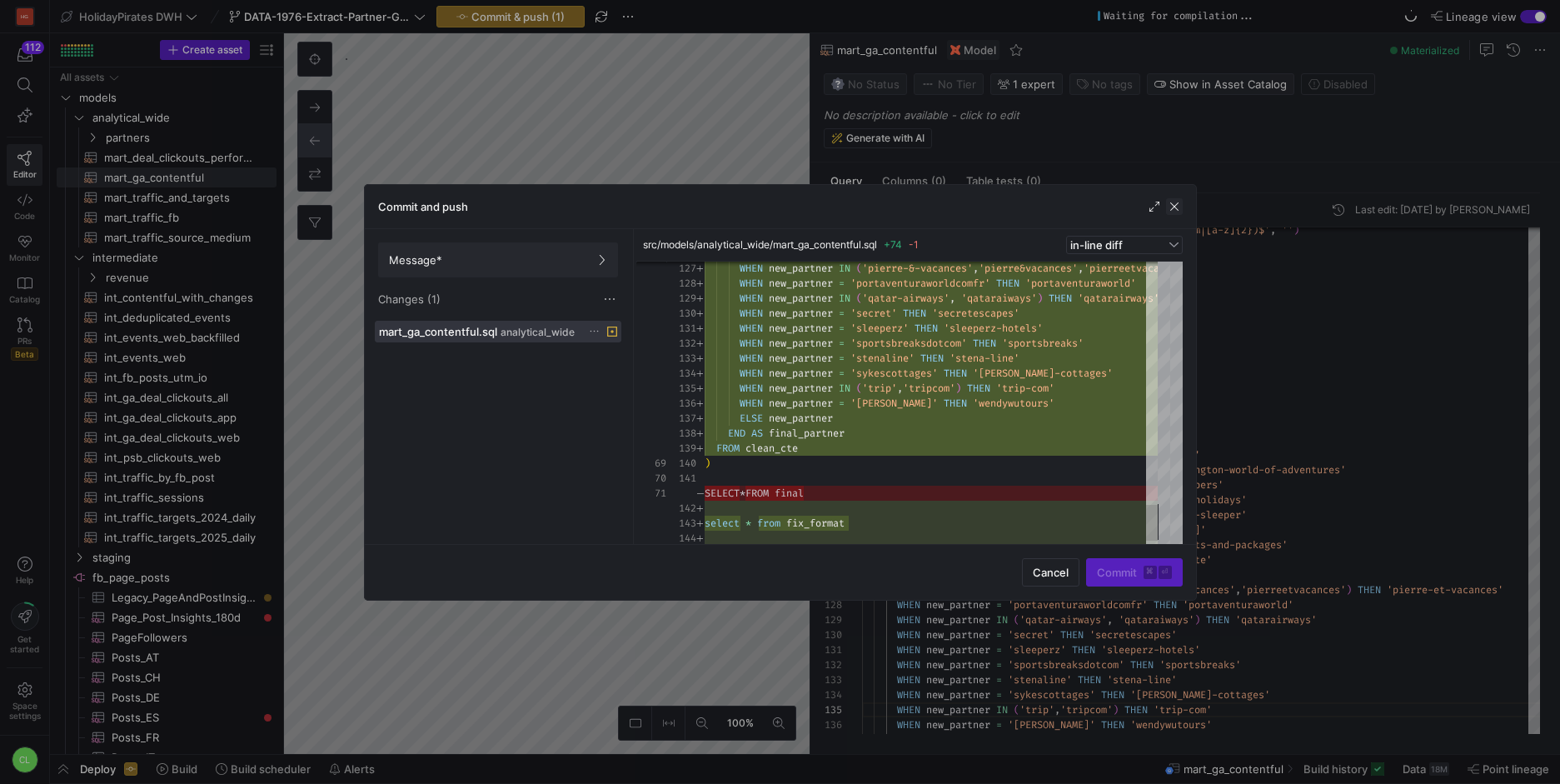
click at [1179, 203] on span "button" at bounding box center [1174, 206] width 16 height 16
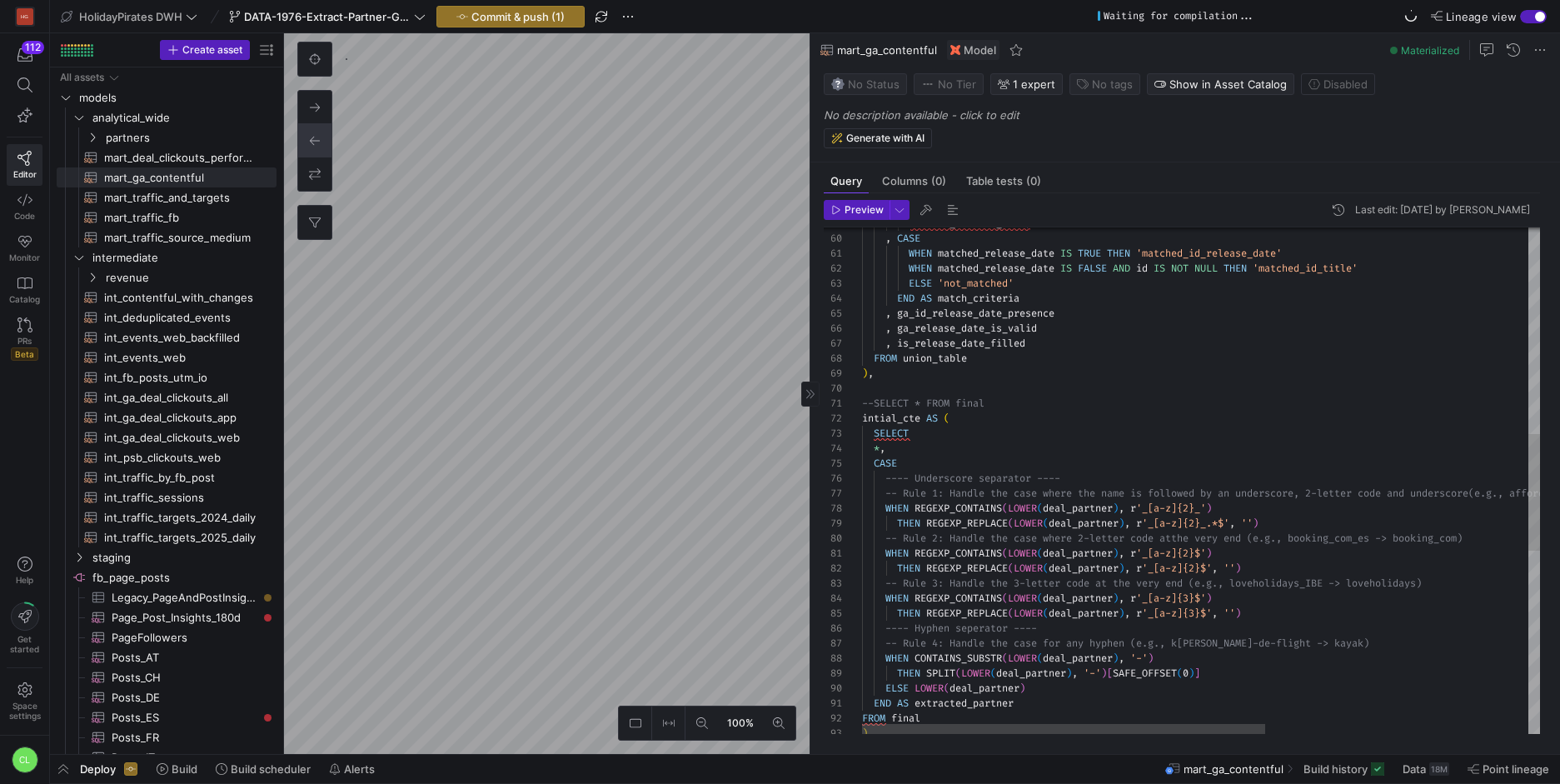
click at [1020, 395] on div "END AS extracted_partner FROM final ) , WHEN REGEXP_CONTAINS ( LOWER ( deal_par…" at bounding box center [1422, 431] width 1120 height 2197
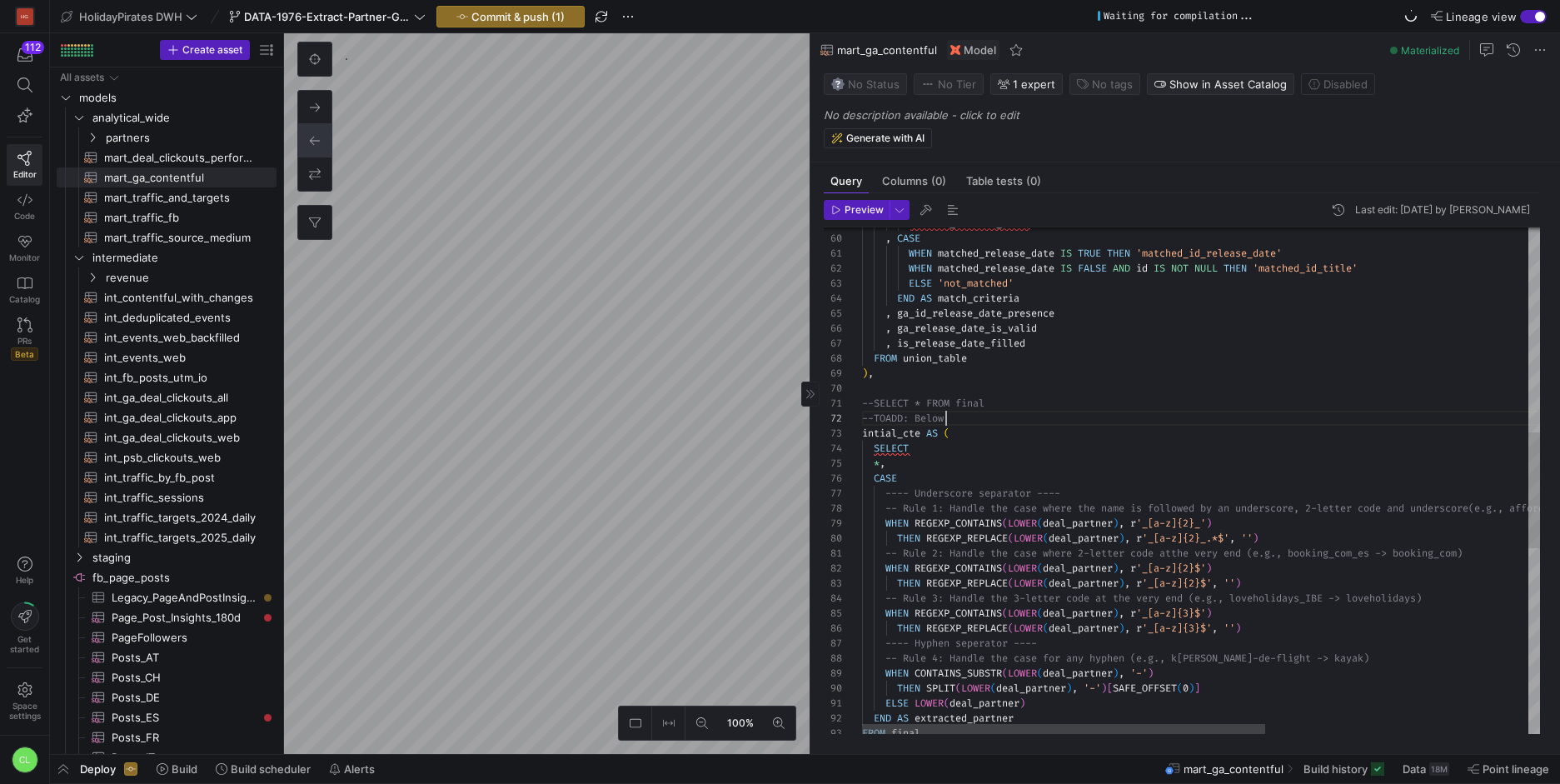
scroll to position [15, 84]
click at [1074, 412] on div "END AS extracted_partner FROM final WHEN REGEXP_CONTAINS ( LOWER ( deal_partner…" at bounding box center [1422, 439] width 1120 height 2212
type textarea "--SELECT * FROM final --TOADD: Below intial_cte AS ( SELECT *, CASE ---- Unders…"
click at [520, 18] on span "Commit & push (1)" at bounding box center [517, 16] width 93 height 13
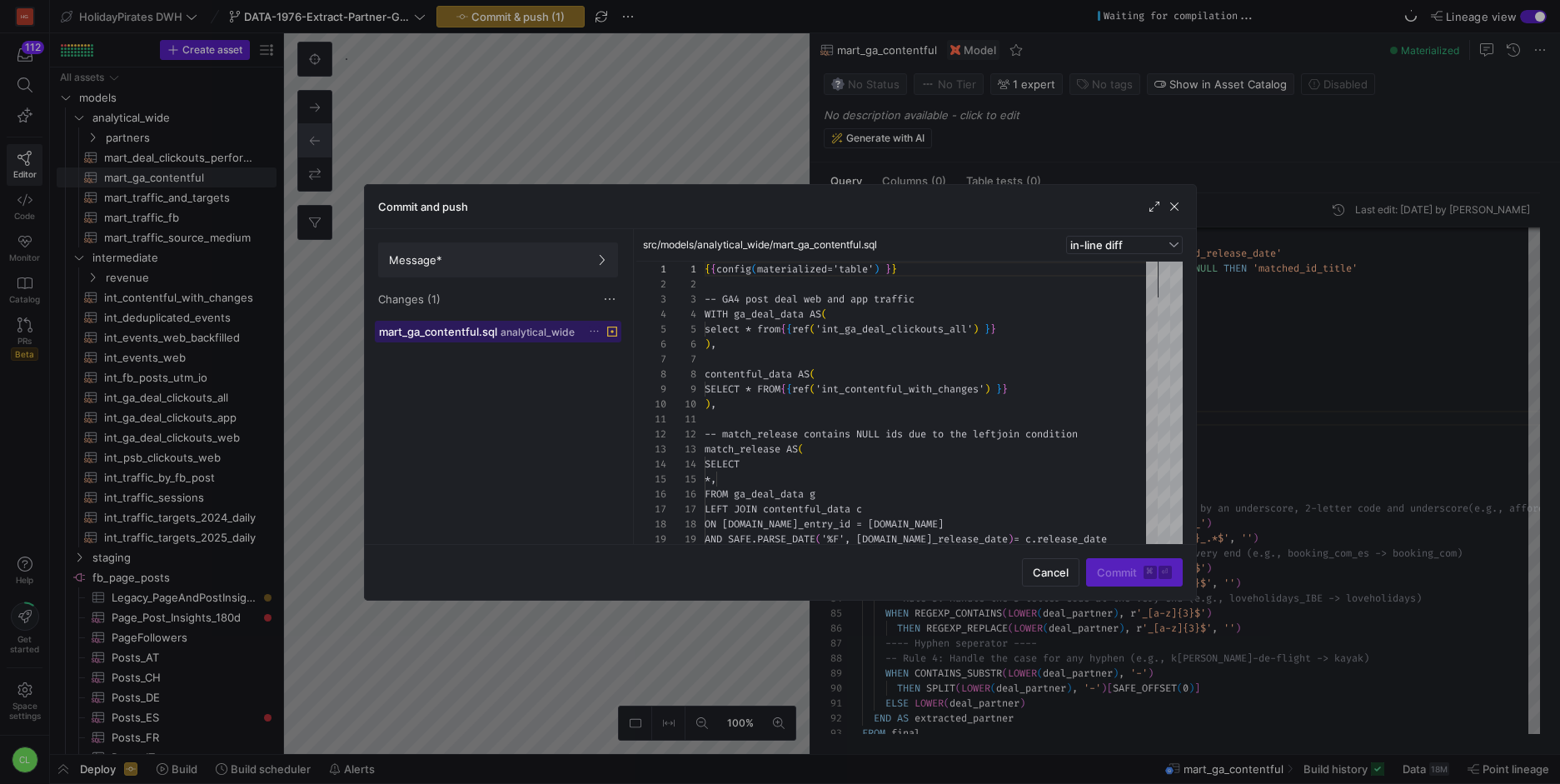
click at [564, 330] on span "analytical_wide" at bounding box center [537, 332] width 74 height 12
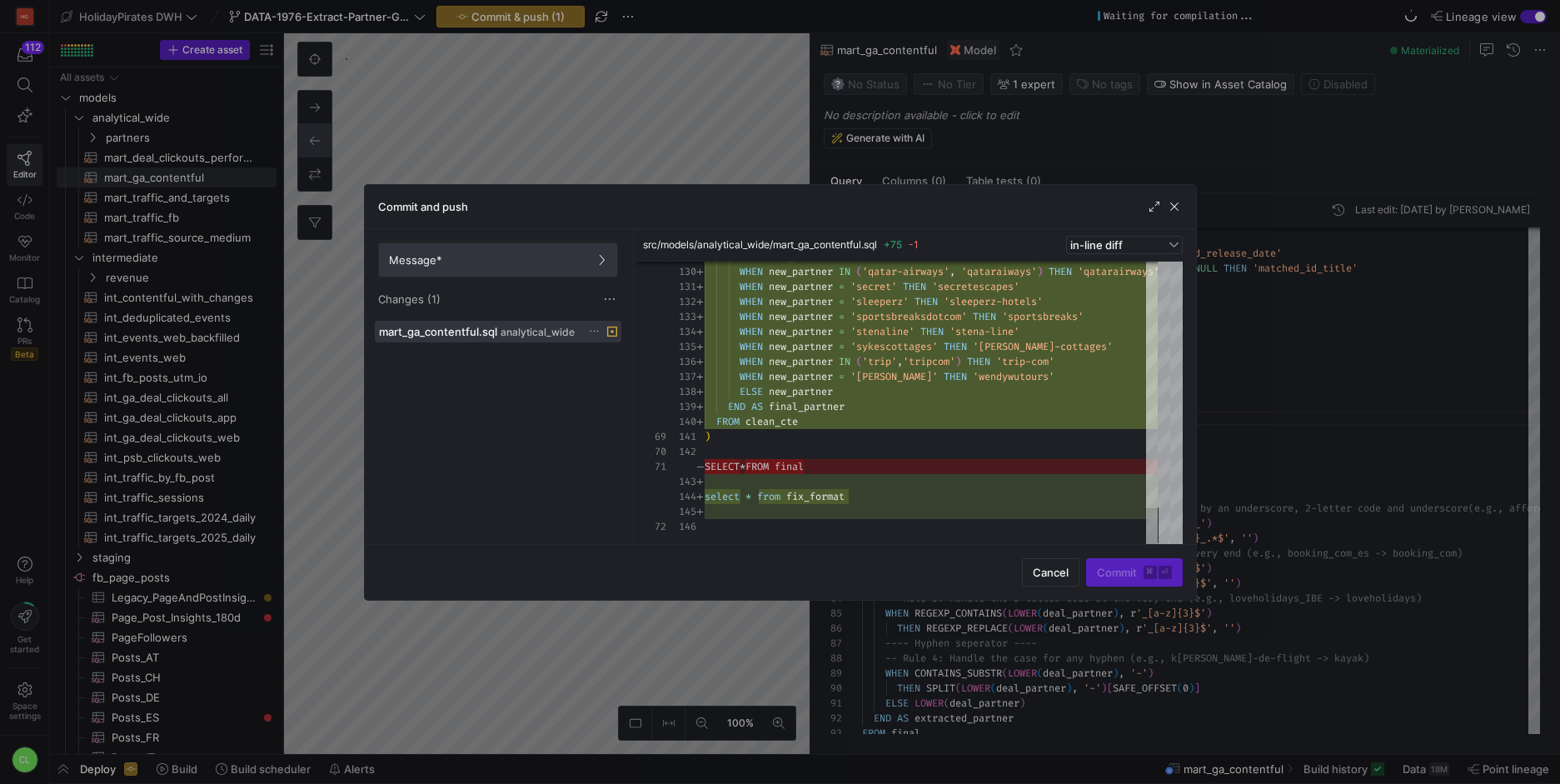
click at [571, 270] on span at bounding box center [498, 259] width 238 height 34
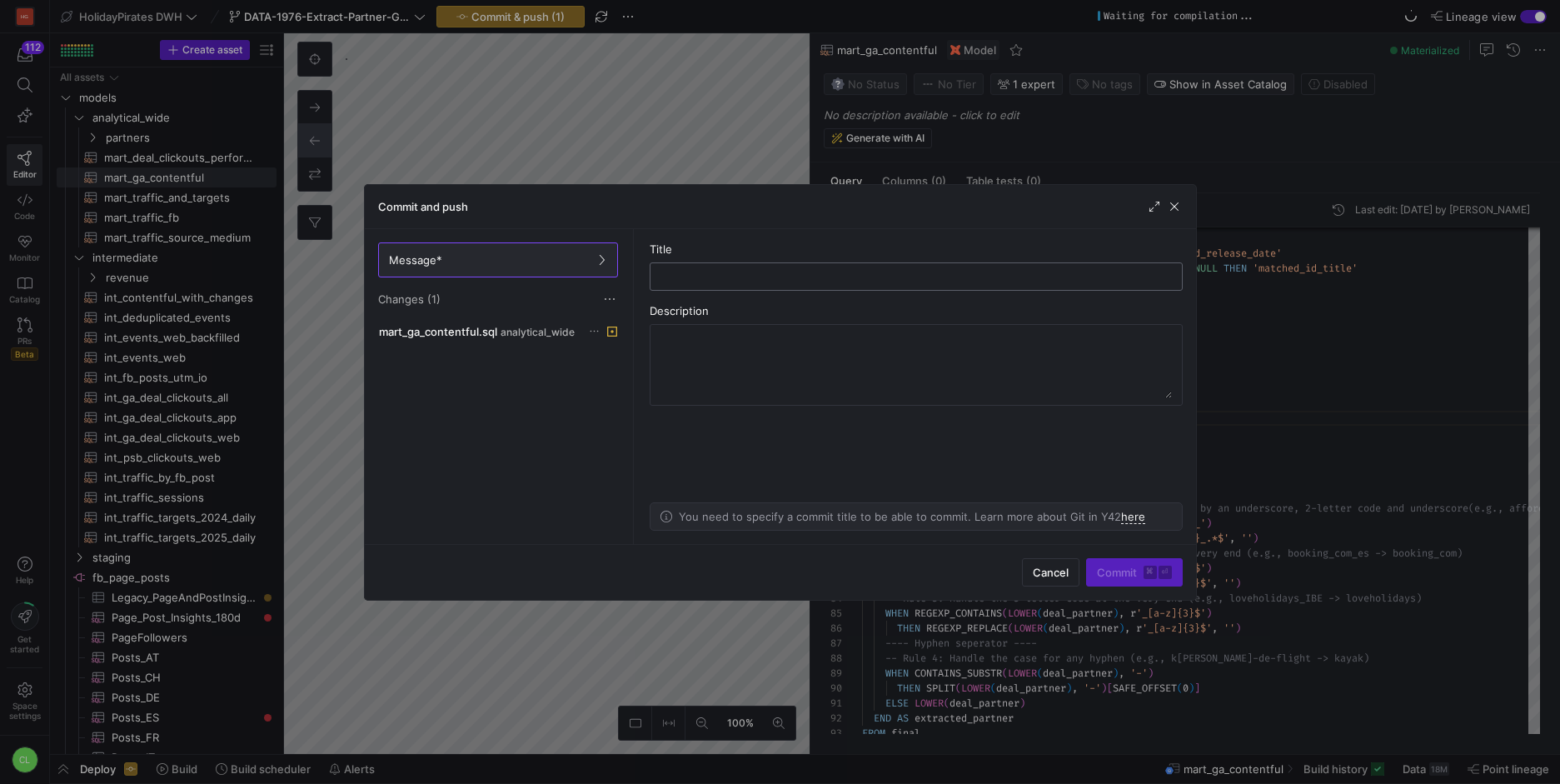
click at [691, 282] on div at bounding box center [917, 276] width 505 height 27
click at [703, 279] on input "text" at bounding box center [917, 276] width 505 height 13
type input "t"
type input "test partner extract logic"
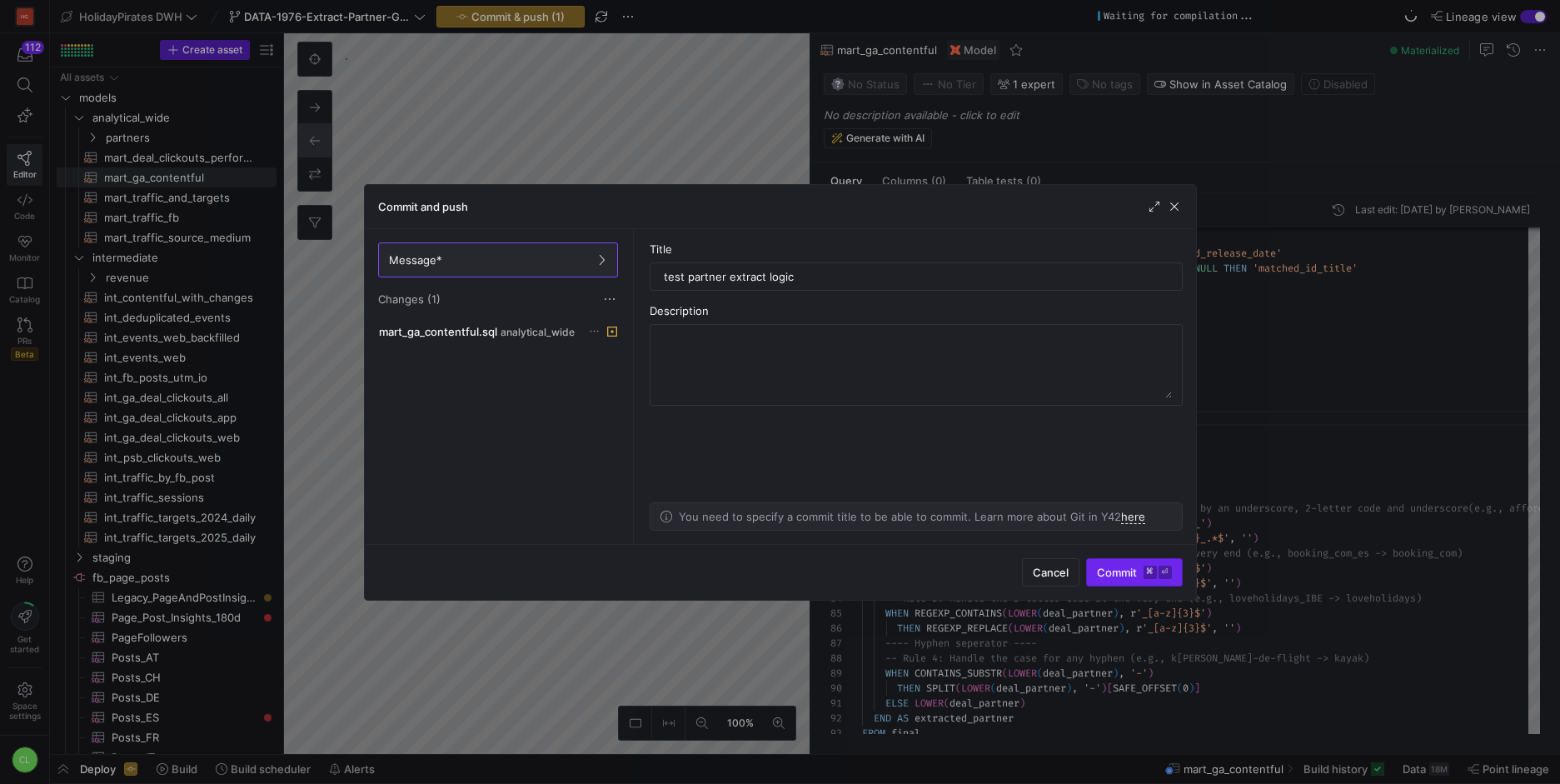
click at [1115, 570] on span "Commit ⌘ ⏎" at bounding box center [1135, 572] width 75 height 13
